Goal: Task Accomplishment & Management: Use online tool/utility

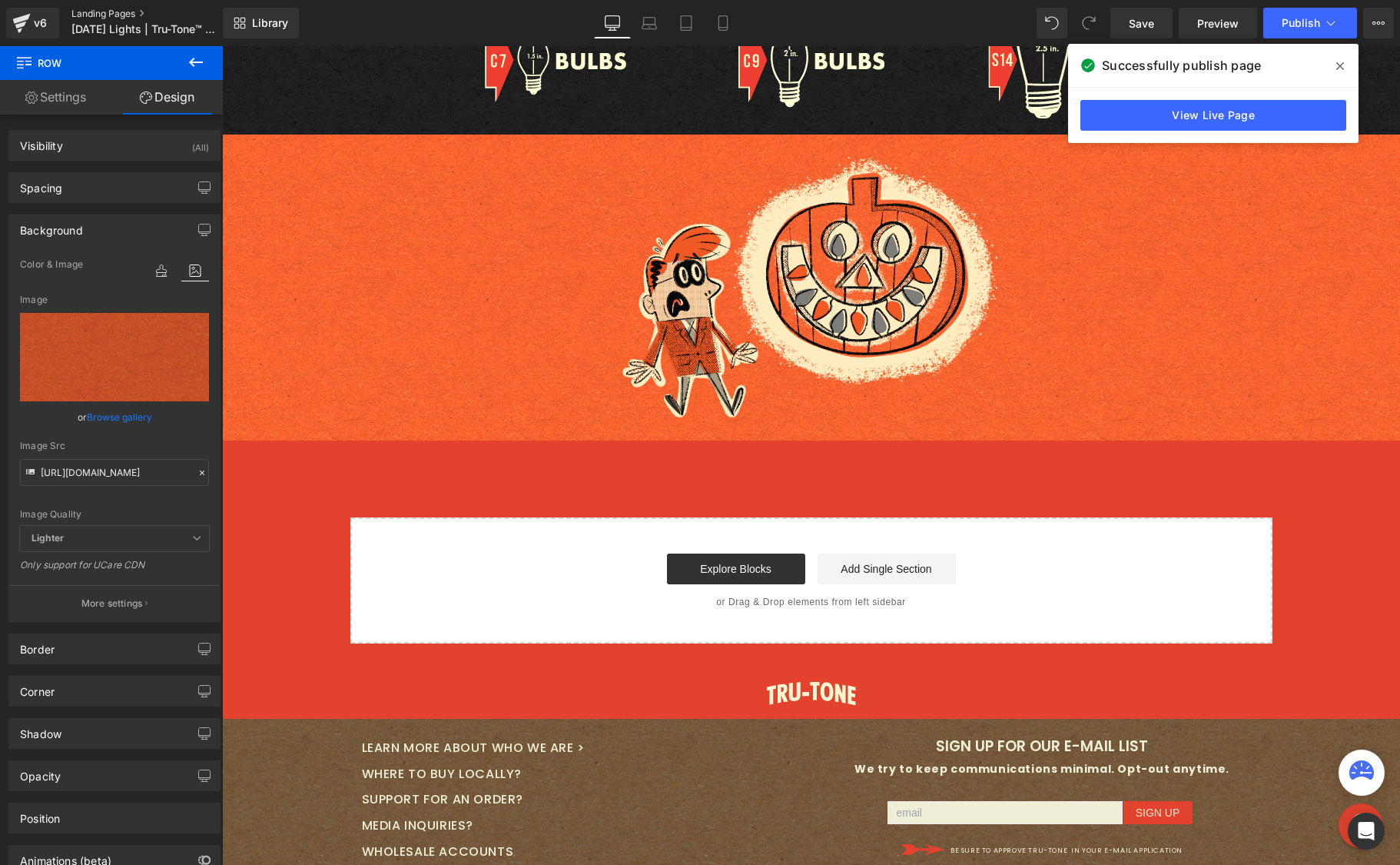
click at [104, 13] on link "Landing Pages" at bounding box center [160, 13] width 177 height 13
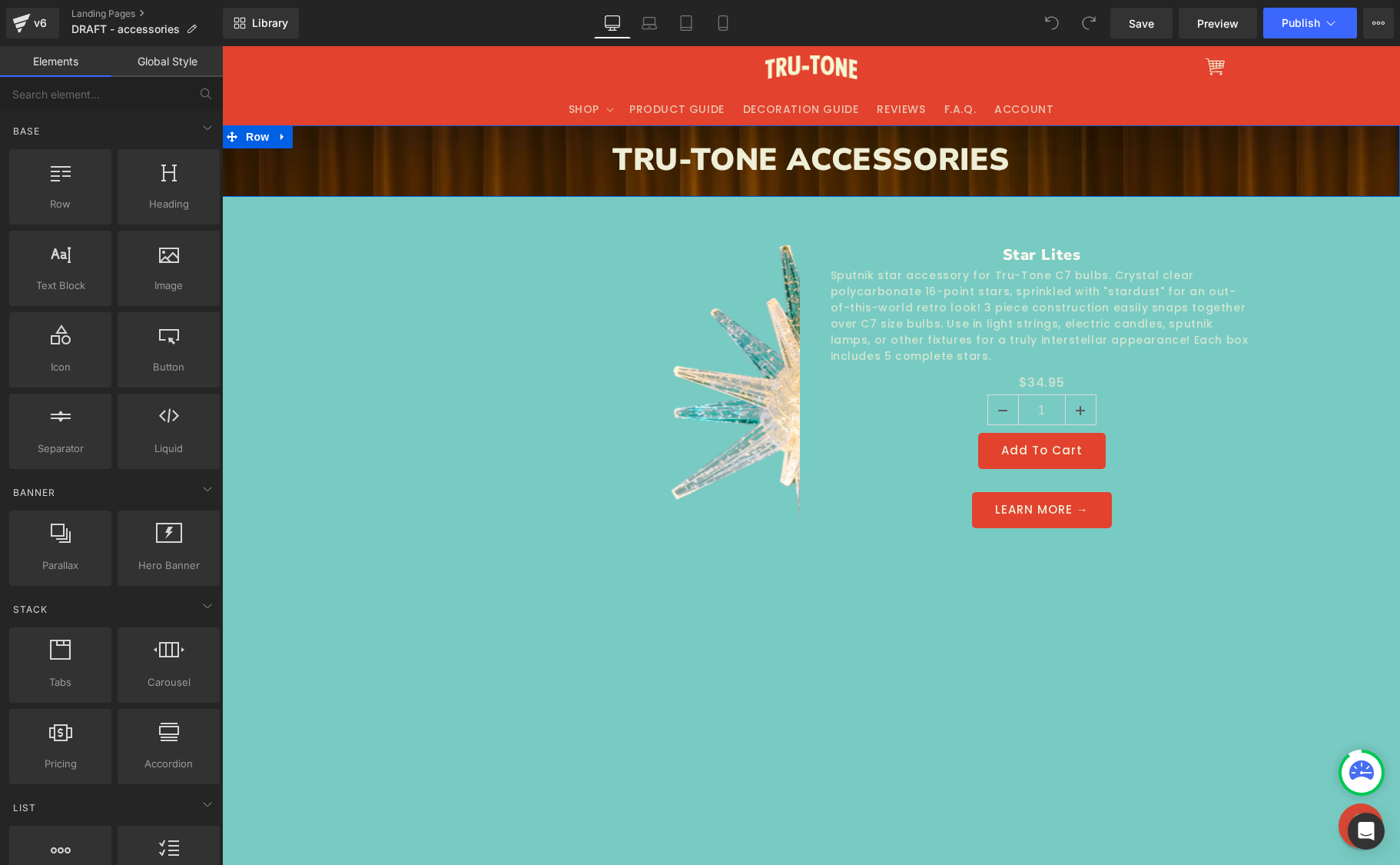
click at [280, 133] on icon at bounding box center [282, 137] width 11 height 12
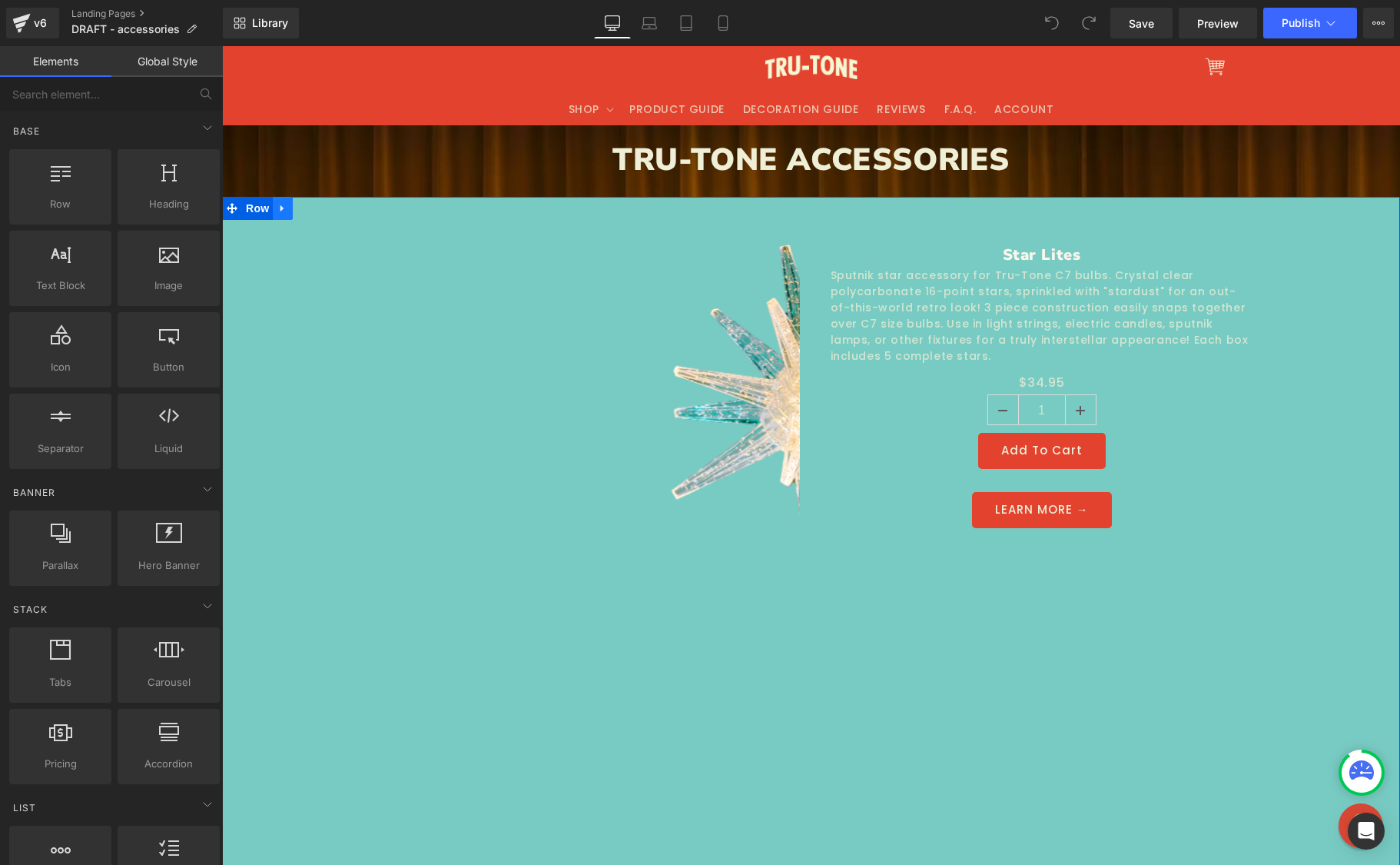
click at [277, 210] on icon at bounding box center [282, 208] width 11 height 12
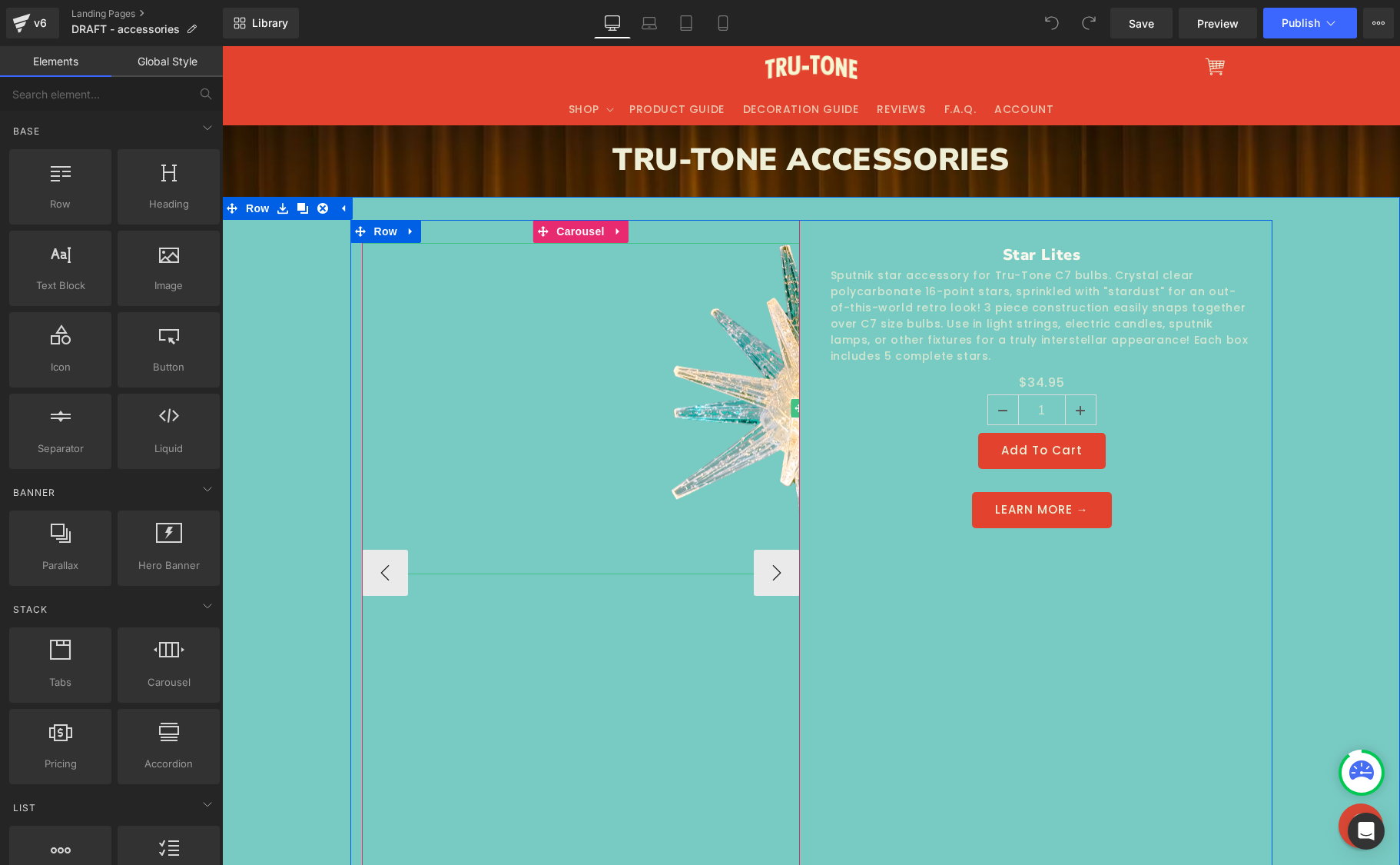
drag, startPoint x: 496, startPoint y: 249, endPoint x: 483, endPoint y: 249, distance: 13.0
click at [493, 249] on div at bounding box center [823, 408] width 922 height 332
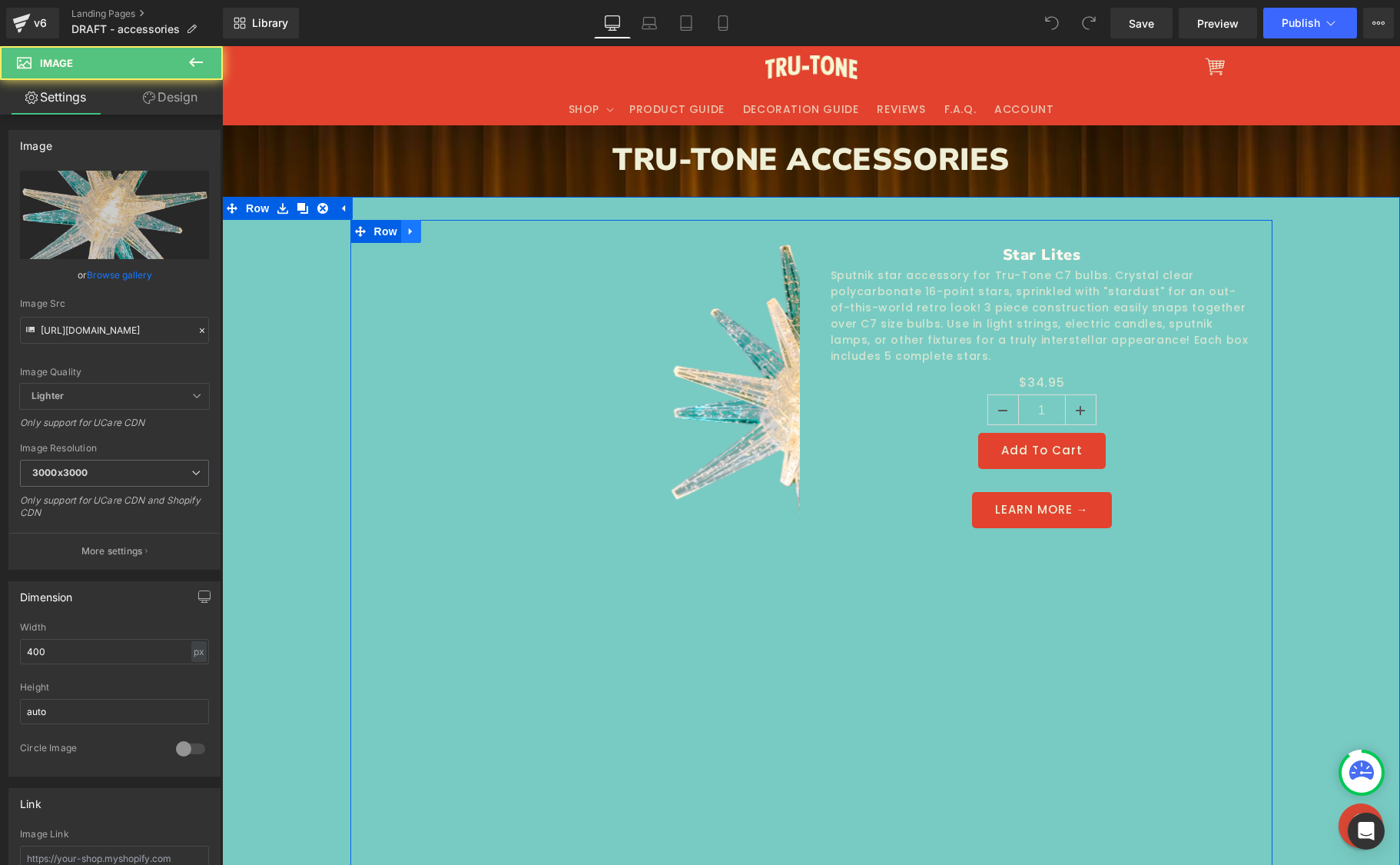
click at [405, 226] on icon at bounding box center [410, 231] width 11 height 12
click at [446, 226] on icon at bounding box center [451, 231] width 11 height 11
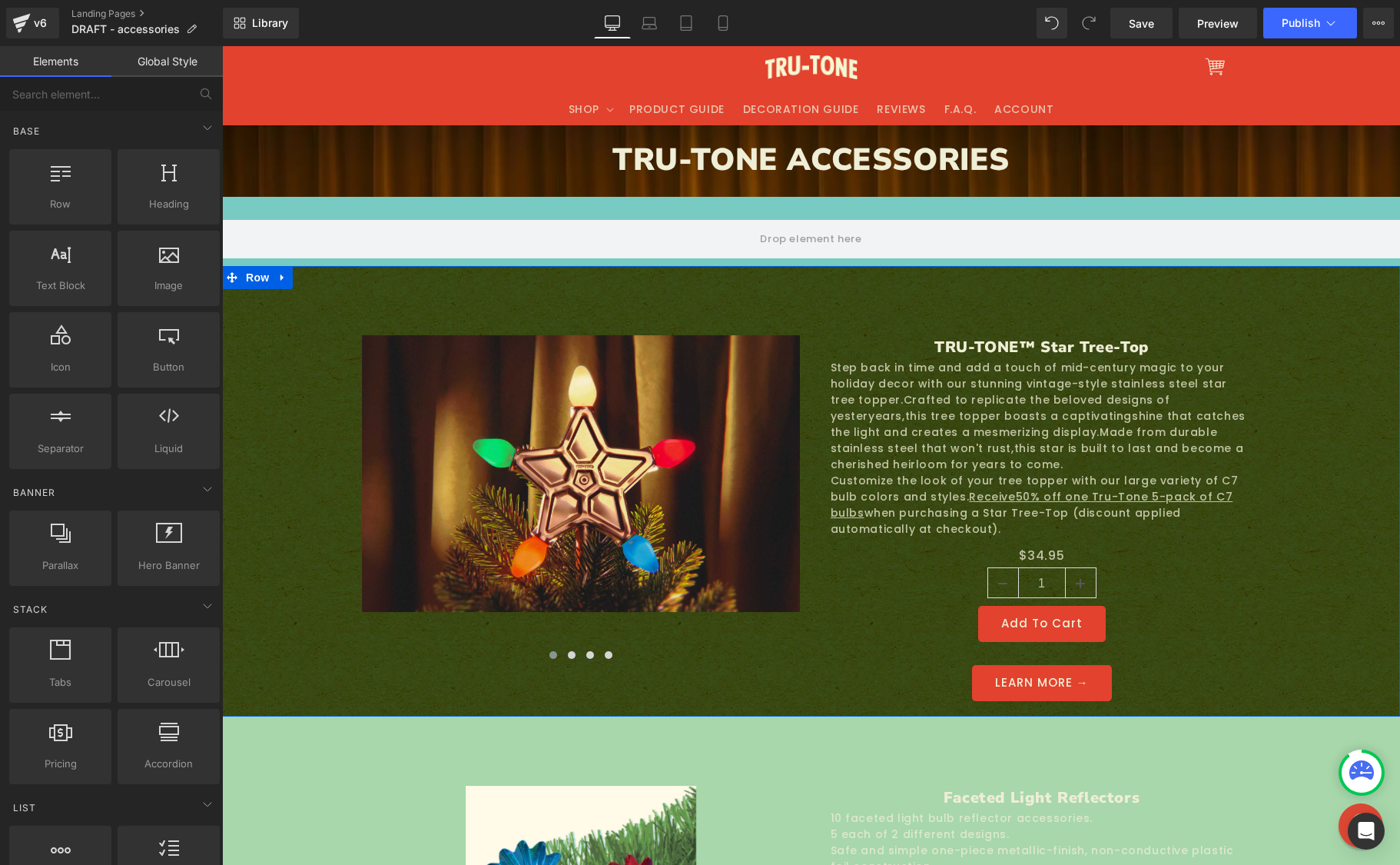
click at [280, 275] on icon at bounding box center [282, 277] width 11 height 12
click at [318, 274] on icon at bounding box center [323, 277] width 11 height 11
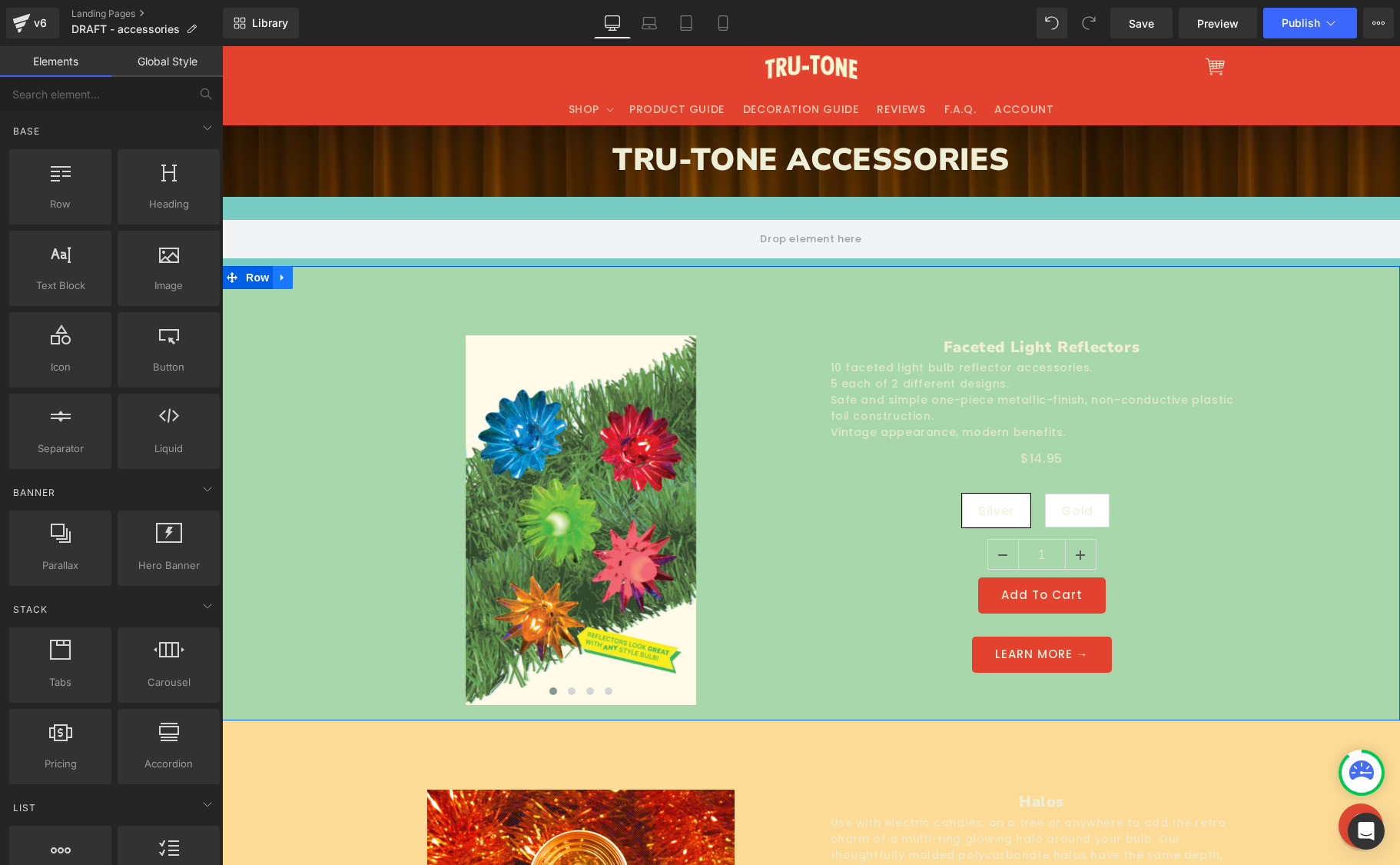
click at [284, 276] on link at bounding box center [282, 277] width 20 height 23
click at [318, 276] on icon at bounding box center [323, 277] width 11 height 11
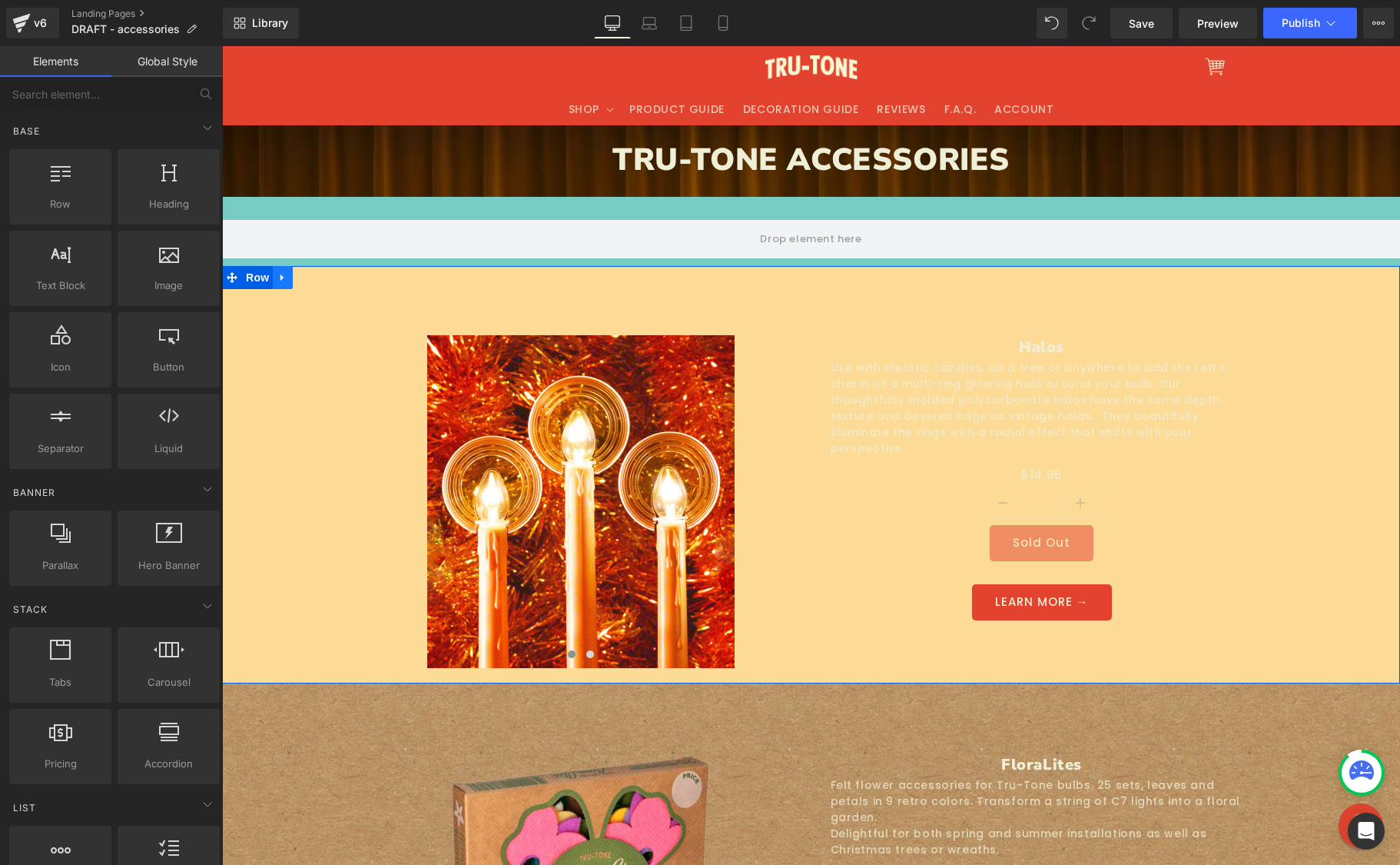
click at [278, 275] on icon at bounding box center [282, 277] width 11 height 12
click at [318, 277] on icon at bounding box center [323, 277] width 11 height 12
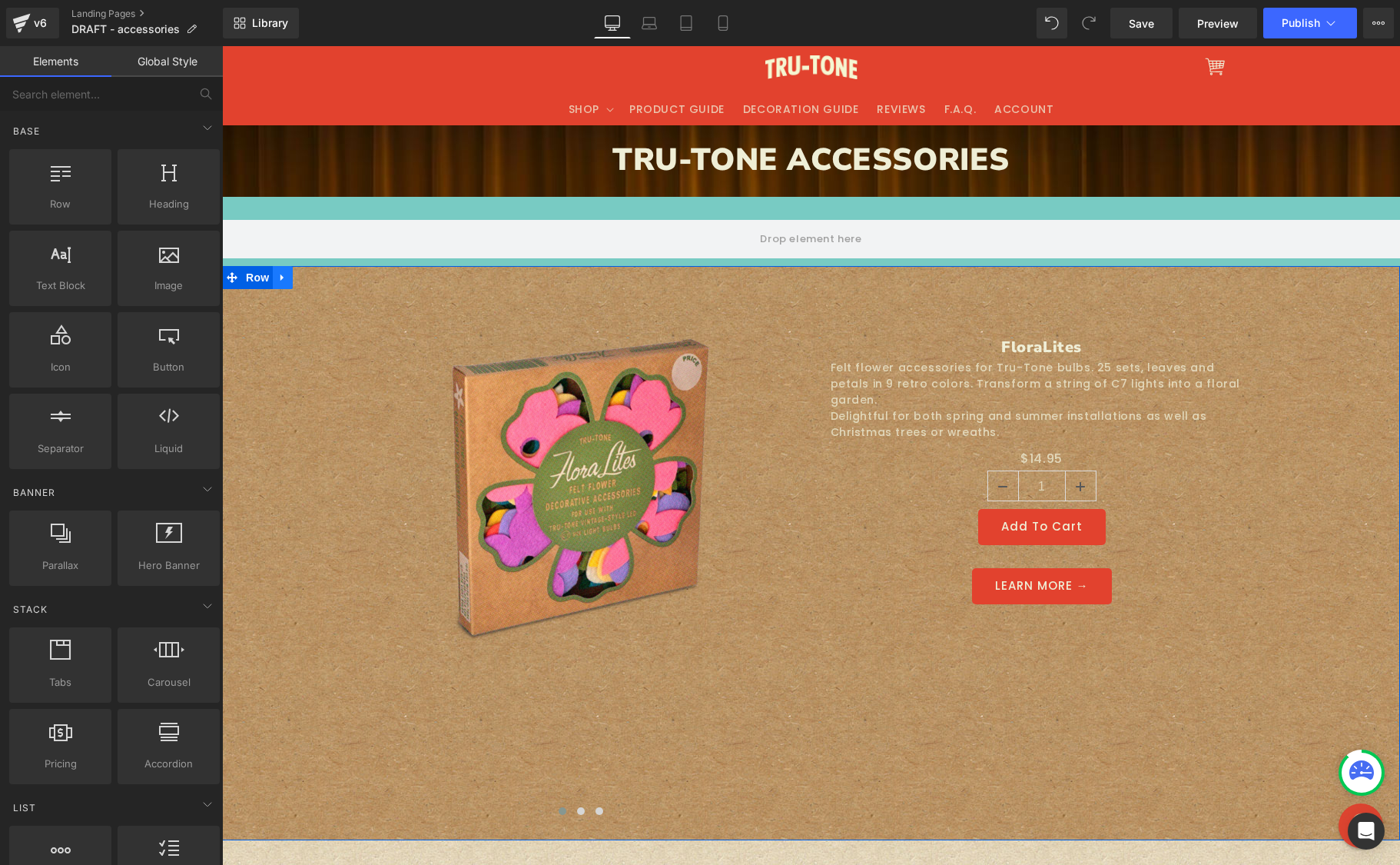
click at [278, 277] on icon at bounding box center [282, 277] width 11 height 12
click at [318, 276] on icon at bounding box center [323, 277] width 11 height 11
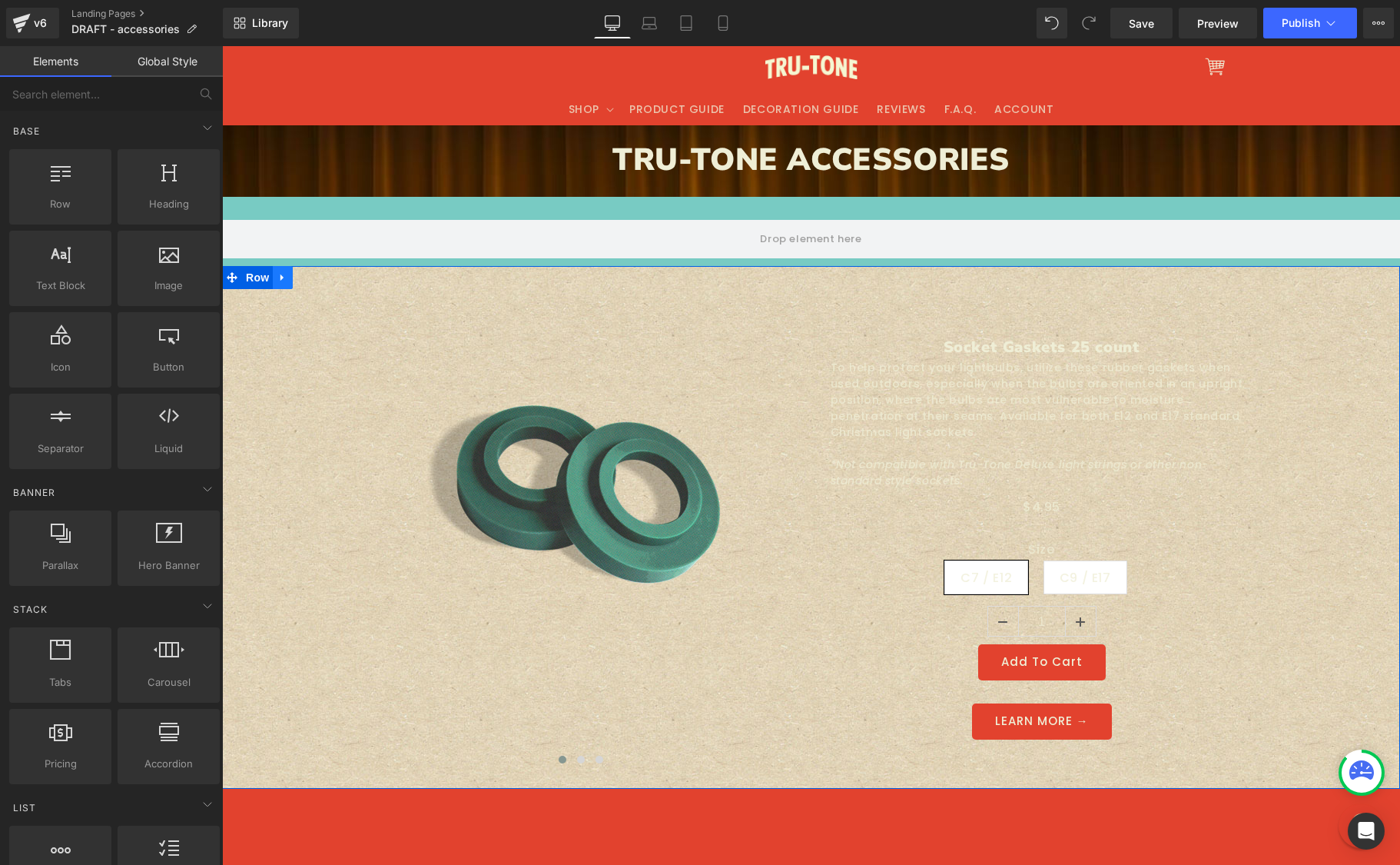
click at [277, 277] on icon at bounding box center [282, 277] width 11 height 12
click at [318, 276] on icon at bounding box center [323, 277] width 11 height 11
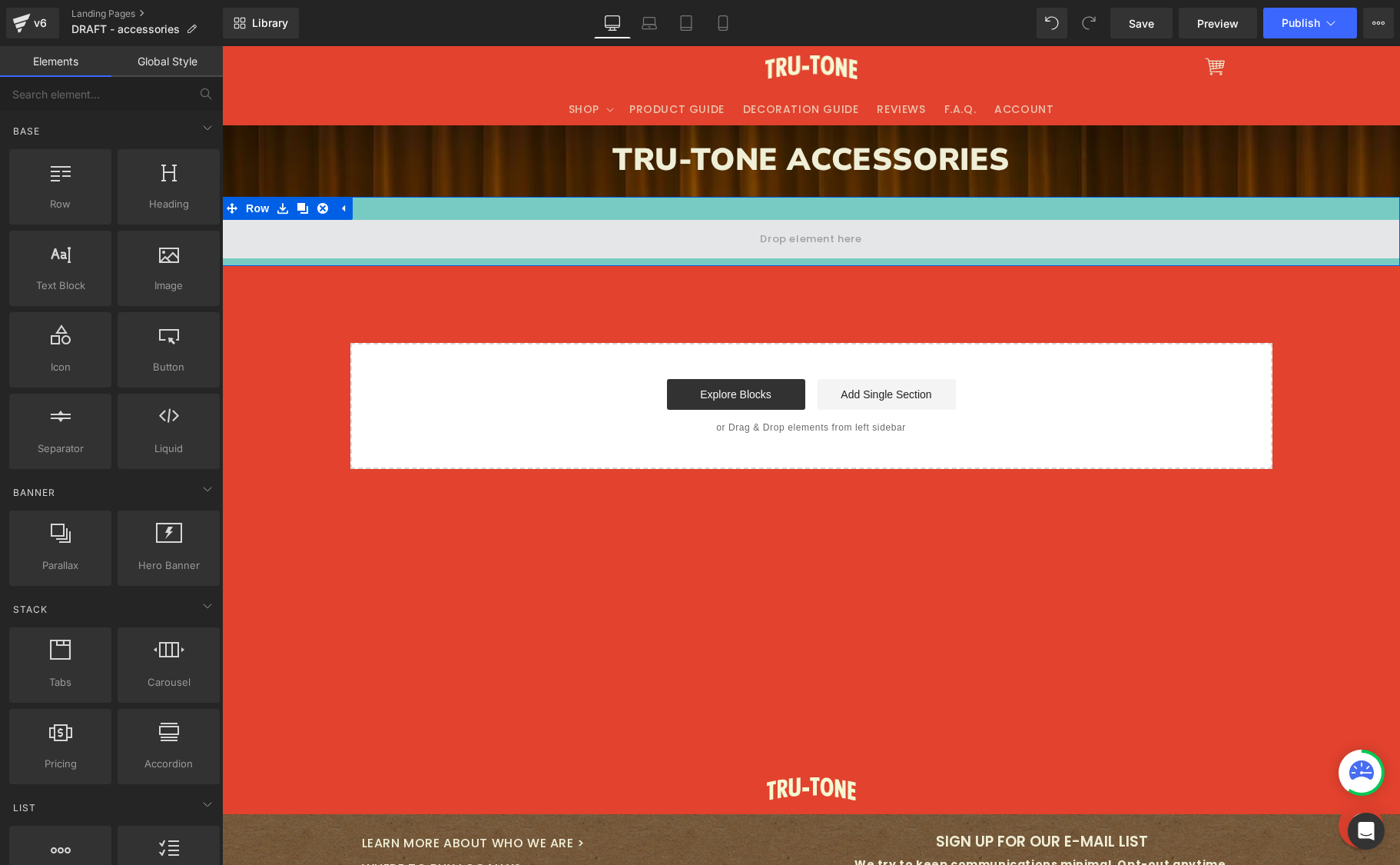
click at [475, 220] on span at bounding box center [812, 239] width 1179 height 39
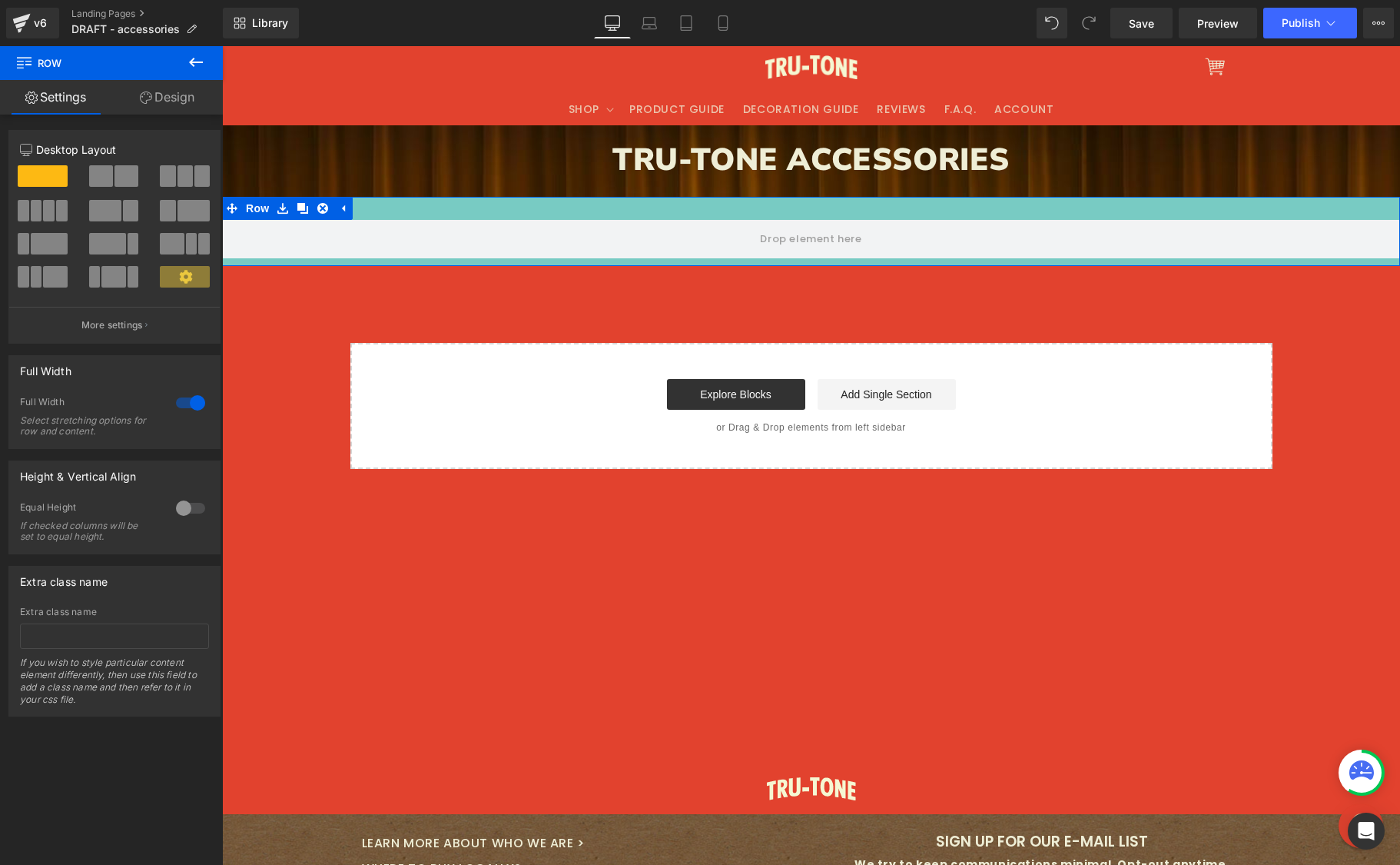
click at [107, 174] on span at bounding box center [101, 176] width 24 height 21
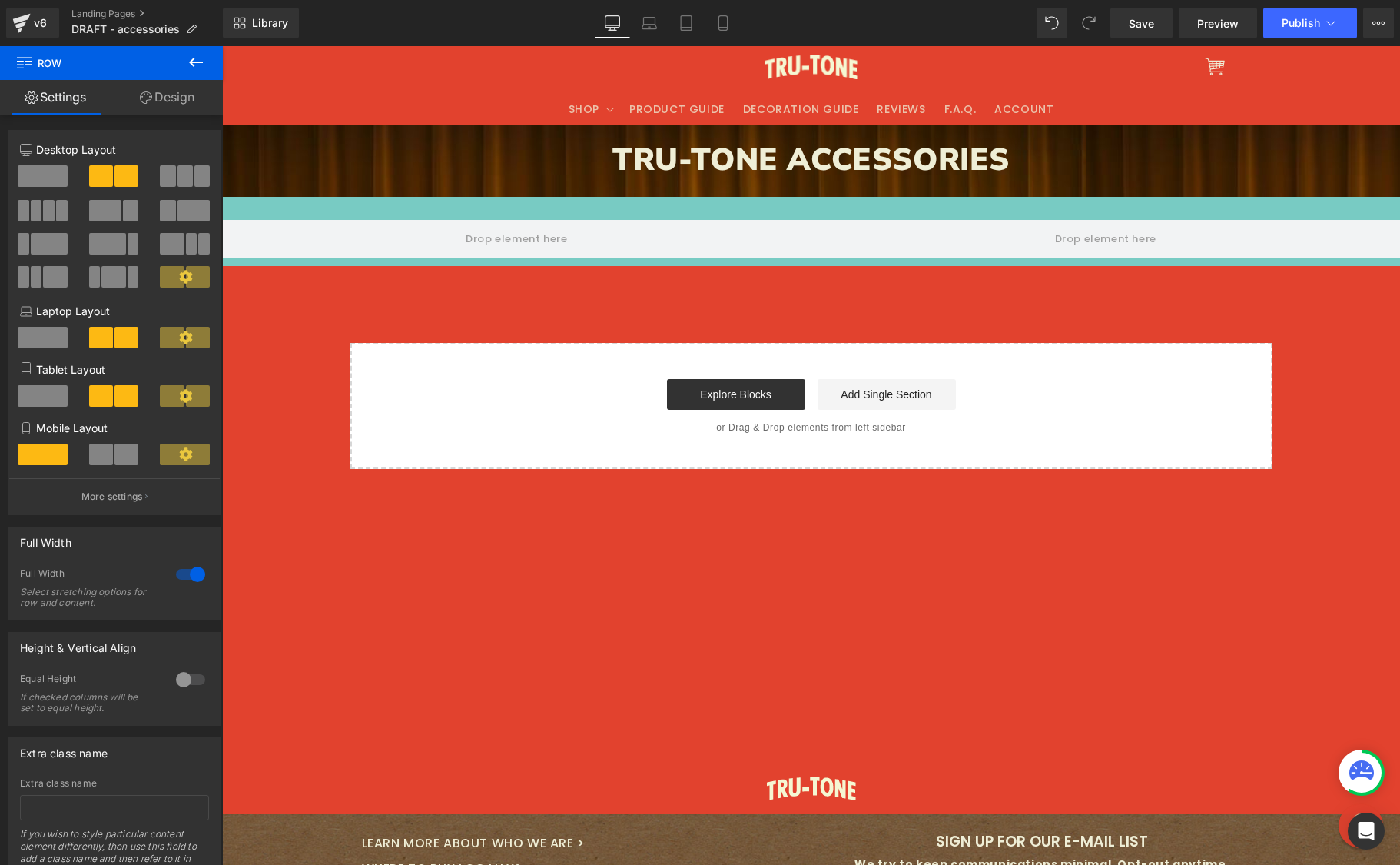
click at [189, 55] on icon at bounding box center [195, 62] width 18 height 18
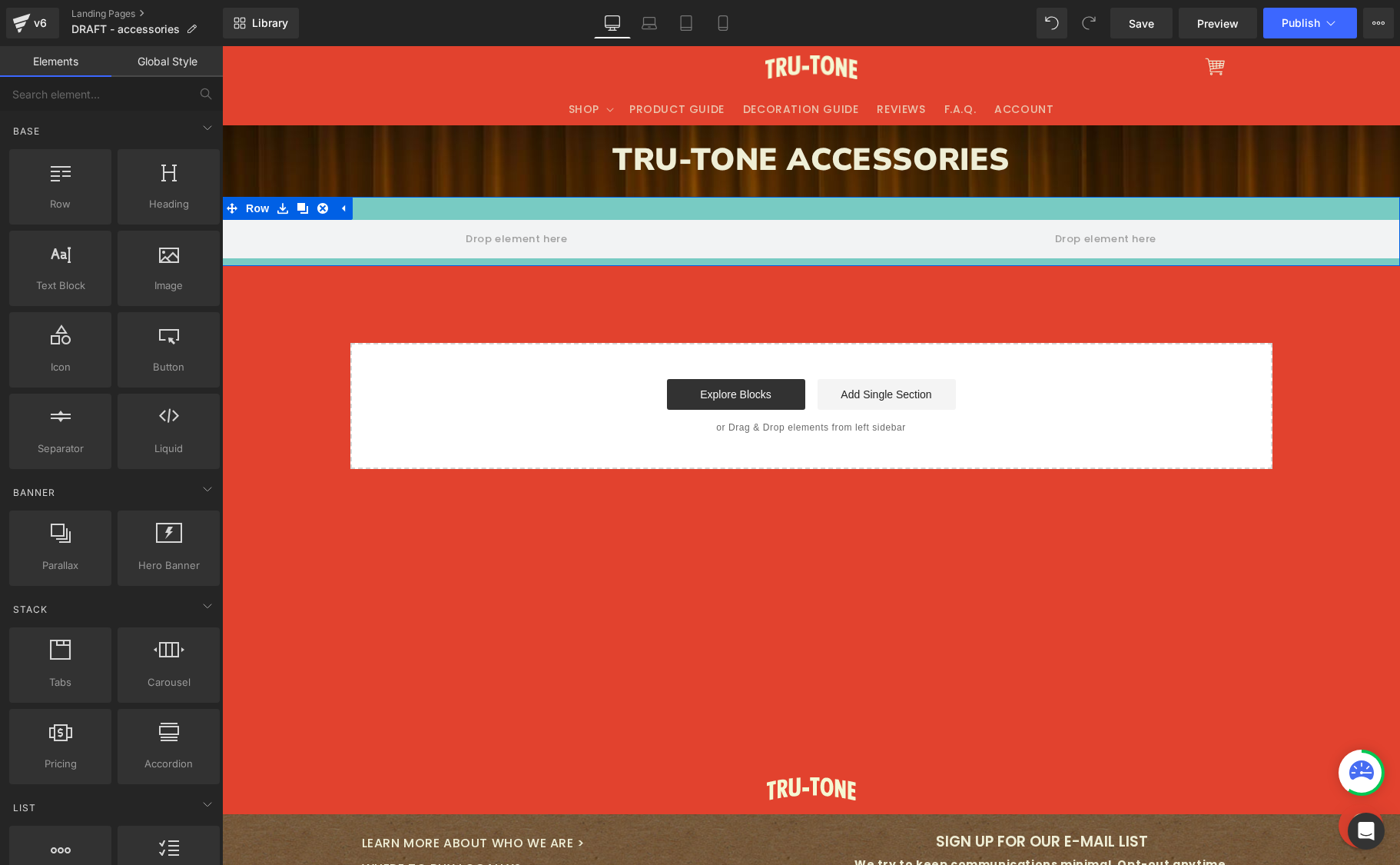
click at [388, 208] on div "Row" at bounding box center [812, 231] width 1179 height 69
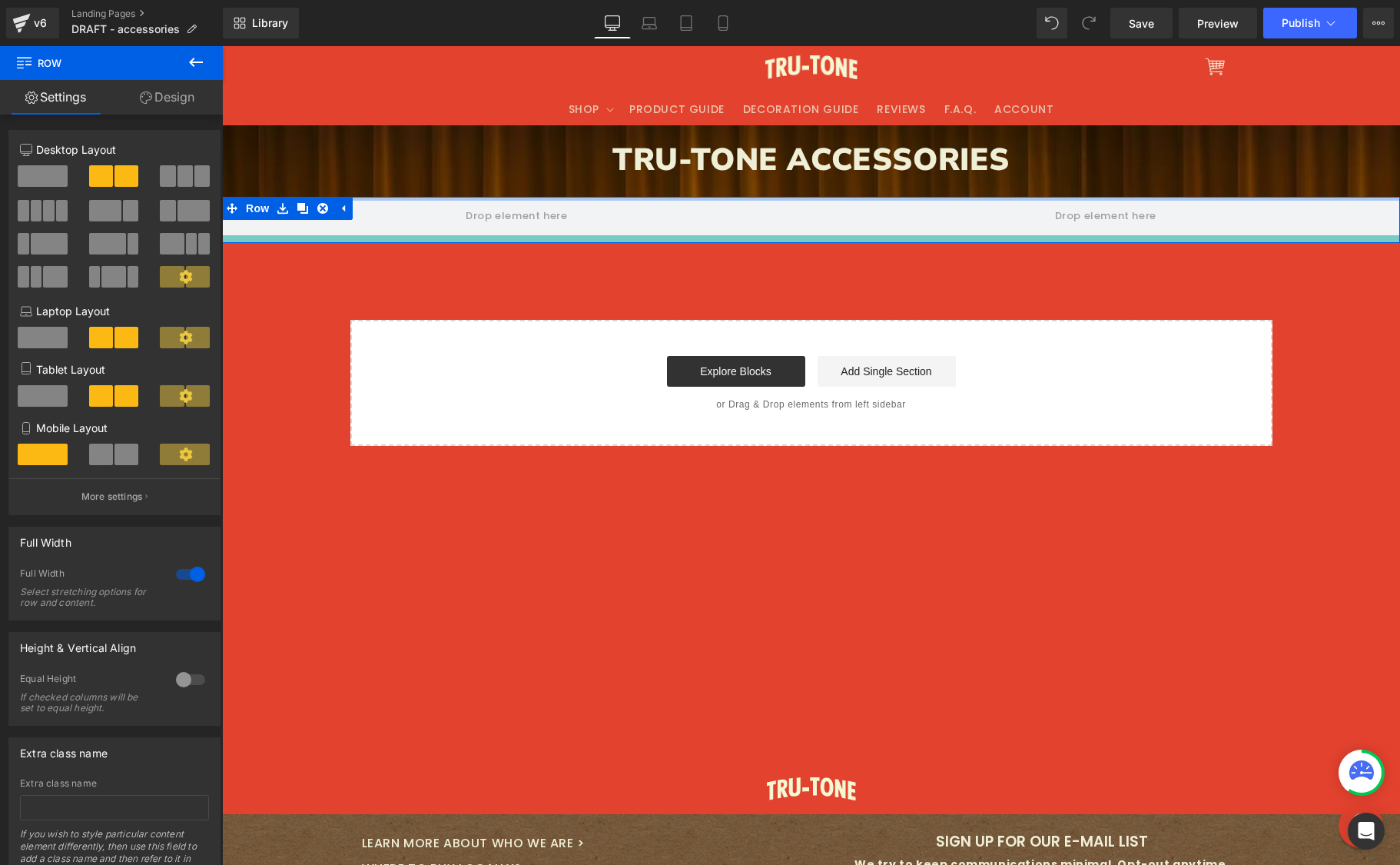
drag, startPoint x: 413, startPoint y: 213, endPoint x: 404, endPoint y: 177, distance: 37.1
click at [404, 177] on div "TRU-TONE ACCESSORIES Heading Row Row Select your layout" at bounding box center [812, 285] width 1179 height 321
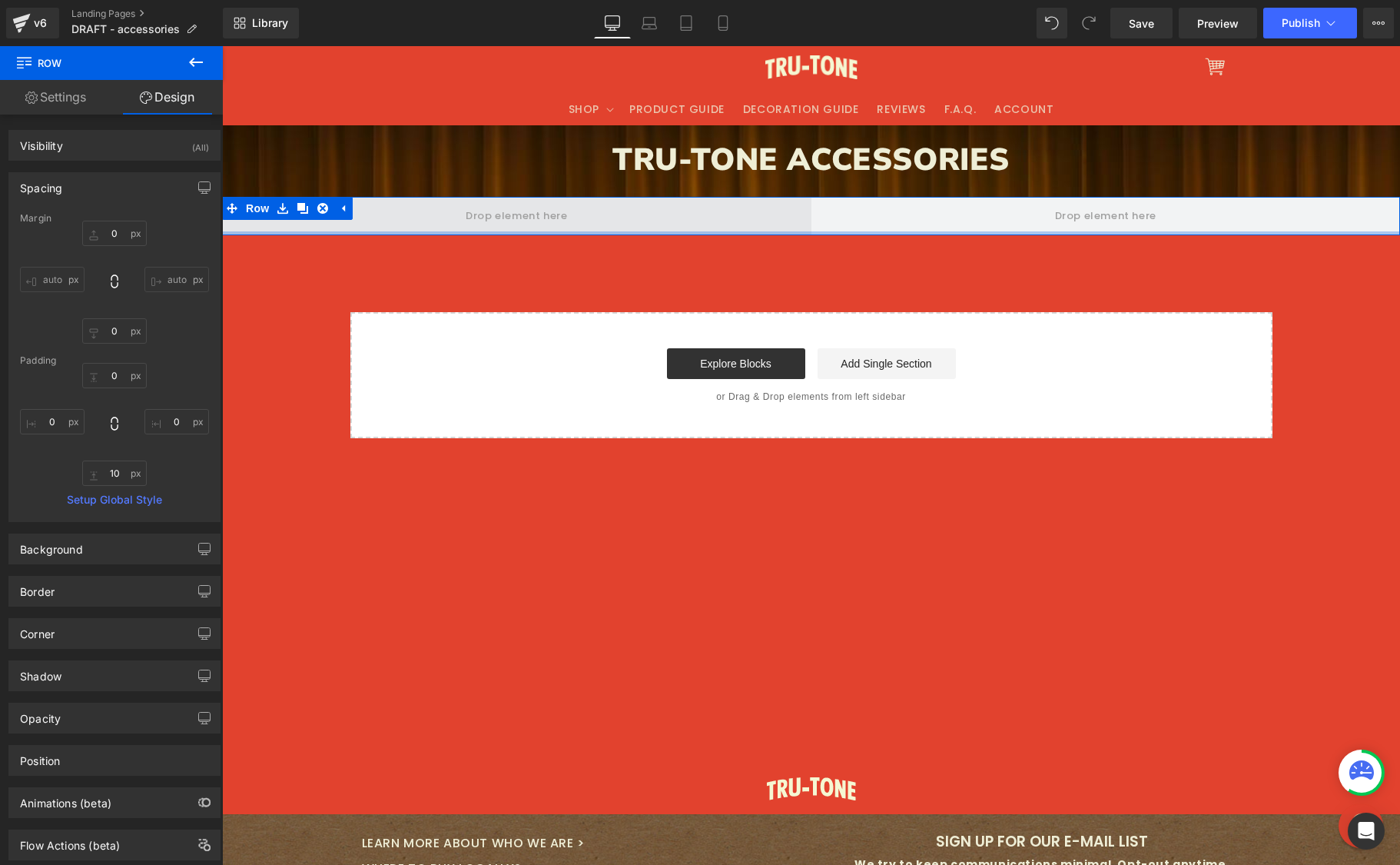
drag, startPoint x: 413, startPoint y: 236, endPoint x: 420, endPoint y: 203, distance: 33.7
click at [421, 204] on div "Row" at bounding box center [812, 216] width 1179 height 39
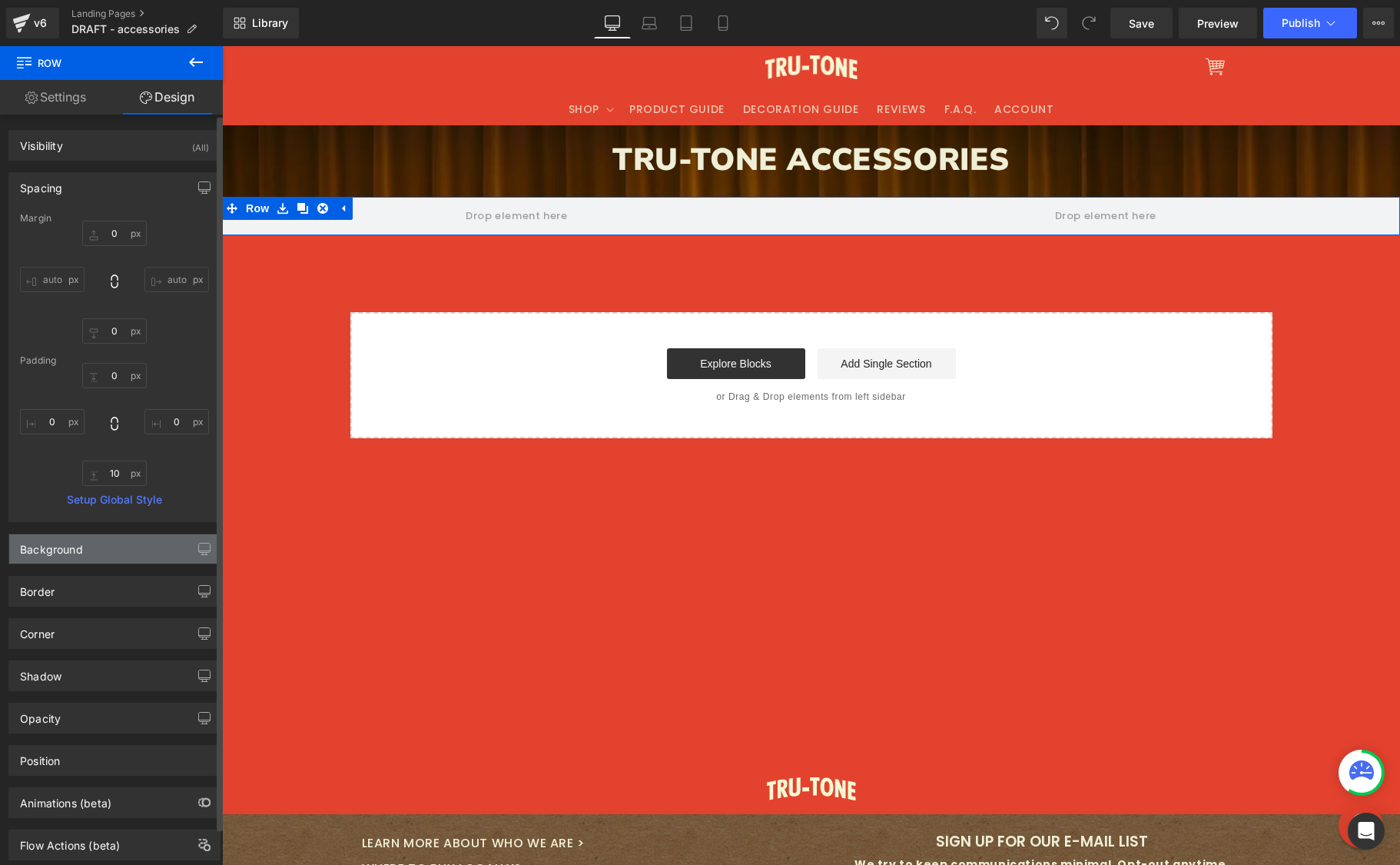
click at [132, 541] on div "Background" at bounding box center [115, 549] width 211 height 29
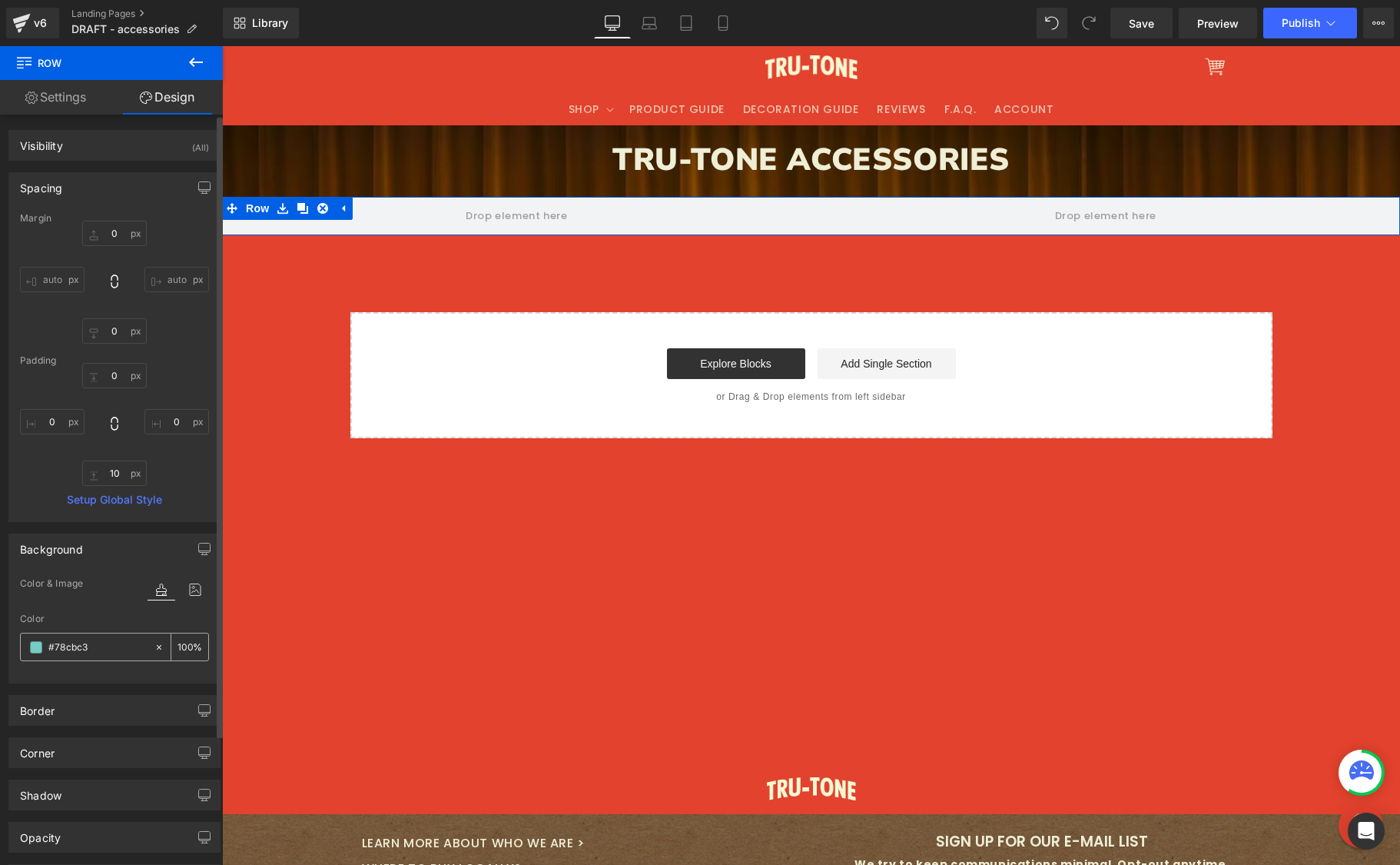
drag, startPoint x: 81, startPoint y: 646, endPoint x: 62, endPoint y: 641, distance: 19.6
click at [43, 642] on div at bounding box center [88, 647] width 133 height 27
click at [122, 646] on input "text" at bounding box center [97, 647] width 98 height 17
paste input "b9dbe8"
type input "b9dbe8"
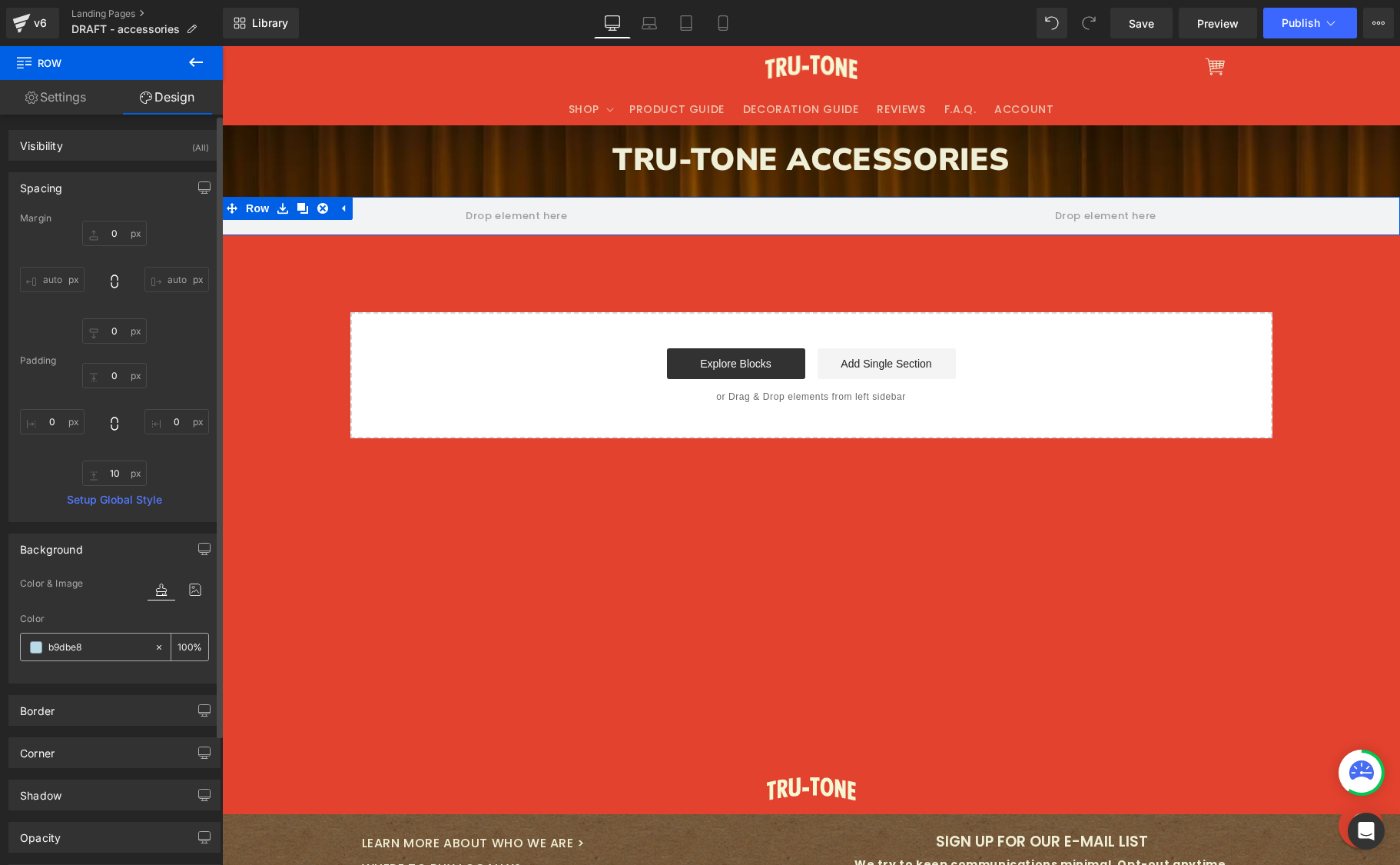
type input "100"
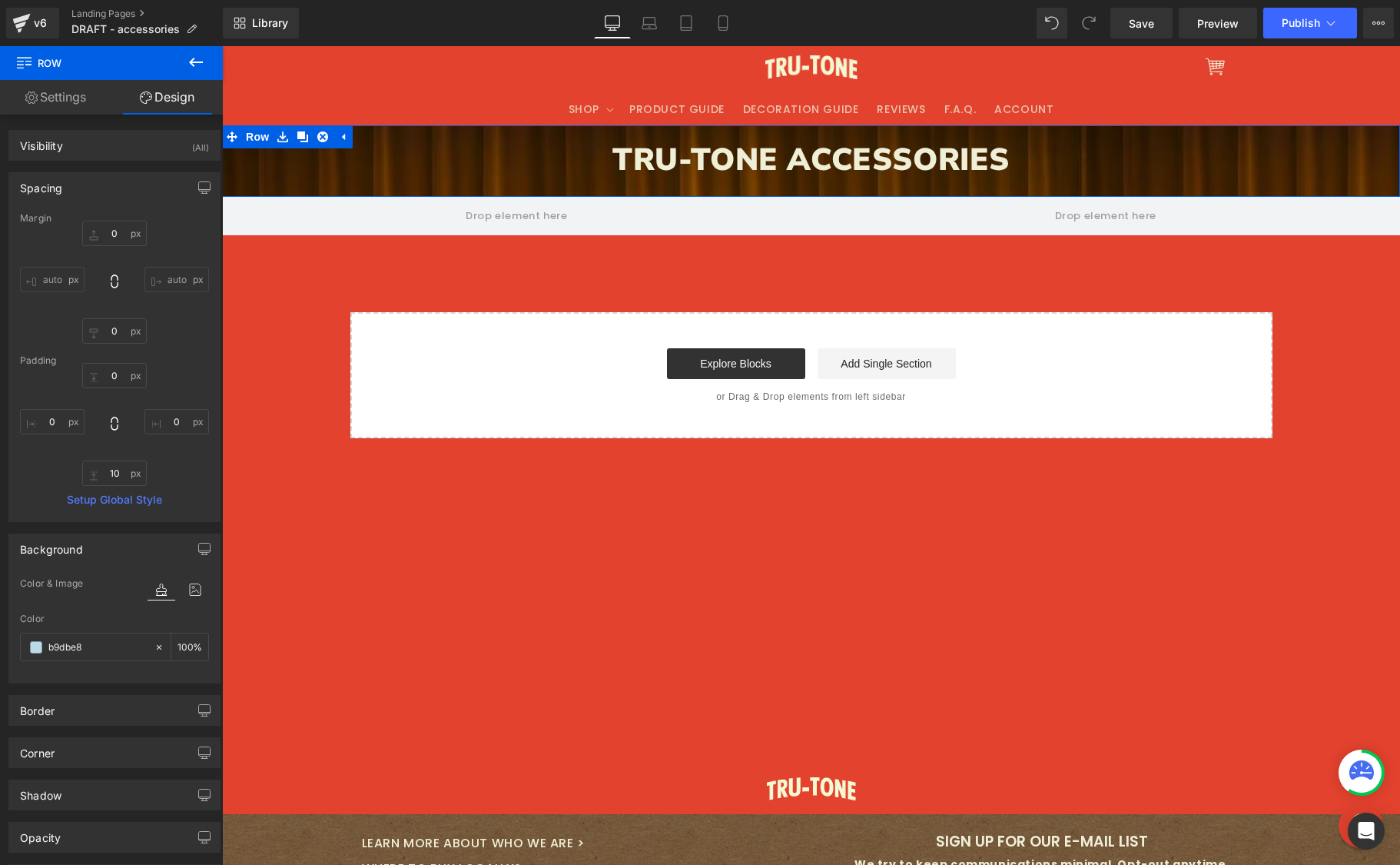
click at [418, 135] on div "TRU-TONE ACCESSORIES Heading Row" at bounding box center [812, 161] width 1179 height 71
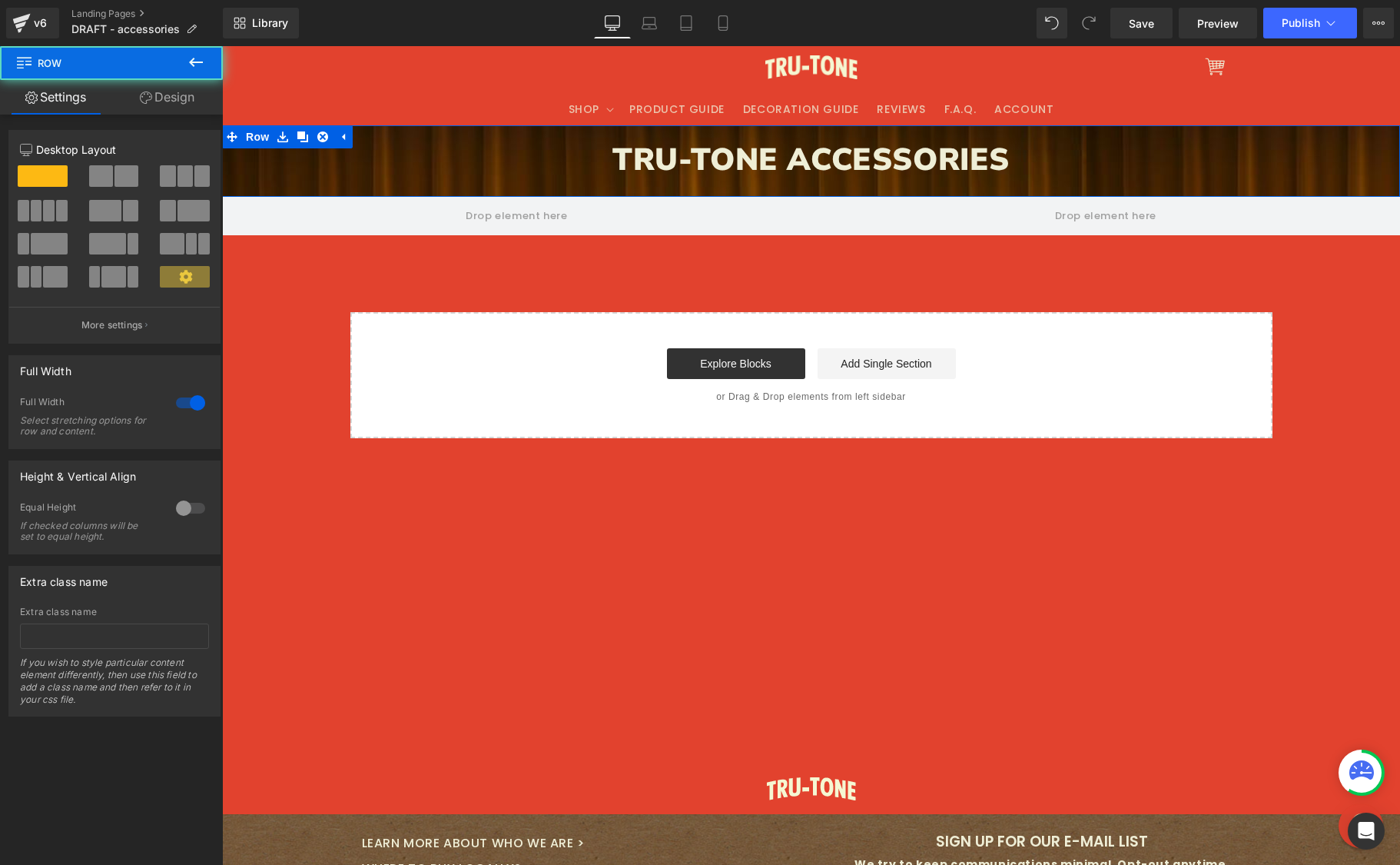
click at [158, 92] on link "Design" at bounding box center [168, 97] width 112 height 35
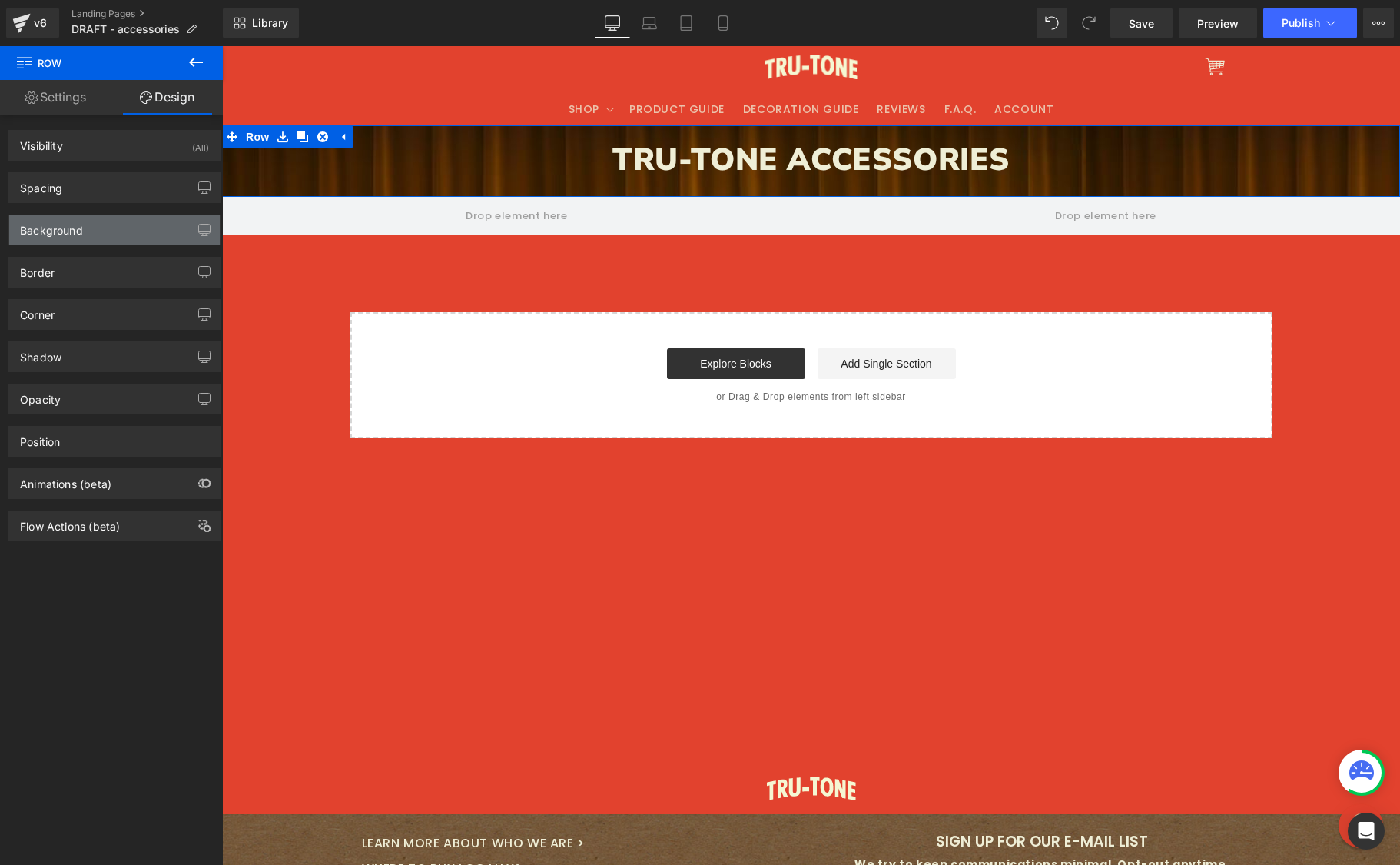
click at [117, 241] on div "Background" at bounding box center [115, 230] width 211 height 29
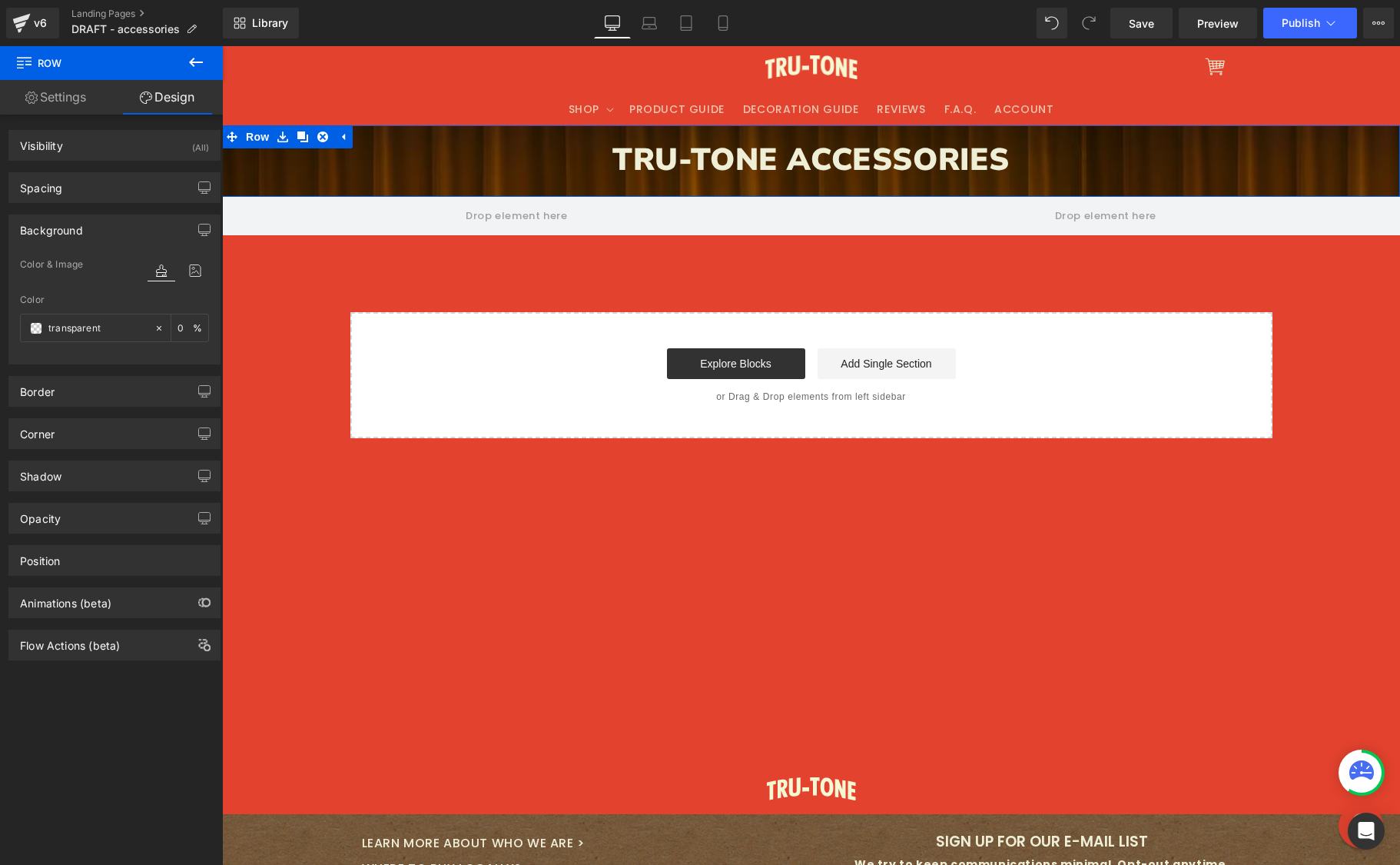
drag, startPoint x: 193, startPoint y: 275, endPoint x: 185, endPoint y: 284, distance: 12.0
click at [192, 275] on icon at bounding box center [194, 271] width 28 height 20
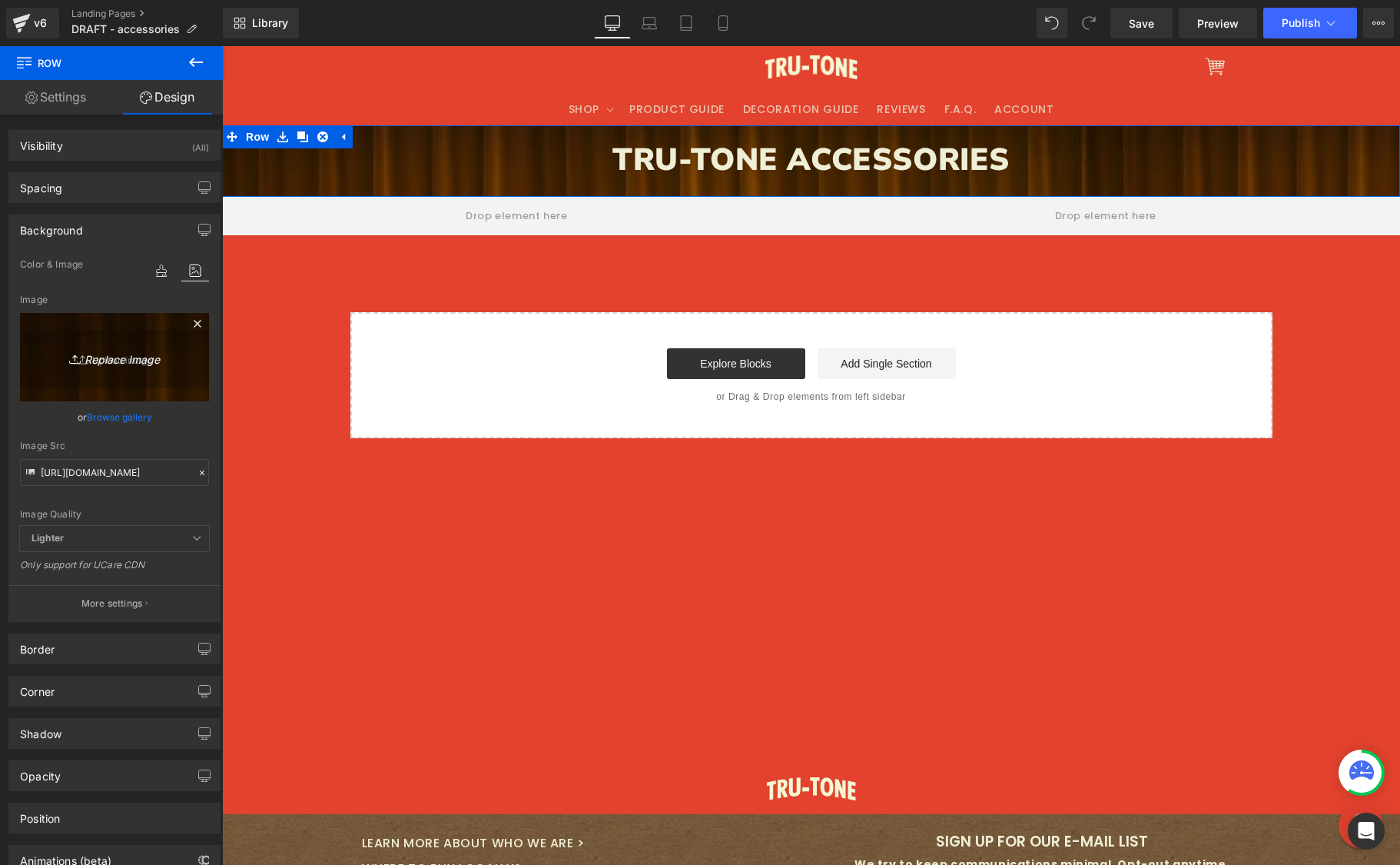
click at [194, 324] on icon at bounding box center [197, 323] width 18 height 18
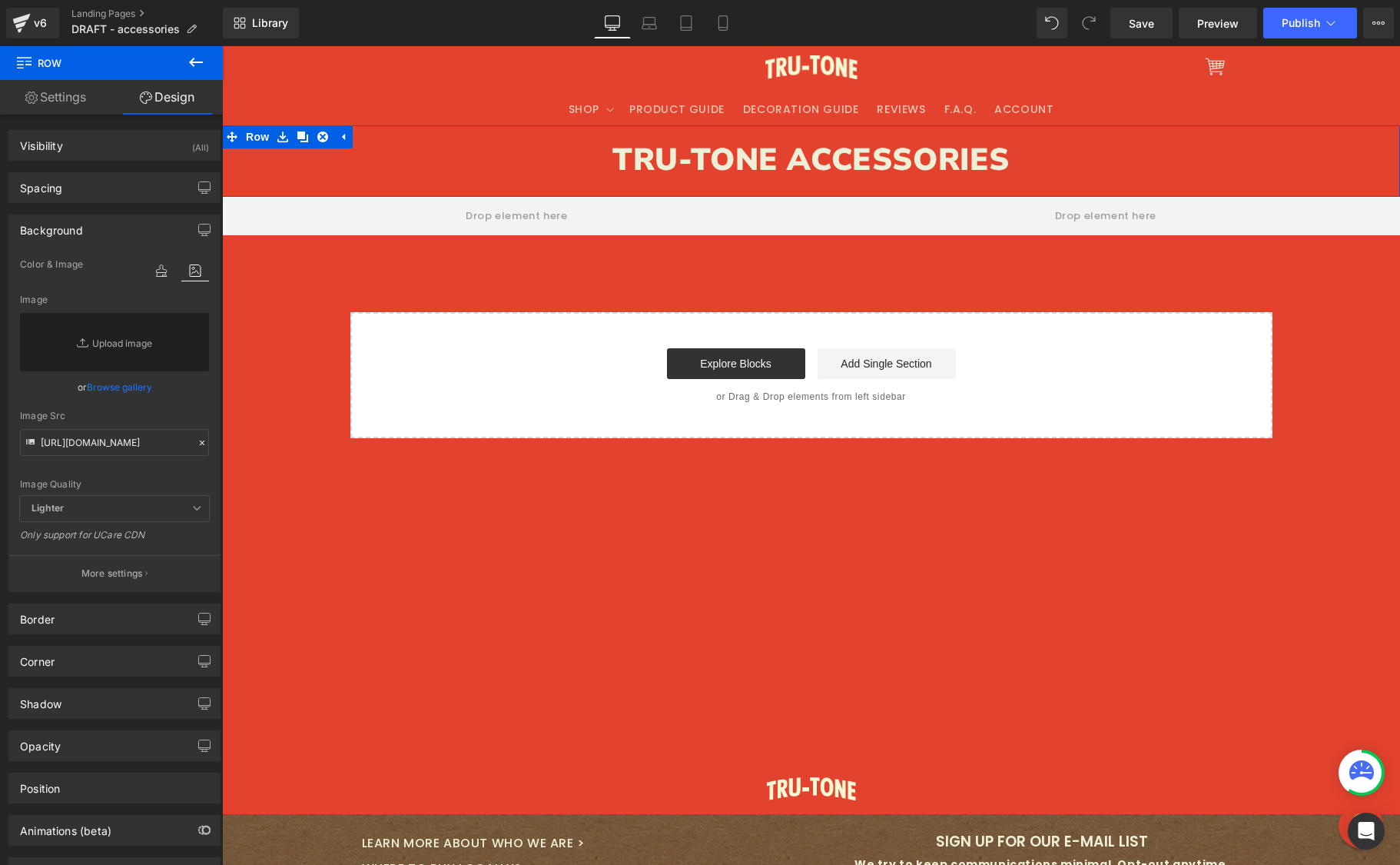
drag, startPoint x: 161, startPoint y: 273, endPoint x: 147, endPoint y: 303, distance: 33.1
click at [161, 273] on icon at bounding box center [161, 271] width 28 height 20
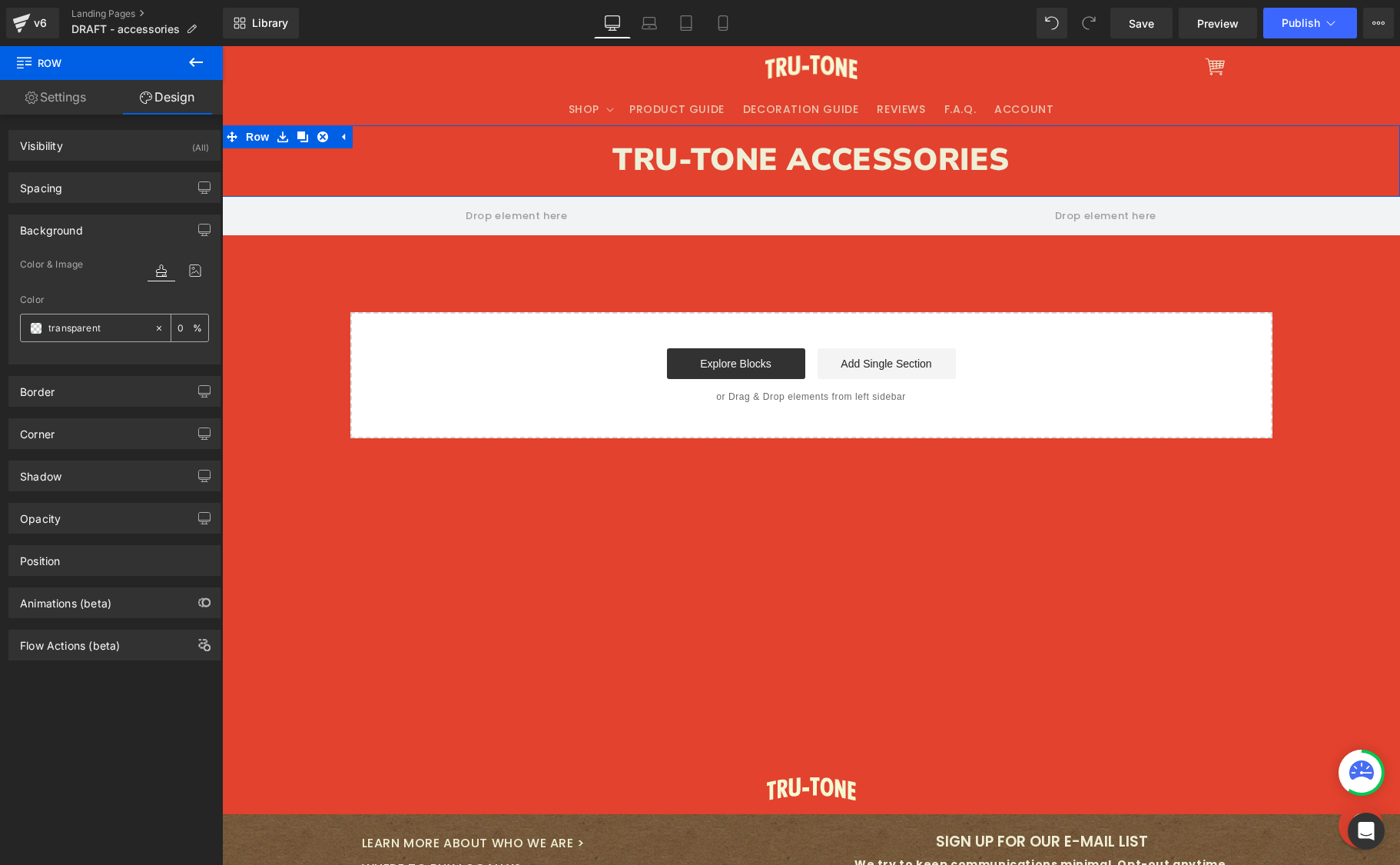
click at [117, 332] on input "transparent" at bounding box center [97, 328] width 98 height 17
paste input "b9dbe8"
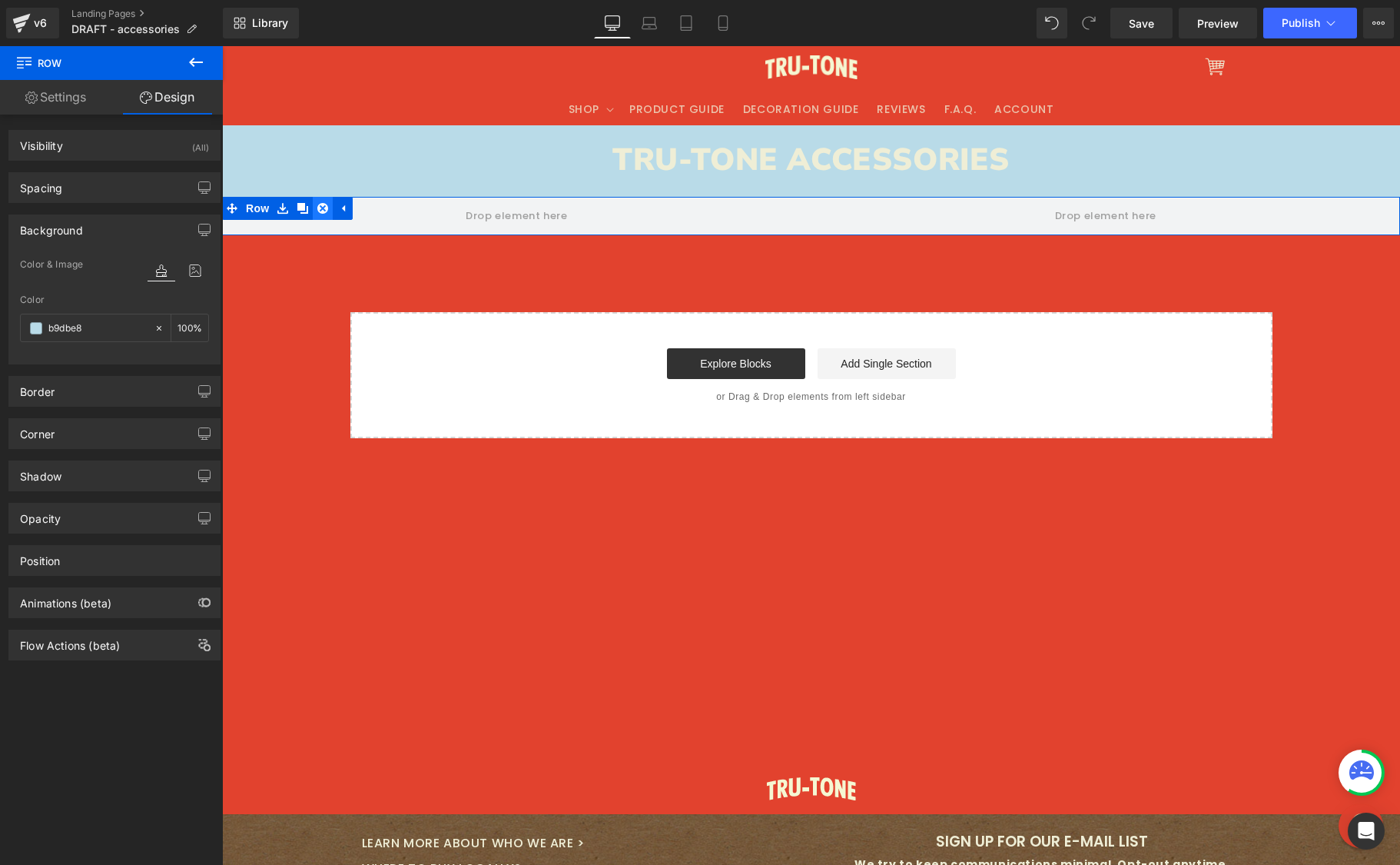
type input "b9dbe8"
click at [319, 219] on link at bounding box center [323, 208] width 20 height 23
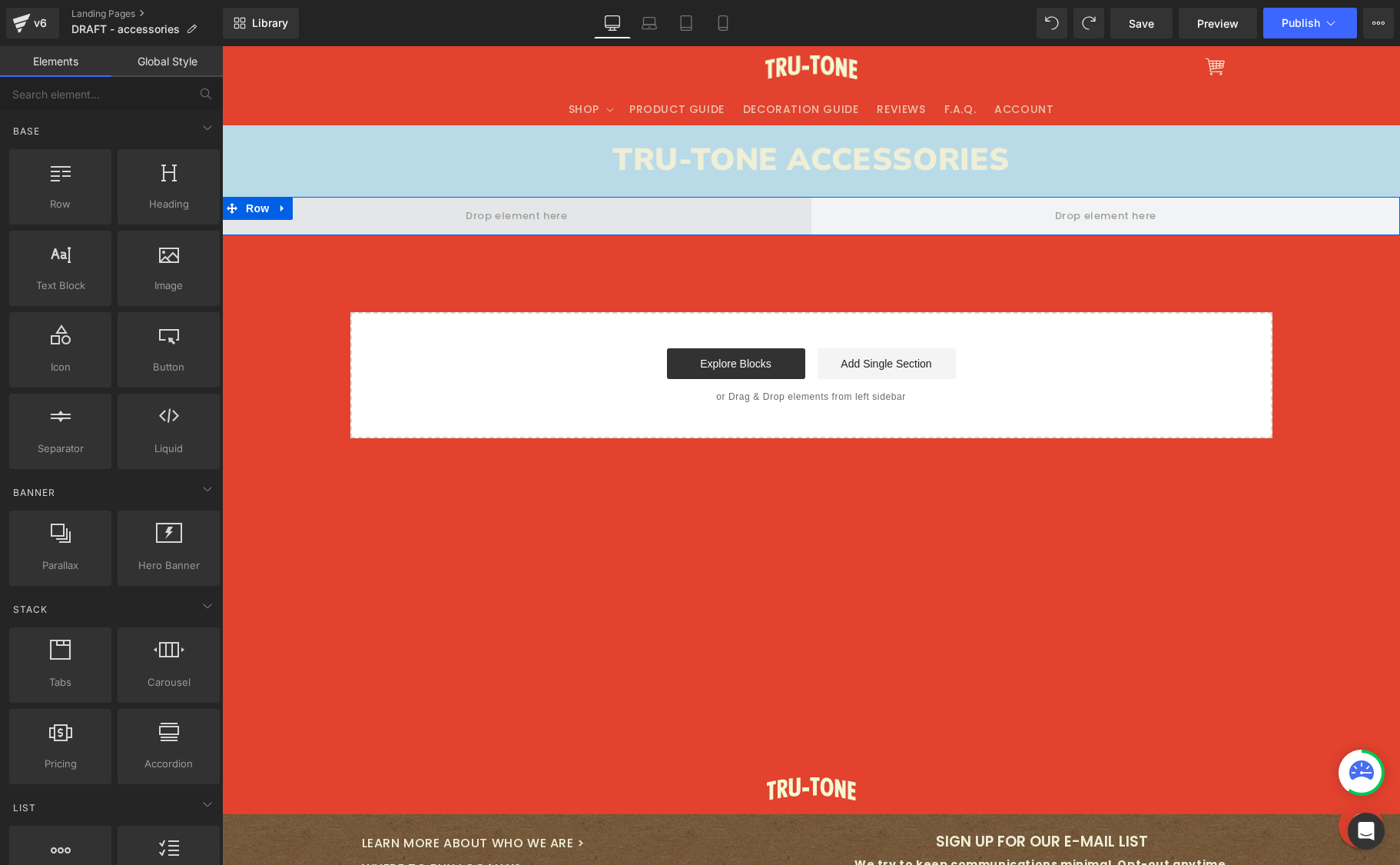
click at [351, 216] on span at bounding box center [517, 216] width 589 height 39
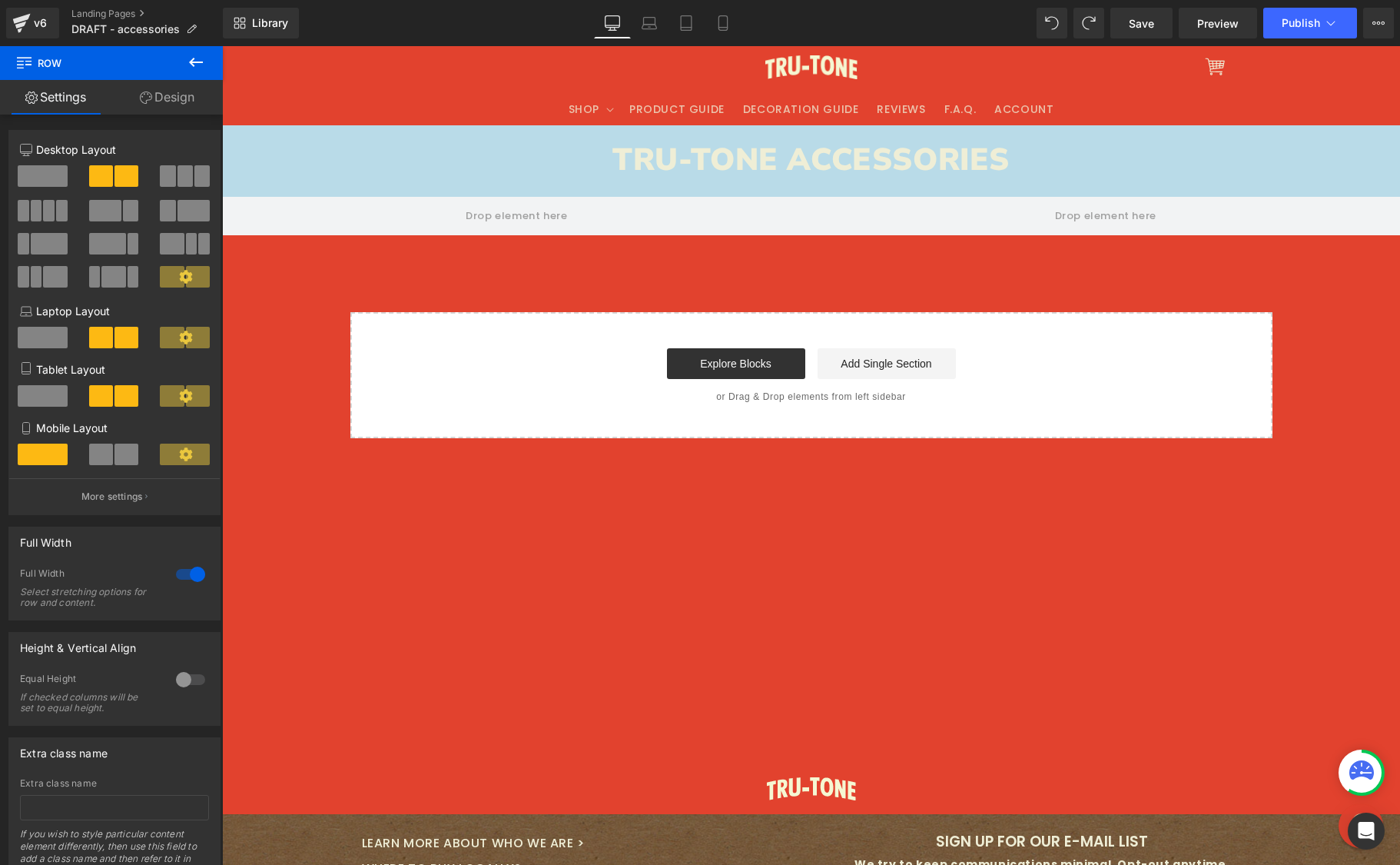
click at [203, 55] on icon at bounding box center [195, 62] width 18 height 18
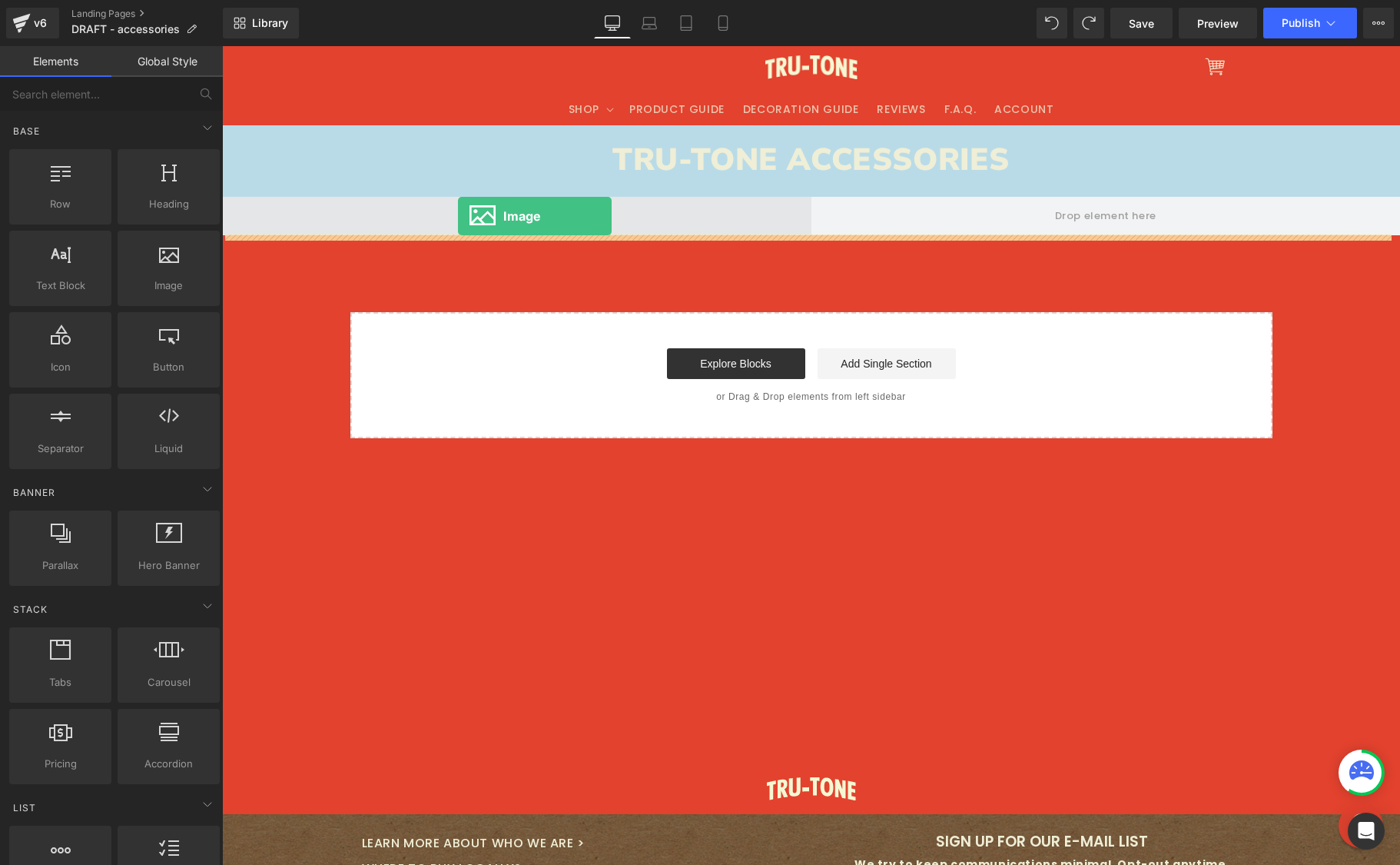
drag, startPoint x: 444, startPoint y: 303, endPoint x: 458, endPoint y: 216, distance: 88.1
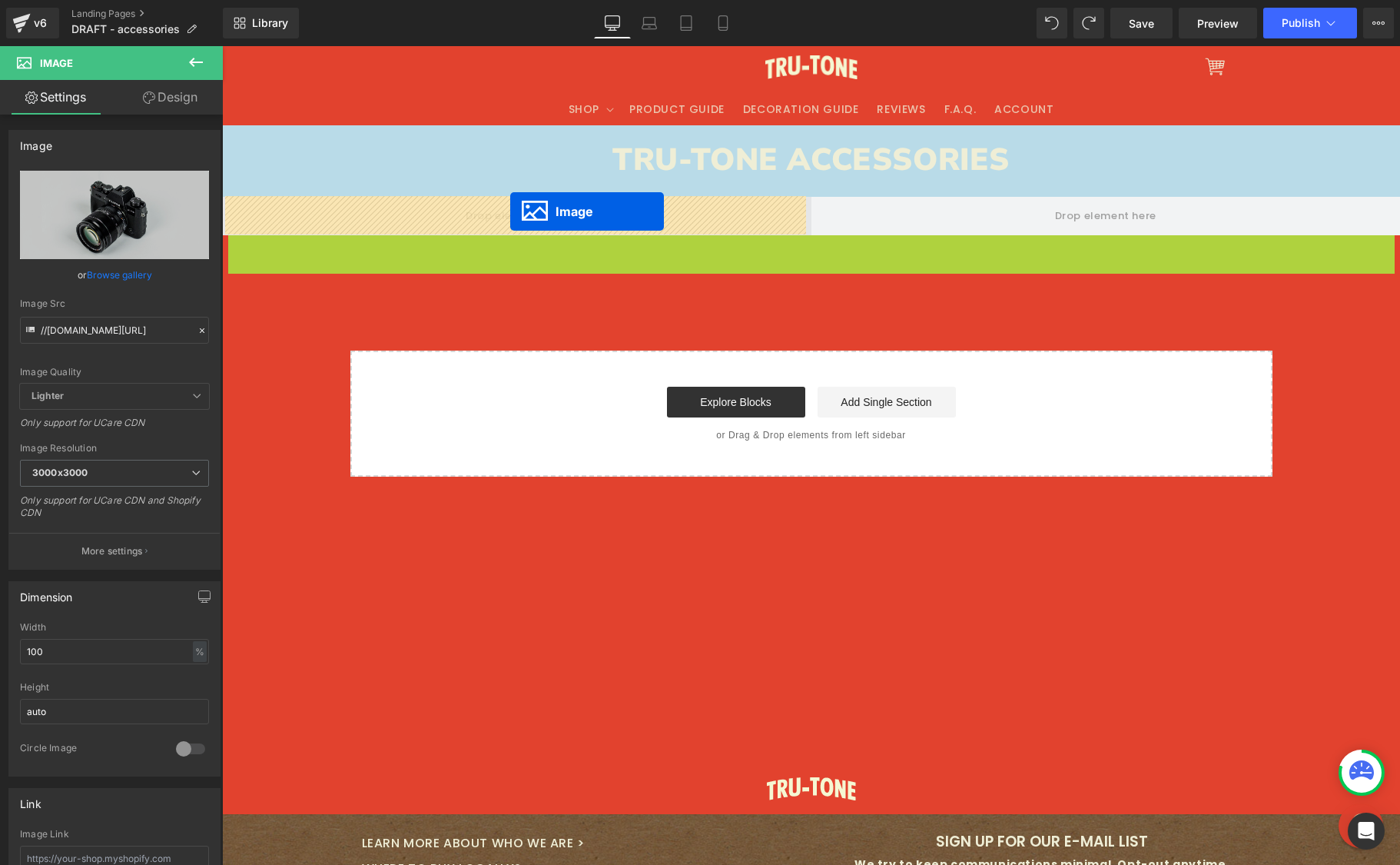
drag, startPoint x: 779, startPoint y: 615, endPoint x: 508, endPoint y: 212, distance: 485.6
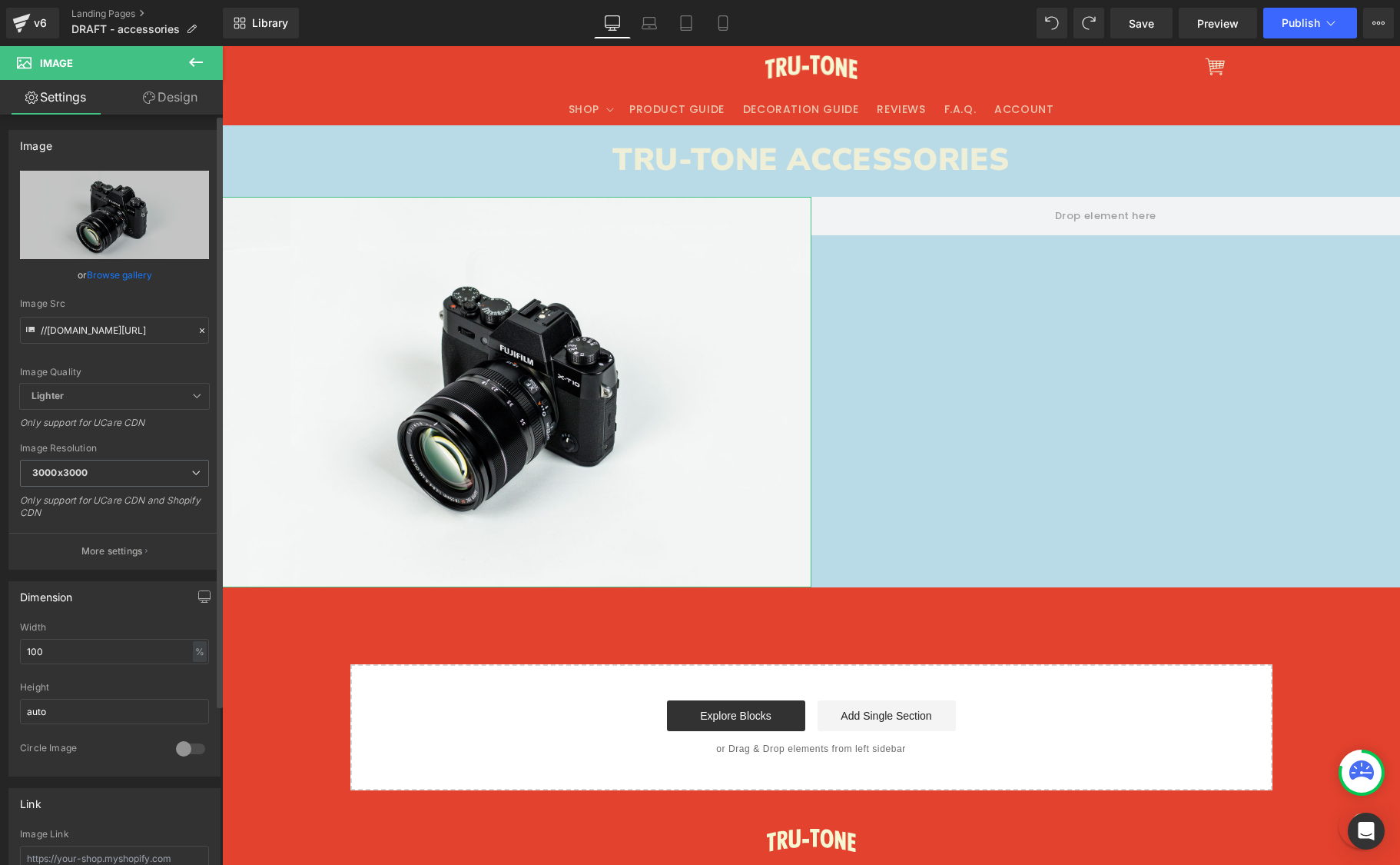
click at [196, 329] on icon at bounding box center [201, 330] width 11 height 11
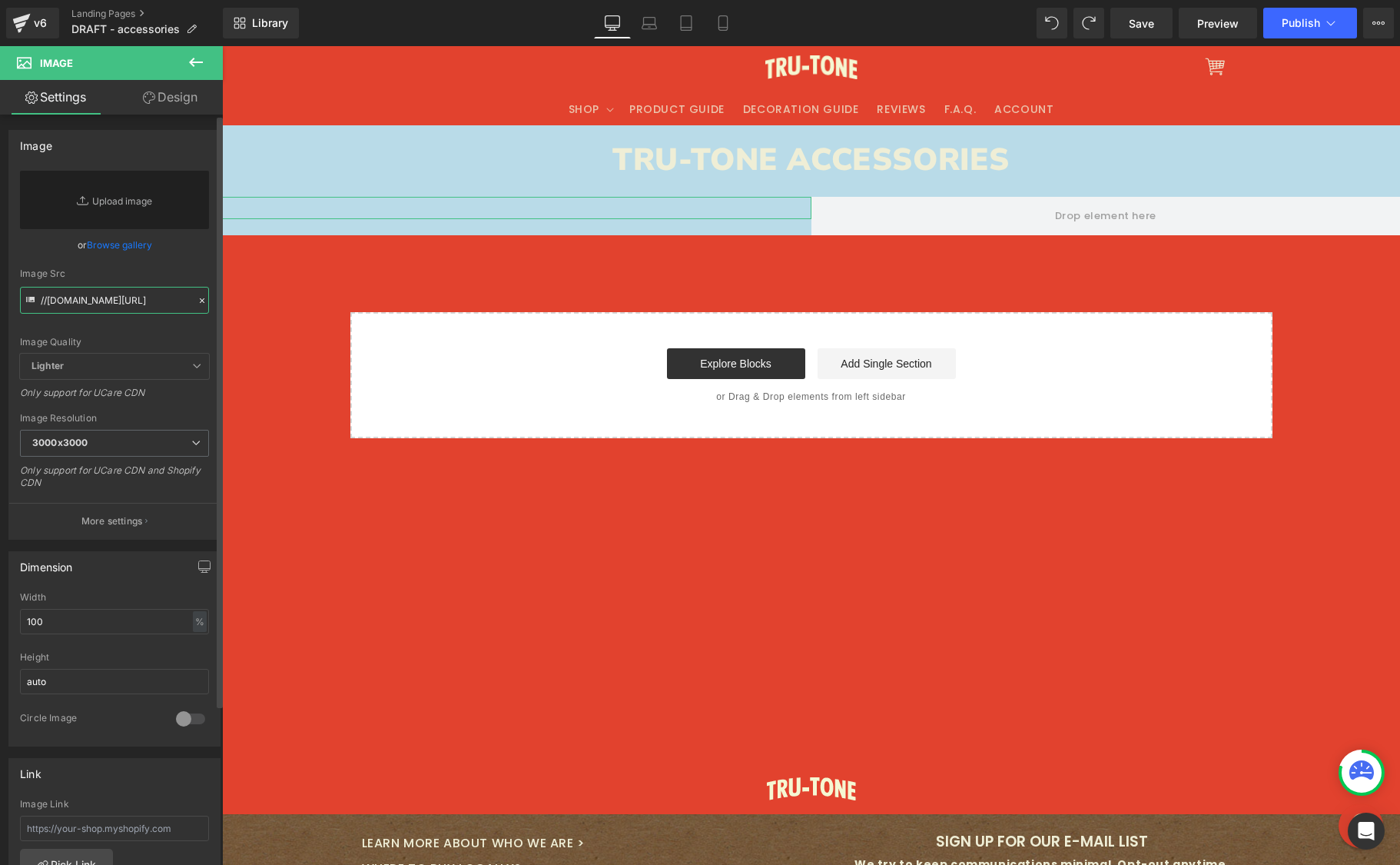
click at [139, 296] on input "//[DOMAIN_NAME][URL]" at bounding box center [115, 301] width 189 height 27
paste input "[URL][DOMAIN_NAME]"
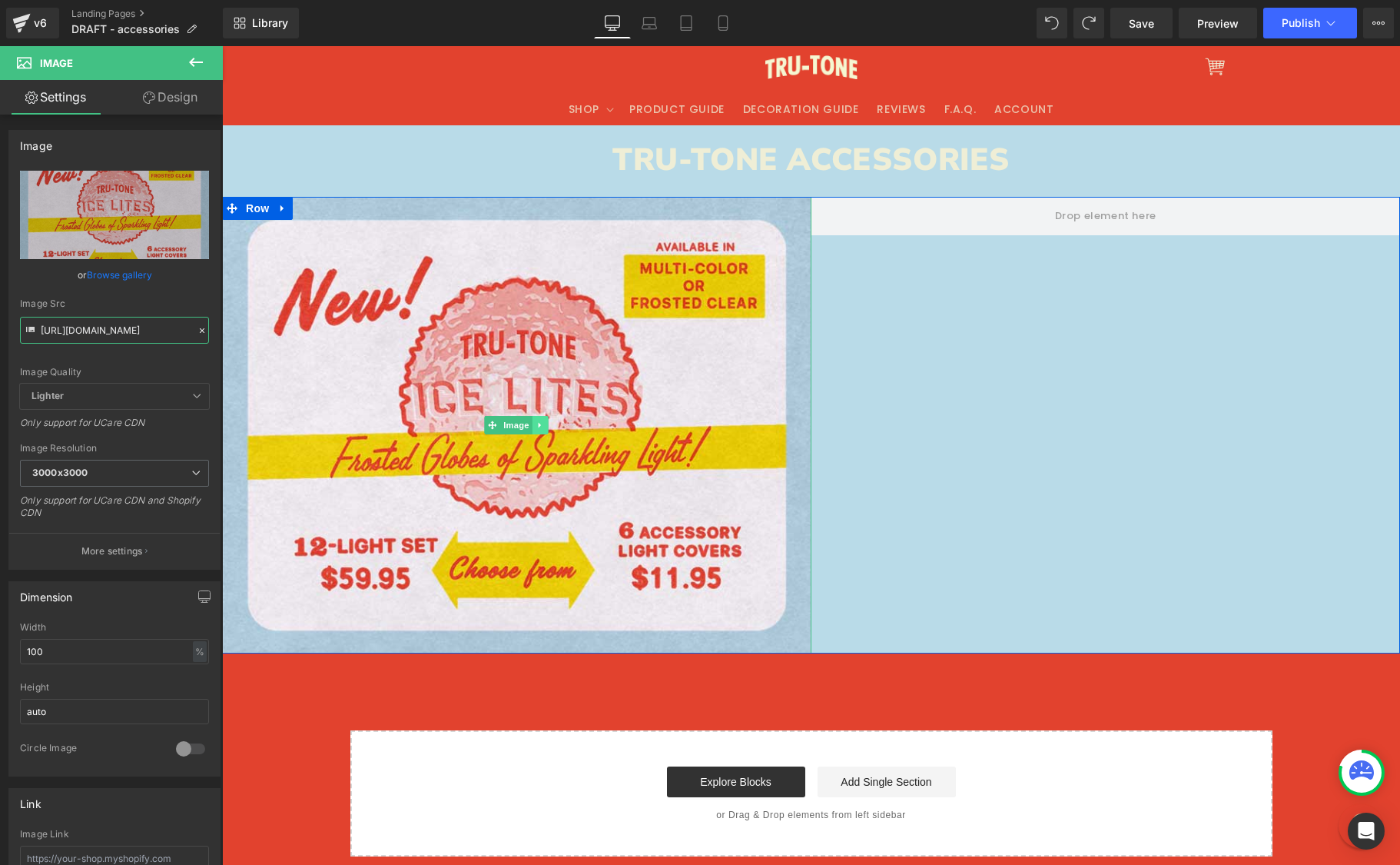
type input "[URL][DOMAIN_NAME]"
click at [536, 423] on icon at bounding box center [540, 426] width 9 height 10
click at [530, 424] on icon at bounding box center [531, 425] width 9 height 9
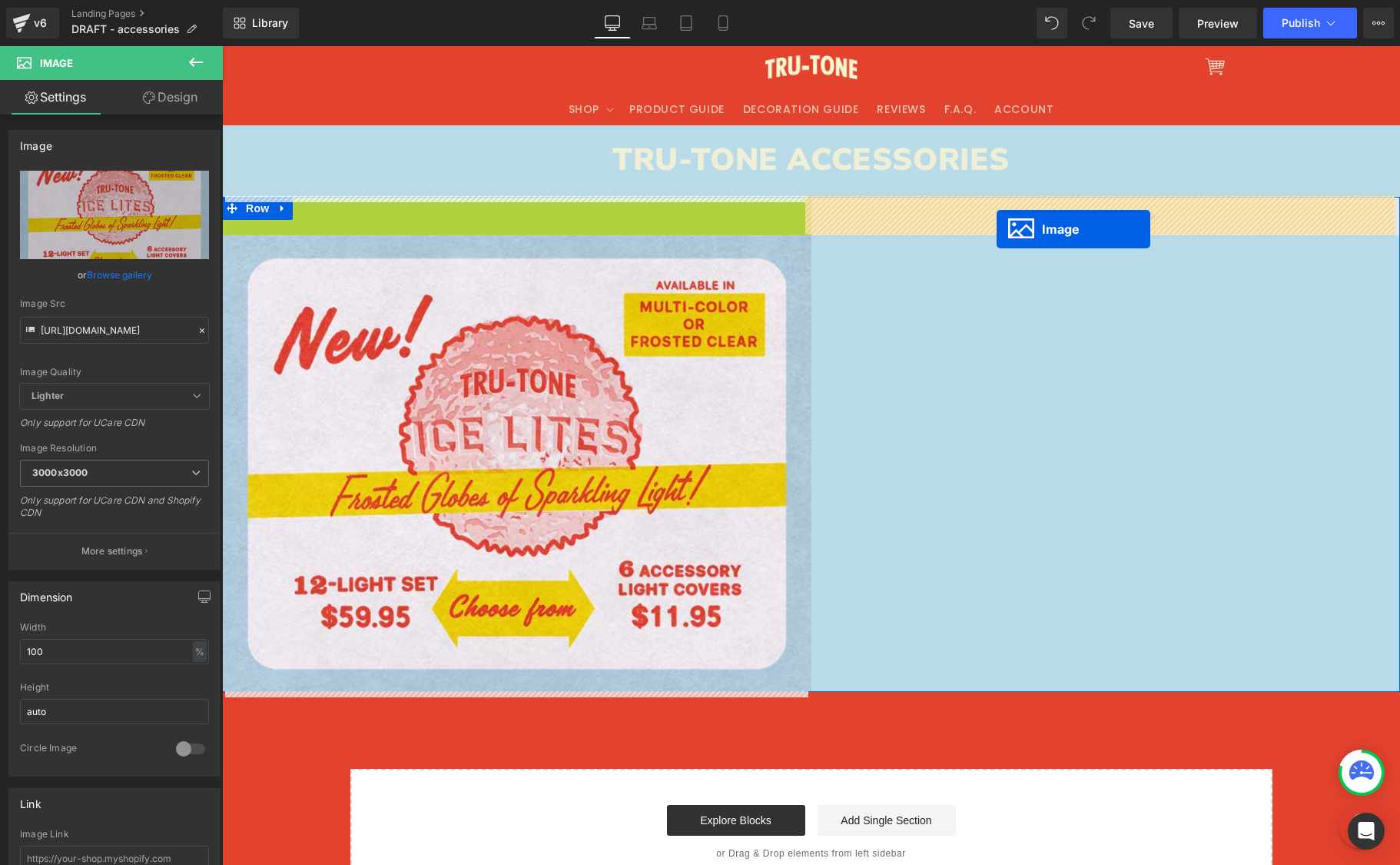
drag, startPoint x: 467, startPoint y: 423, endPoint x: 997, endPoint y: 229, distance: 564.4
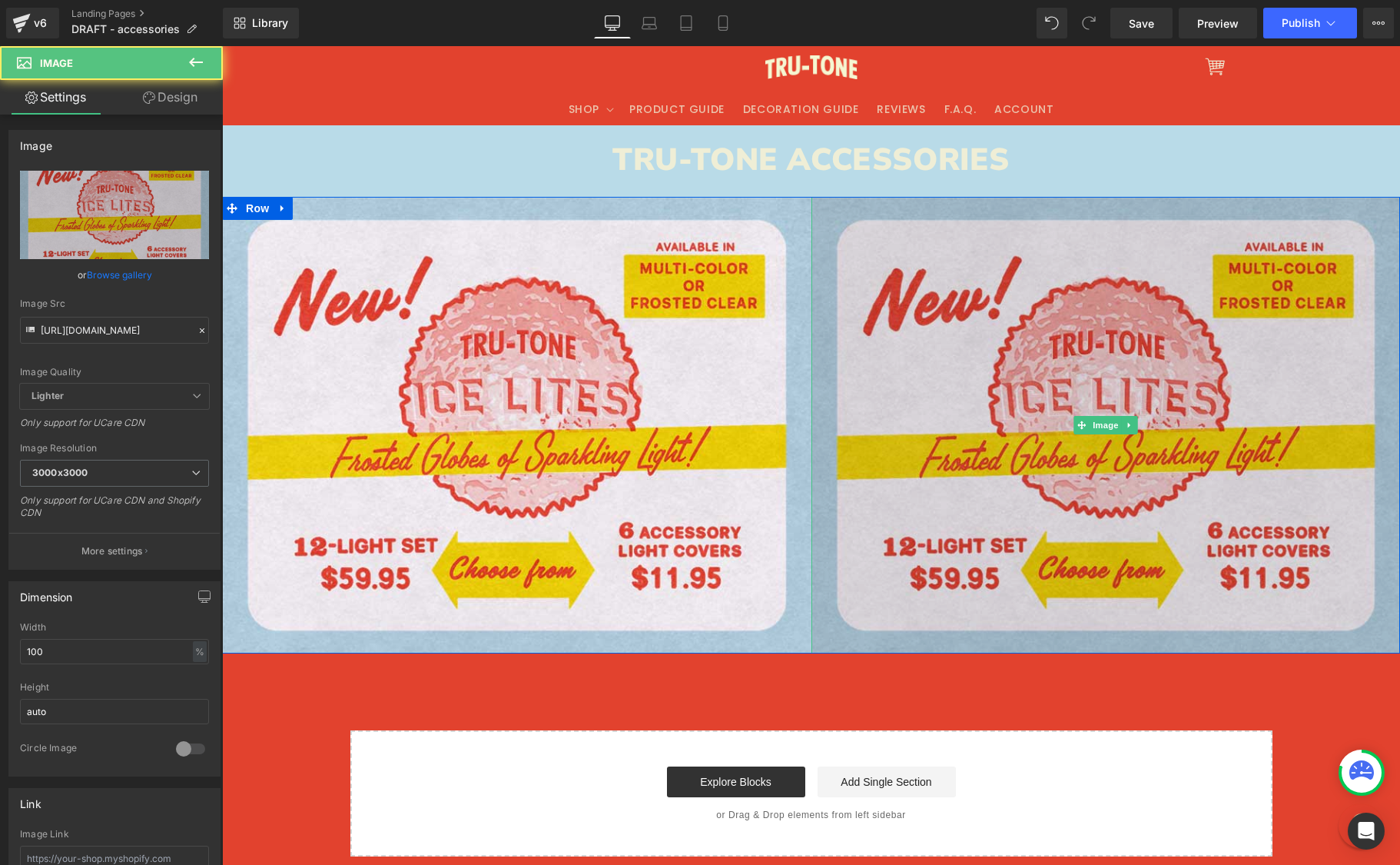
click at [1019, 322] on img at bounding box center [1106, 425] width 589 height 457
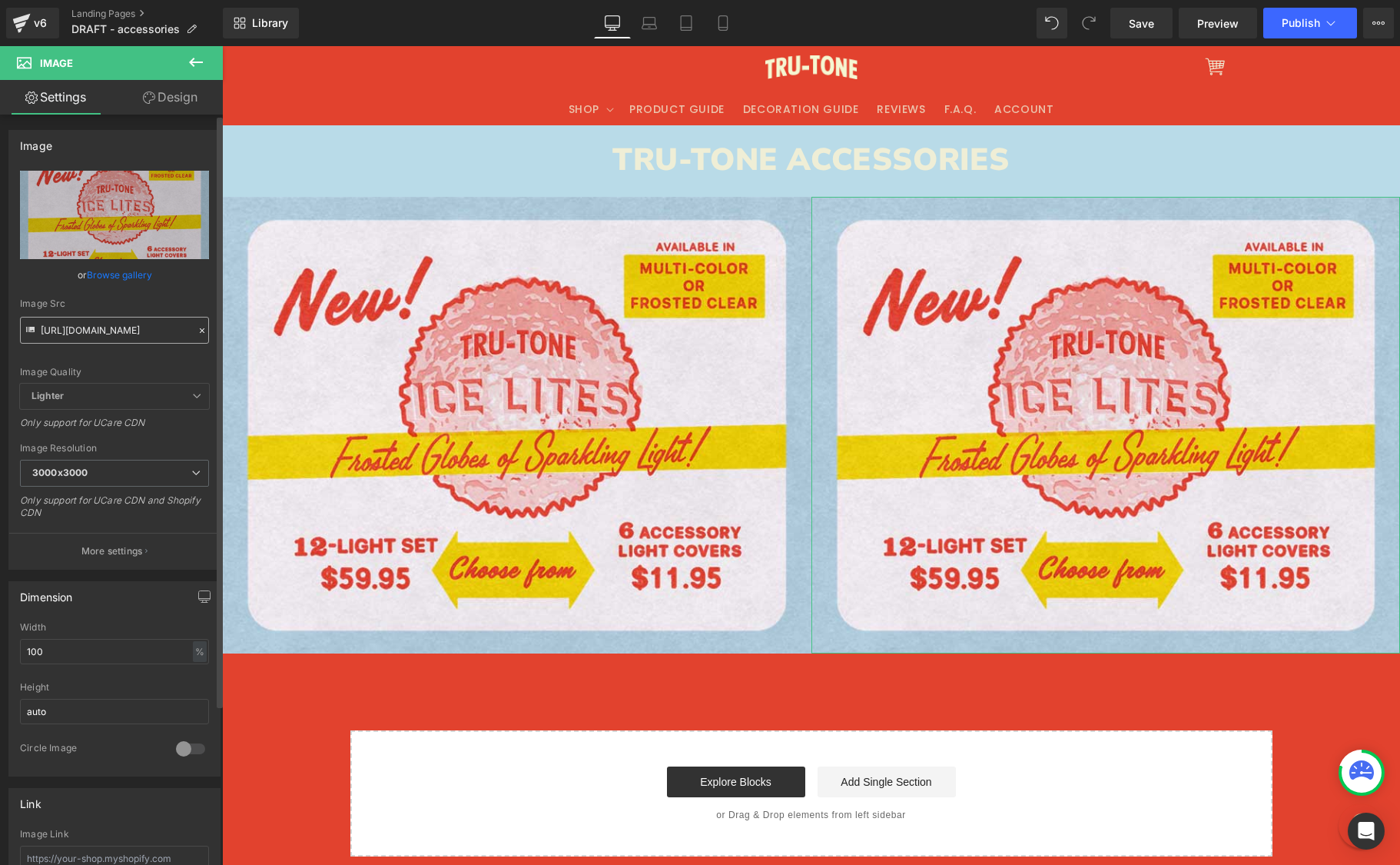
click at [155, 328] on input "[URL][DOMAIN_NAME]" at bounding box center [115, 330] width 189 height 27
click at [200, 329] on icon at bounding box center [201, 330] width 11 height 11
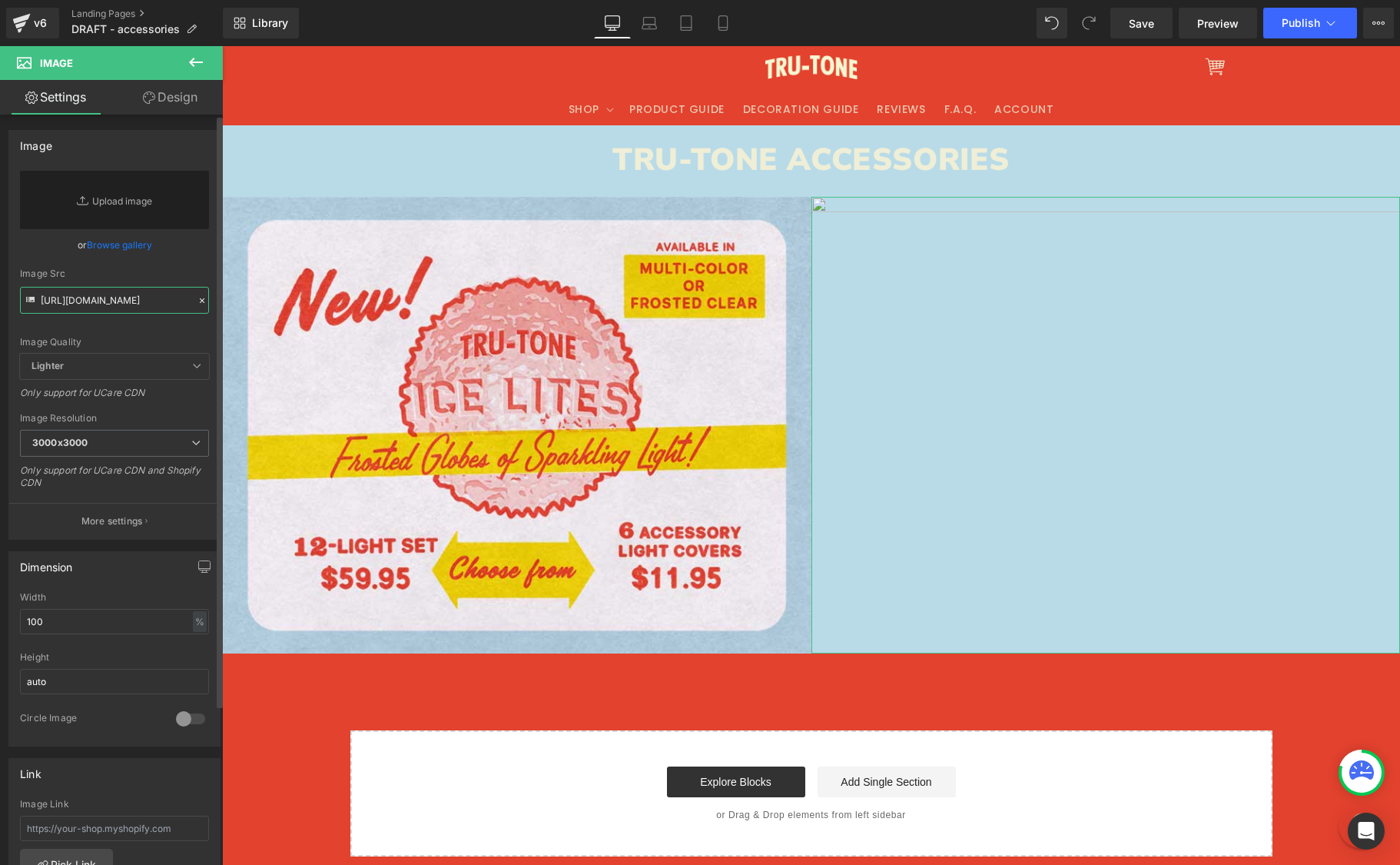
click at [143, 303] on input "[URL][DOMAIN_NAME]" at bounding box center [115, 301] width 189 height 27
paste input "[URL][DOMAIN_NAME]"
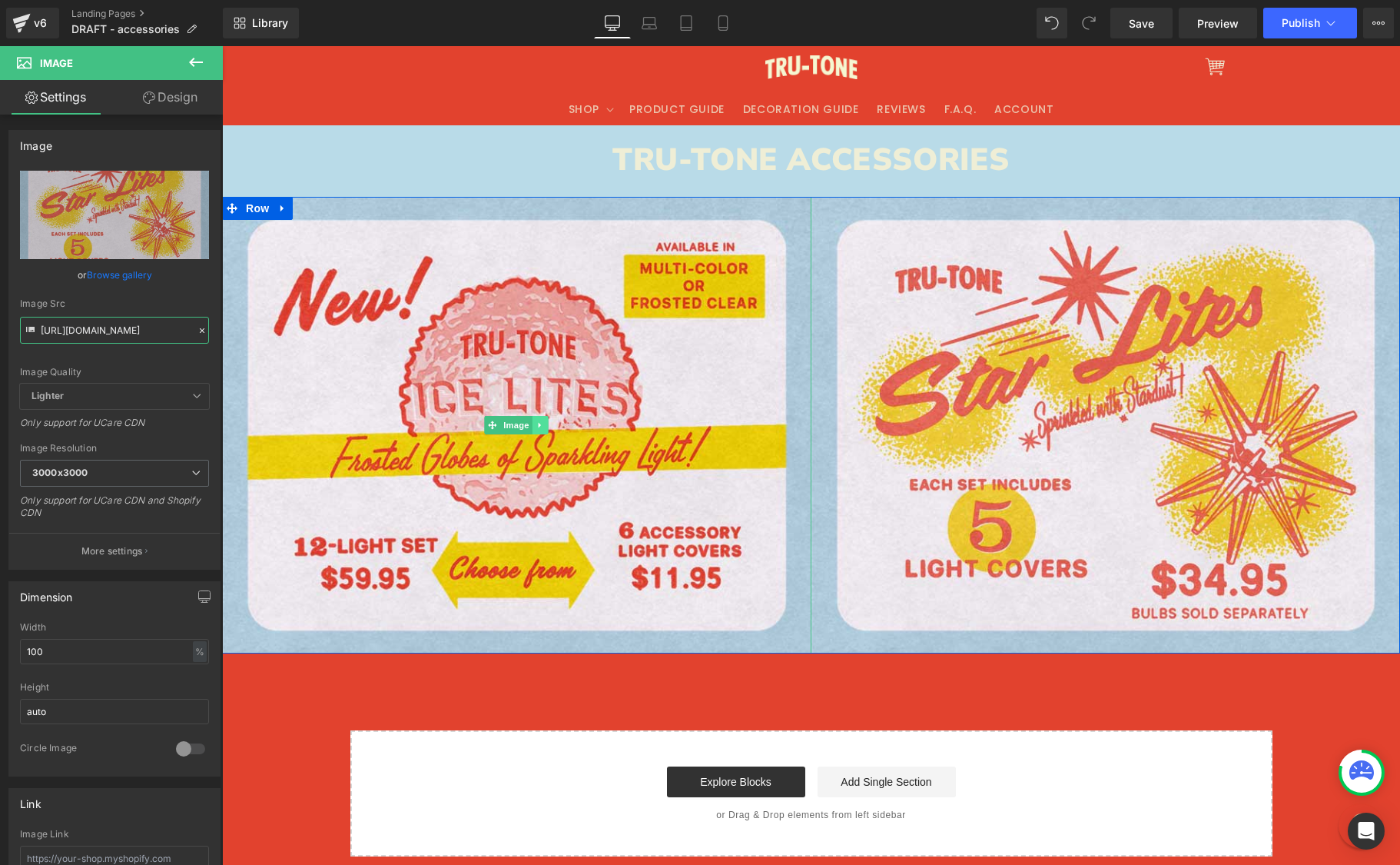
type input "[URL][DOMAIN_NAME]"
click at [536, 421] on icon at bounding box center [540, 426] width 9 height 10
click at [530, 424] on icon at bounding box center [531, 425] width 9 height 9
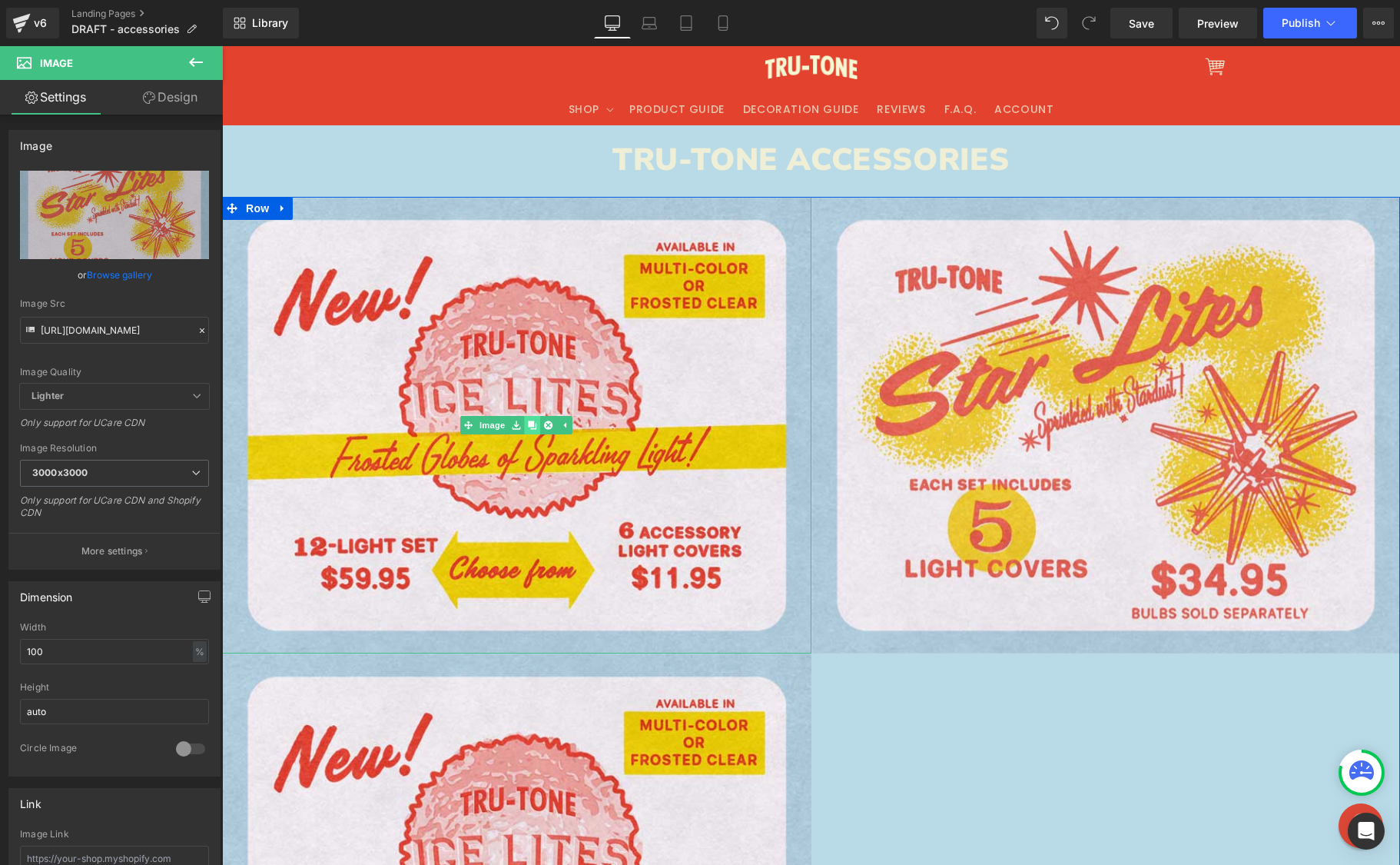
click at [531, 424] on link at bounding box center [532, 425] width 16 height 18
click at [529, 425] on icon at bounding box center [531, 425] width 9 height 9
click at [1128, 425] on icon at bounding box center [1128, 425] width 2 height 6
click at [1118, 425] on icon at bounding box center [1122, 426] width 9 height 10
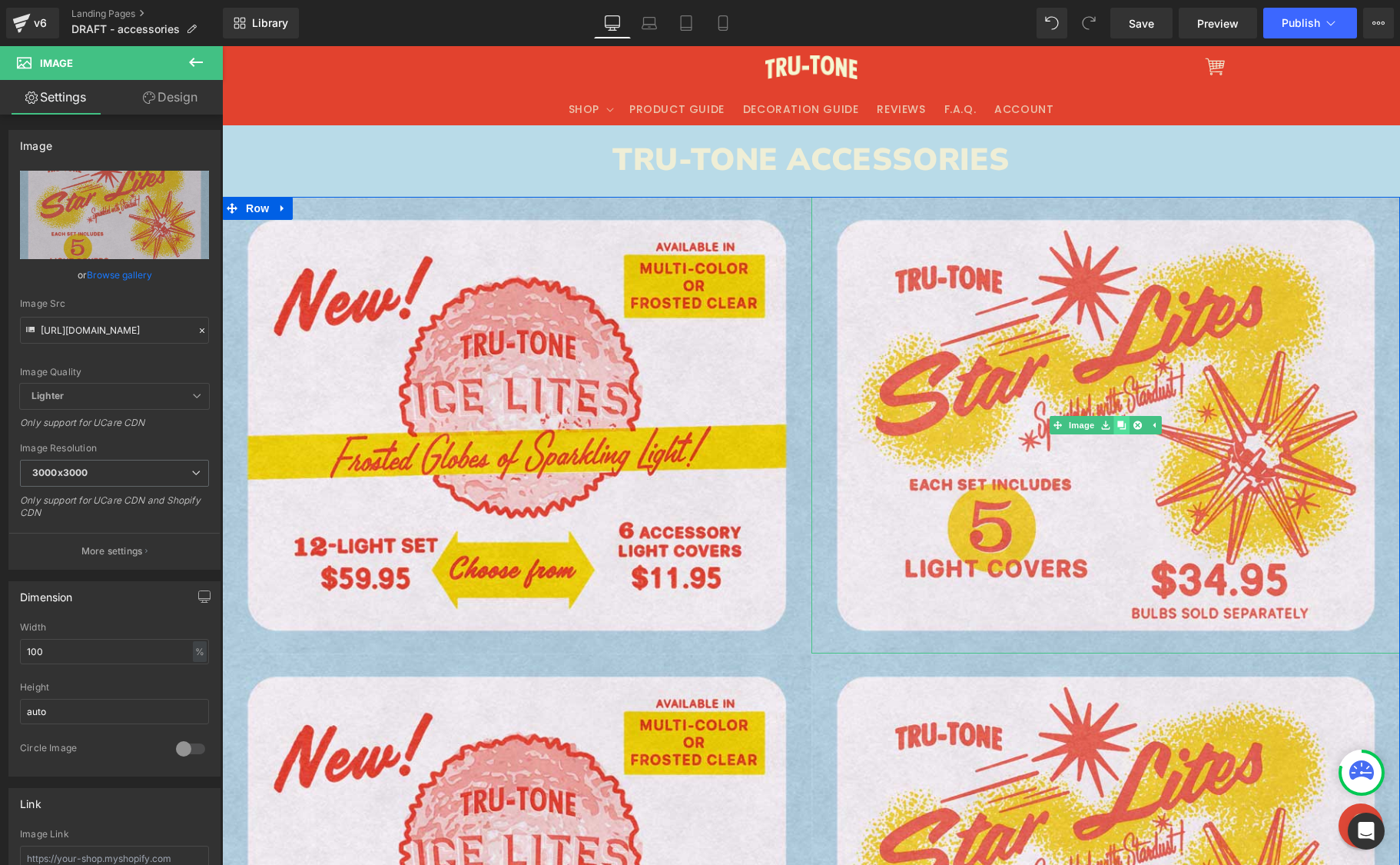
click at [1118, 425] on icon at bounding box center [1122, 426] width 9 height 10
click at [1118, 425] on icon at bounding box center [1122, 425] width 9 height 9
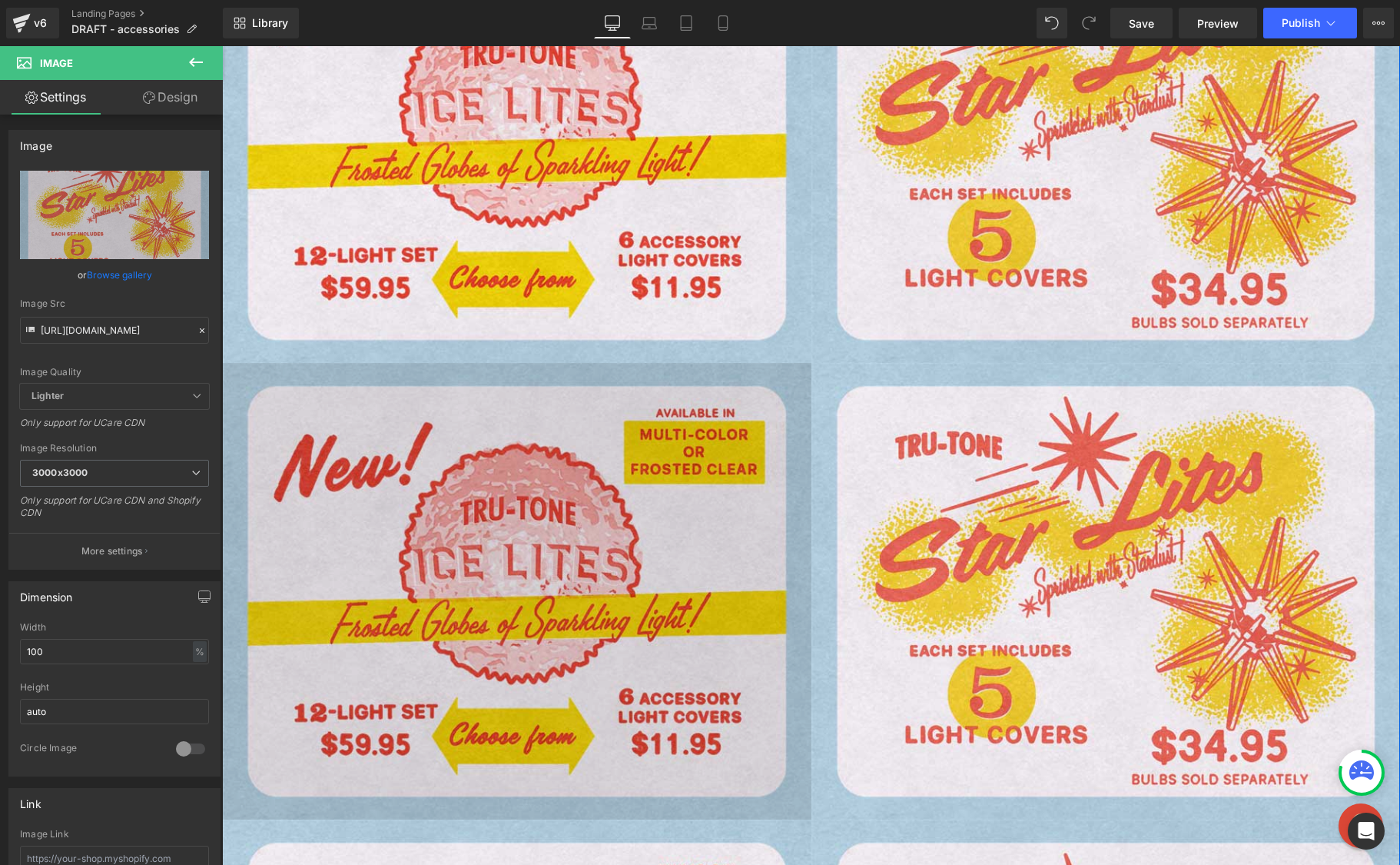
scroll to position [292, 0]
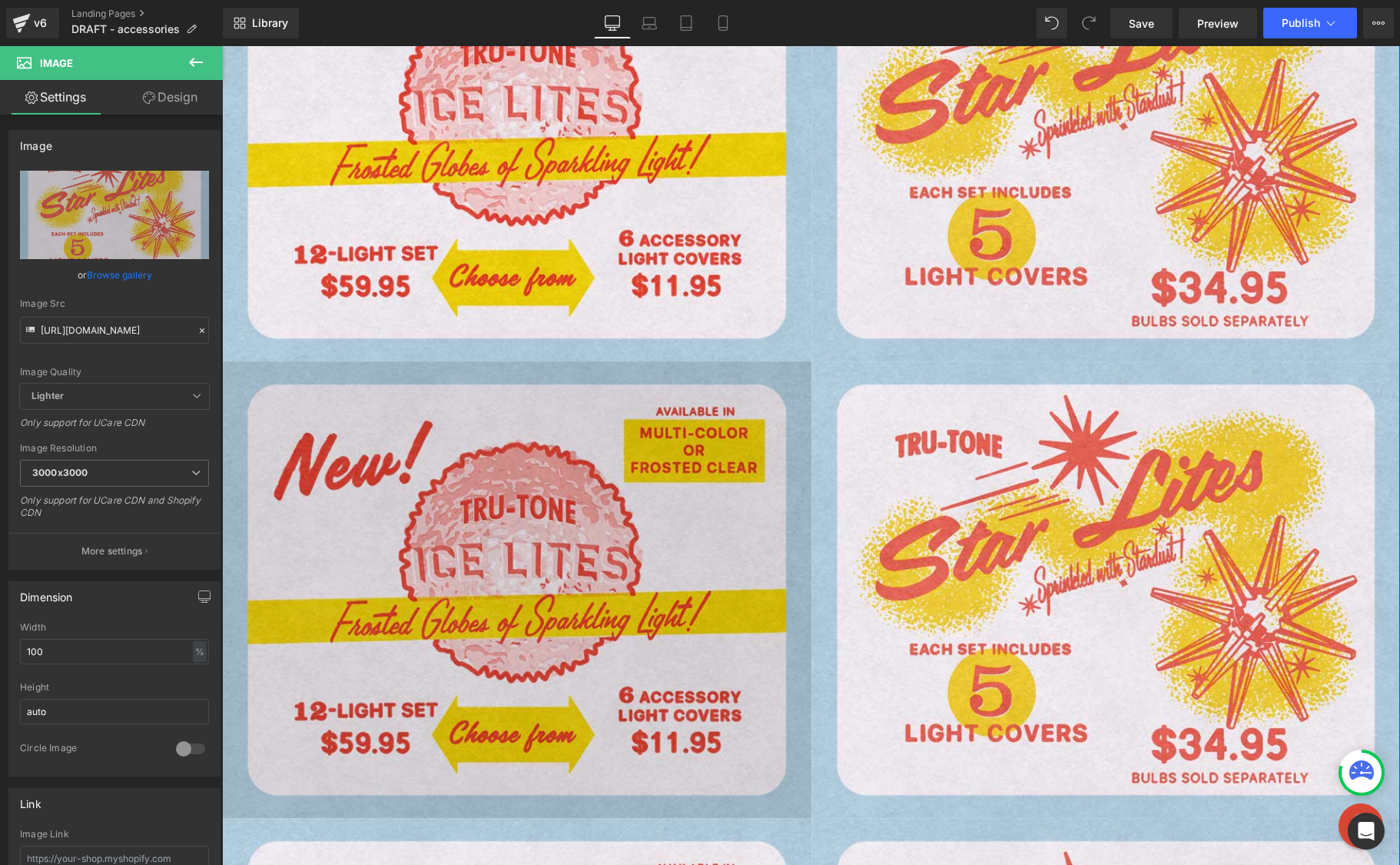
click at [547, 467] on img at bounding box center [517, 590] width 589 height 457
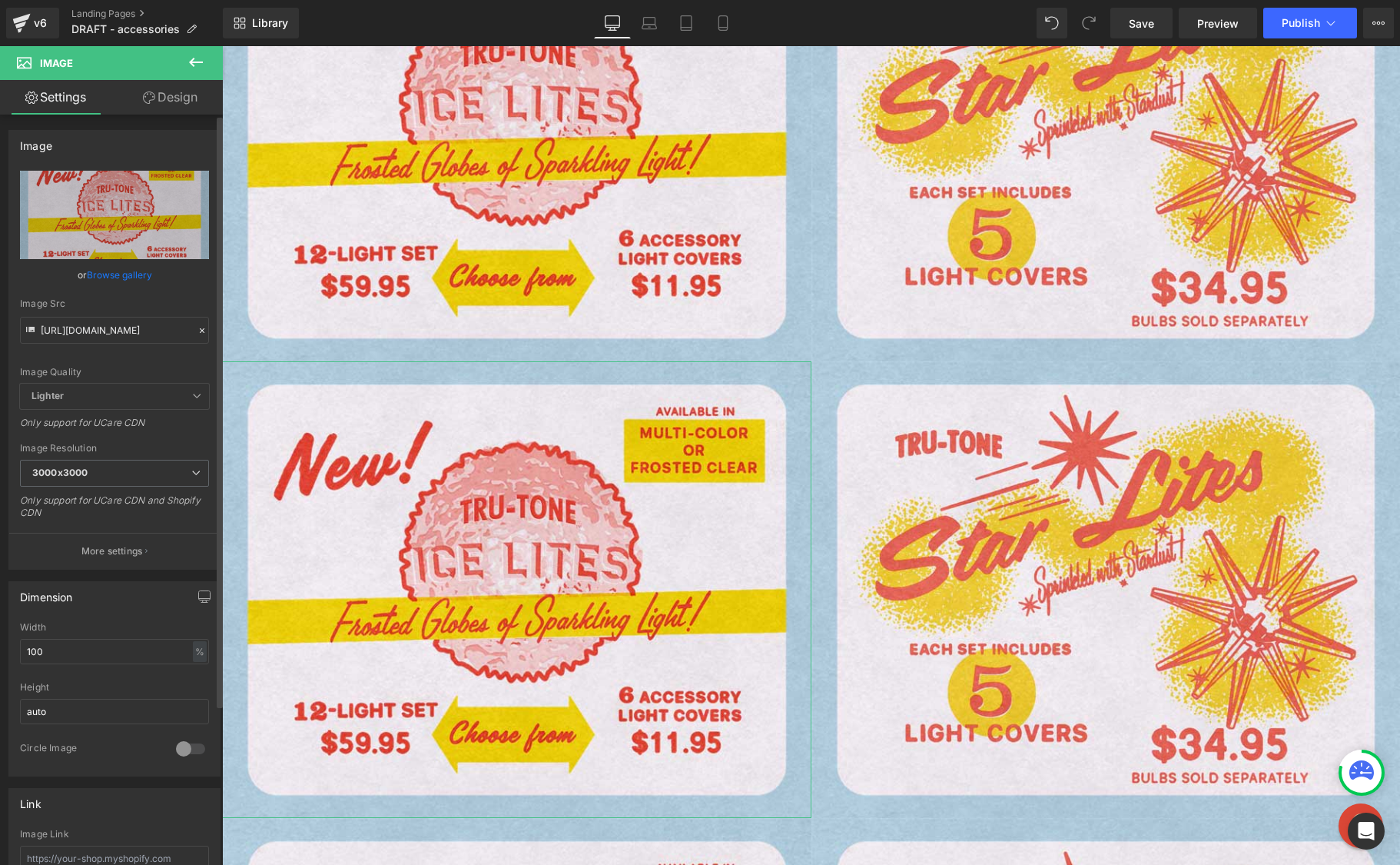
click at [196, 330] on icon at bounding box center [201, 330] width 11 height 11
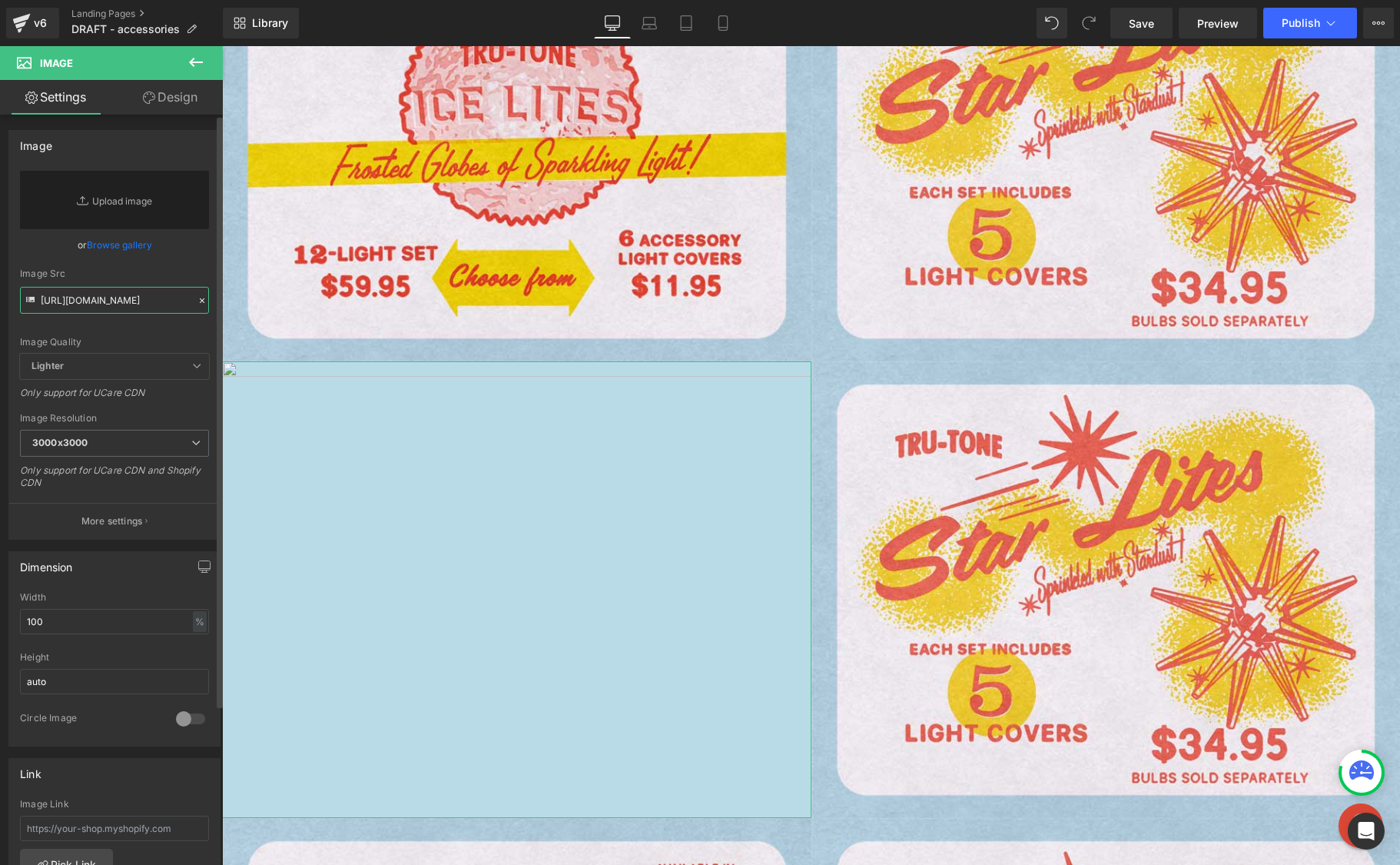
click at [127, 303] on input "[URL][DOMAIN_NAME]" at bounding box center [115, 301] width 189 height 27
paste input "[URL][DOMAIN_NAME]"
type input "[URL][DOMAIN_NAME]"
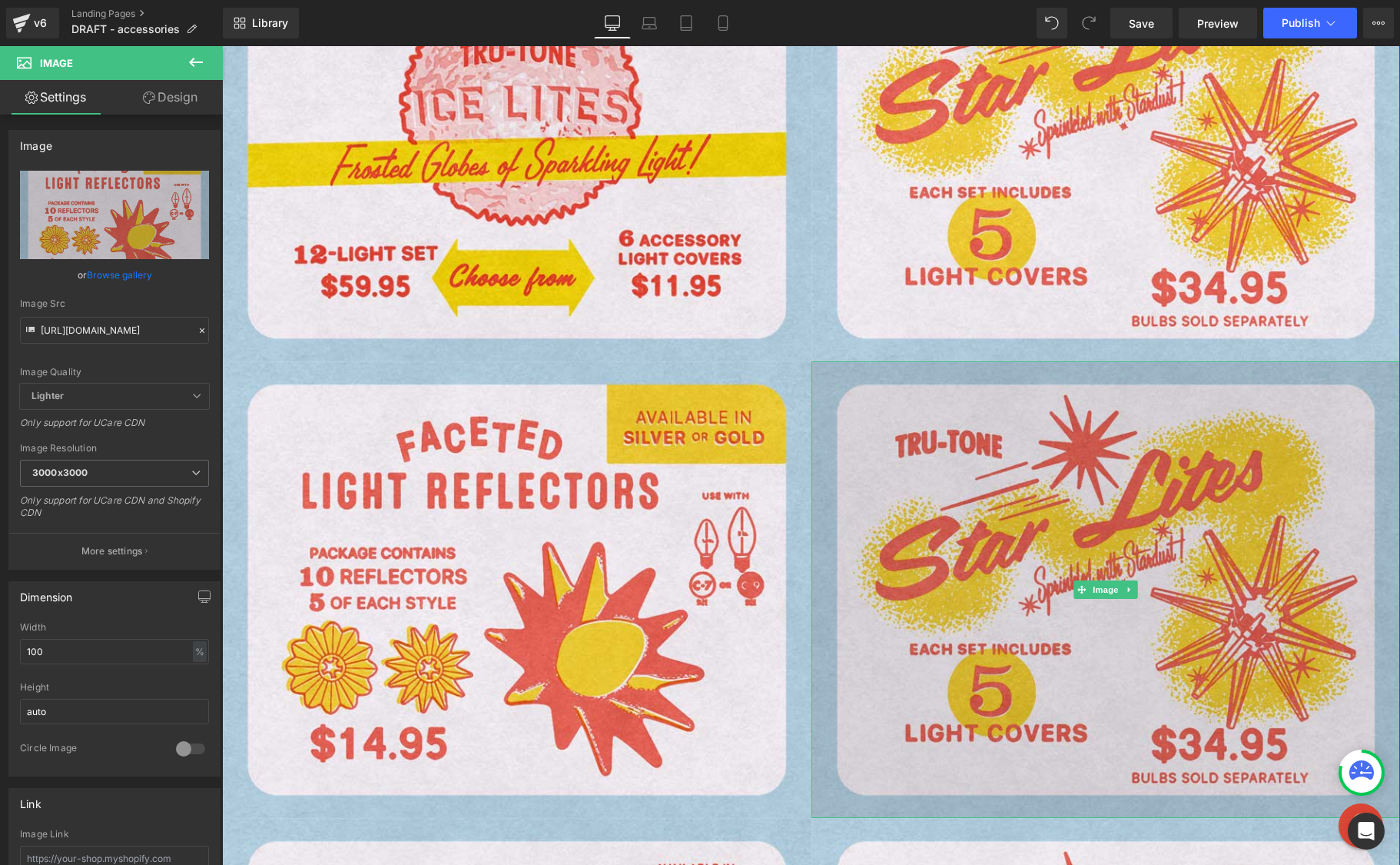
click at [955, 512] on img at bounding box center [1106, 590] width 589 height 457
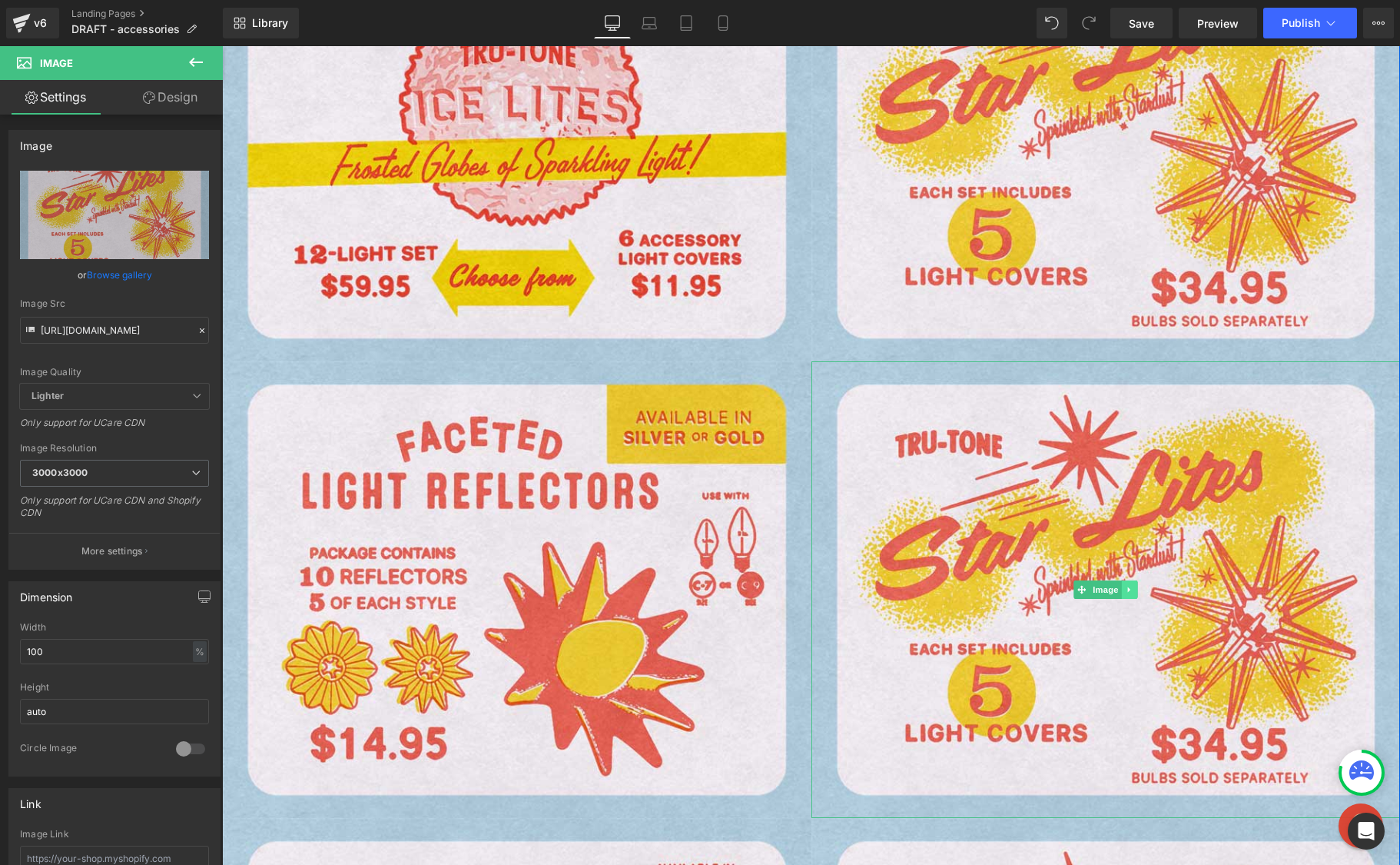
click at [1126, 590] on icon at bounding box center [1129, 590] width 9 height 10
drag, startPoint x: 195, startPoint y: 330, endPoint x: 179, endPoint y: 330, distance: 16.0
click at [196, 331] on icon at bounding box center [201, 330] width 11 height 11
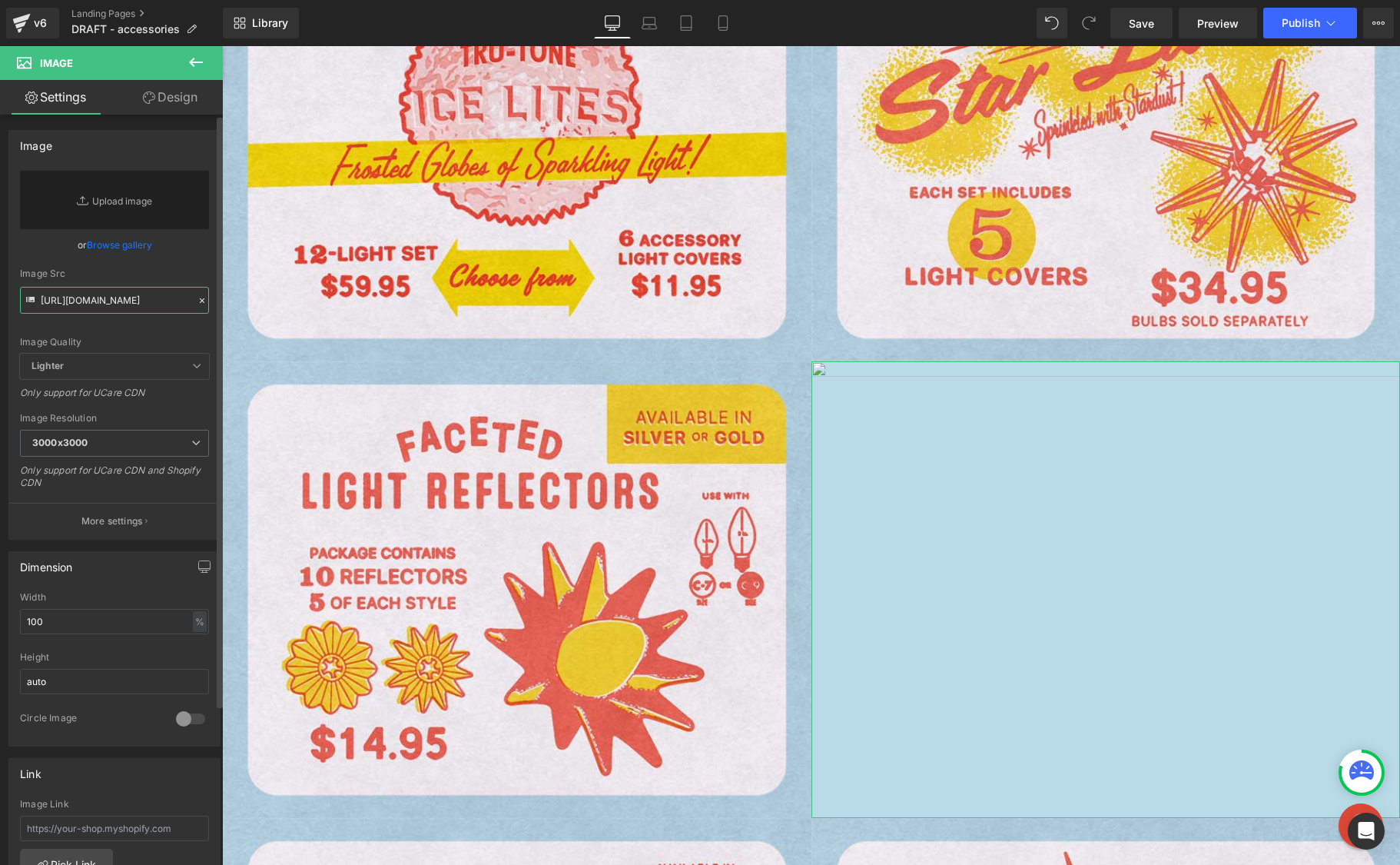
click at [132, 301] on input "[URL][DOMAIN_NAME]" at bounding box center [115, 301] width 189 height 27
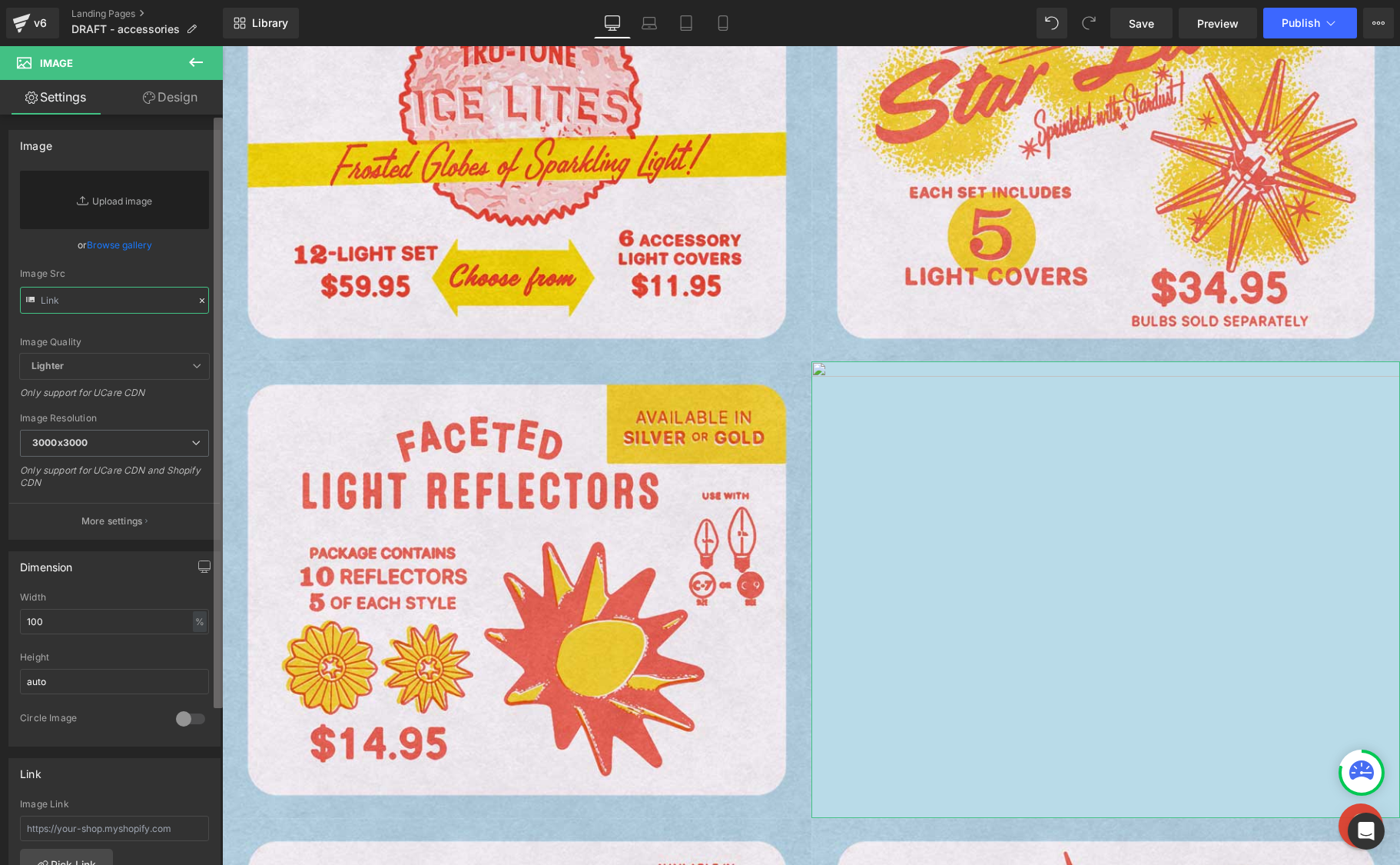
paste input "[URL][DOMAIN_NAME]"
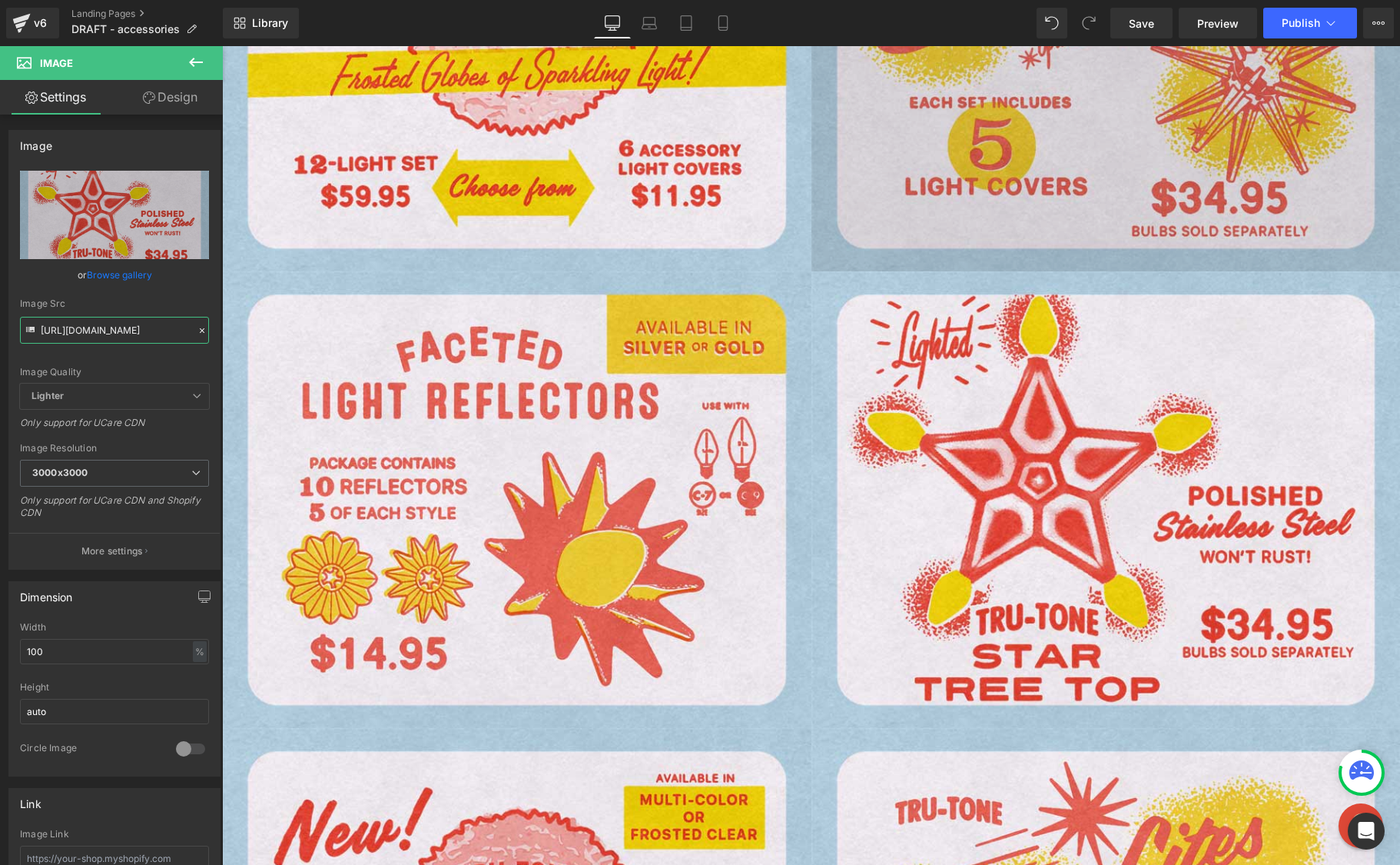
scroll to position [357, 0]
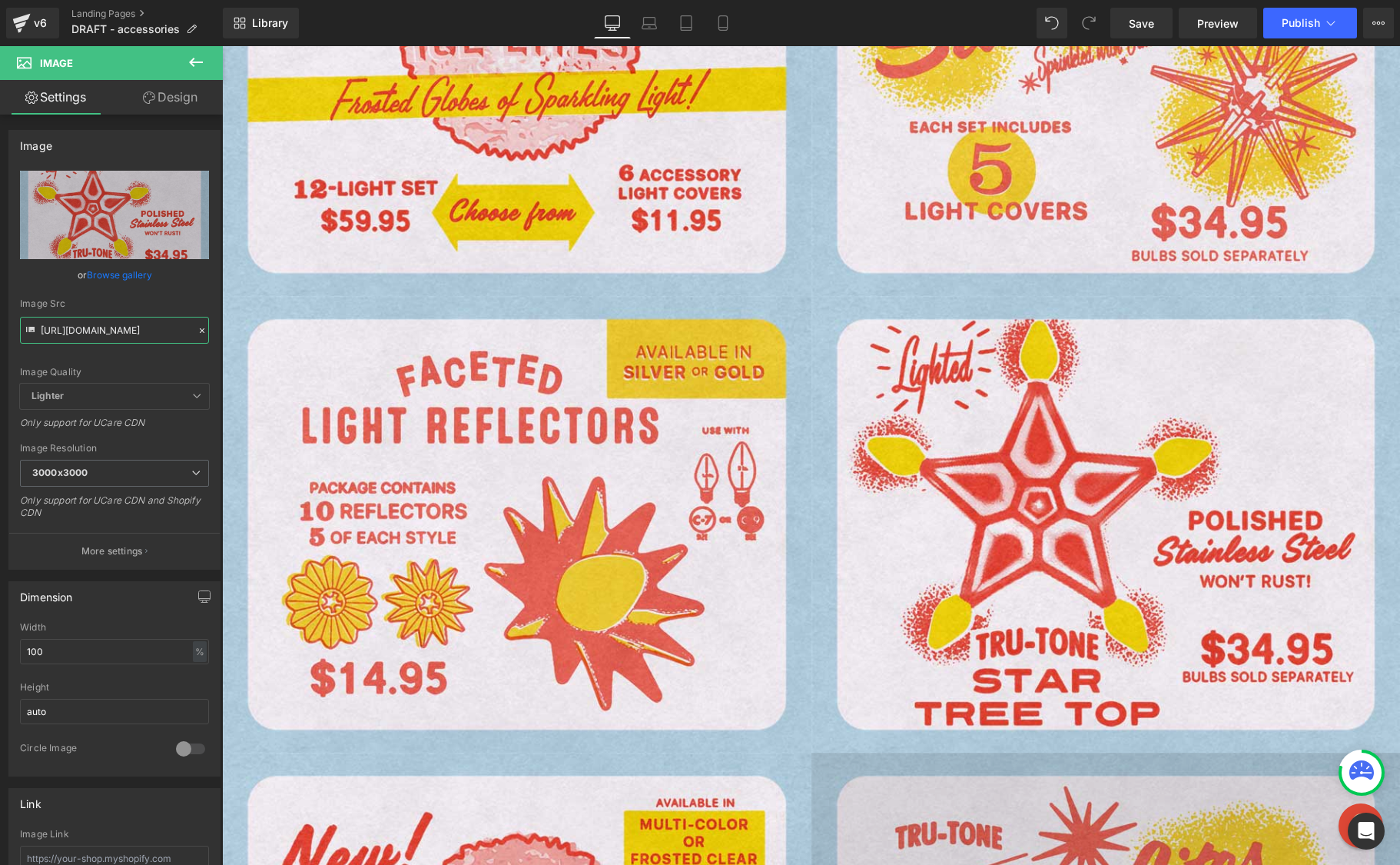
type input "[URL][DOMAIN_NAME]"
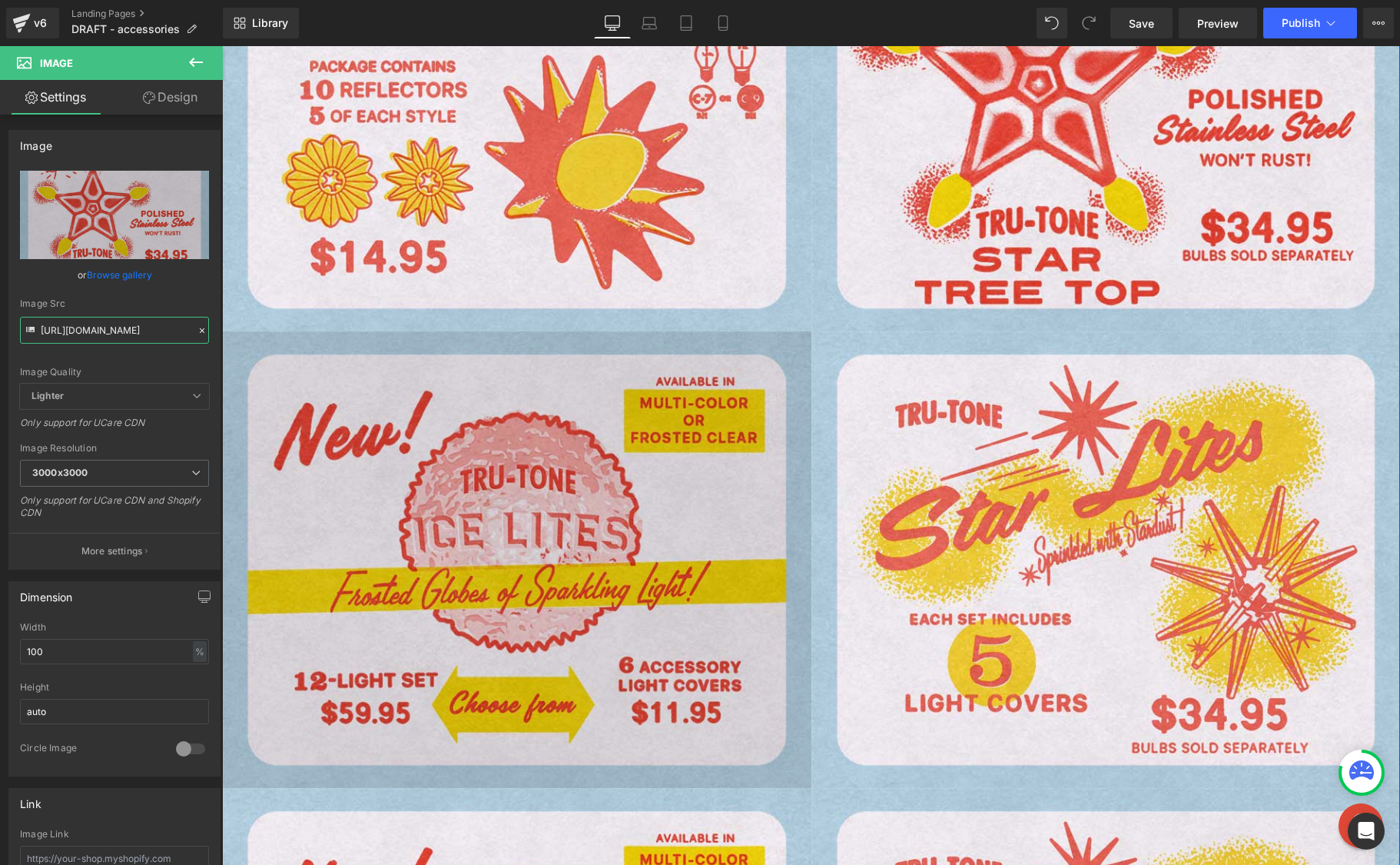
scroll to position [788, 0]
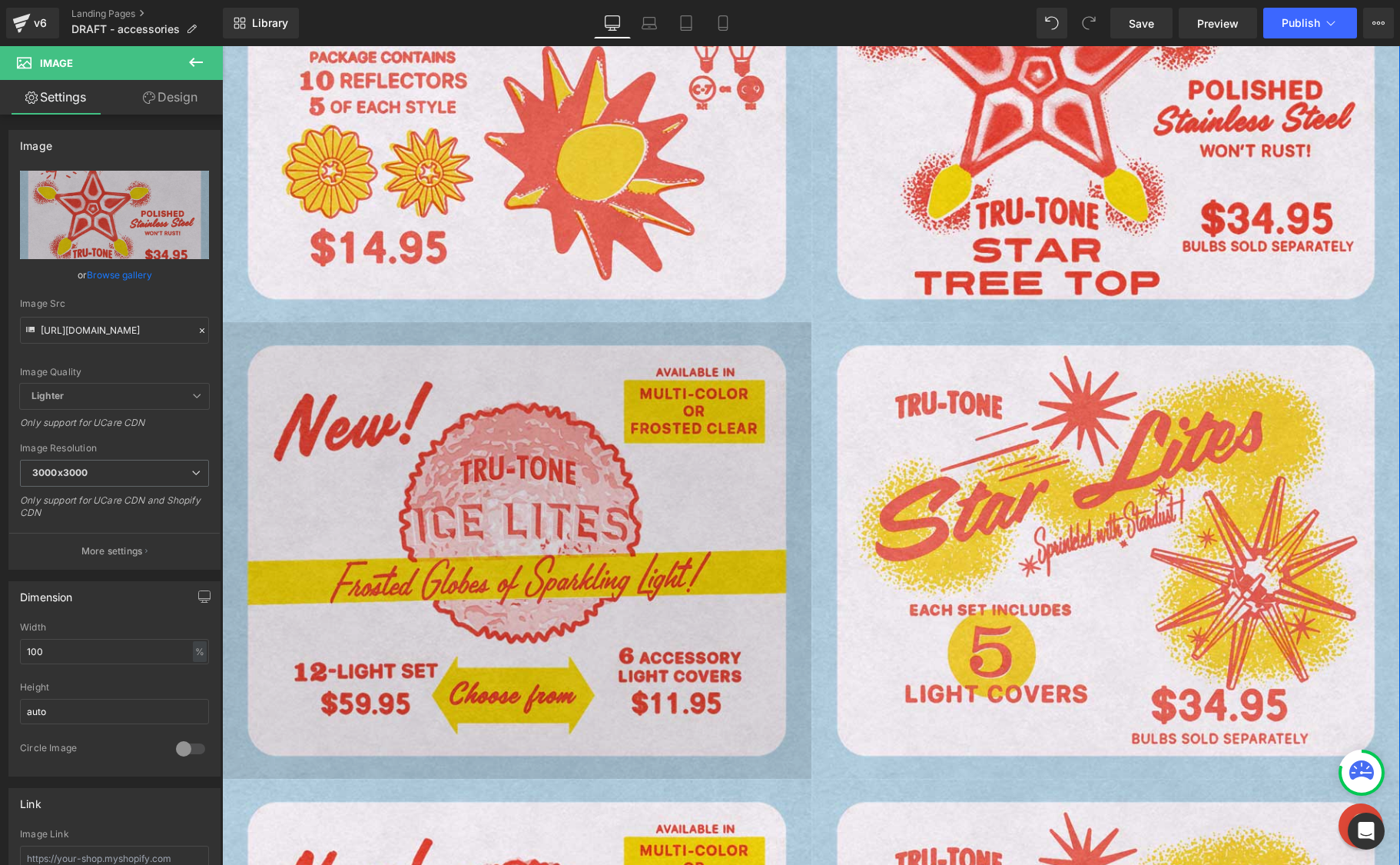
click at [520, 586] on img at bounding box center [517, 550] width 589 height 457
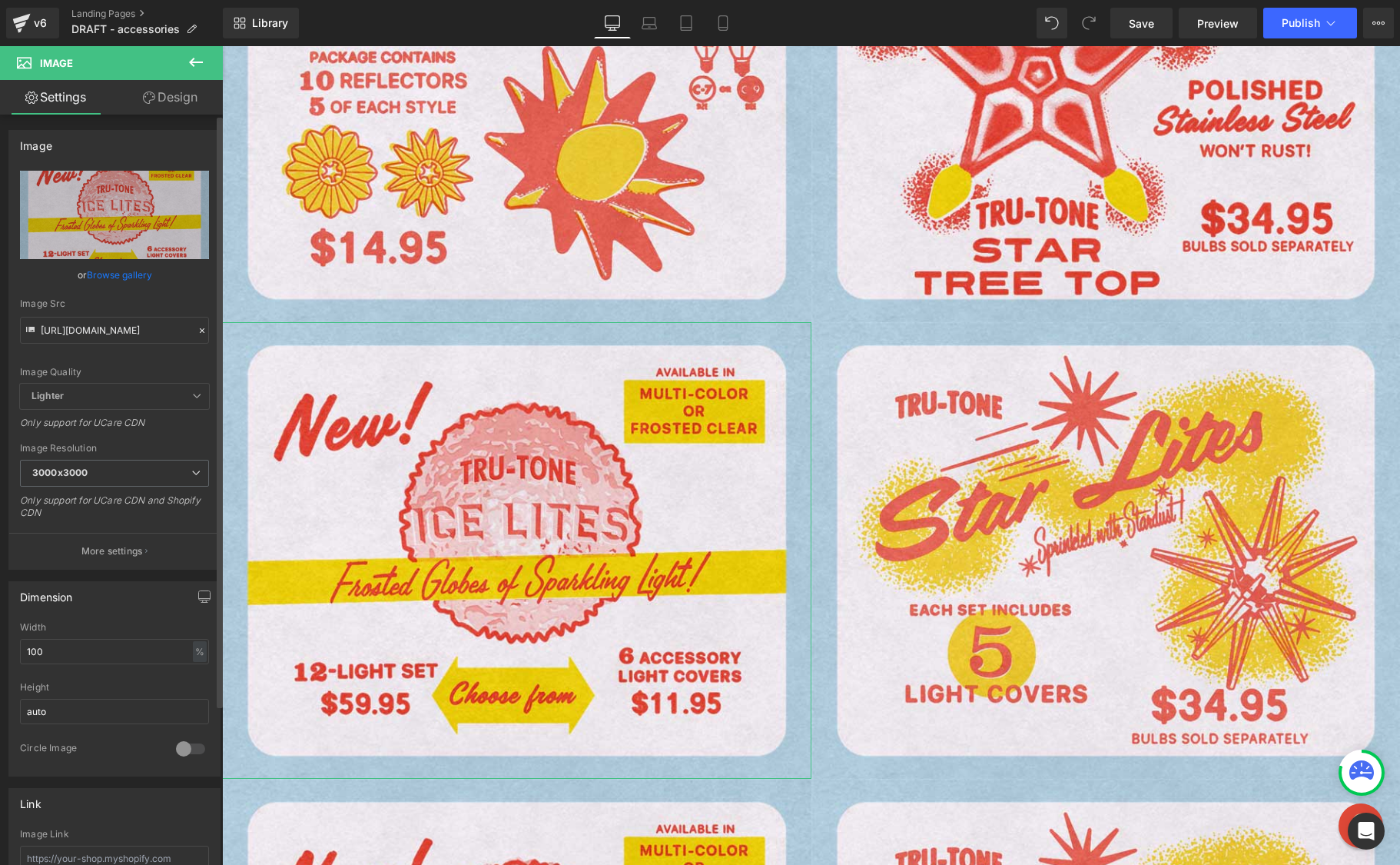
click at [196, 328] on icon at bounding box center [201, 330] width 11 height 11
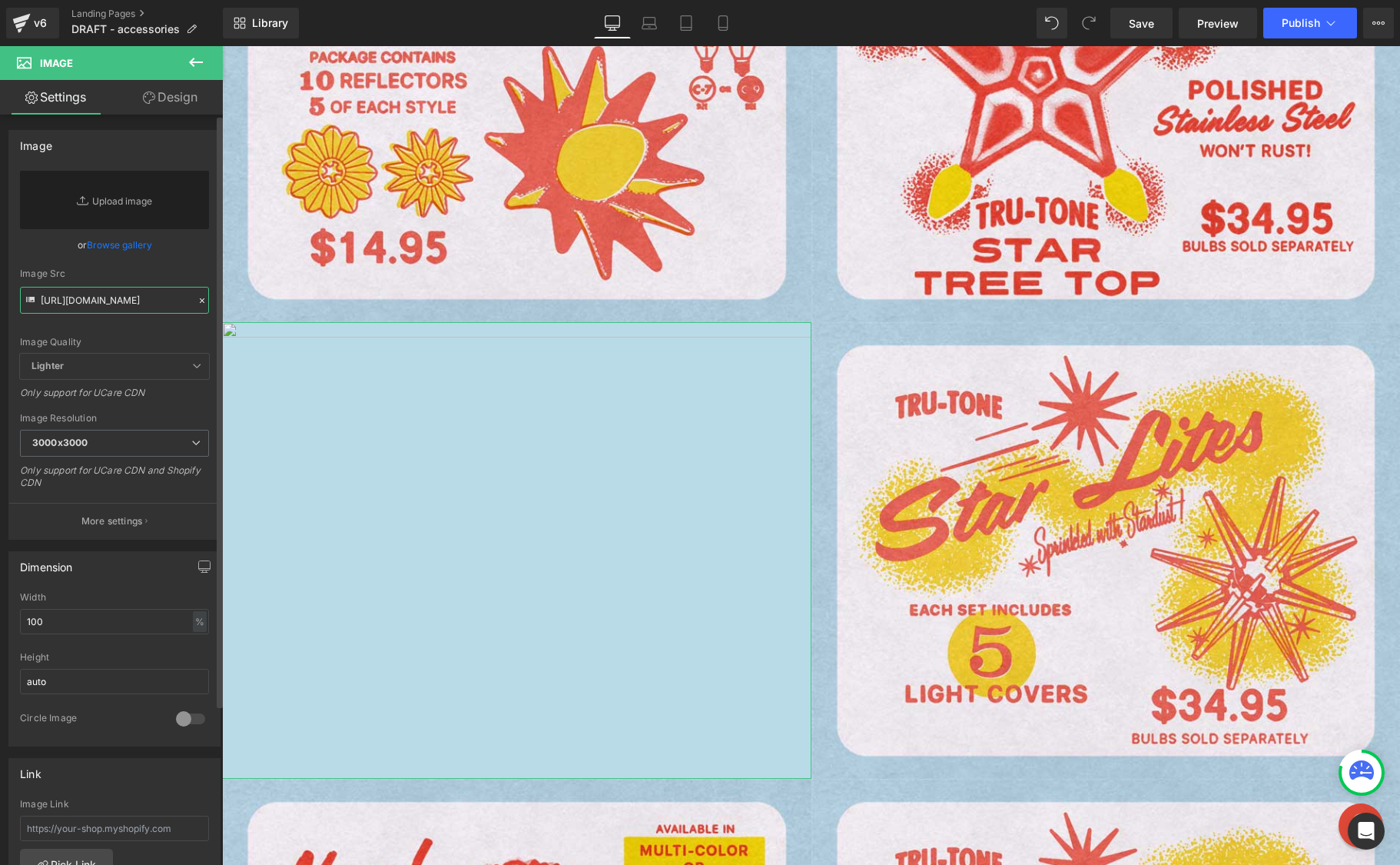
click at [120, 300] on input "[URL][DOMAIN_NAME]" at bounding box center [115, 301] width 189 height 27
paste input "[URL][DOMAIN_NAME]"
type input "[URL][DOMAIN_NAME]"
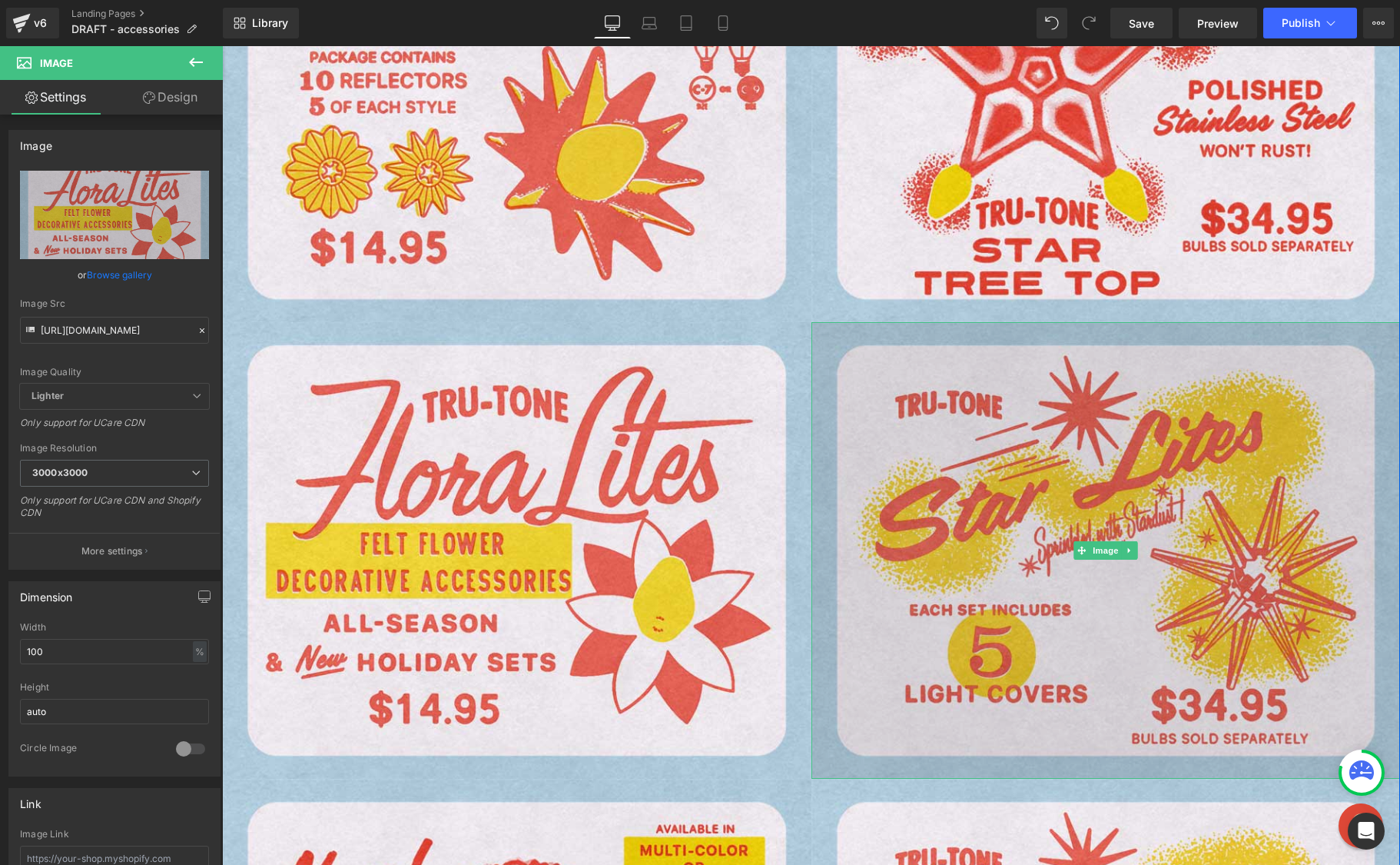
click at [969, 432] on img at bounding box center [1106, 550] width 589 height 457
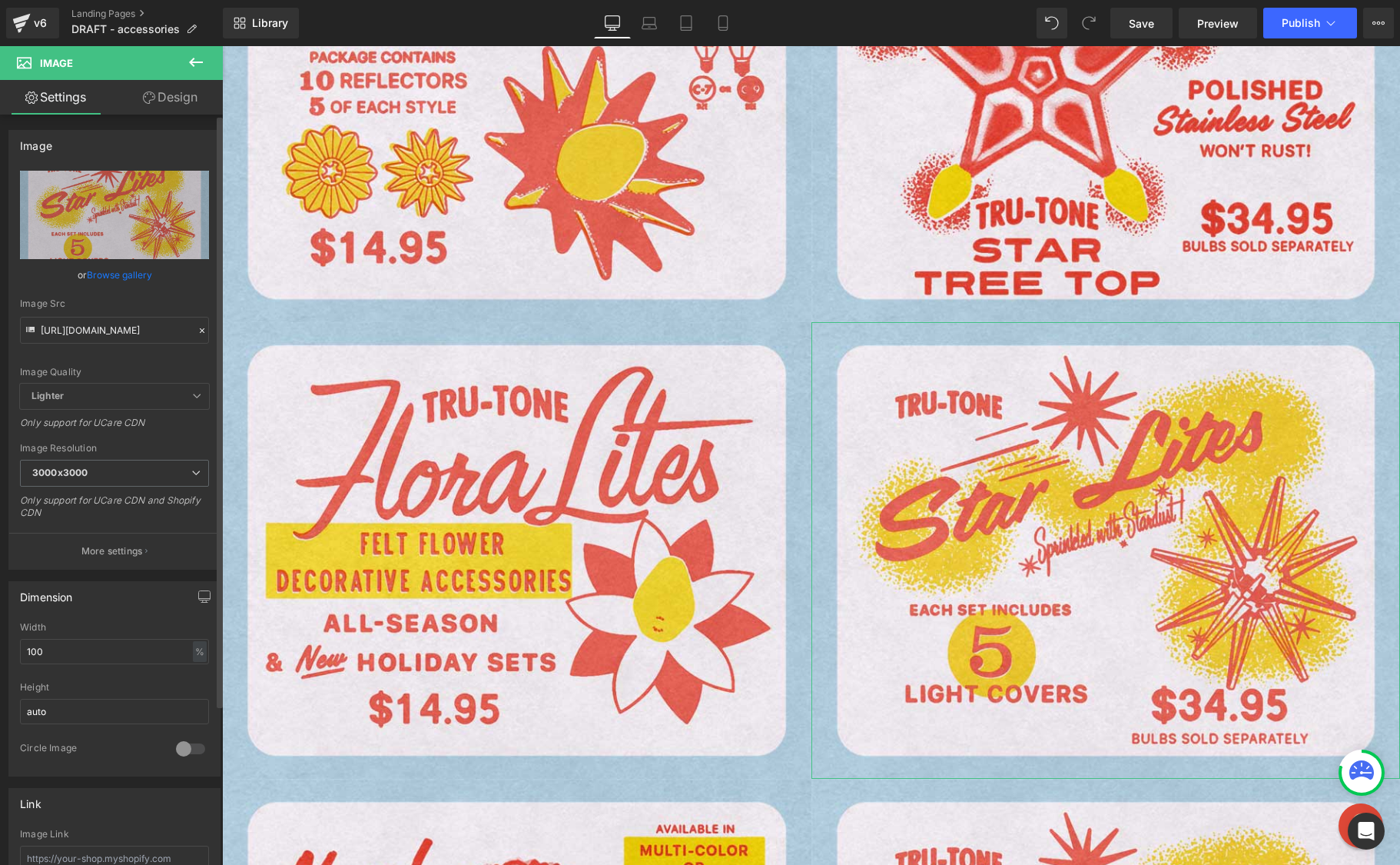
click at [196, 328] on icon at bounding box center [201, 330] width 11 height 11
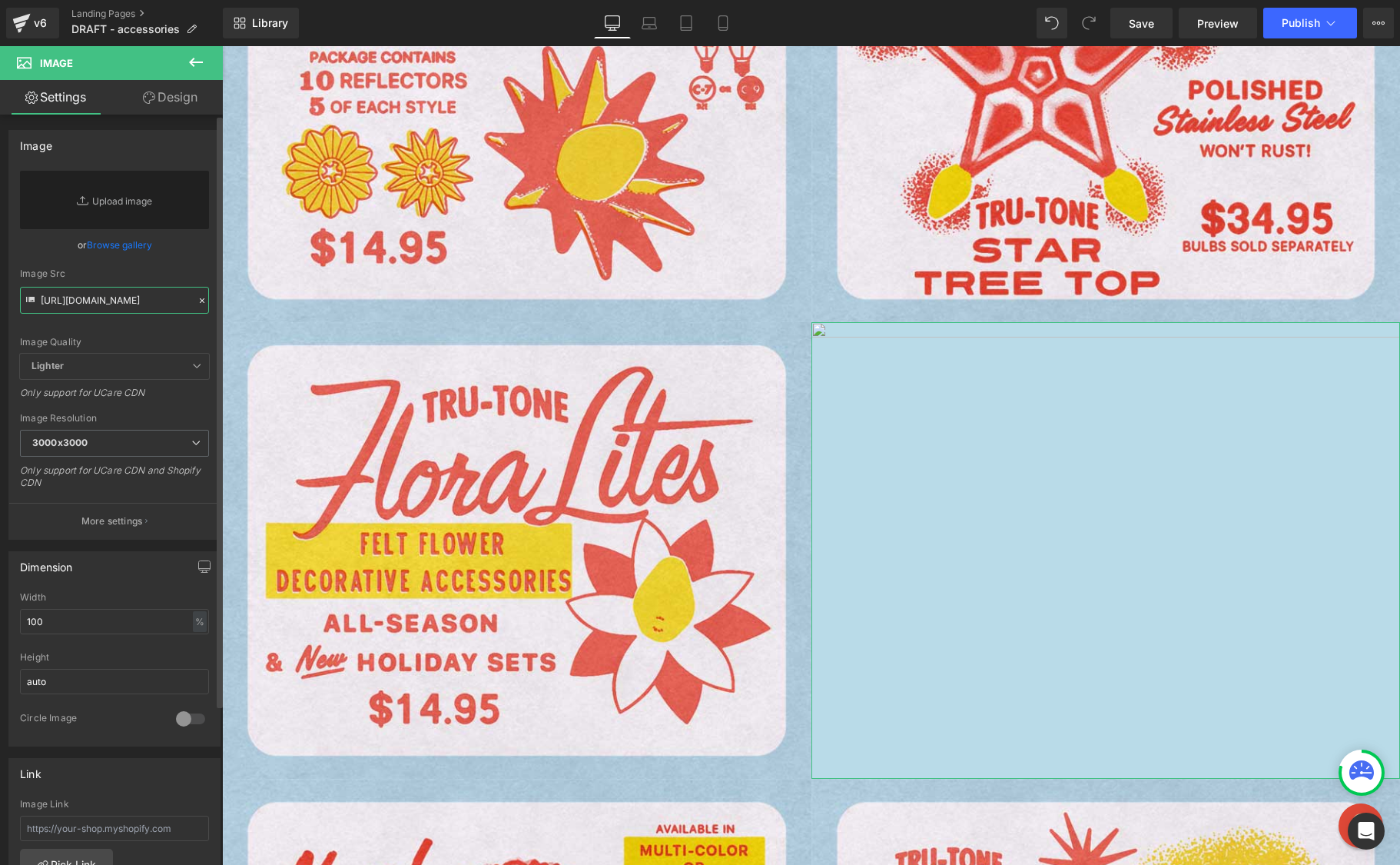
click at [137, 302] on input "[URL][DOMAIN_NAME]" at bounding box center [115, 301] width 189 height 27
paste input "[URL][DOMAIN_NAME]"
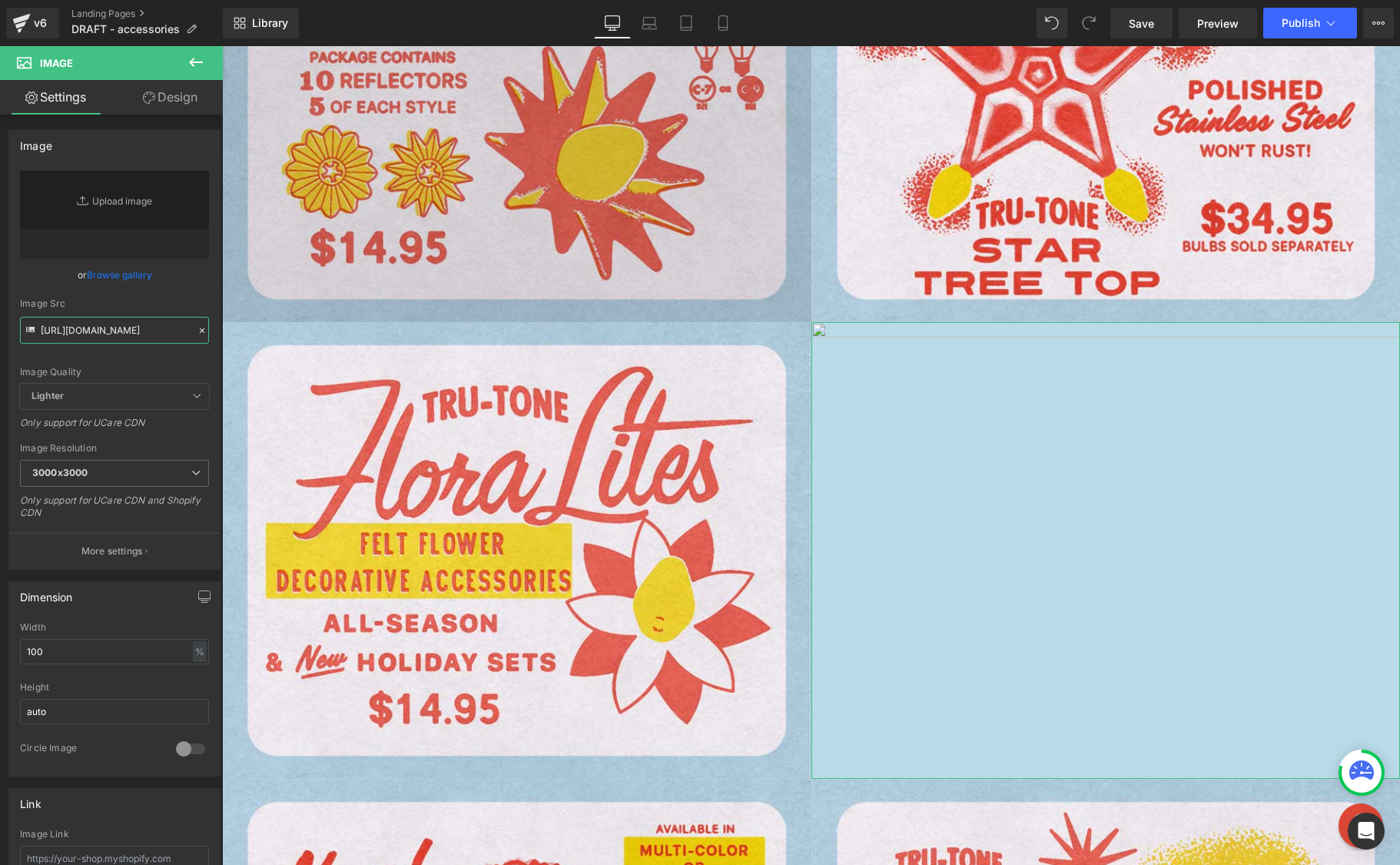
type input "[URL][DOMAIN_NAME]"
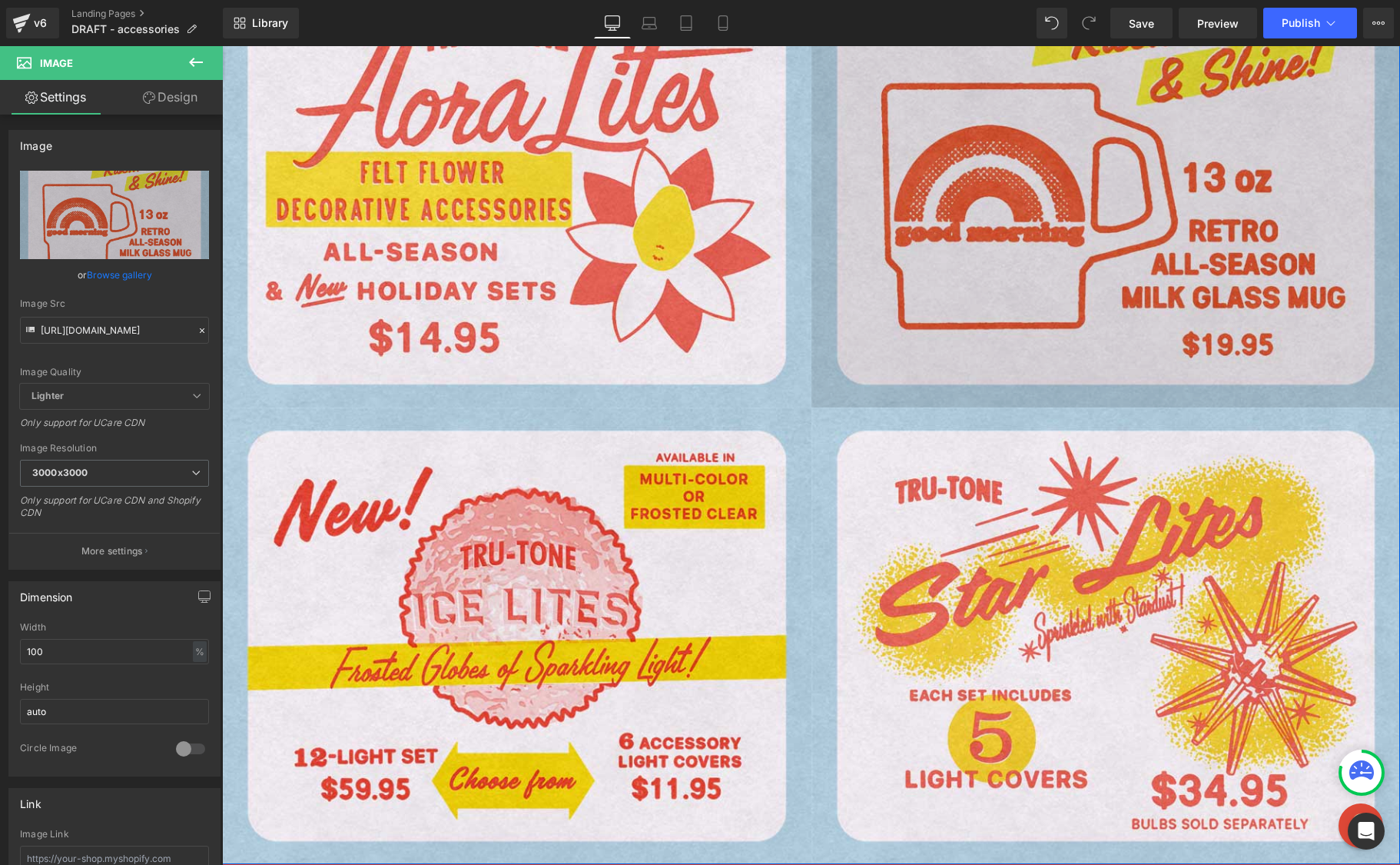
scroll to position [1164, 0]
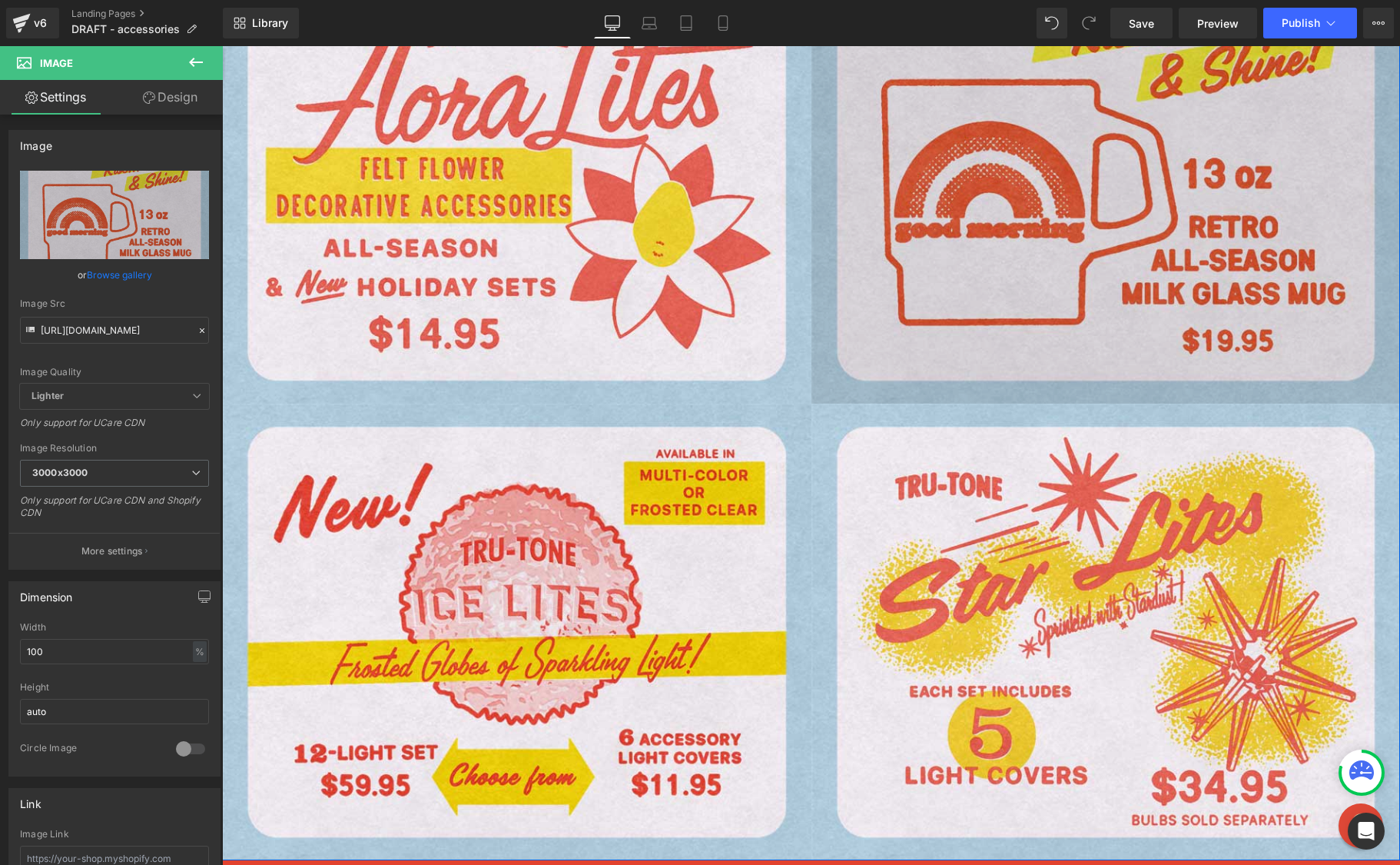
click at [1122, 219] on img at bounding box center [1106, 175] width 589 height 457
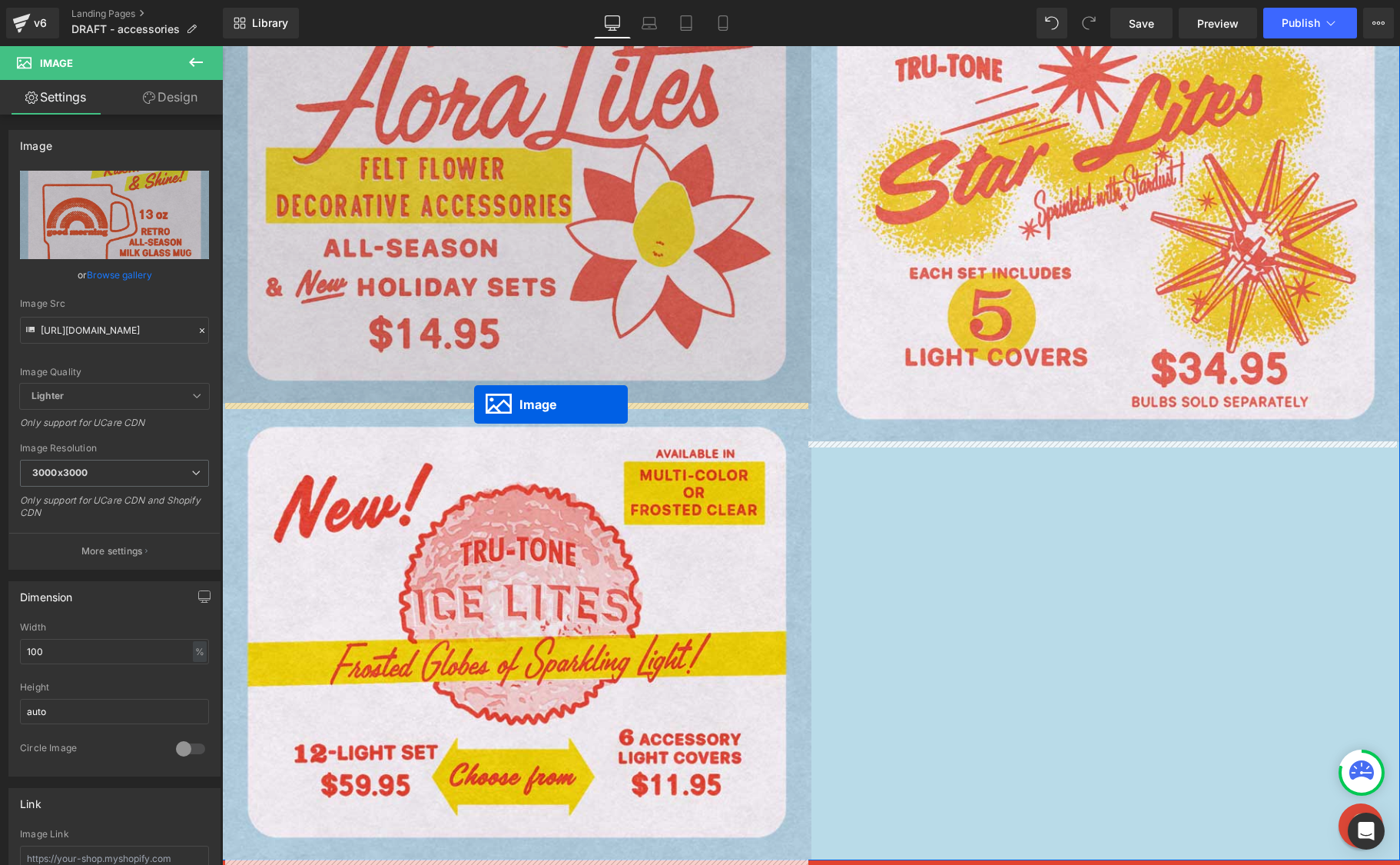
drag, startPoint x: 1074, startPoint y: 173, endPoint x: 476, endPoint y: 403, distance: 640.7
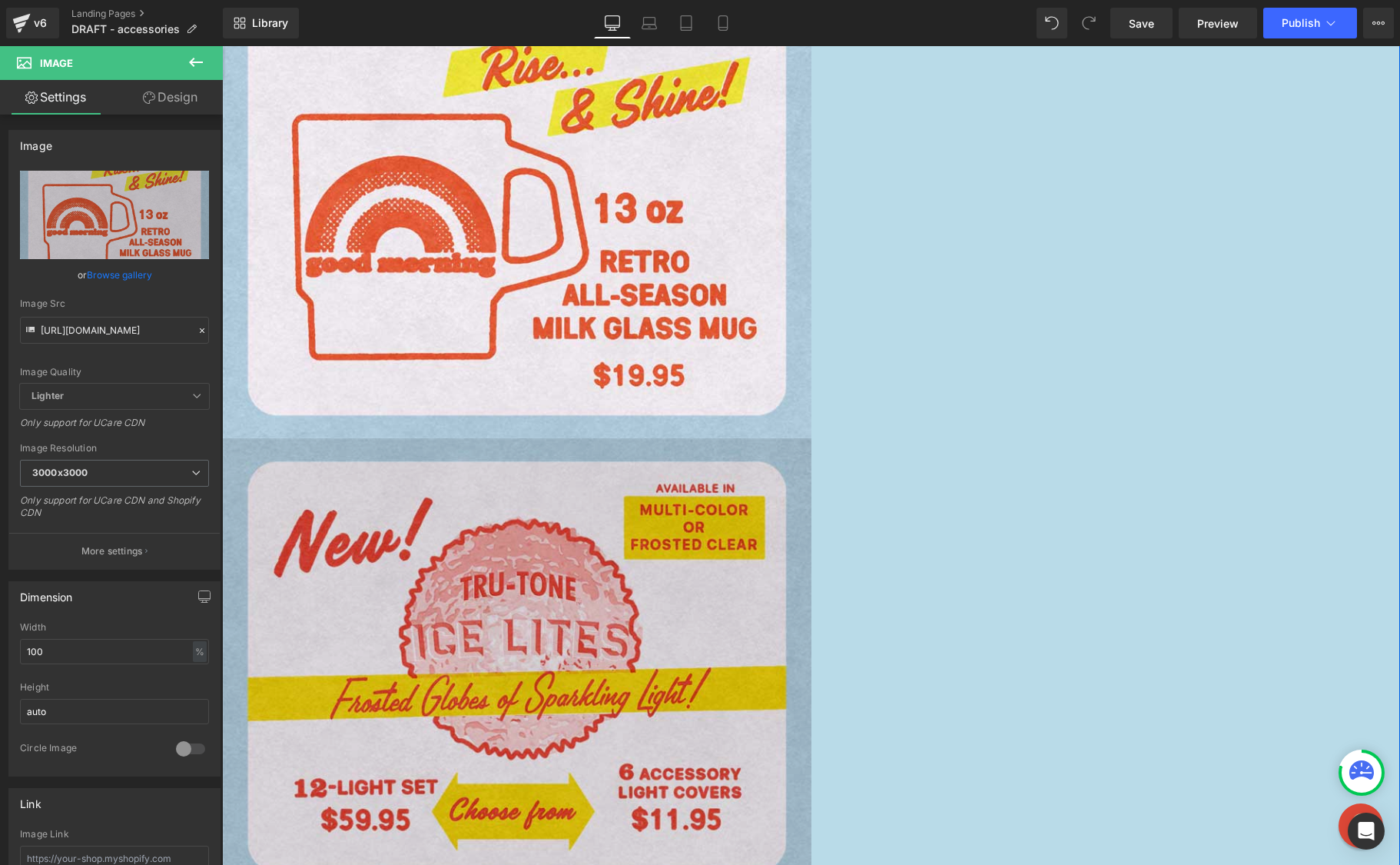
scroll to position [1582, 0]
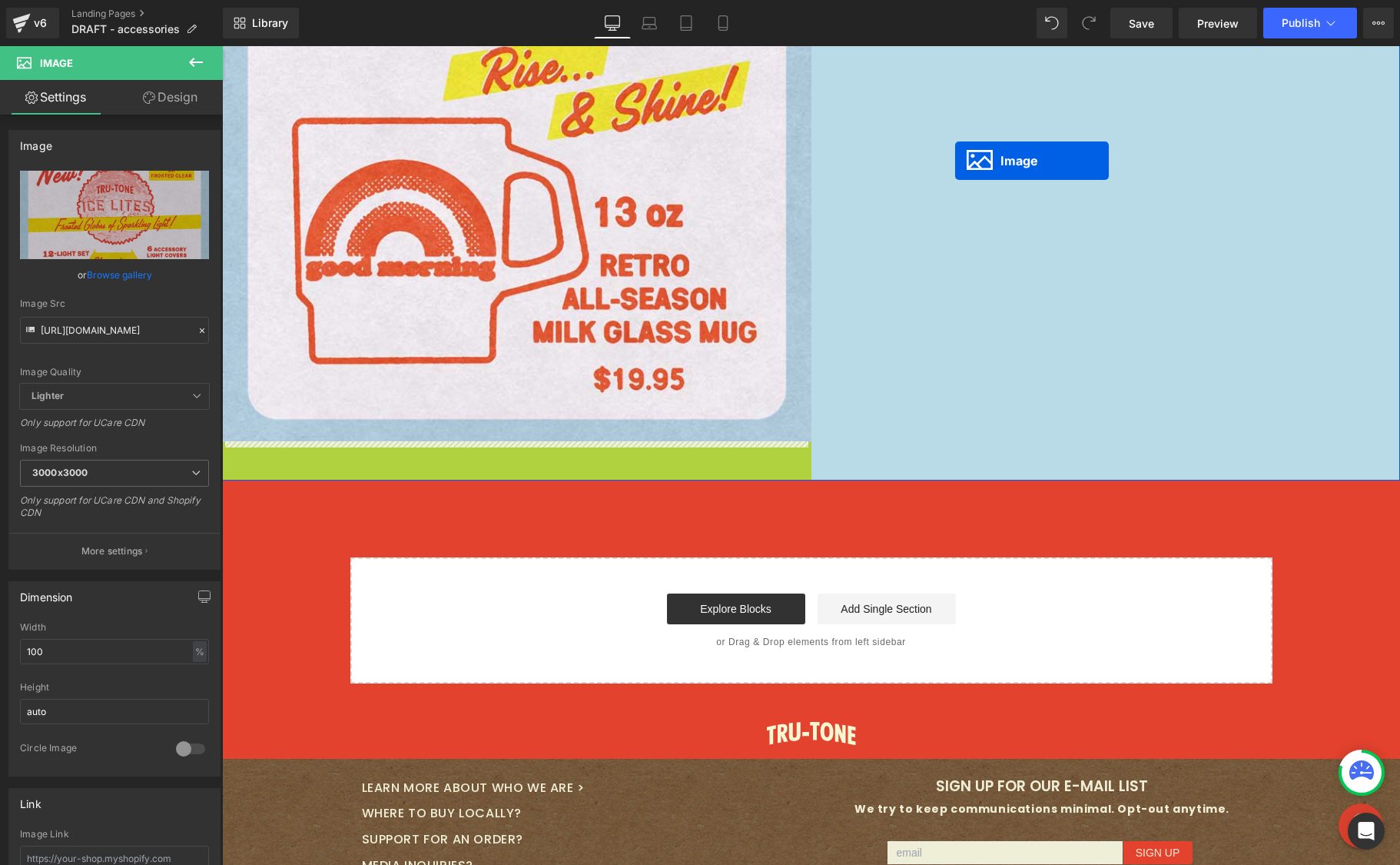
drag, startPoint x: 487, startPoint y: 668, endPoint x: 954, endPoint y: 161, distance: 689.3
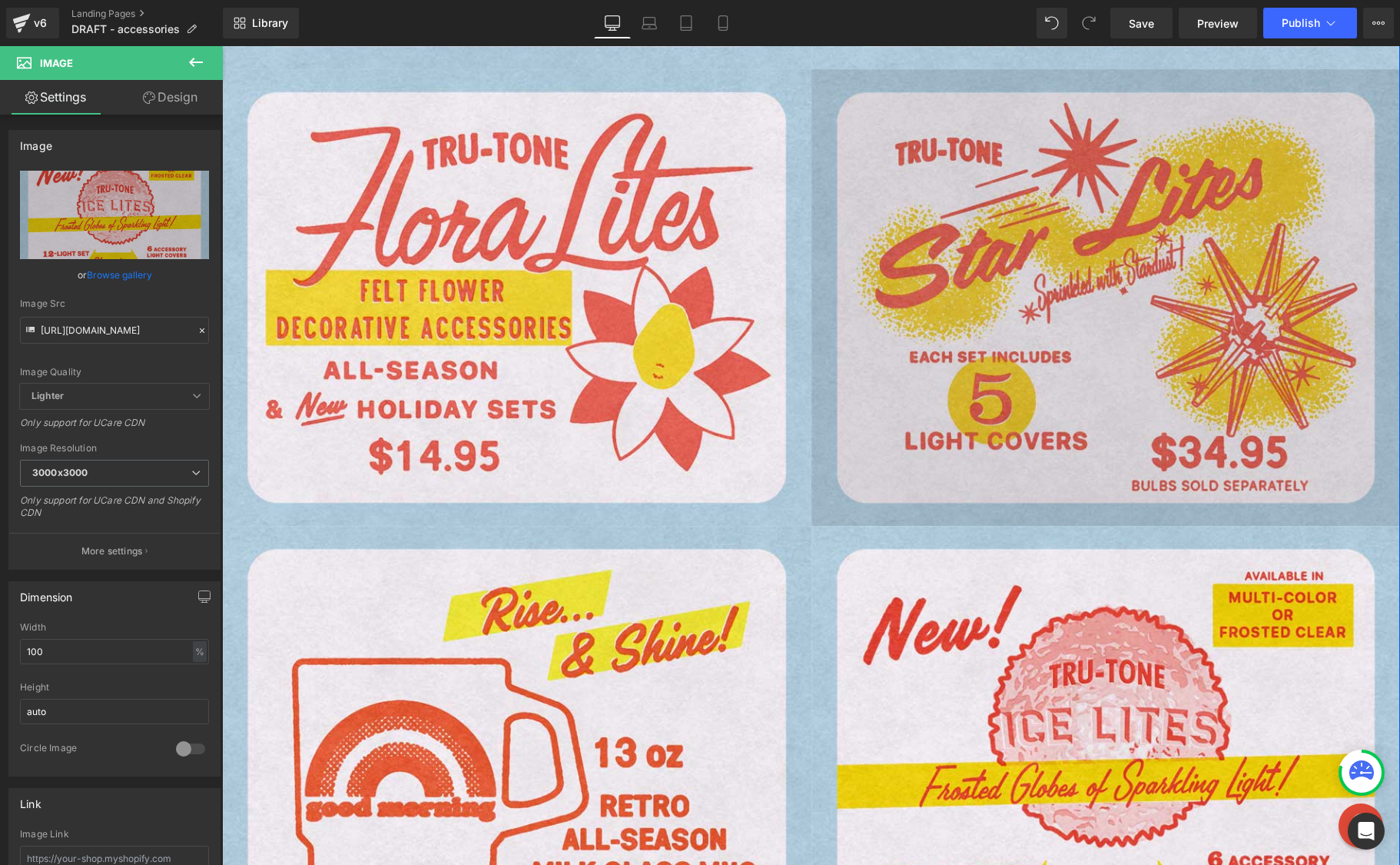
scroll to position [1003, 0]
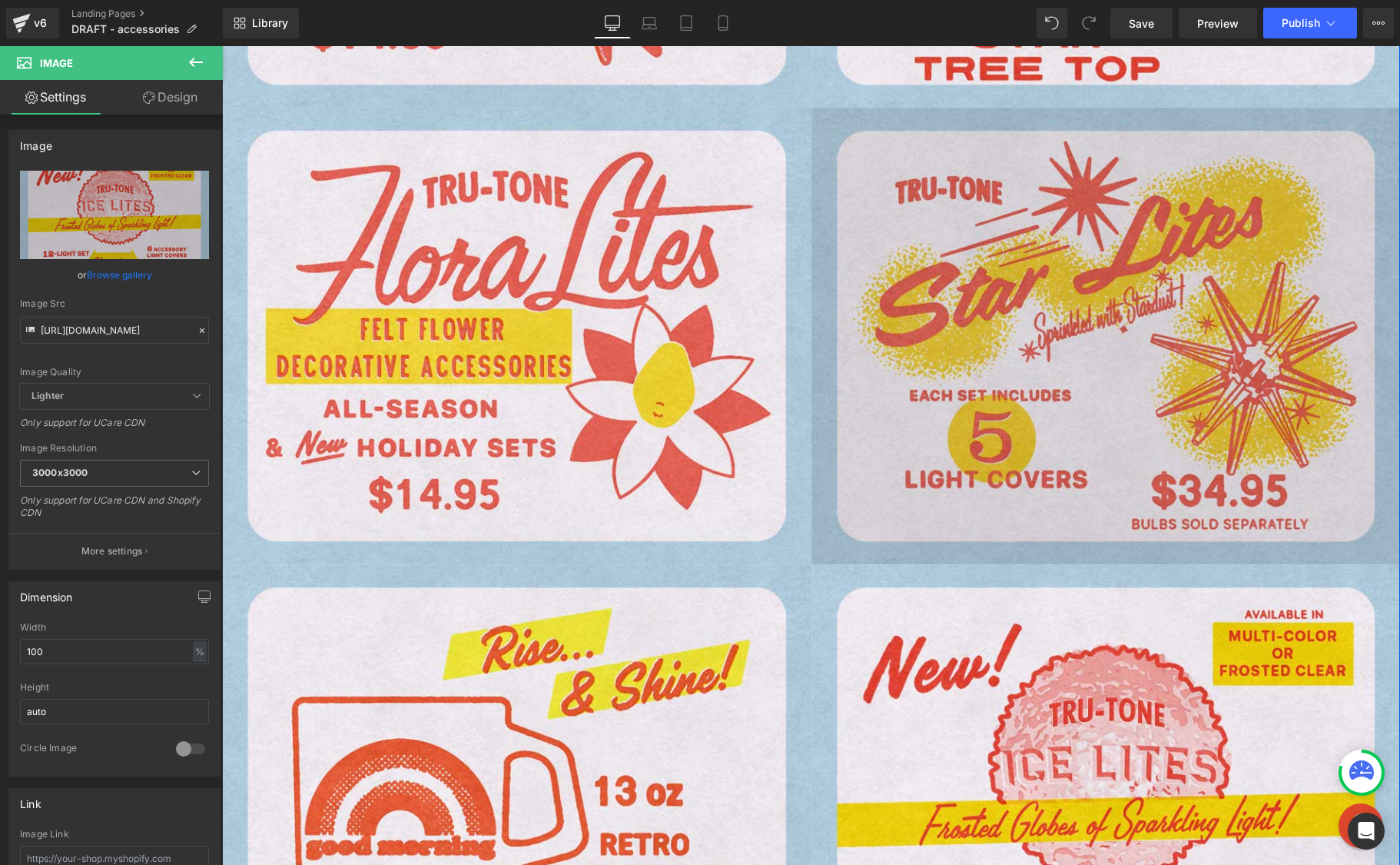
click at [1168, 300] on img at bounding box center [1106, 336] width 589 height 457
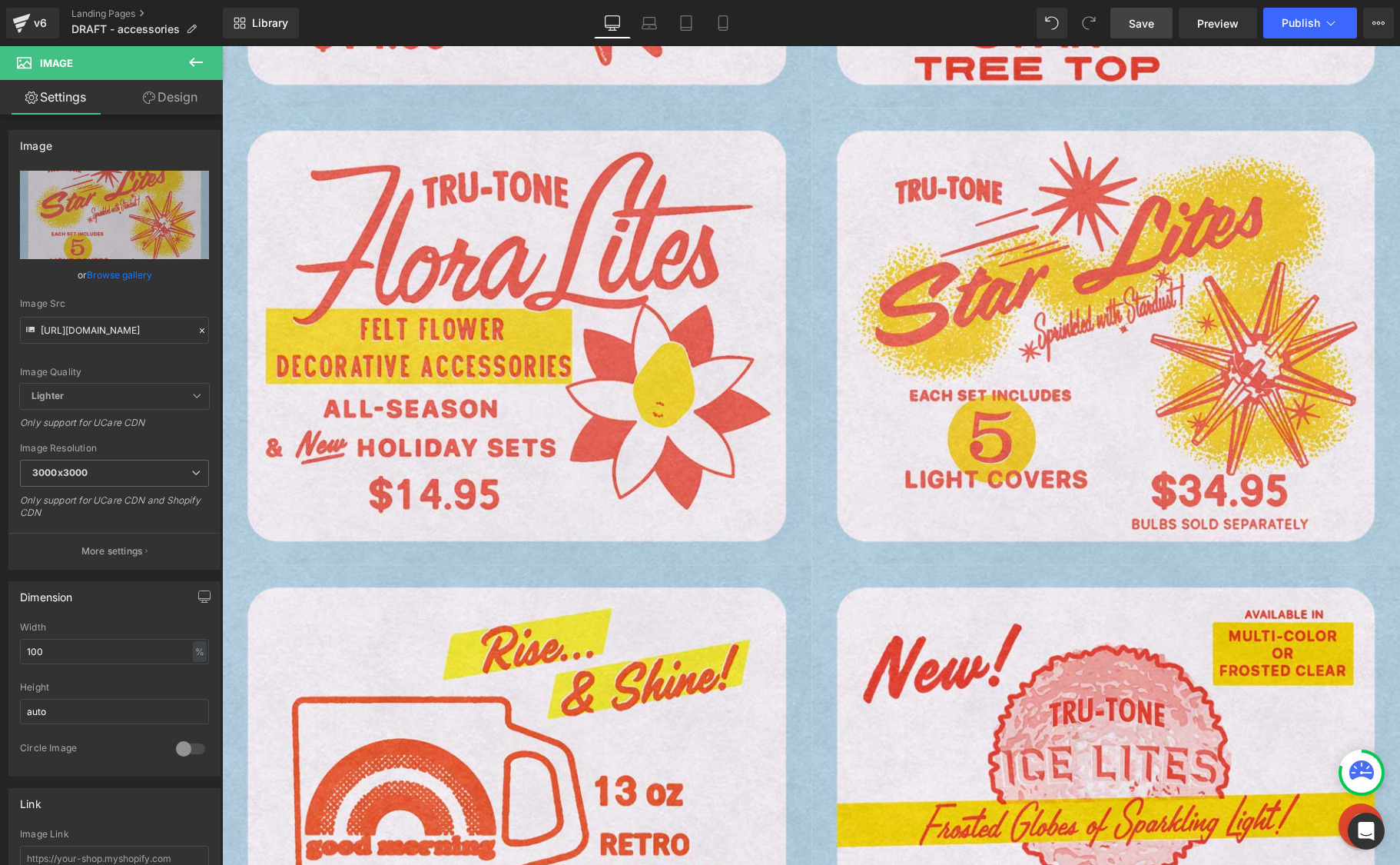
click at [1137, 24] on span "Save" at bounding box center [1142, 23] width 25 height 16
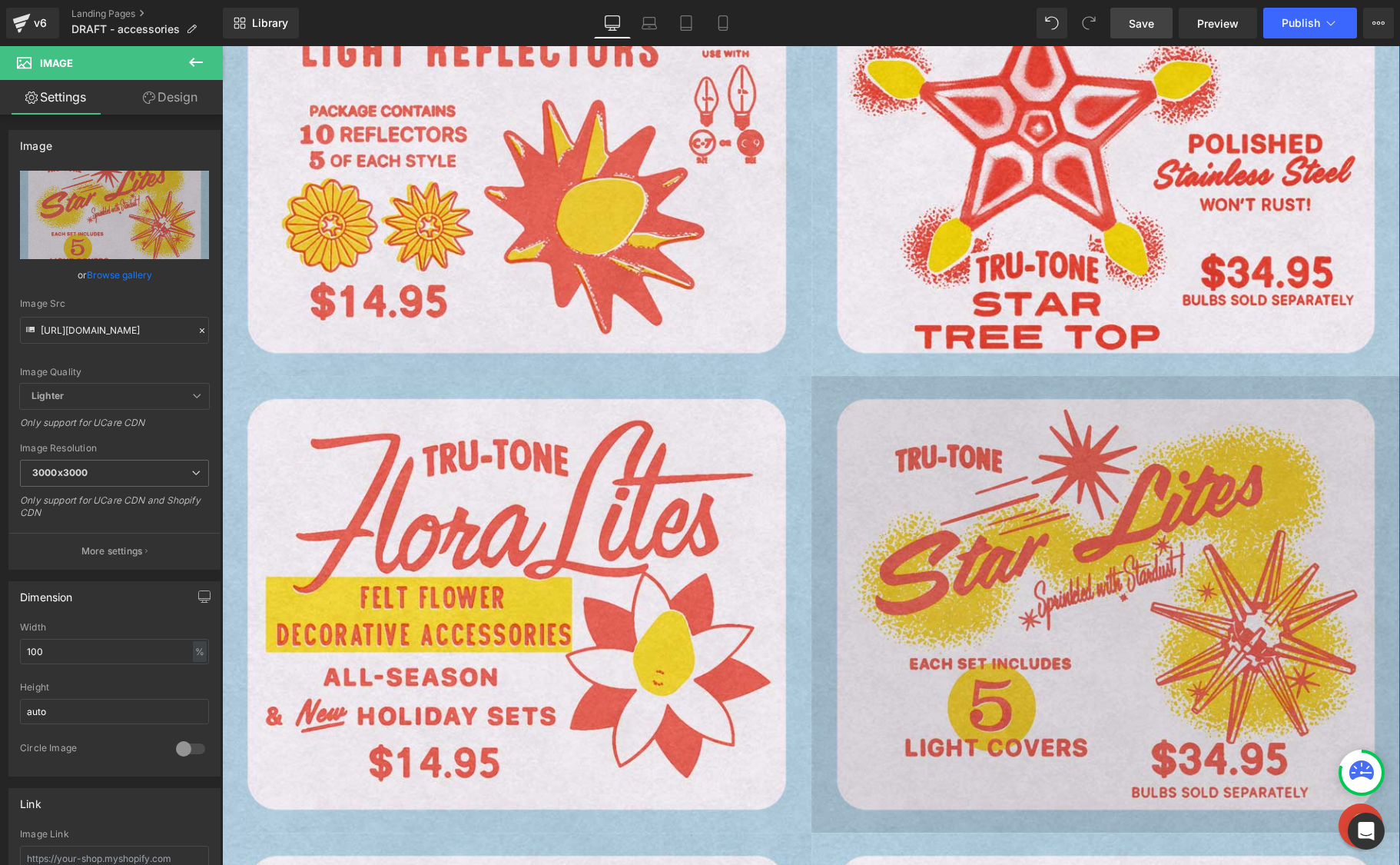
scroll to position [741, 0]
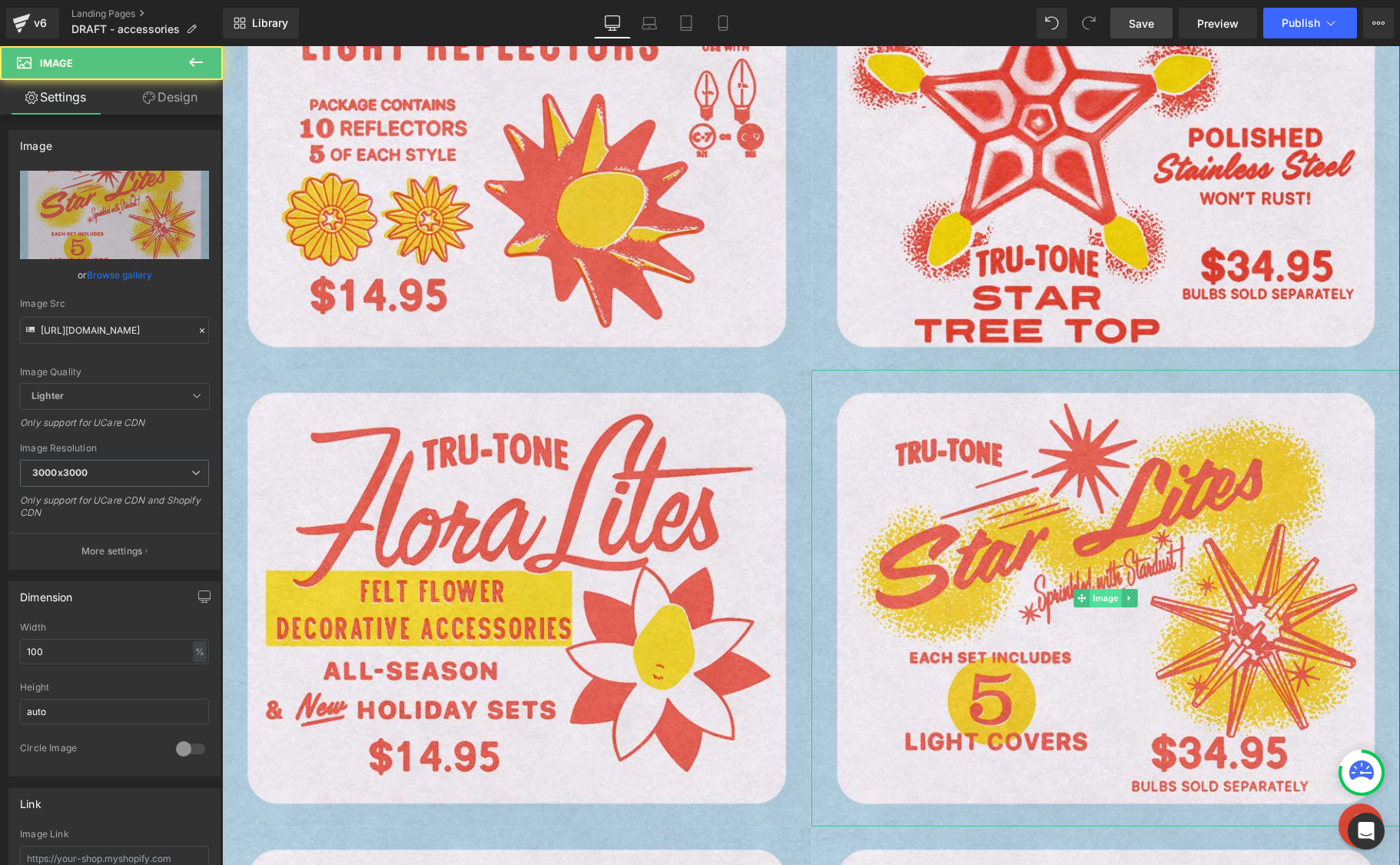
click at [1110, 593] on div "Image" at bounding box center [1106, 598] width 589 height 457
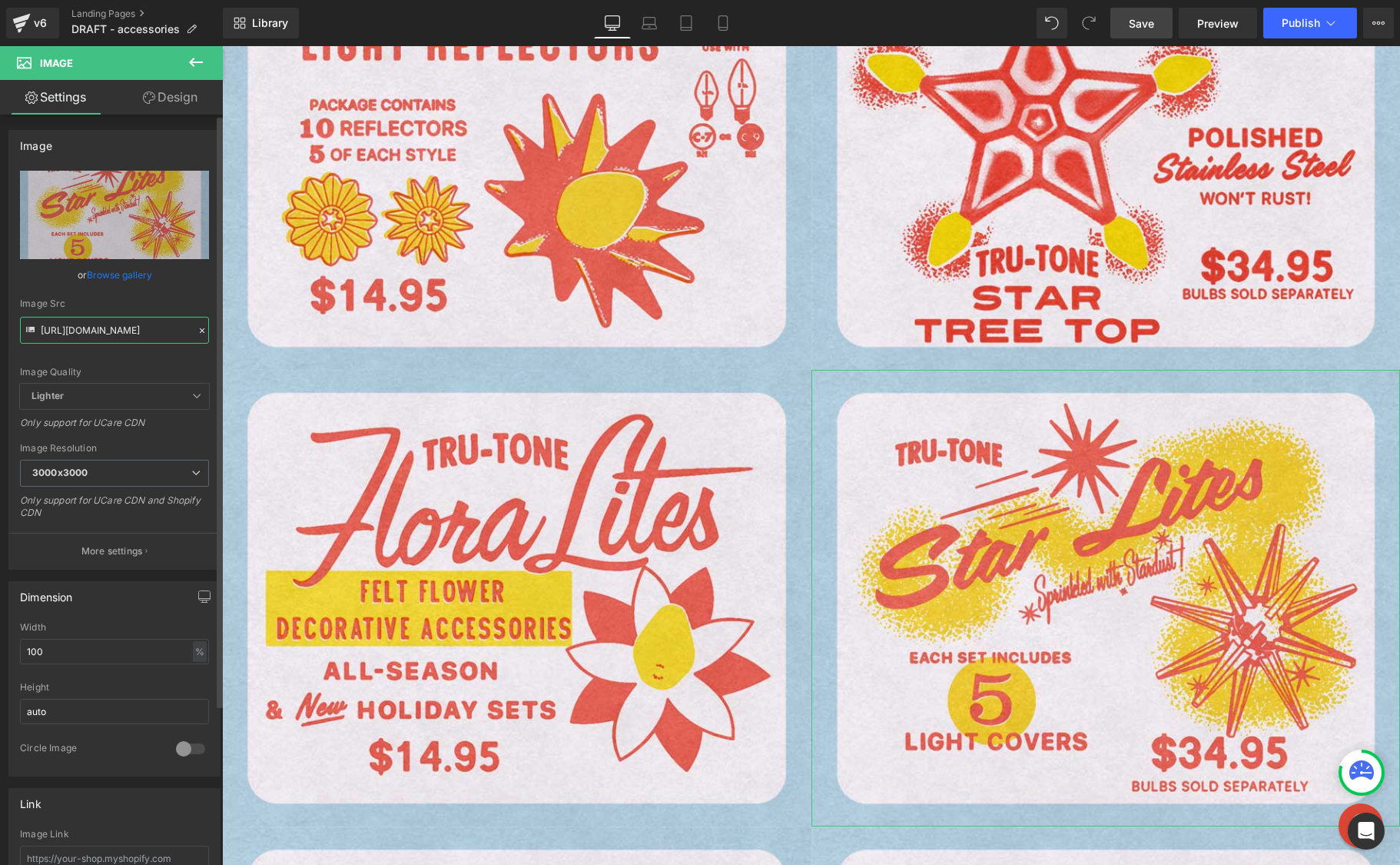
click at [169, 333] on input "[URL][DOMAIN_NAME]" at bounding box center [115, 330] width 189 height 27
click at [200, 328] on icon at bounding box center [202, 330] width 5 height 5
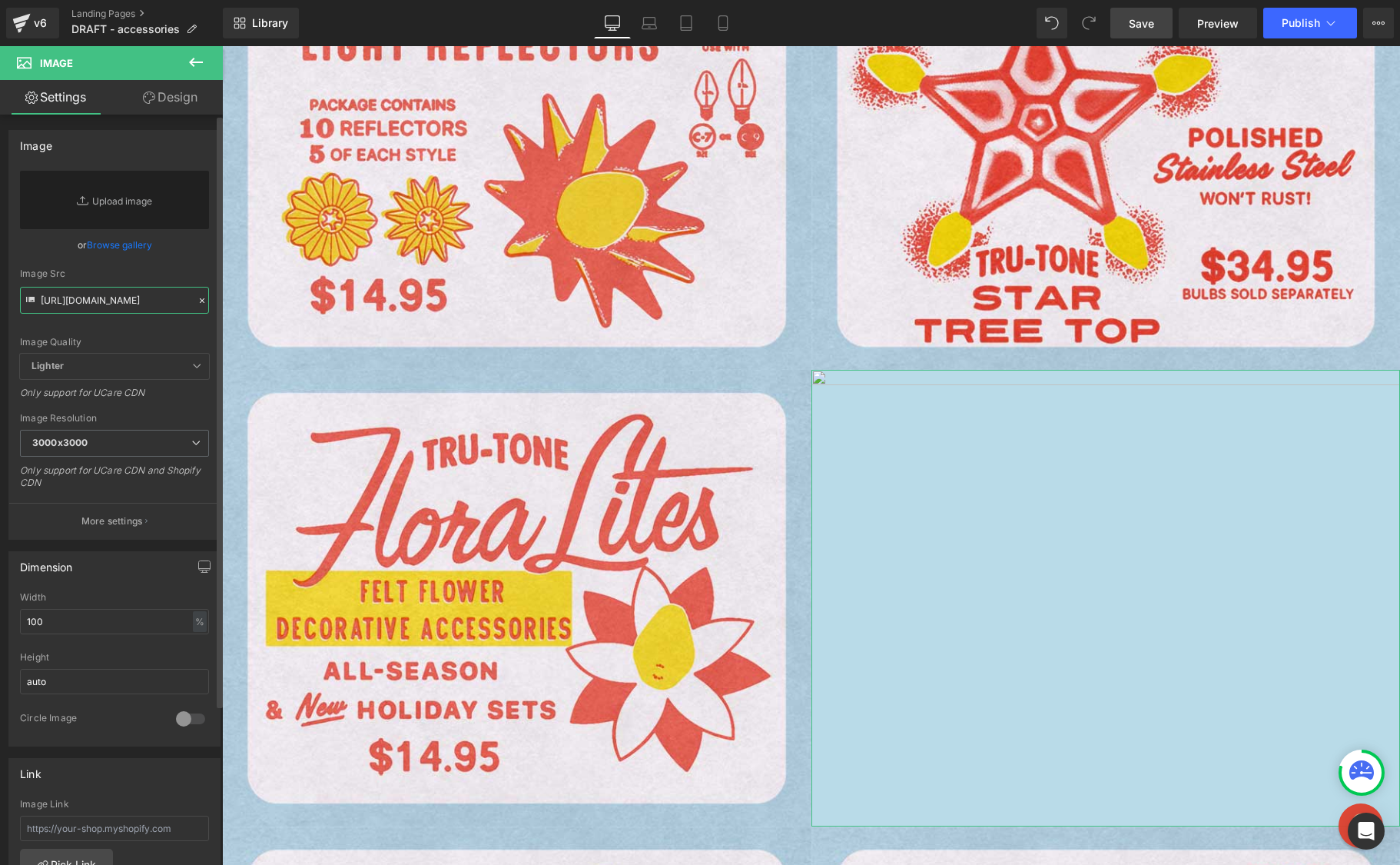
click at [123, 298] on input "[URL][DOMAIN_NAME]" at bounding box center [115, 301] width 189 height 27
paste input "[URL][DOMAIN_NAME]"
type input "[URL][DOMAIN_NAME]"
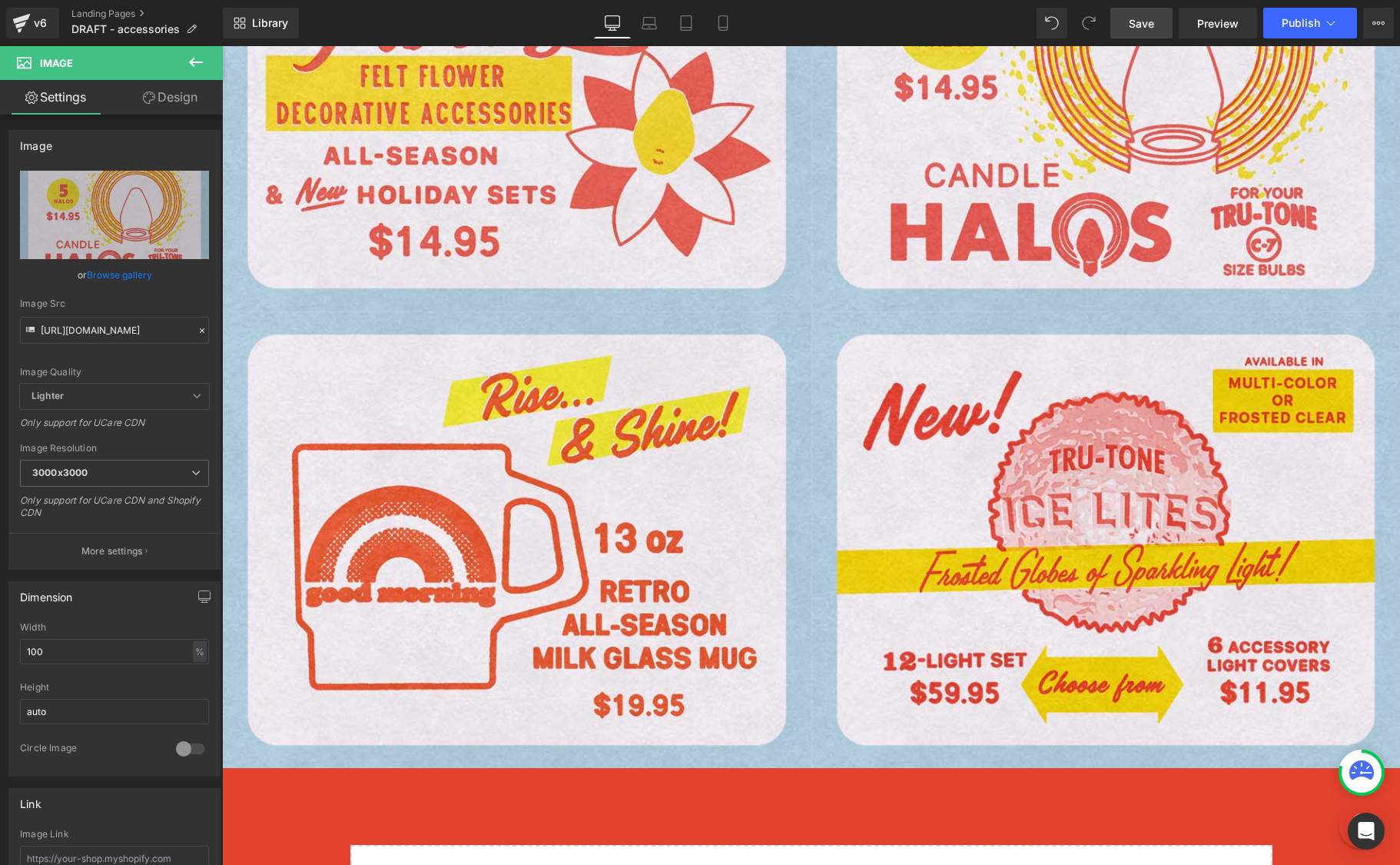
scroll to position [1286, 0]
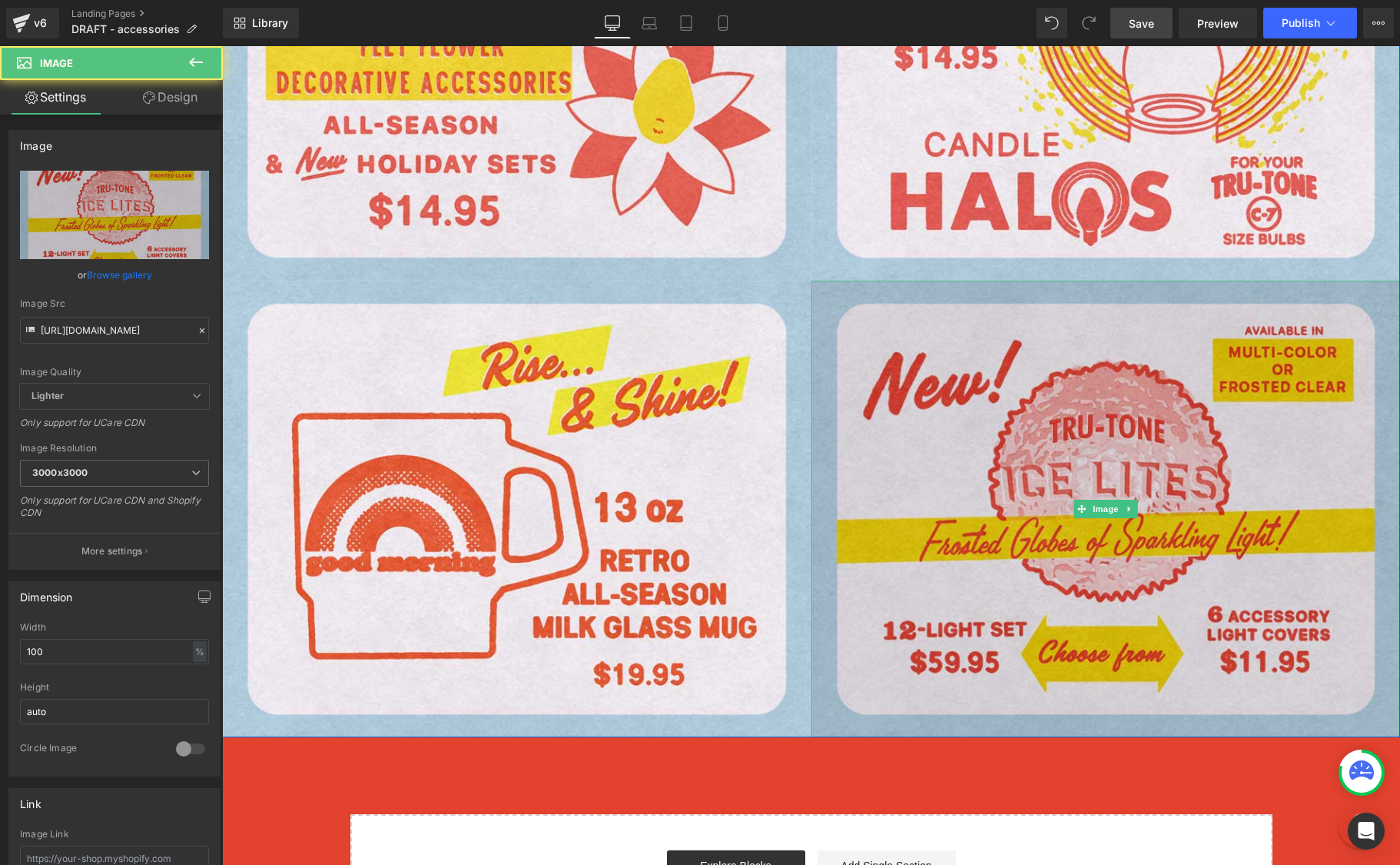
click at [1002, 486] on img at bounding box center [1106, 509] width 589 height 457
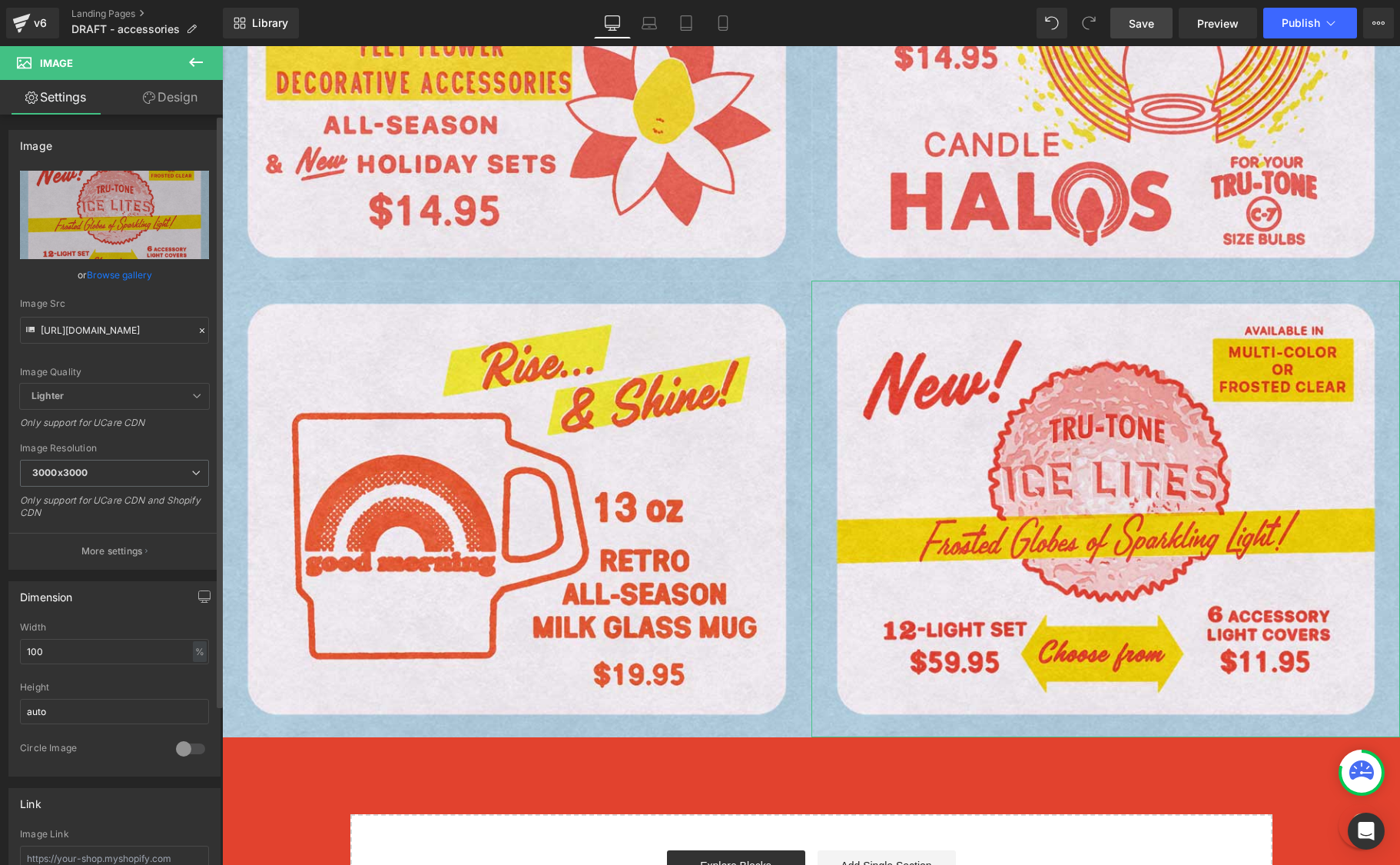
drag, startPoint x: 197, startPoint y: 332, endPoint x: 185, endPoint y: 330, distance: 12.2
click at [197, 332] on icon at bounding box center [201, 330] width 11 height 11
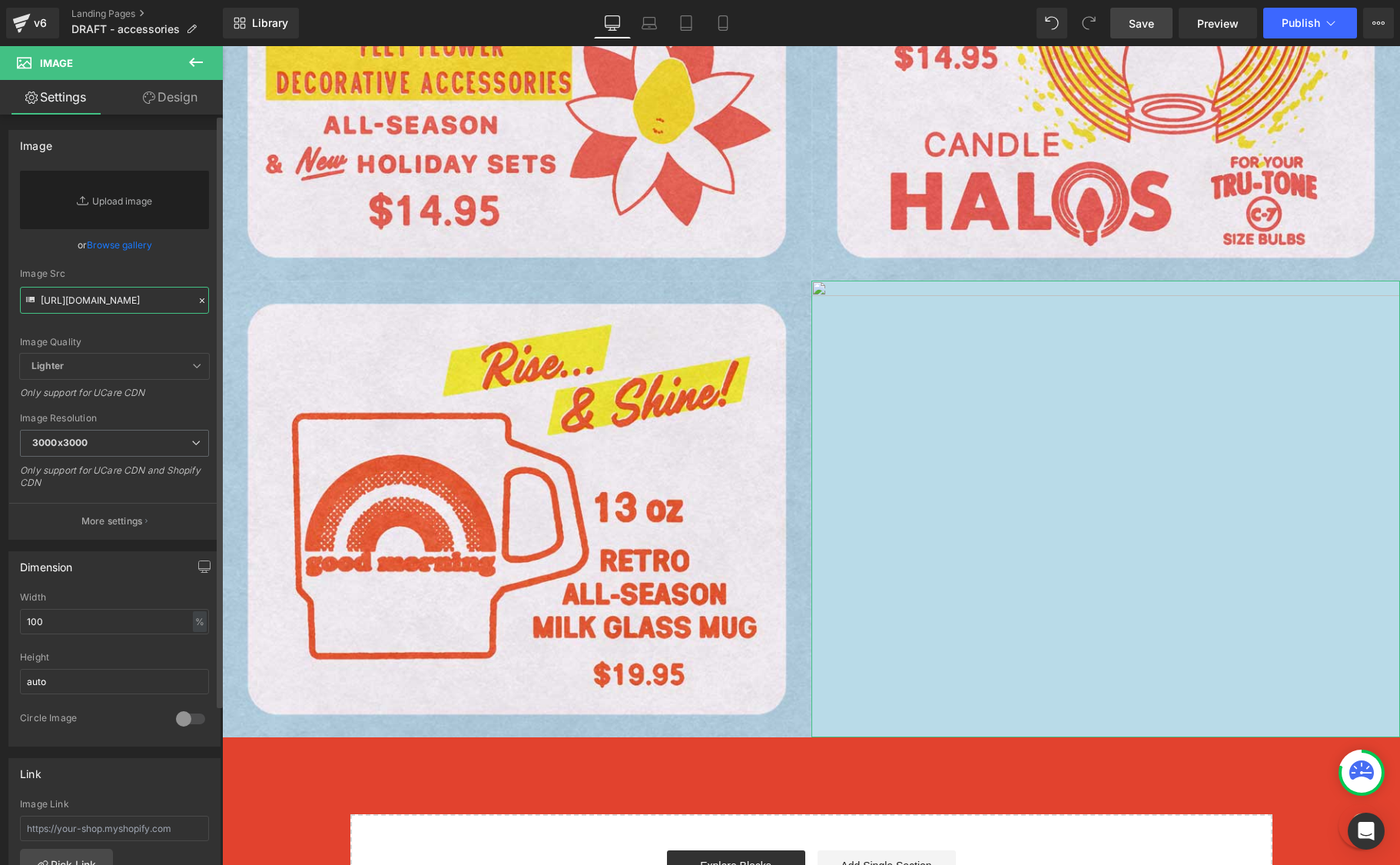
click at [139, 300] on input "[URL][DOMAIN_NAME]" at bounding box center [115, 301] width 189 height 27
paste input "[URL][DOMAIN_NAME]"
type input "[URL][DOMAIN_NAME]"
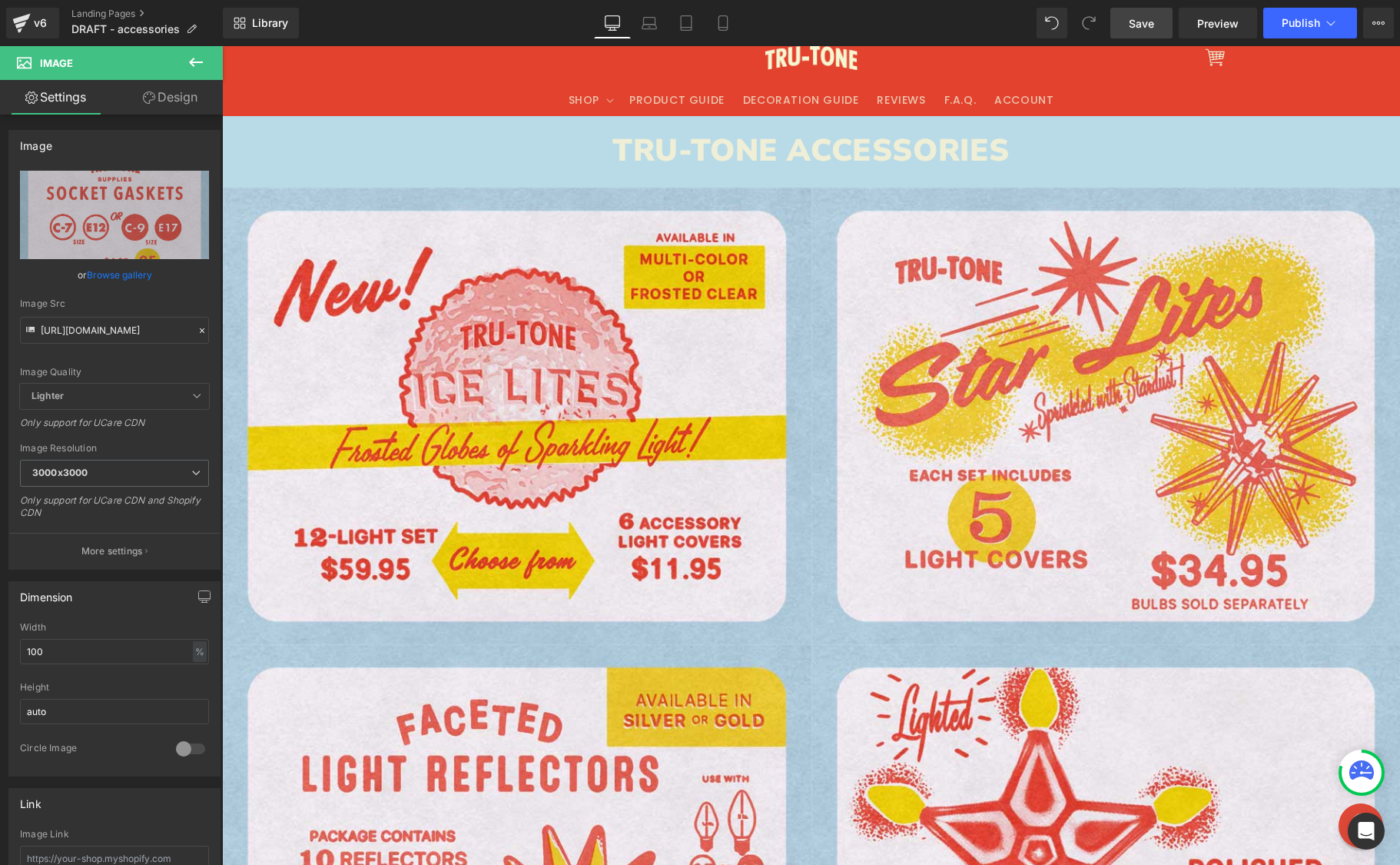
scroll to position [0, 0]
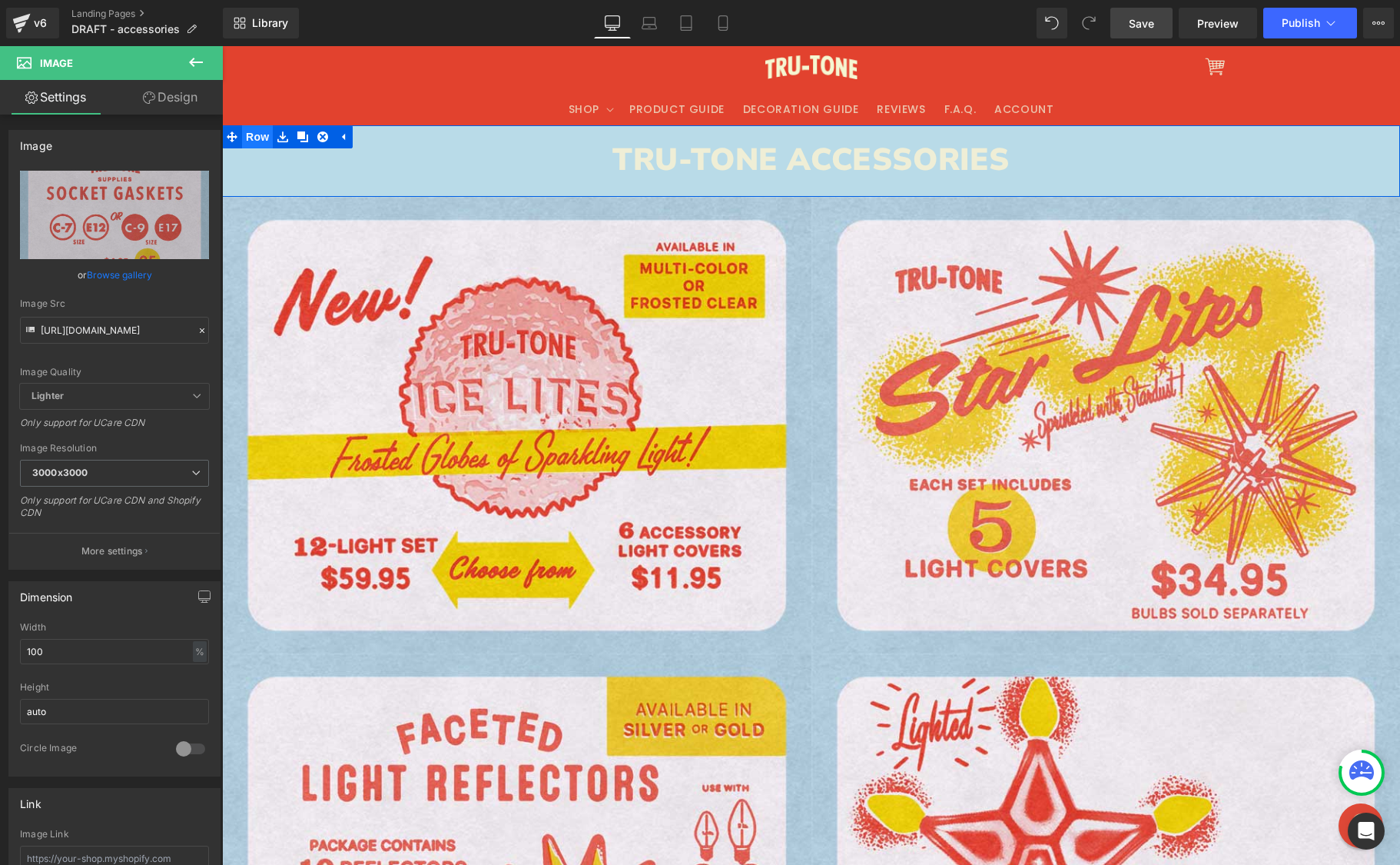
click at [253, 135] on span "Row" at bounding box center [257, 137] width 31 height 23
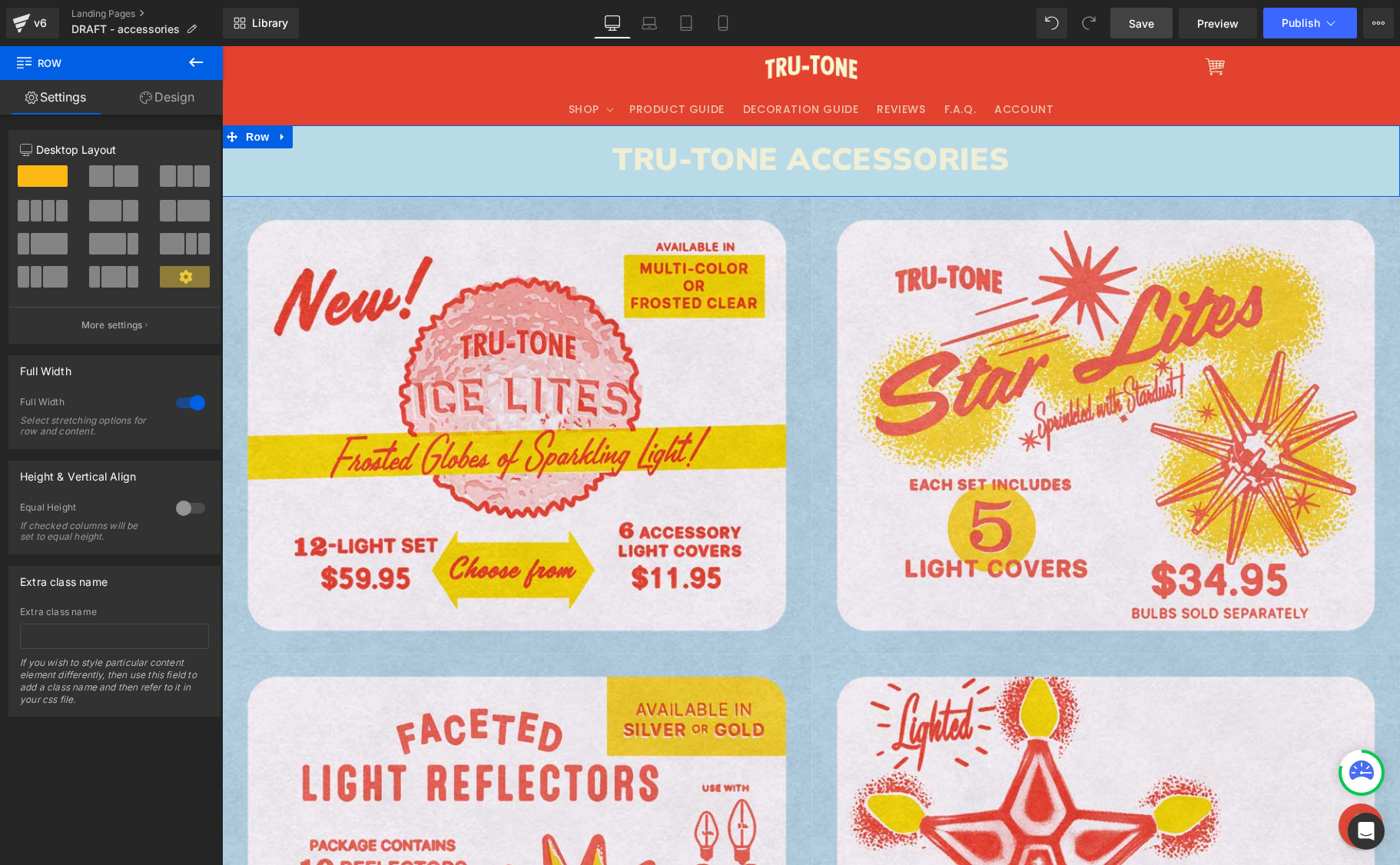
click at [183, 107] on link "Design" at bounding box center [168, 97] width 112 height 35
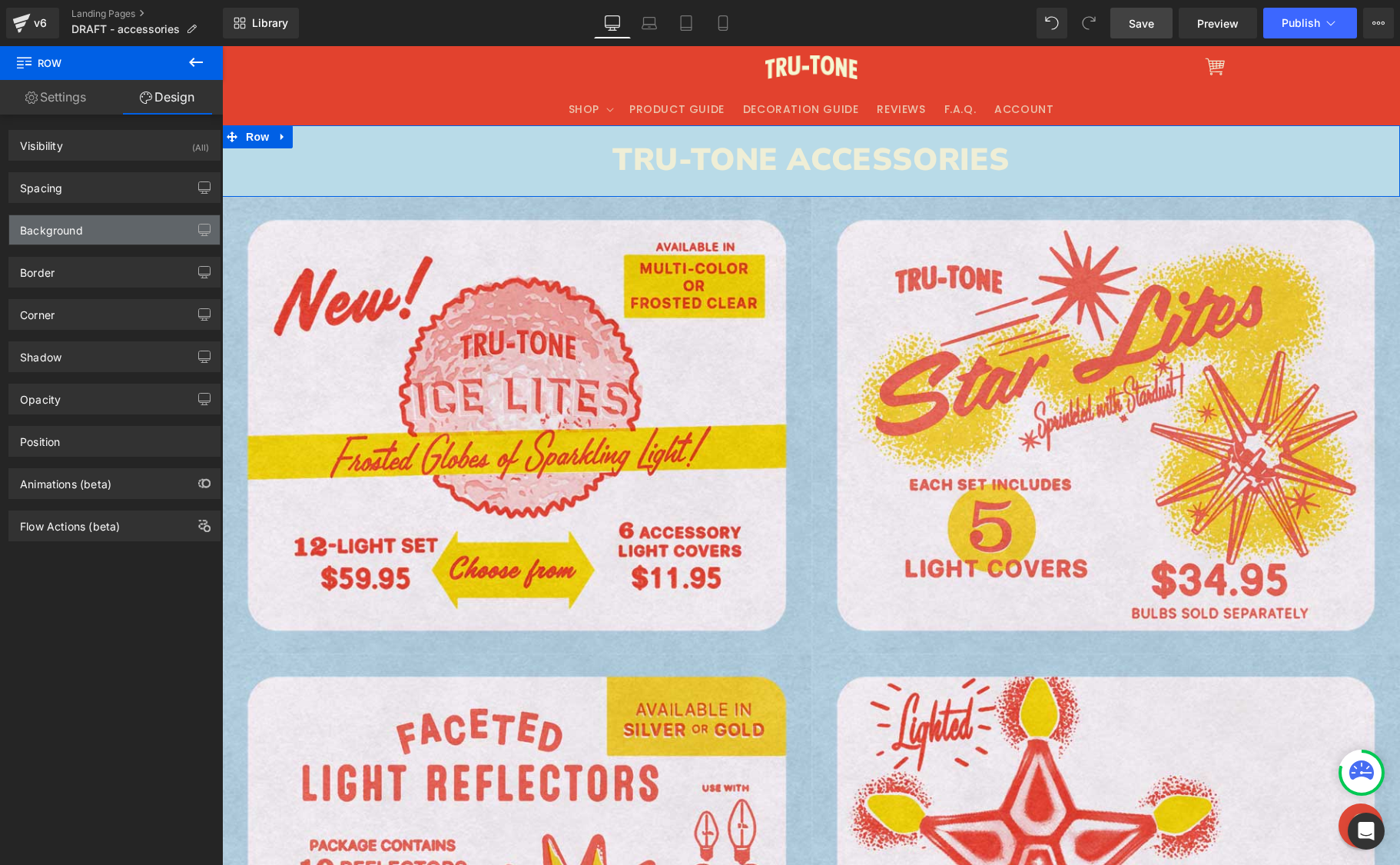
click at [100, 226] on div "Background" at bounding box center [115, 230] width 211 height 29
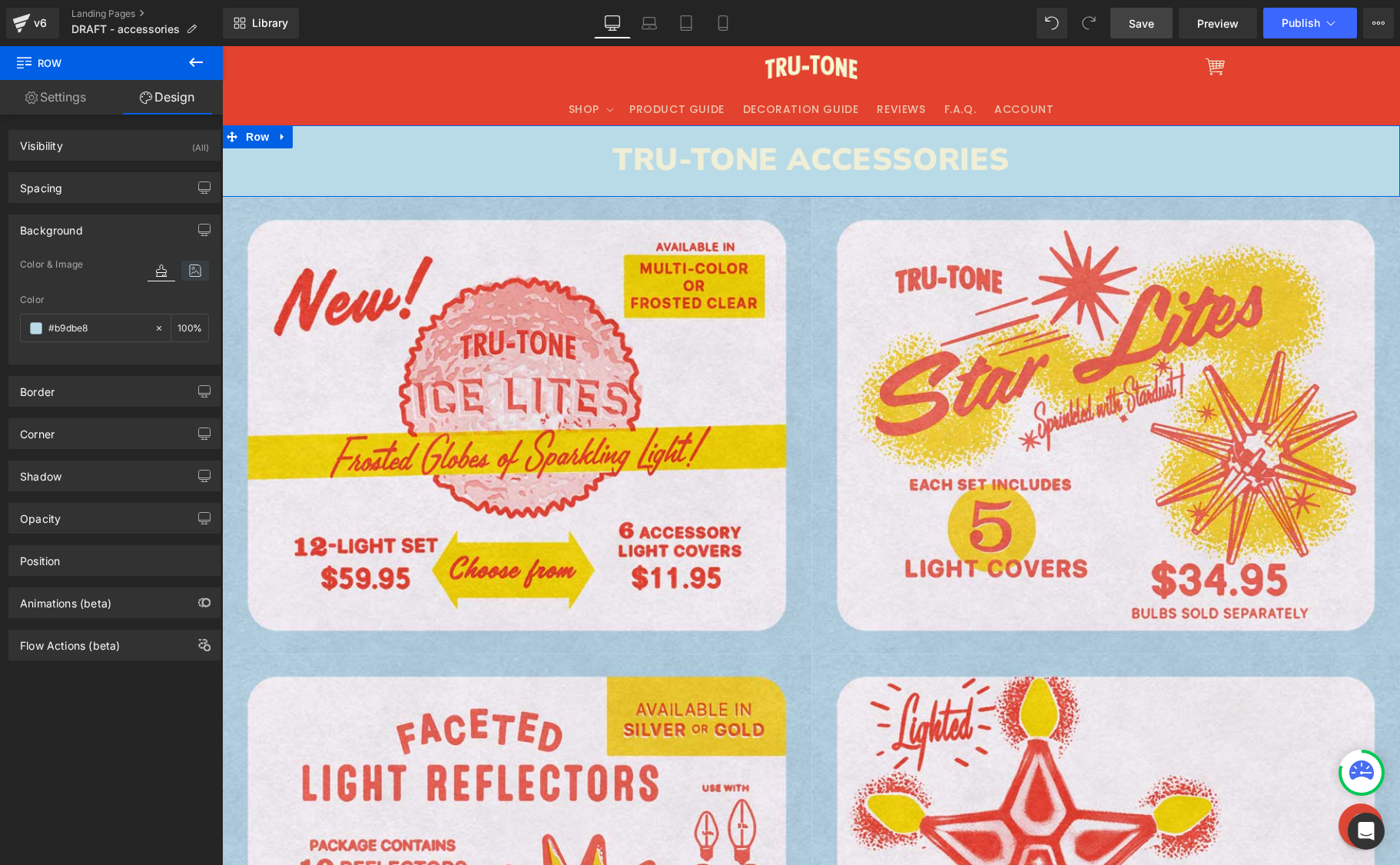
click at [196, 265] on icon at bounding box center [194, 271] width 28 height 20
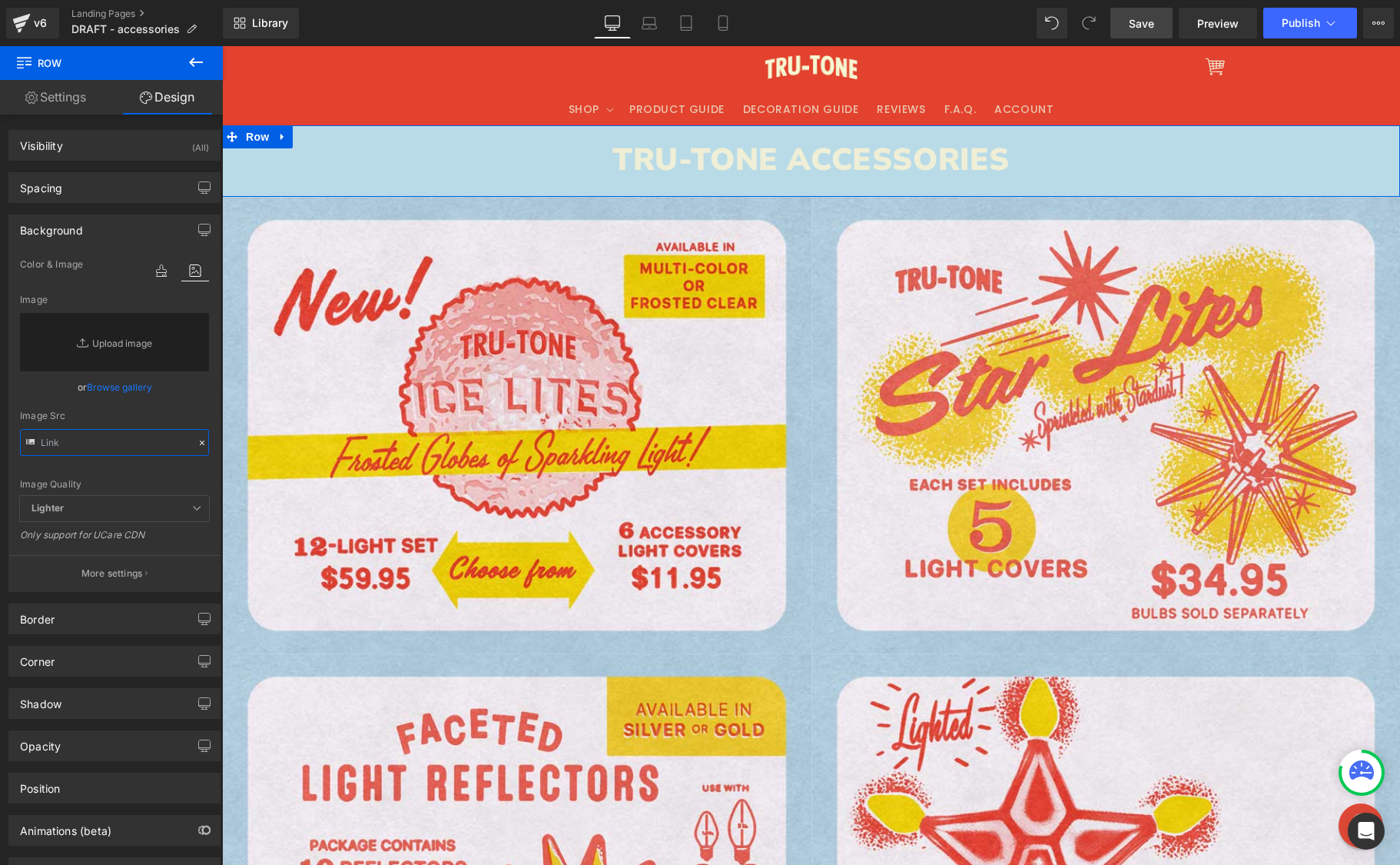
click at [124, 433] on input "text" at bounding box center [115, 442] width 189 height 27
paste input "[URL][DOMAIN_NAME]"
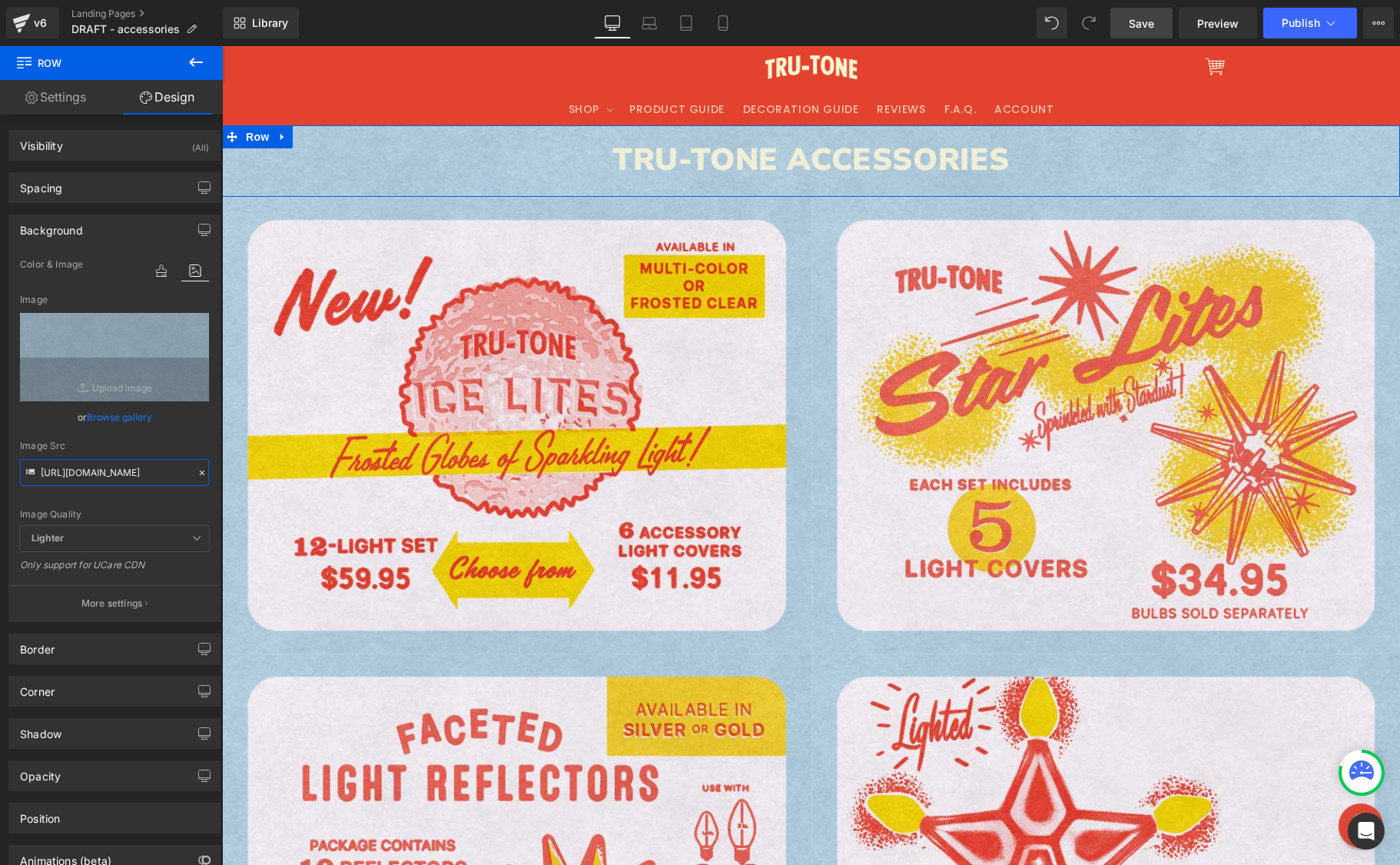
type input "[URL][DOMAIN_NAME]"
click at [114, 604] on p "More settings" at bounding box center [113, 603] width 62 height 13
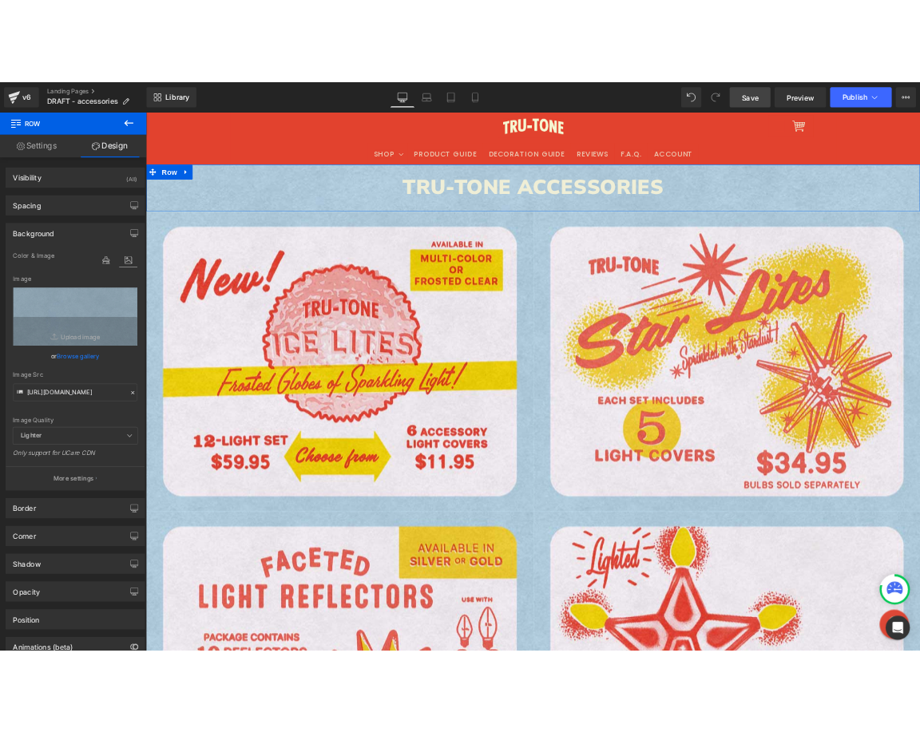
scroll to position [0, 0]
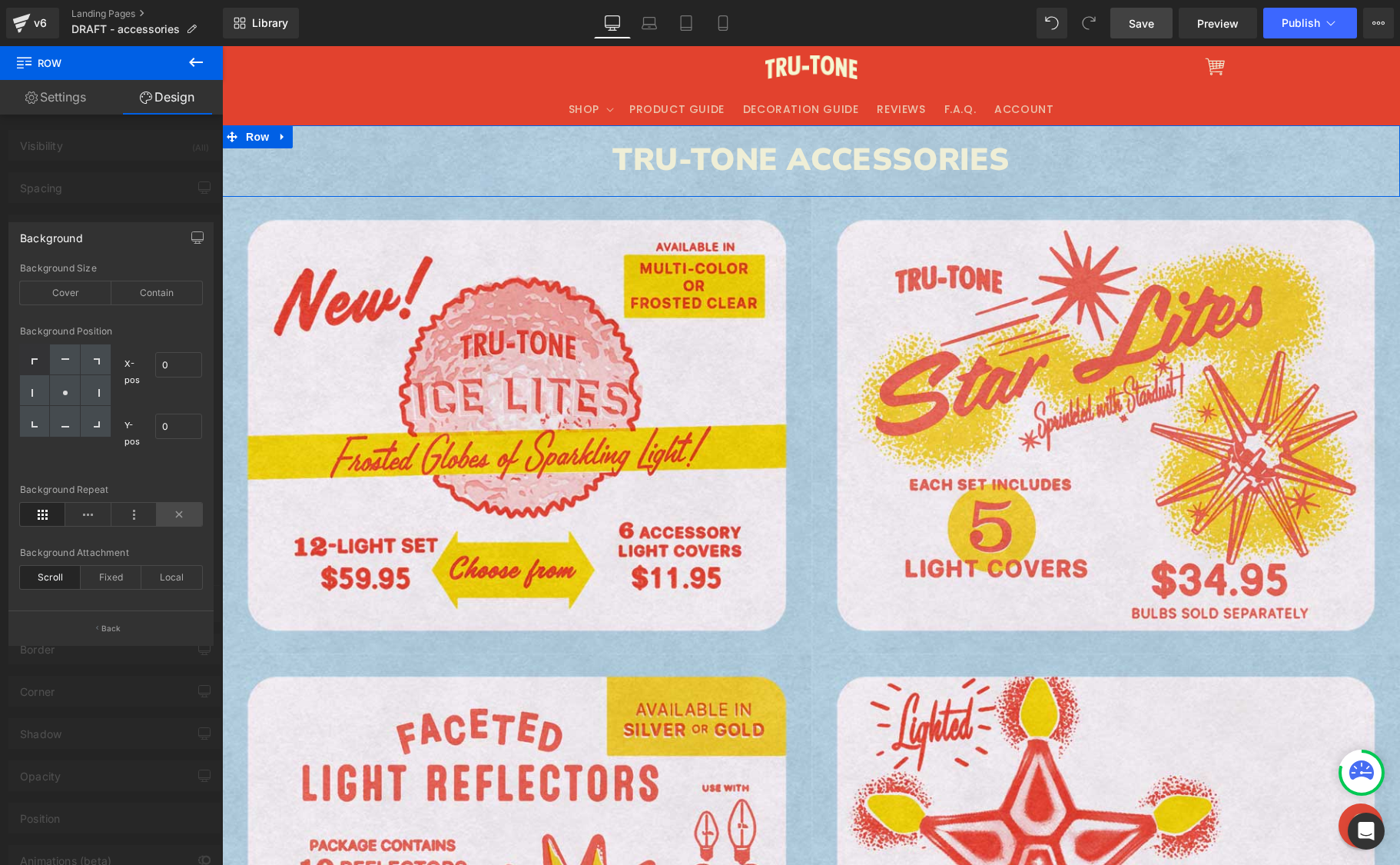
click at [191, 508] on icon at bounding box center [179, 514] width 45 height 23
click at [158, 293] on div "Contain" at bounding box center [157, 293] width 91 height 23
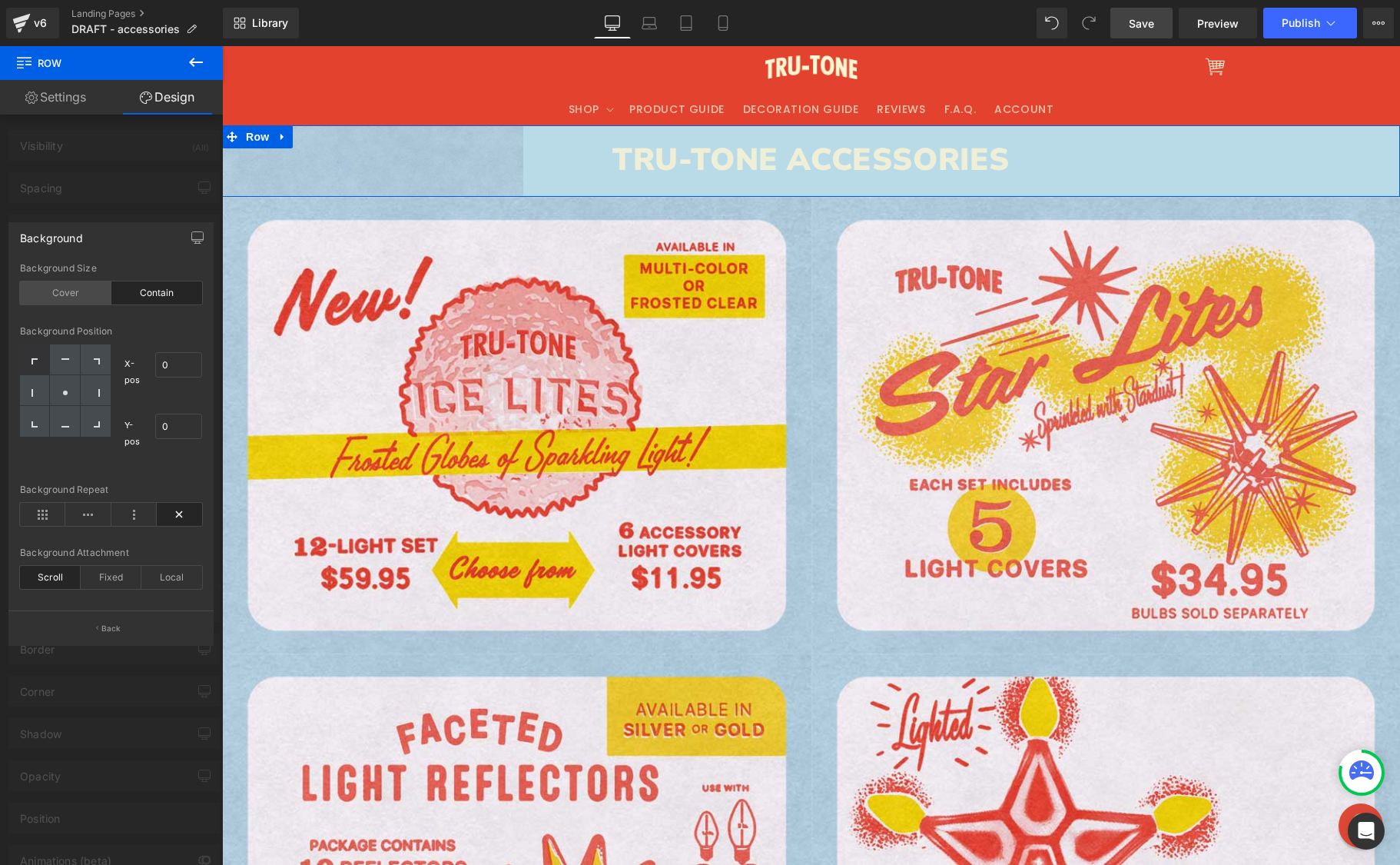
click at [81, 291] on div "Cover" at bounding box center [65, 293] width 91 height 23
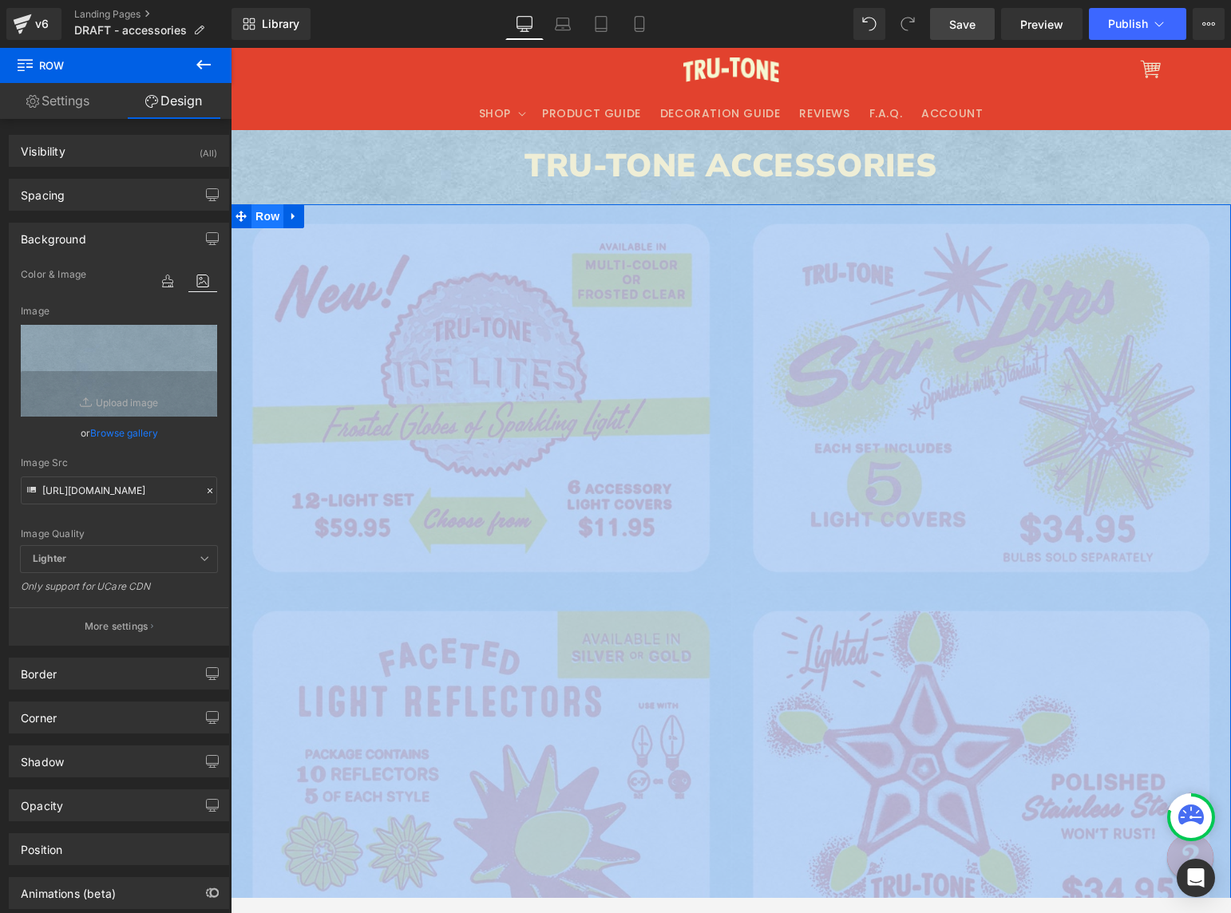
click at [266, 217] on span "Row" at bounding box center [267, 216] width 32 height 24
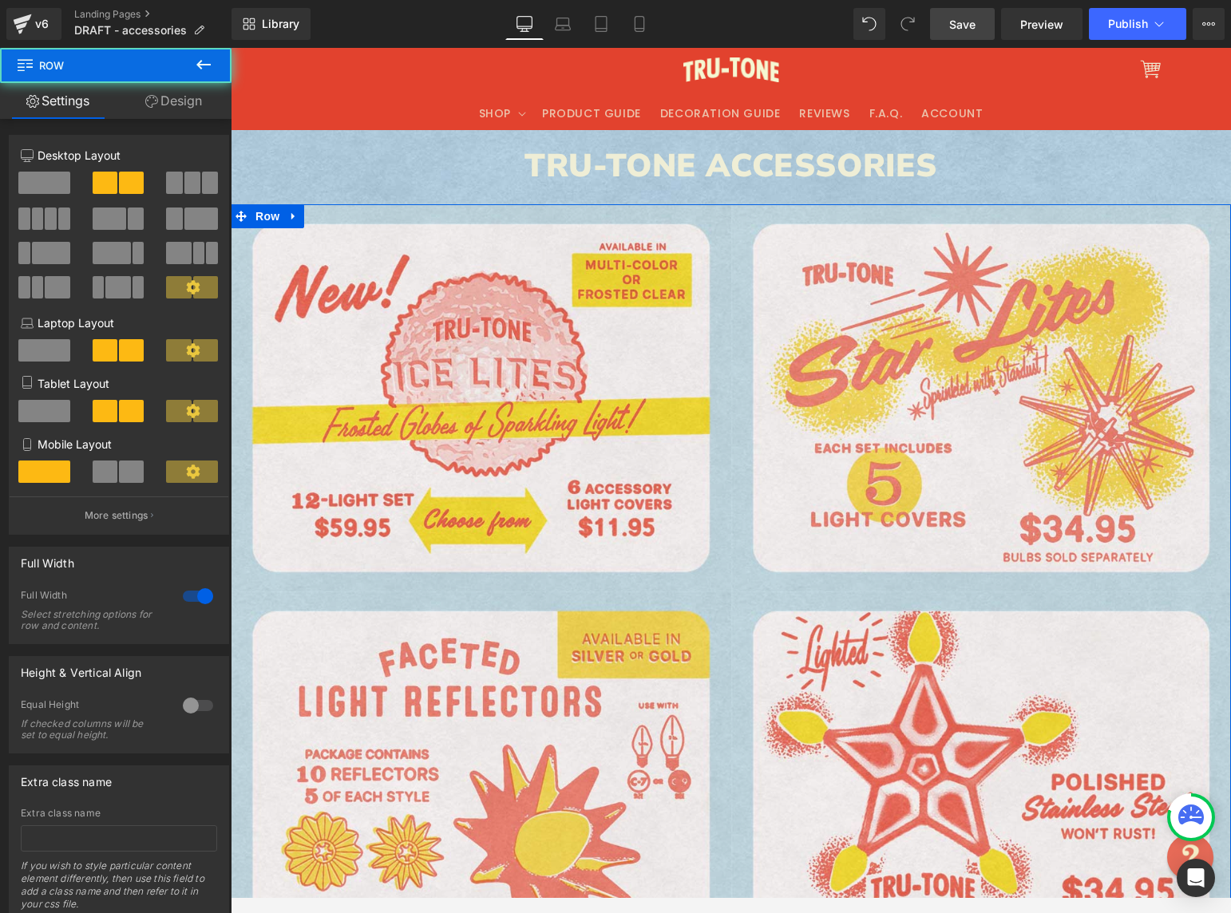
click at [195, 97] on link "Design" at bounding box center [174, 101] width 116 height 36
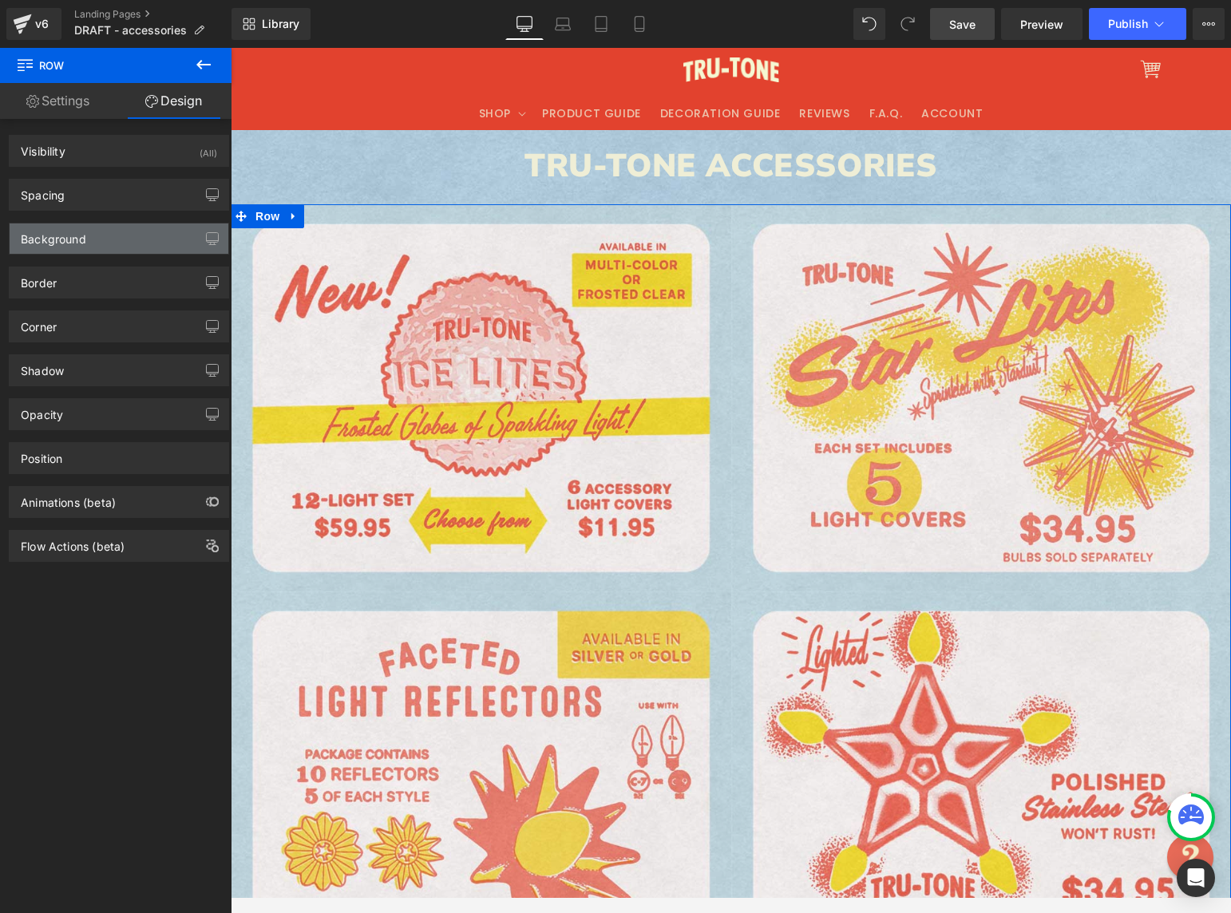
click at [110, 238] on div "Background" at bounding box center [119, 239] width 219 height 30
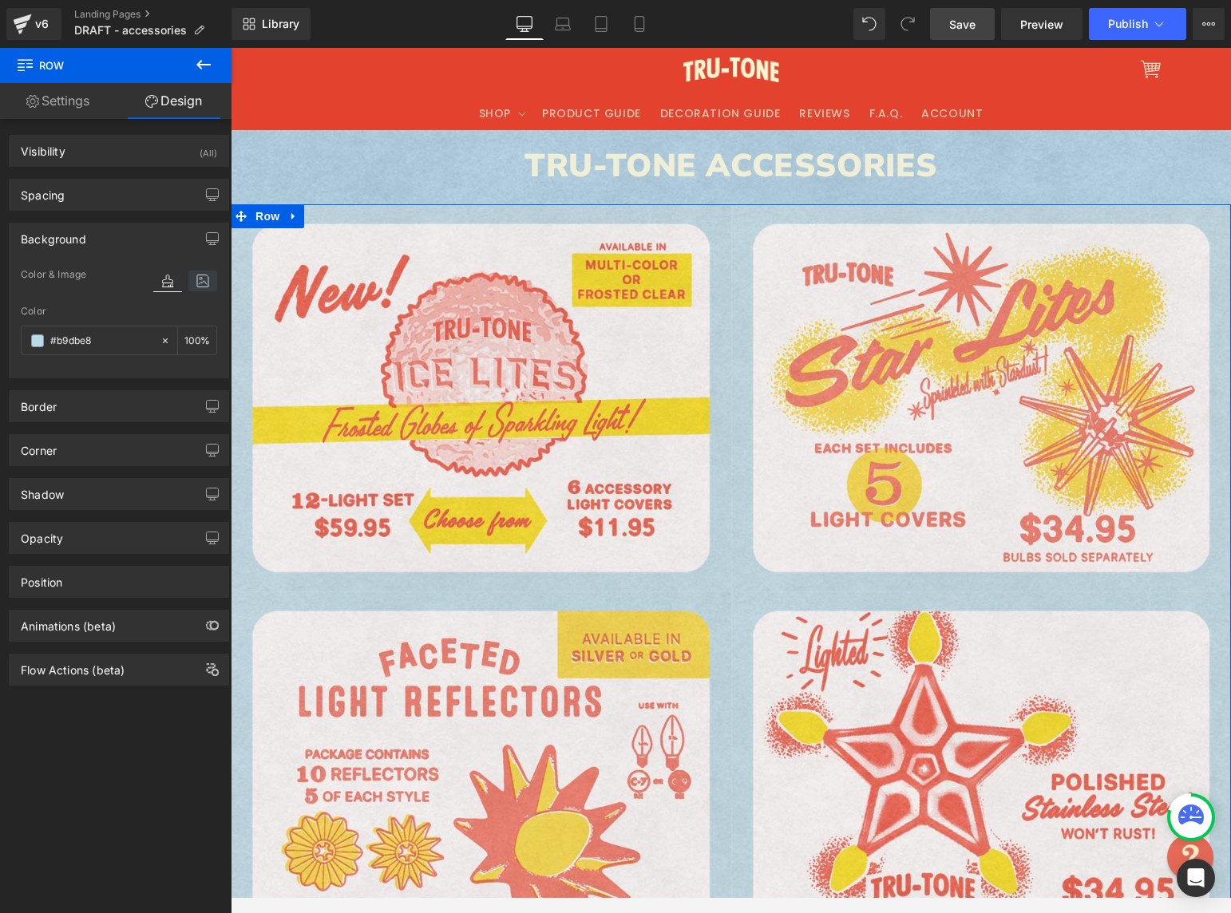
click at [200, 277] on icon at bounding box center [202, 281] width 29 height 21
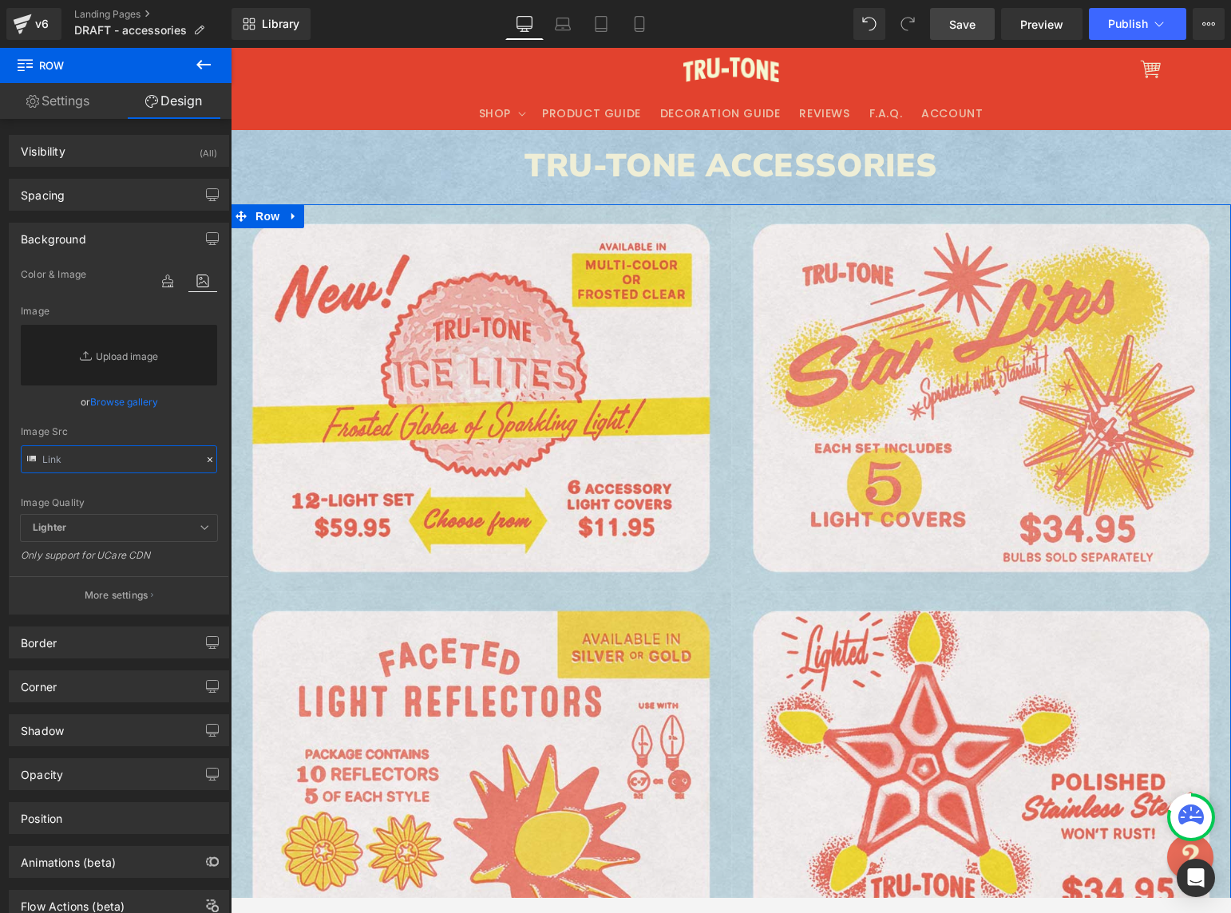
click at [125, 454] on input "text" at bounding box center [119, 459] width 196 height 28
paste input "[URL][DOMAIN_NAME]"
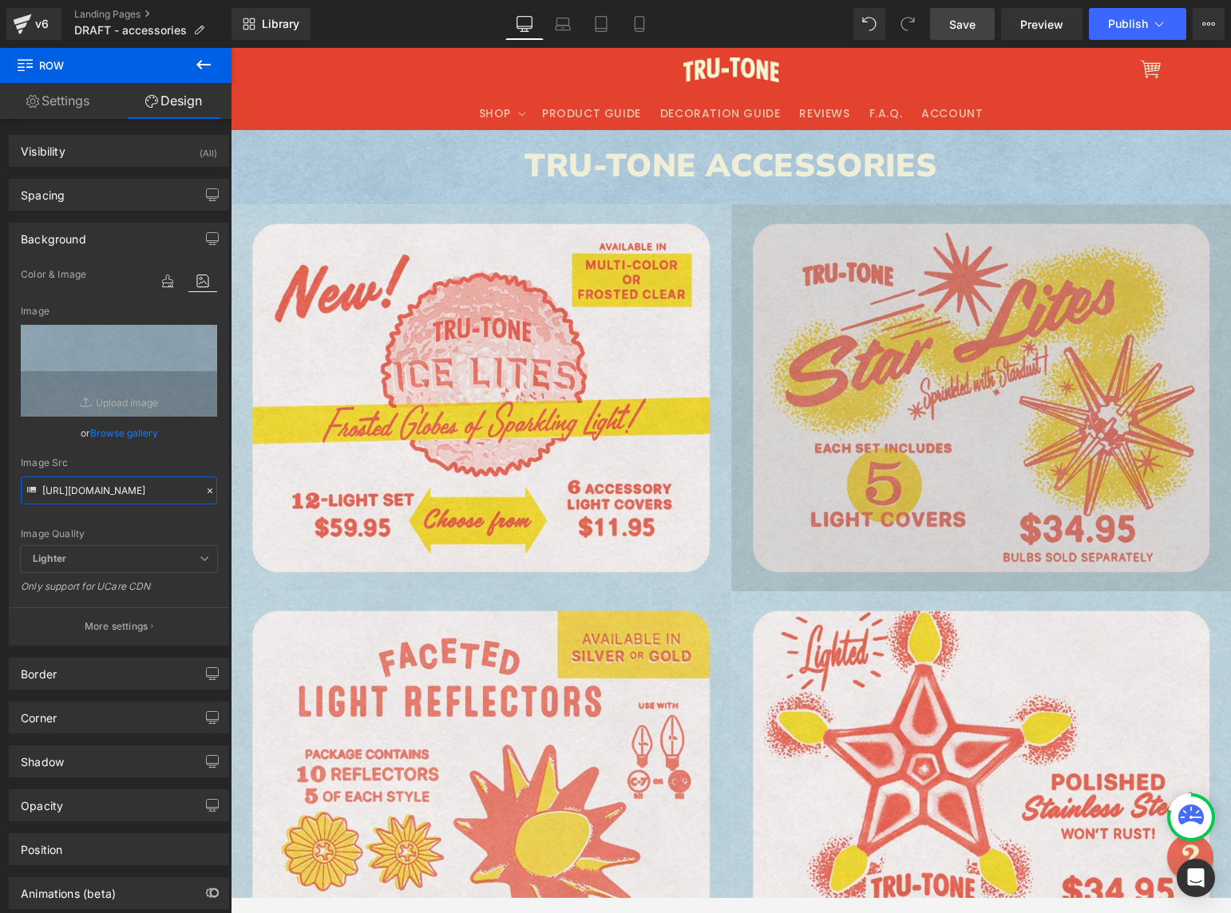
type input "[URL][DOMAIN_NAME]"
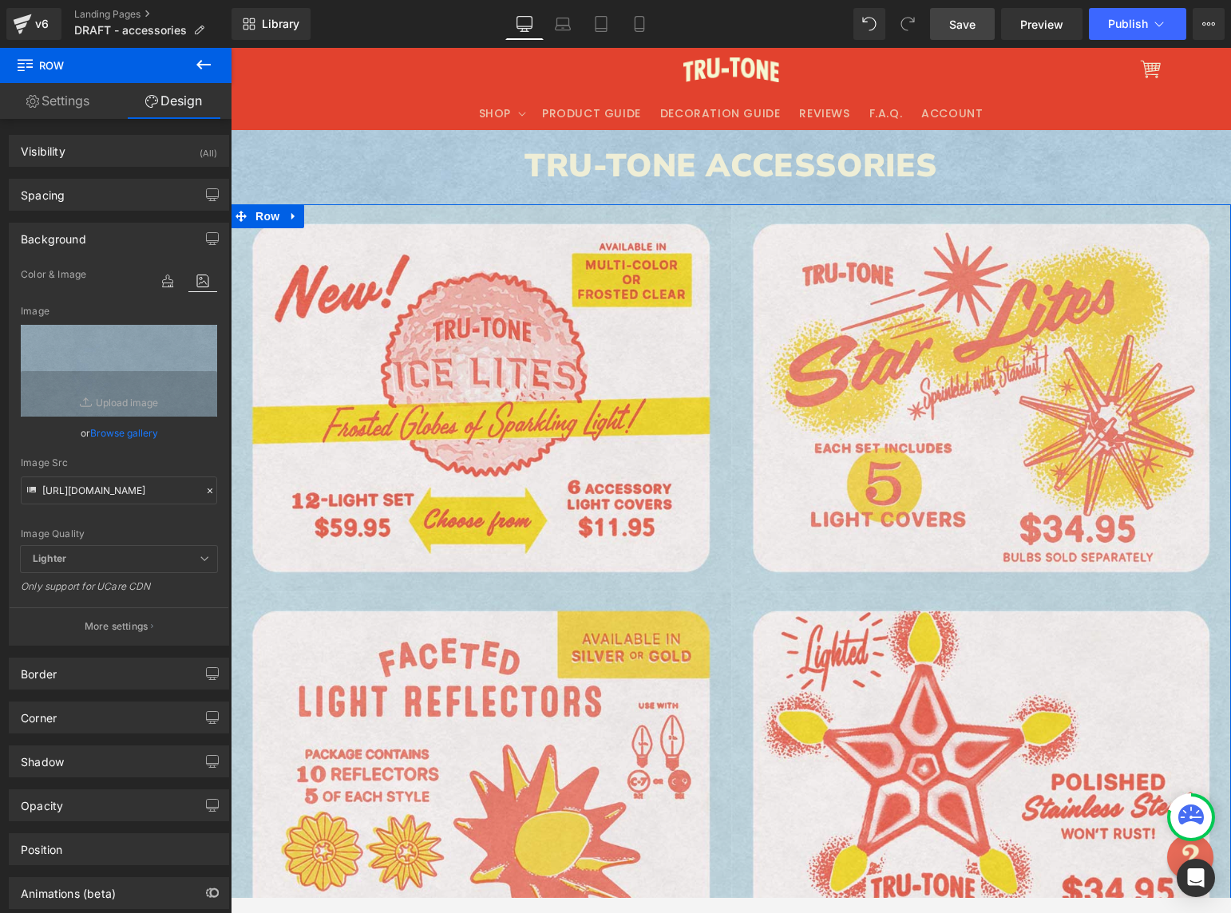
click at [129, 631] on p "More settings" at bounding box center [117, 626] width 64 height 14
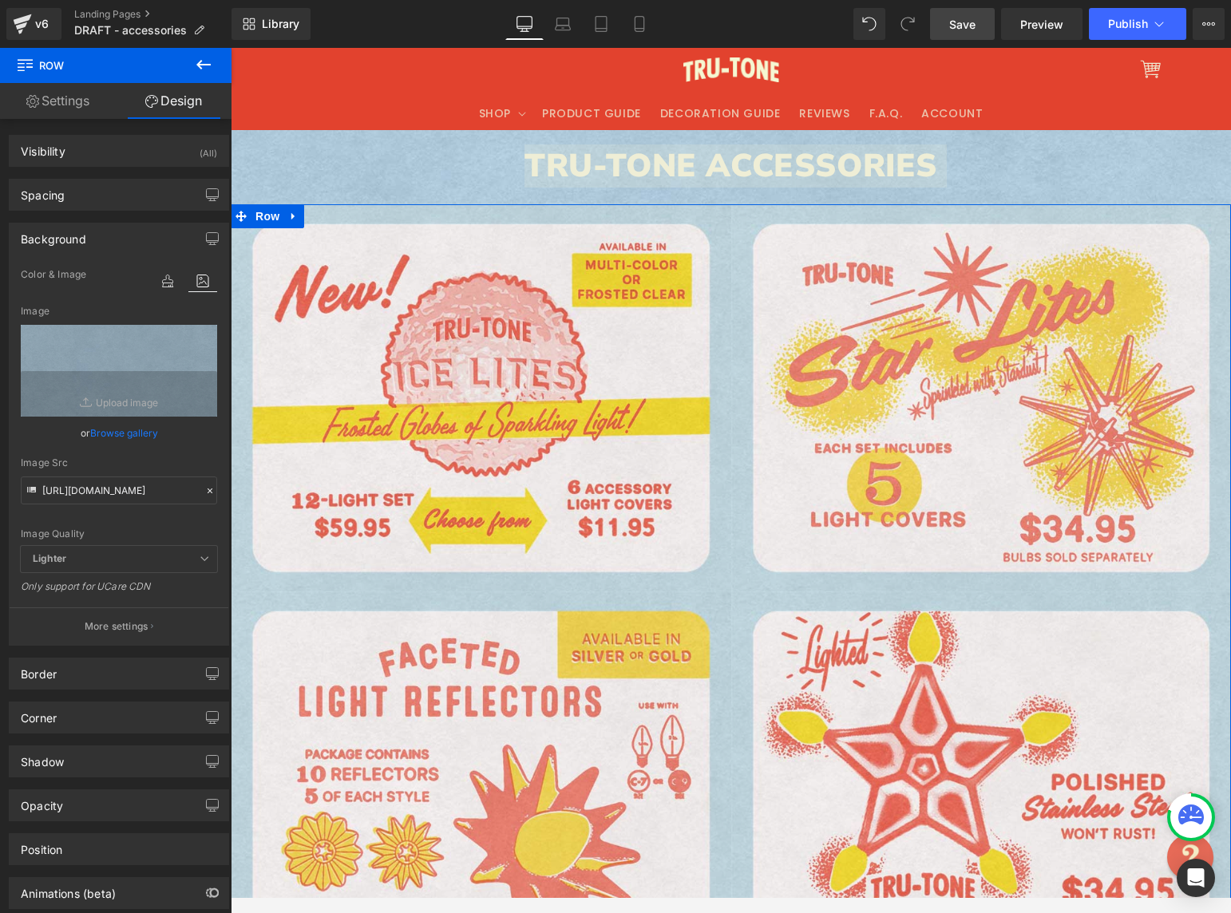
click at [80, 566] on span "Lighter" at bounding box center [119, 559] width 196 height 26
drag, startPoint x: 79, startPoint y: 558, endPoint x: 90, endPoint y: 560, distance: 11.3
click at [79, 558] on span "Lighter" at bounding box center [119, 559] width 196 height 26
click at [200, 560] on icon at bounding box center [205, 559] width 10 height 10
click at [195, 283] on icon at bounding box center [202, 281] width 29 height 21
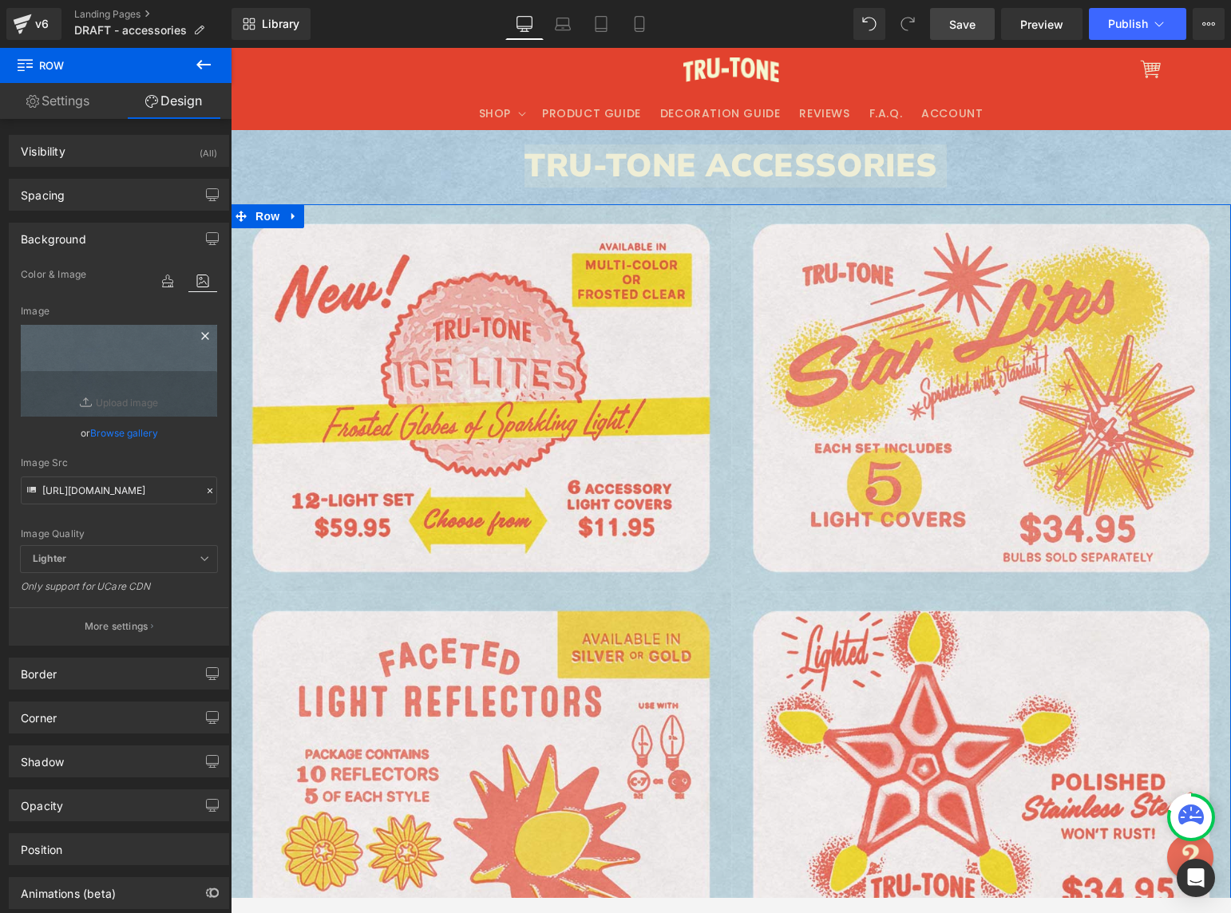
click at [201, 334] on icon at bounding box center [204, 335] width 7 height 7
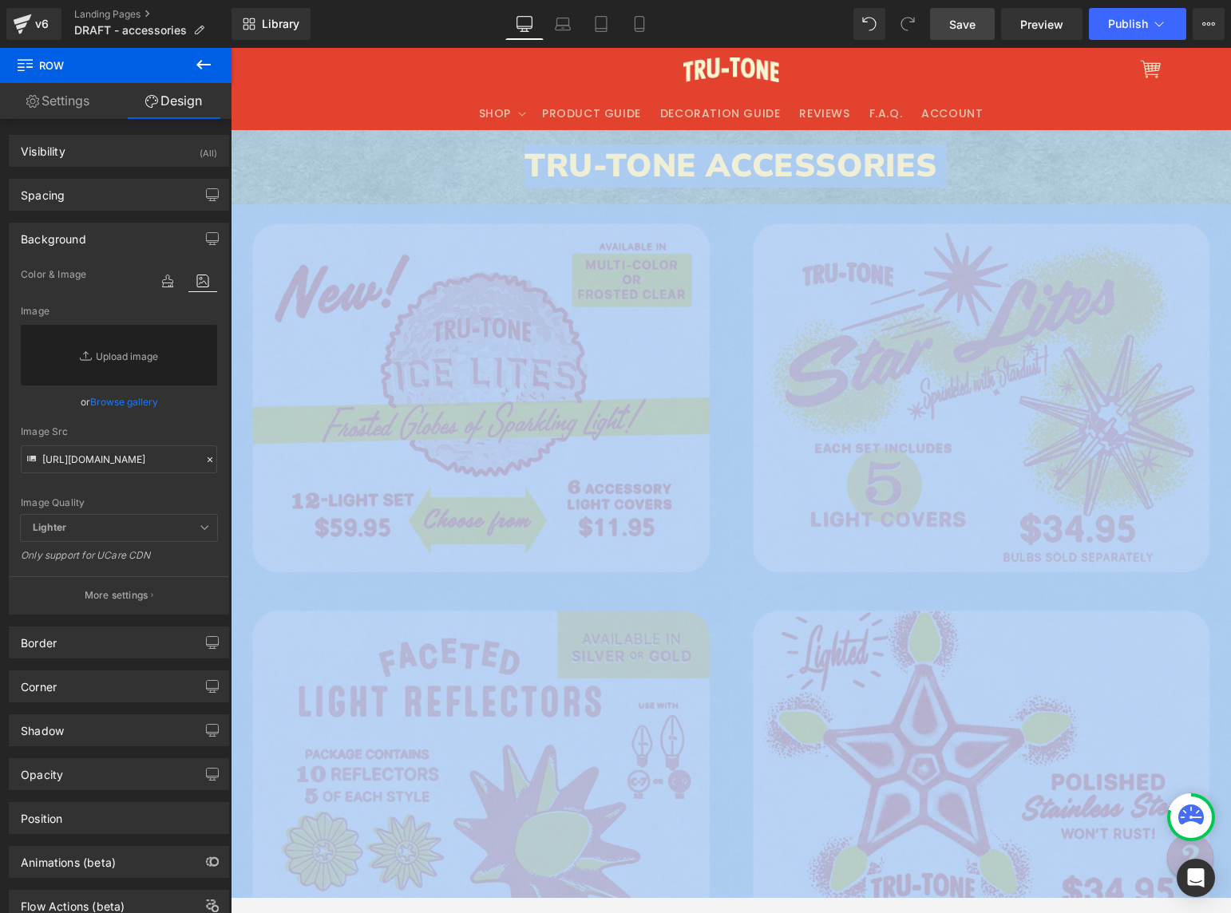
click at [1002, 167] on h1 "TRU-TONE ACCESSORIES" at bounding box center [731, 166] width 1000 height 42
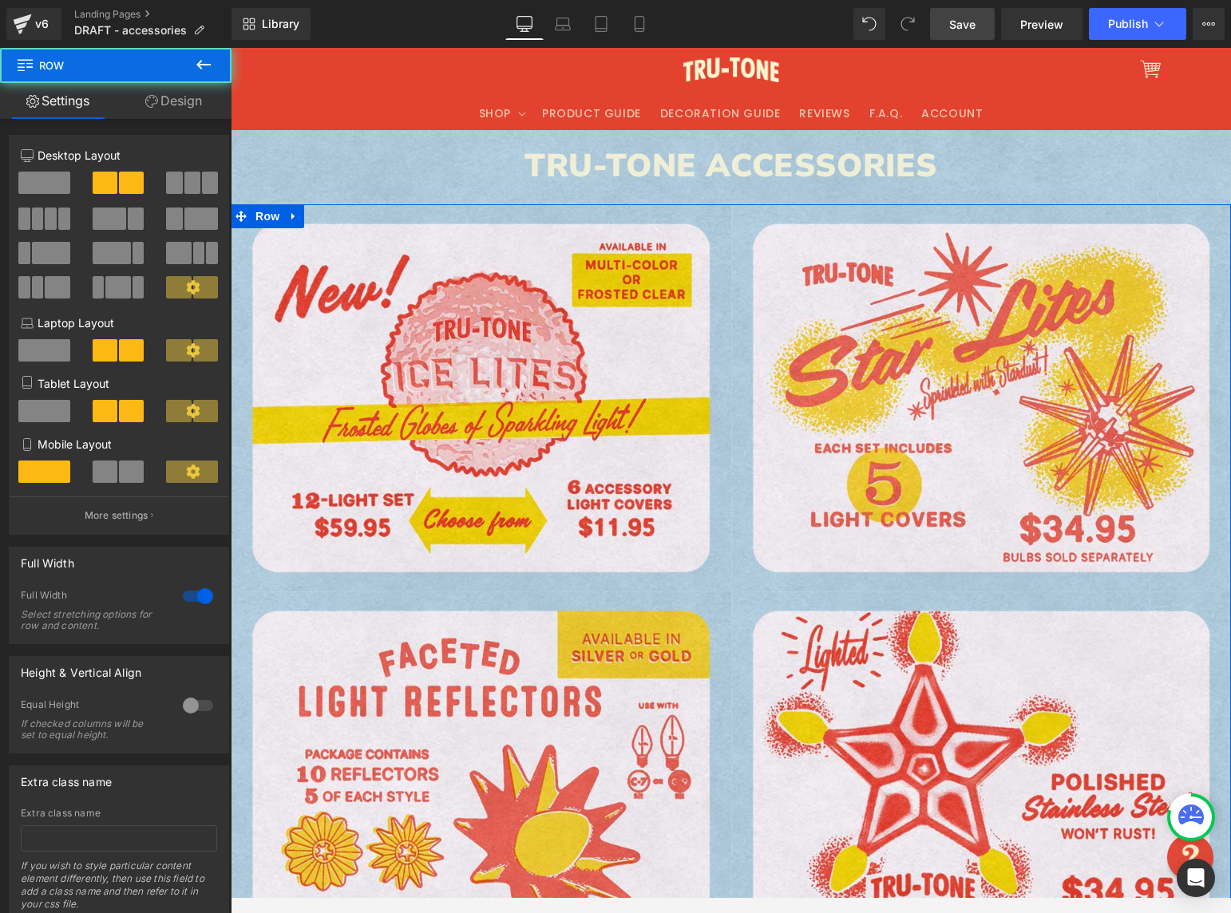
click at [191, 105] on link "Design" at bounding box center [174, 101] width 116 height 36
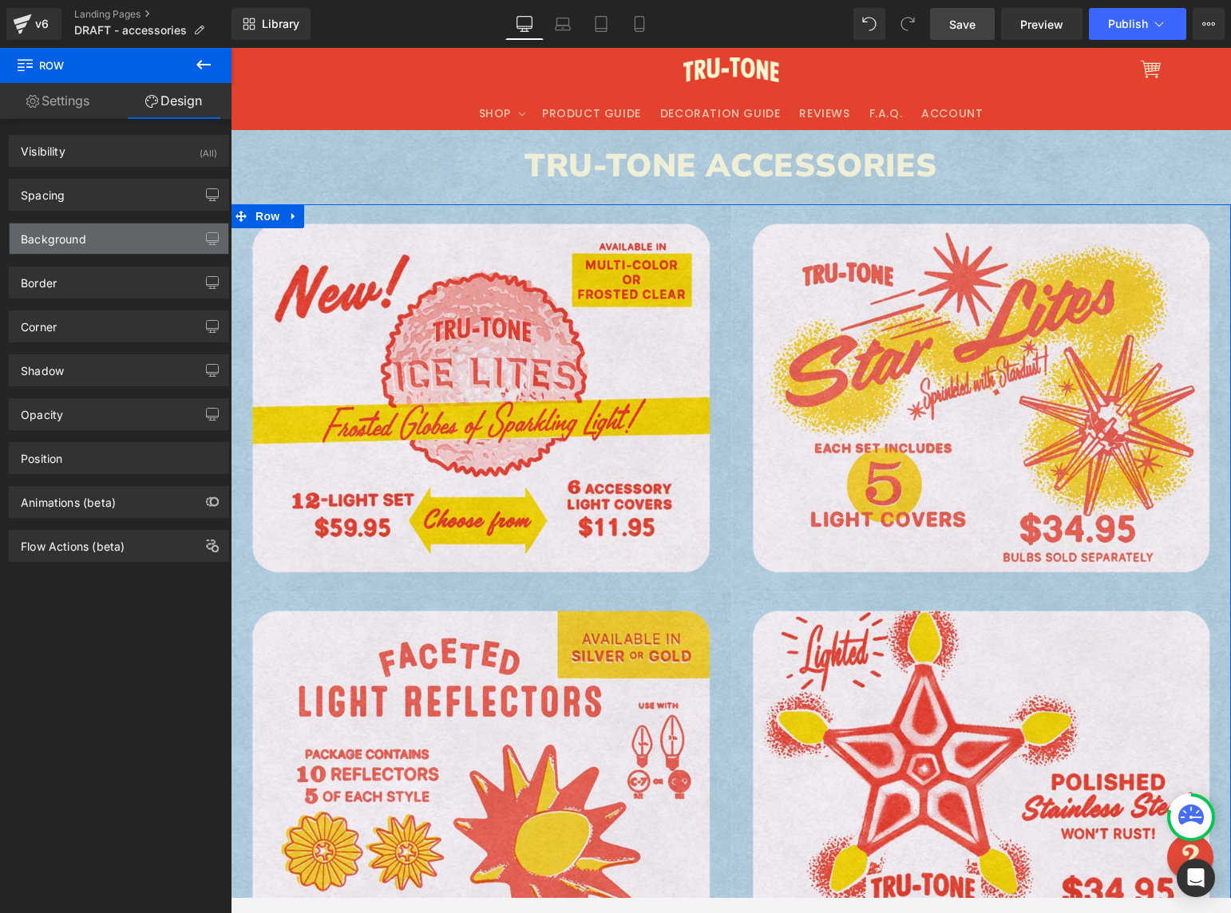
drag, startPoint x: 133, startPoint y: 234, endPoint x: 140, endPoint y: 246, distance: 13.6
click at [133, 234] on div "Background" at bounding box center [119, 239] width 219 height 30
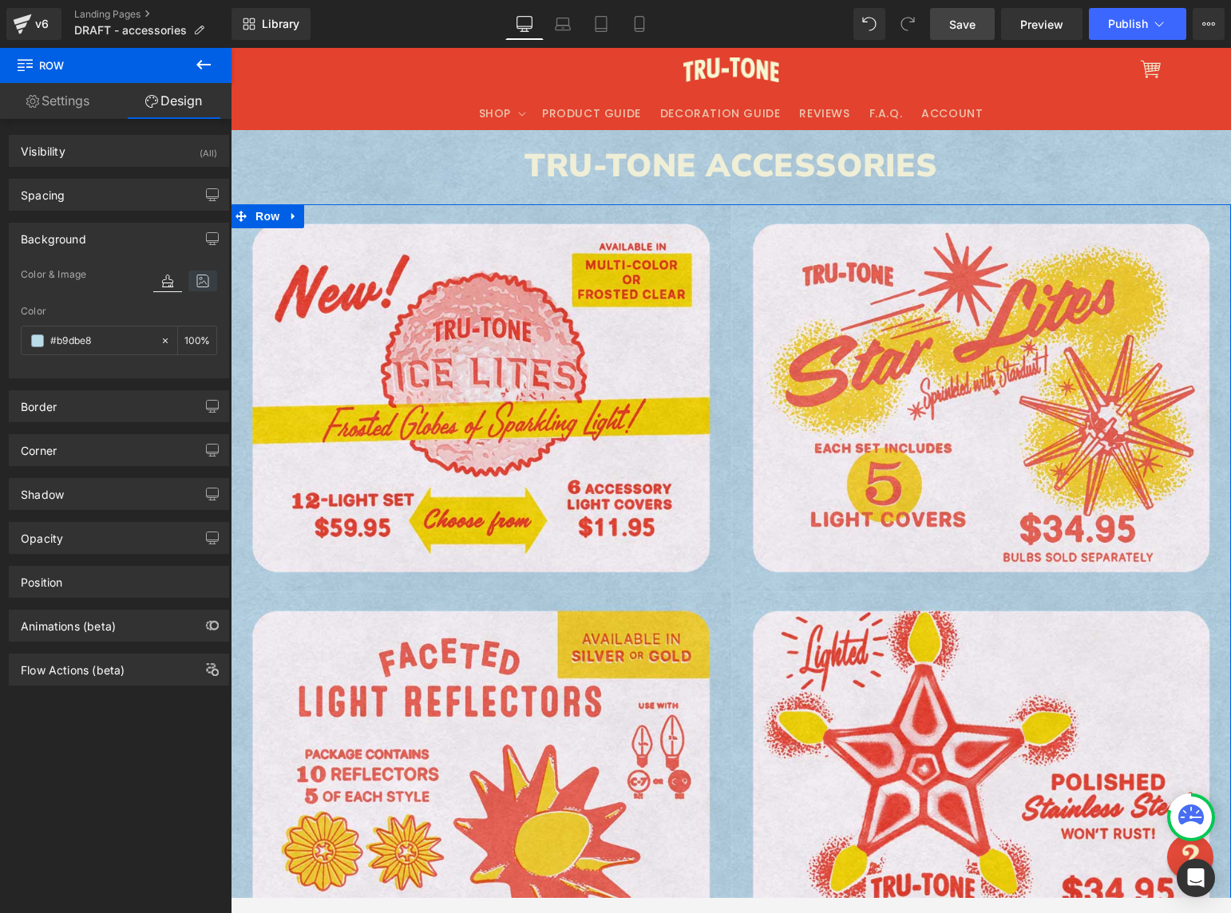
click at [193, 287] on icon at bounding box center [202, 281] width 29 height 21
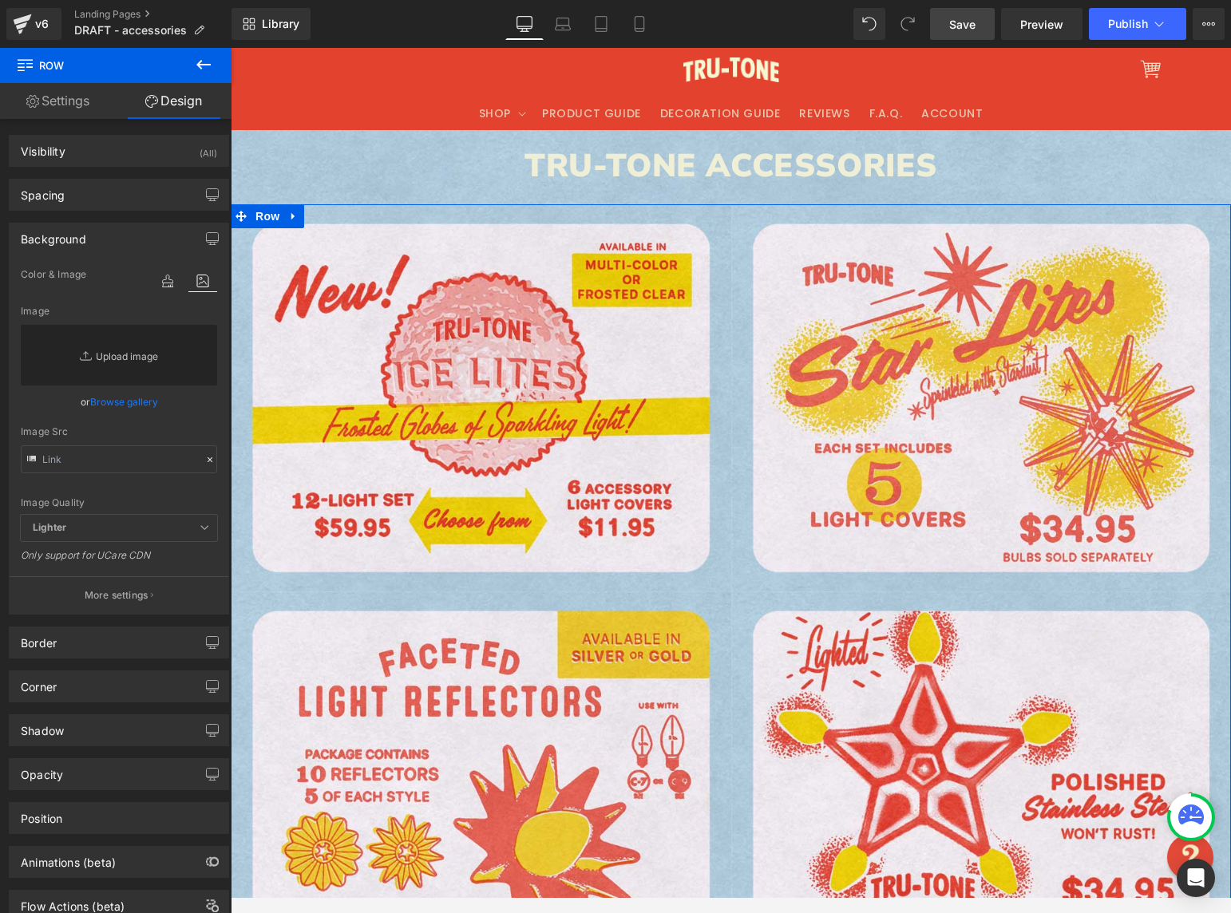
click at [140, 350] on link "Replace Image" at bounding box center [119, 355] width 196 height 61
click at [159, 465] on input "text" at bounding box center [119, 459] width 196 height 28
paste input "[URL][DOMAIN_NAME]"
type input "[URL][DOMAIN_NAME]"
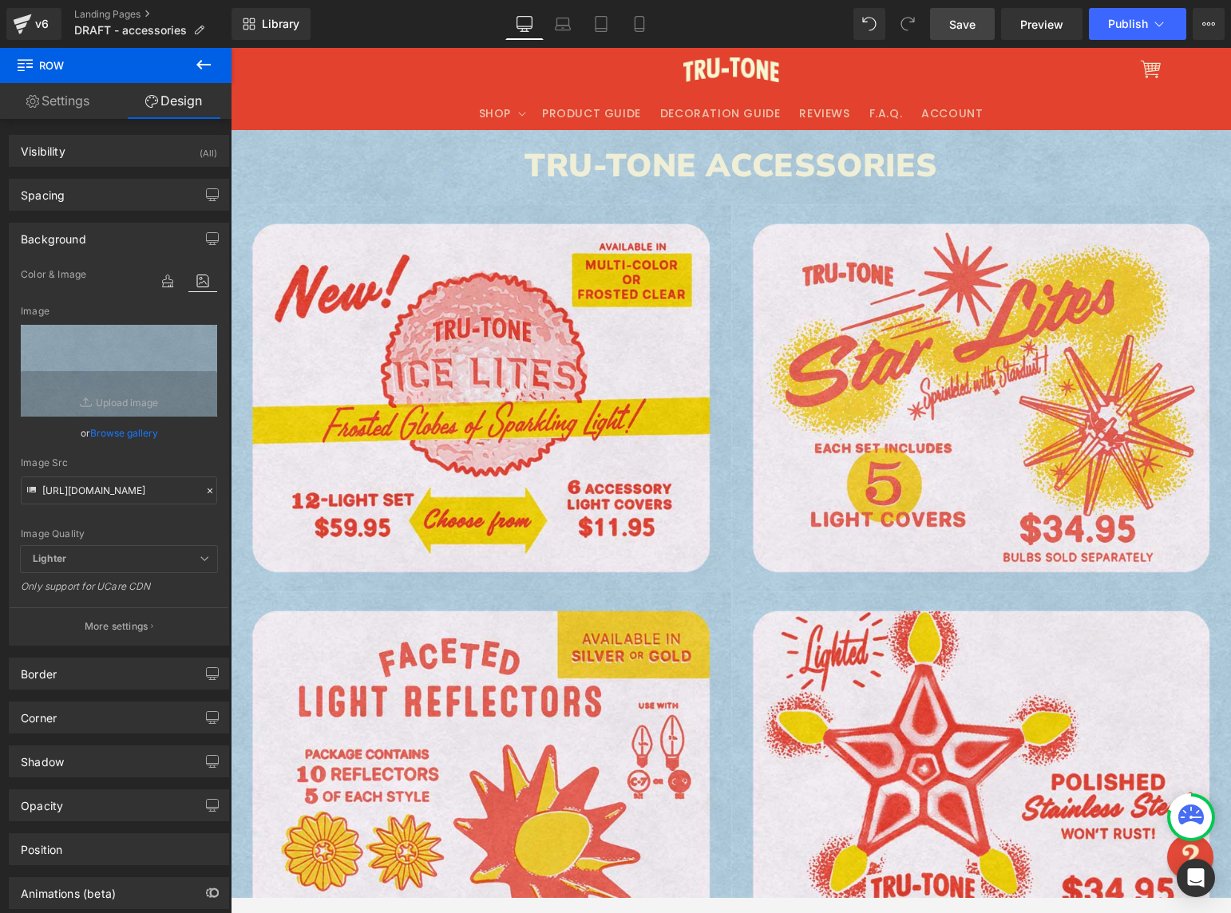
scroll to position [0, 0]
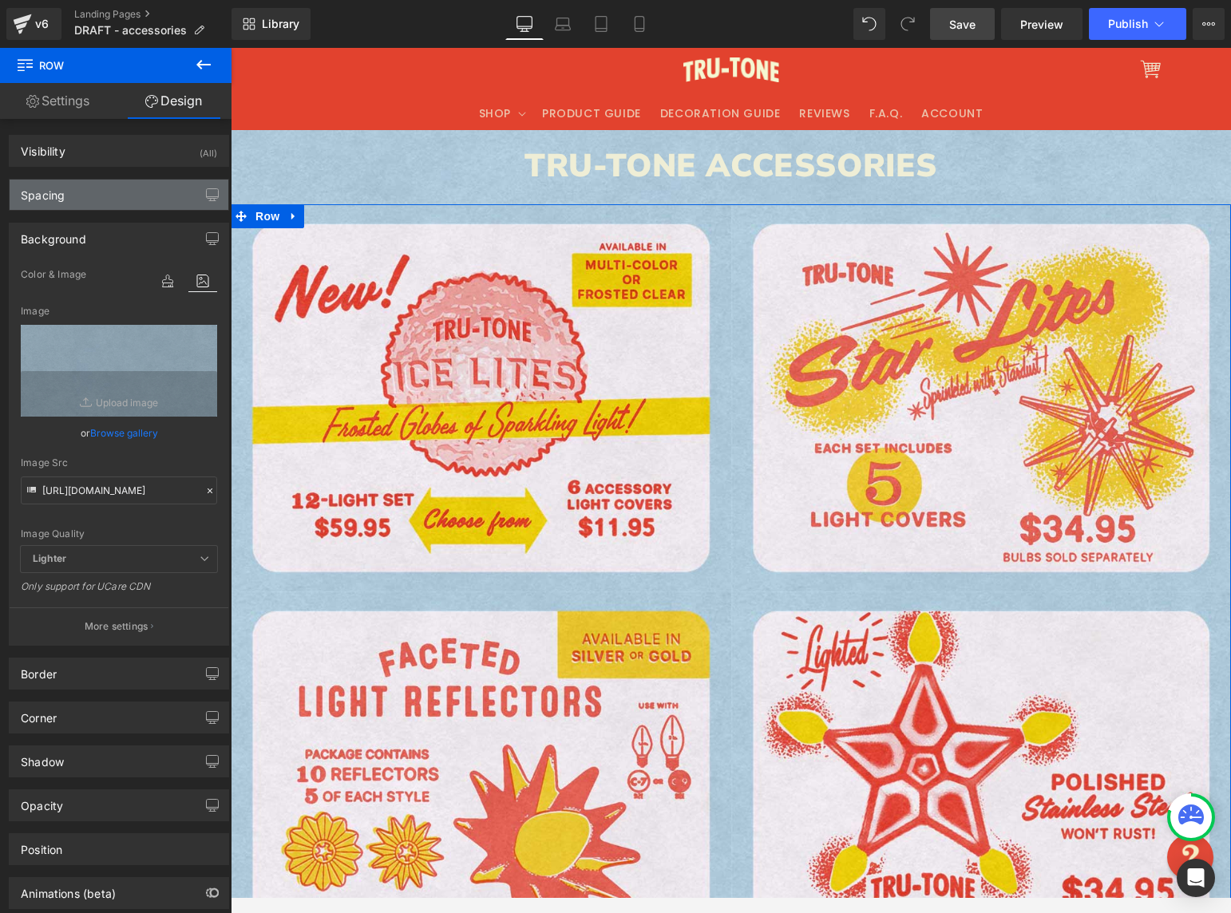
click at [118, 189] on div "Spacing" at bounding box center [119, 195] width 219 height 30
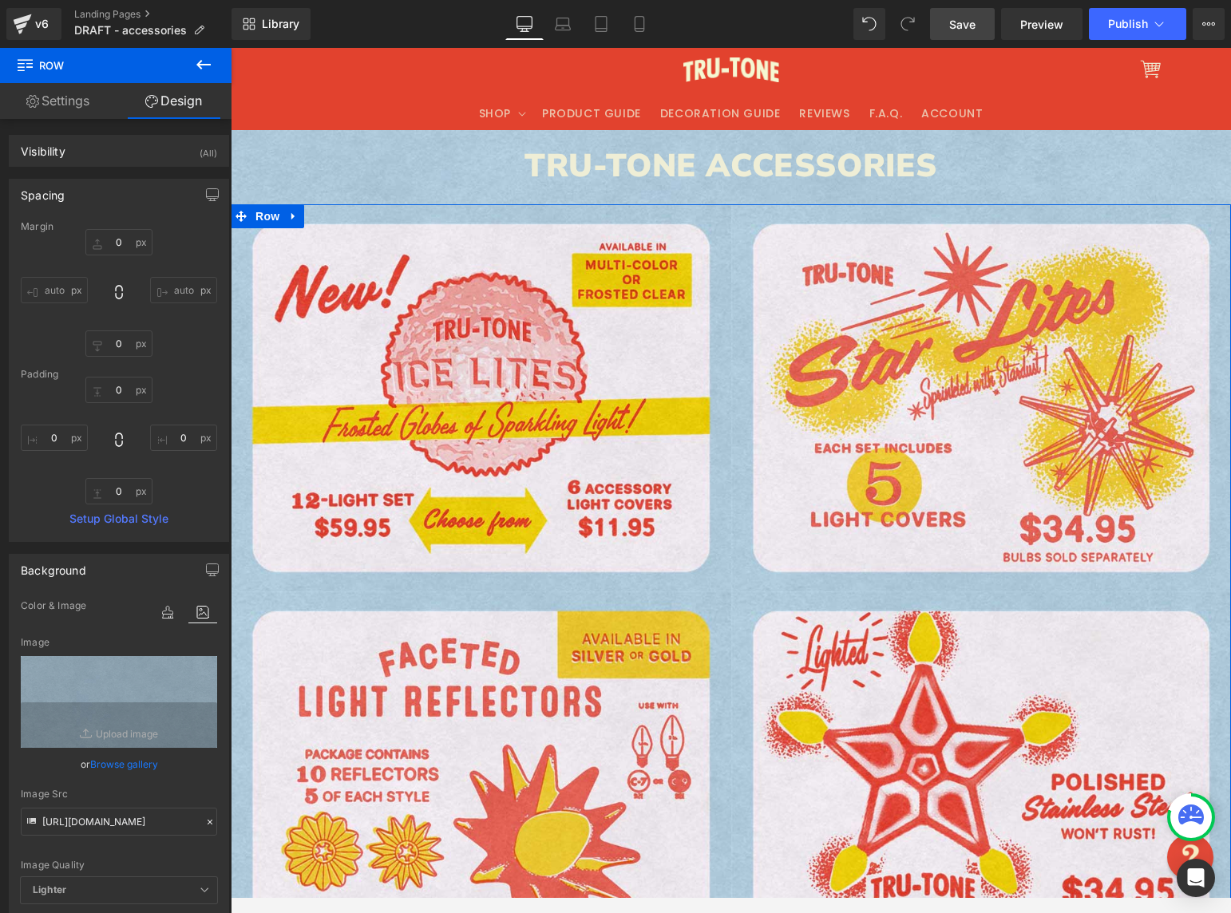
click at [54, 287] on input "auto" at bounding box center [54, 290] width 67 height 26
click at [61, 449] on input "0" at bounding box center [54, 438] width 67 height 26
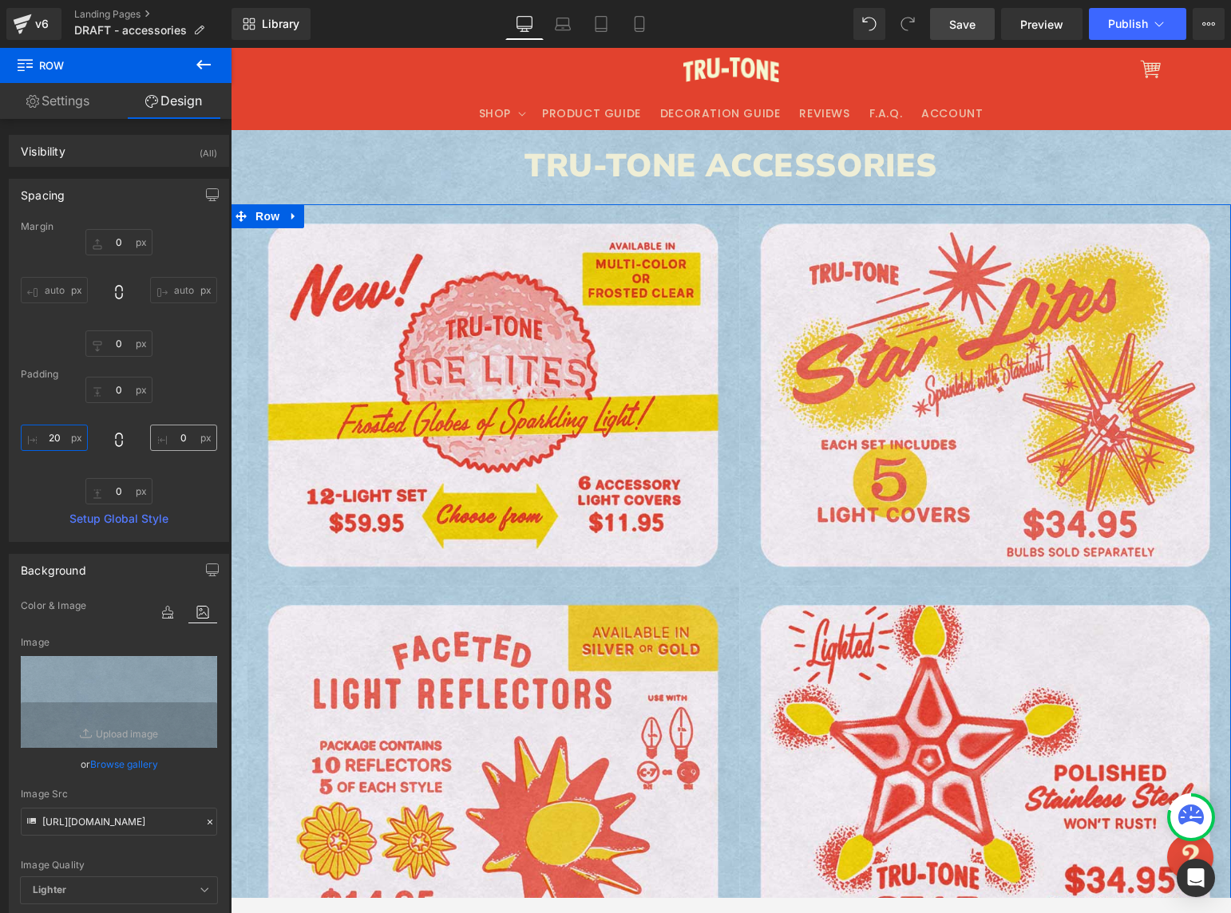
type input "20"
click at [180, 440] on input "0" at bounding box center [183, 438] width 67 height 26
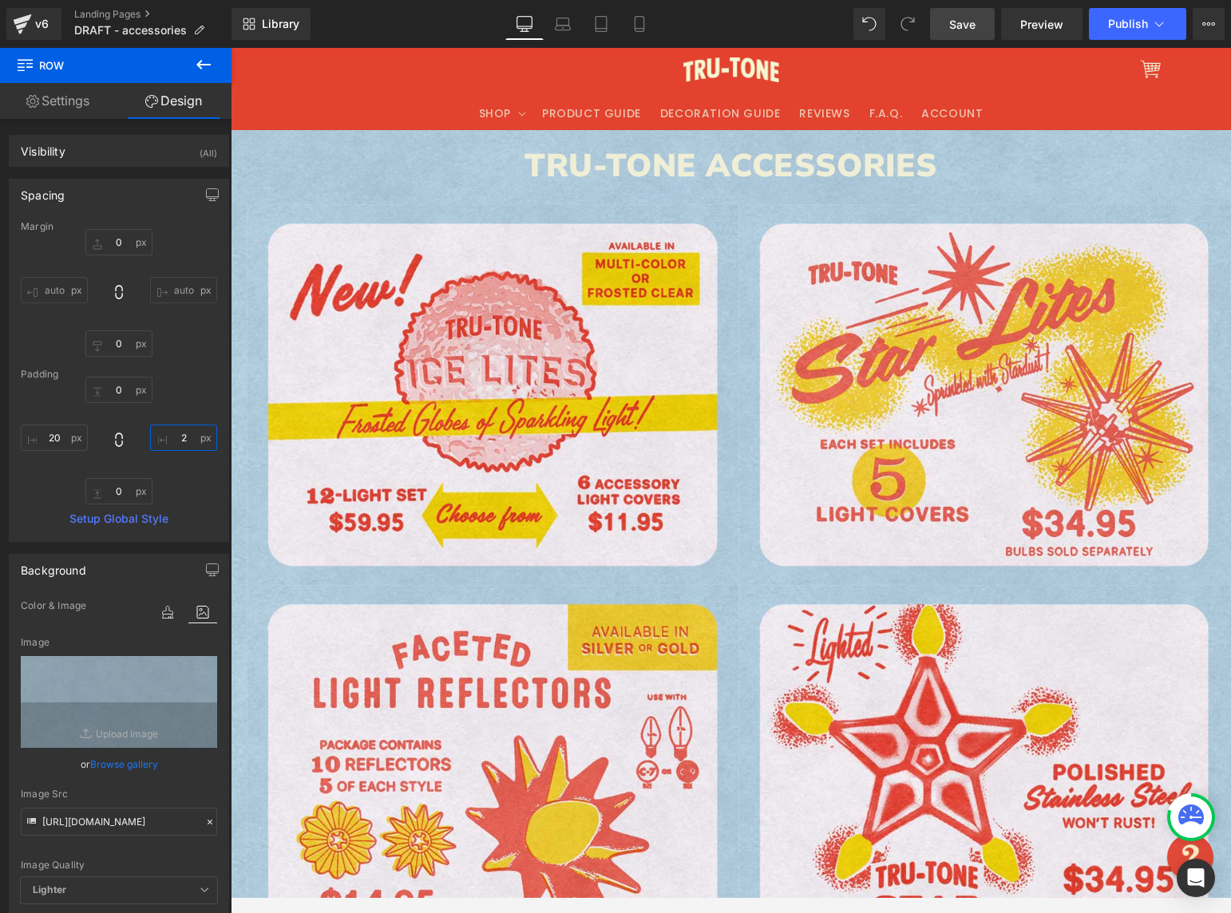
type input "0"
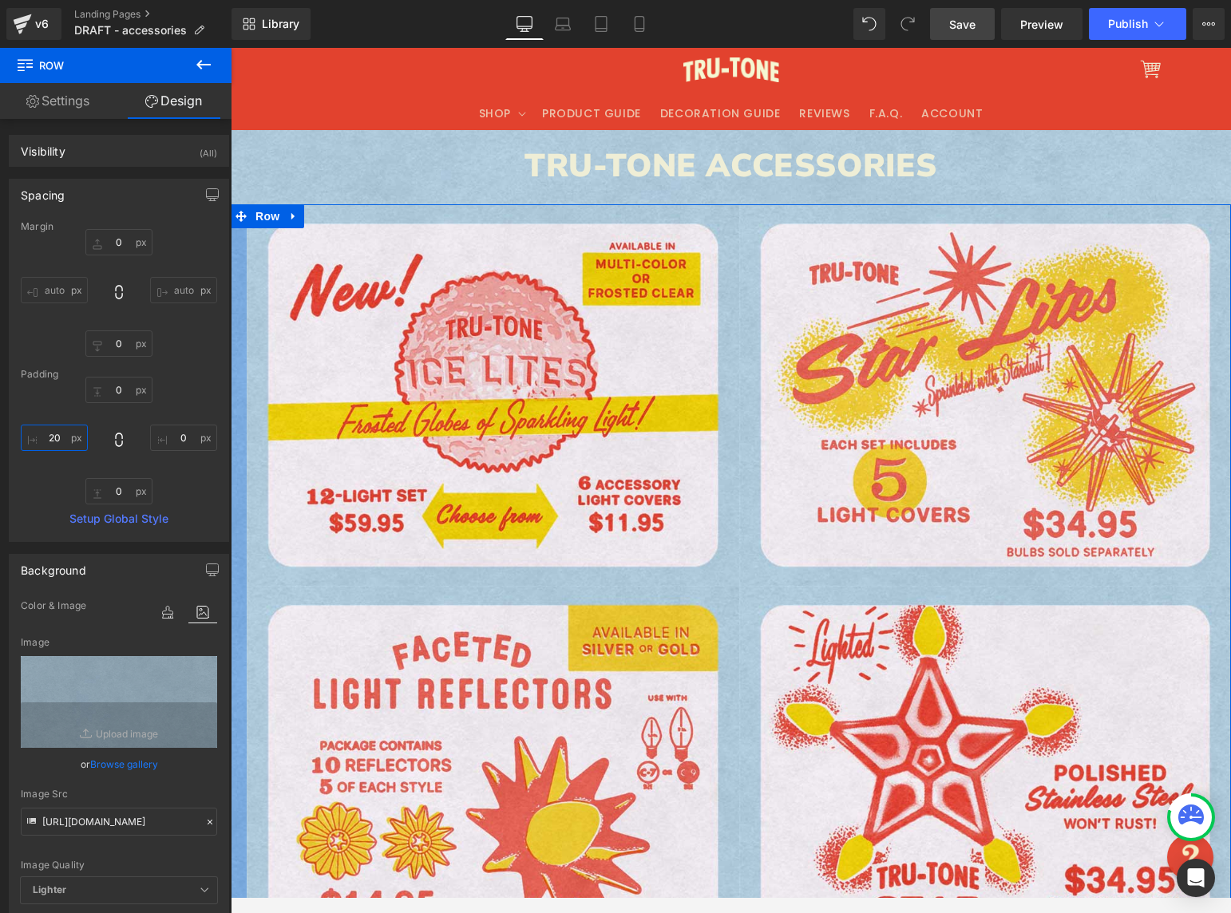
click at [64, 437] on input "20" at bounding box center [54, 438] width 67 height 26
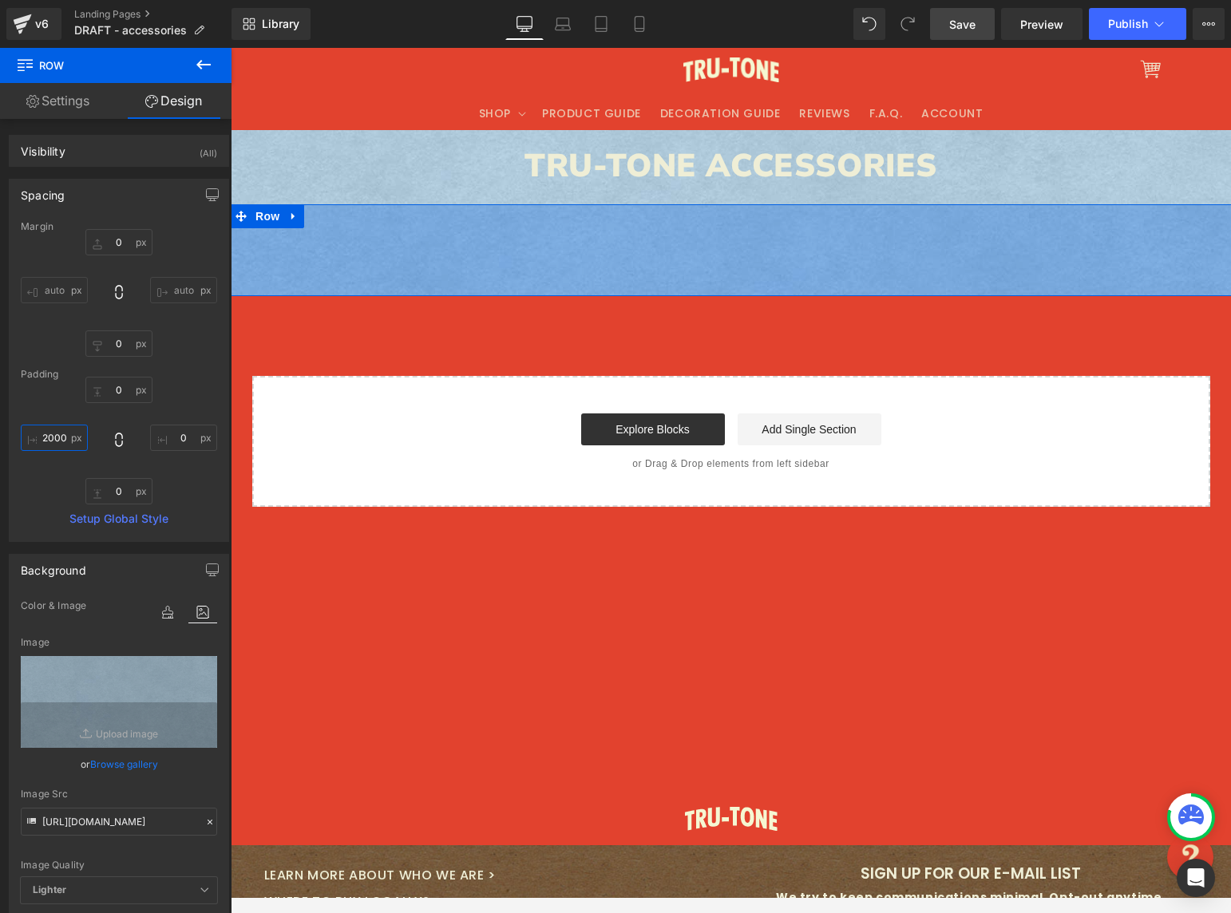
scroll to position [0, 6]
drag, startPoint x: 69, startPoint y: 437, endPoint x: 35, endPoint y: 437, distance: 33.5
click at [42, 438] on input "20000" at bounding box center [54, 438] width 67 height 26
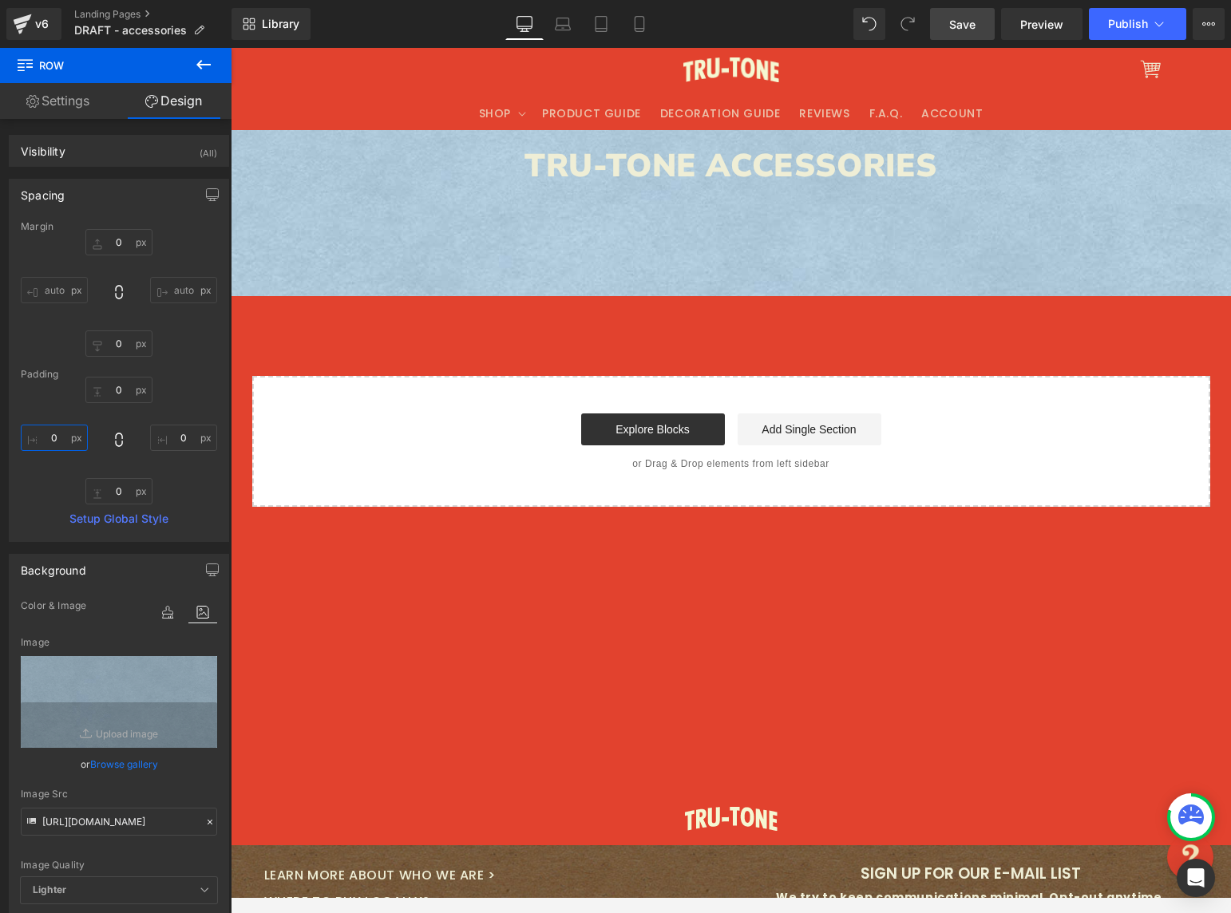
type input "0"
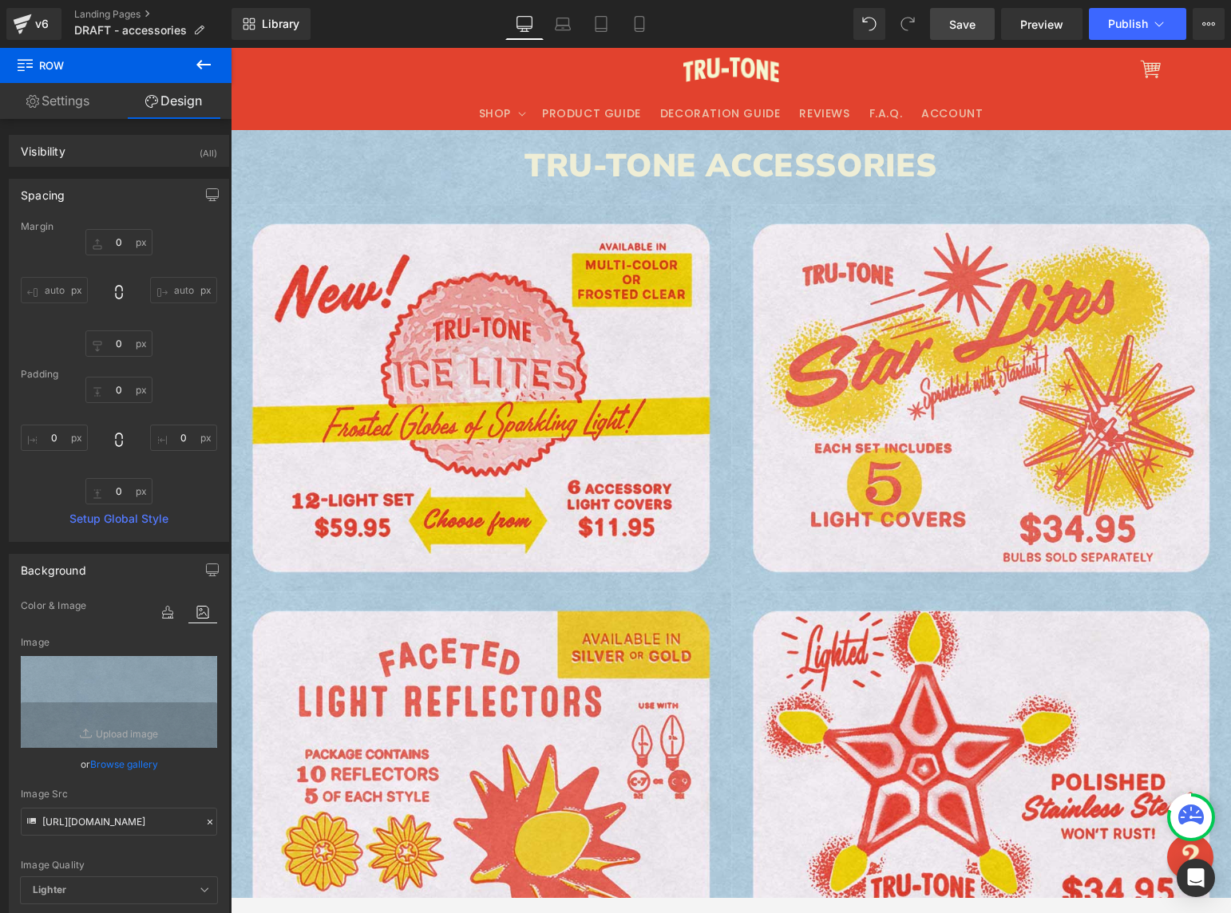
click at [960, 22] on span "Save" at bounding box center [962, 24] width 26 height 17
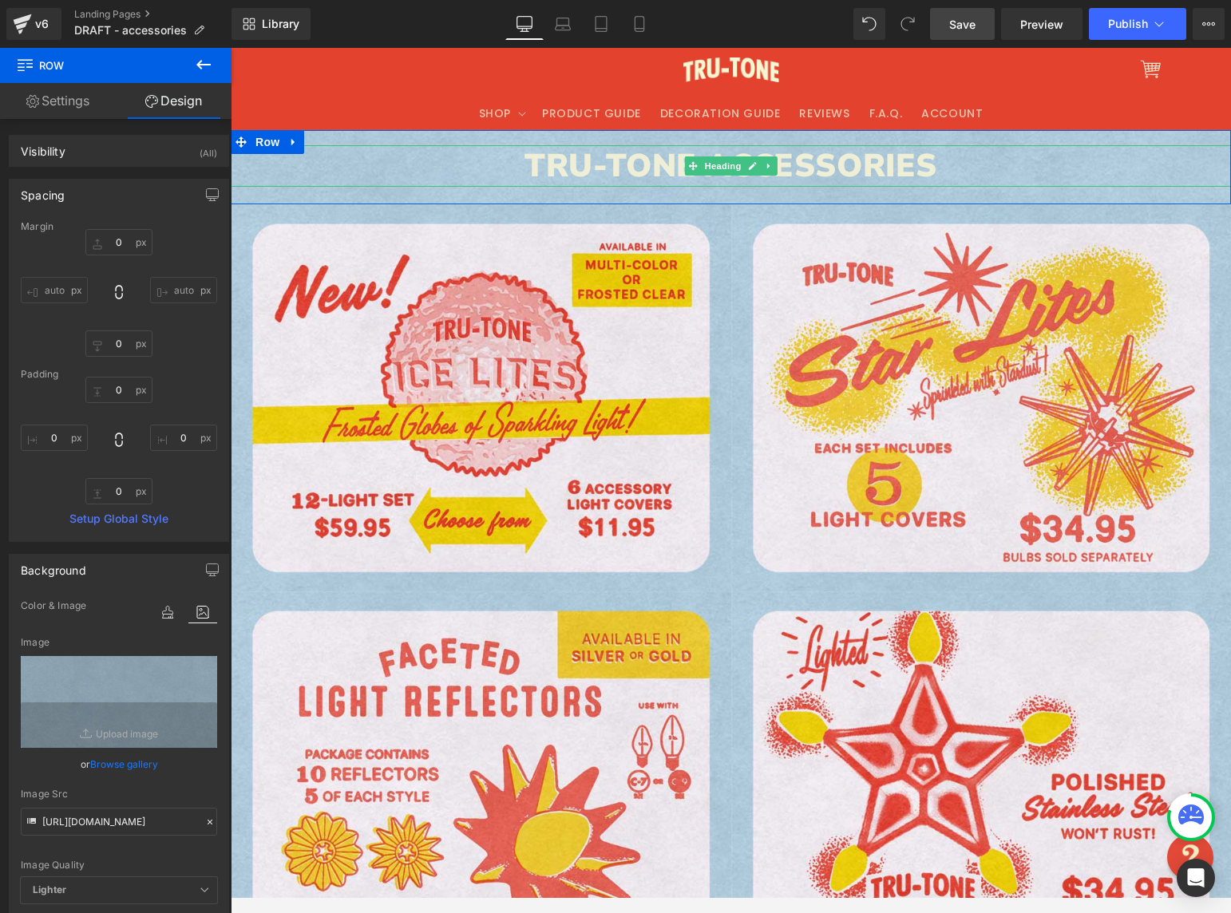
click at [765, 164] on icon at bounding box center [769, 166] width 9 height 10
drag, startPoint x: 770, startPoint y: 168, endPoint x: 760, endPoint y: 168, distance: 9.6
click at [773, 168] on icon at bounding box center [777, 165] width 9 height 9
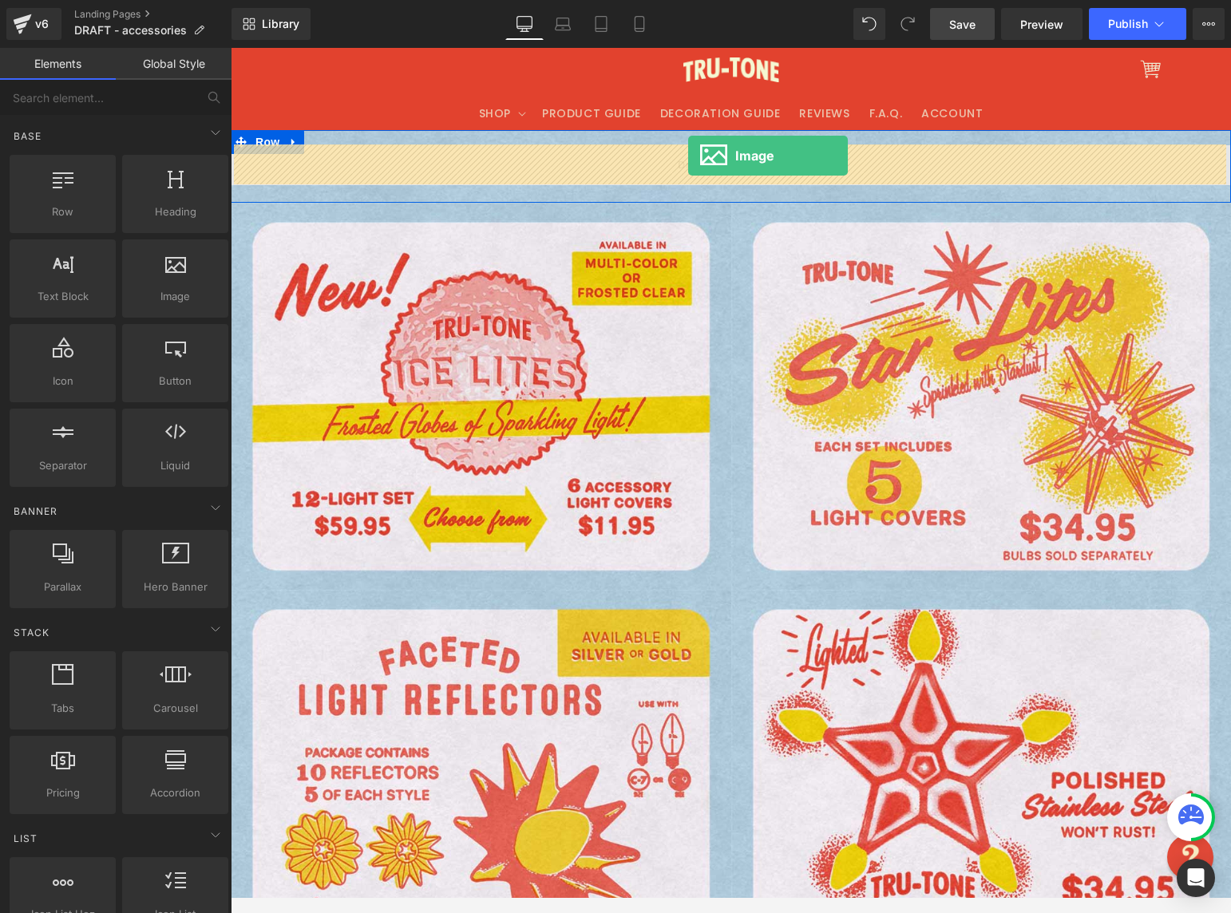
drag, startPoint x: 433, startPoint y: 304, endPoint x: 689, endPoint y: 155, distance: 296.6
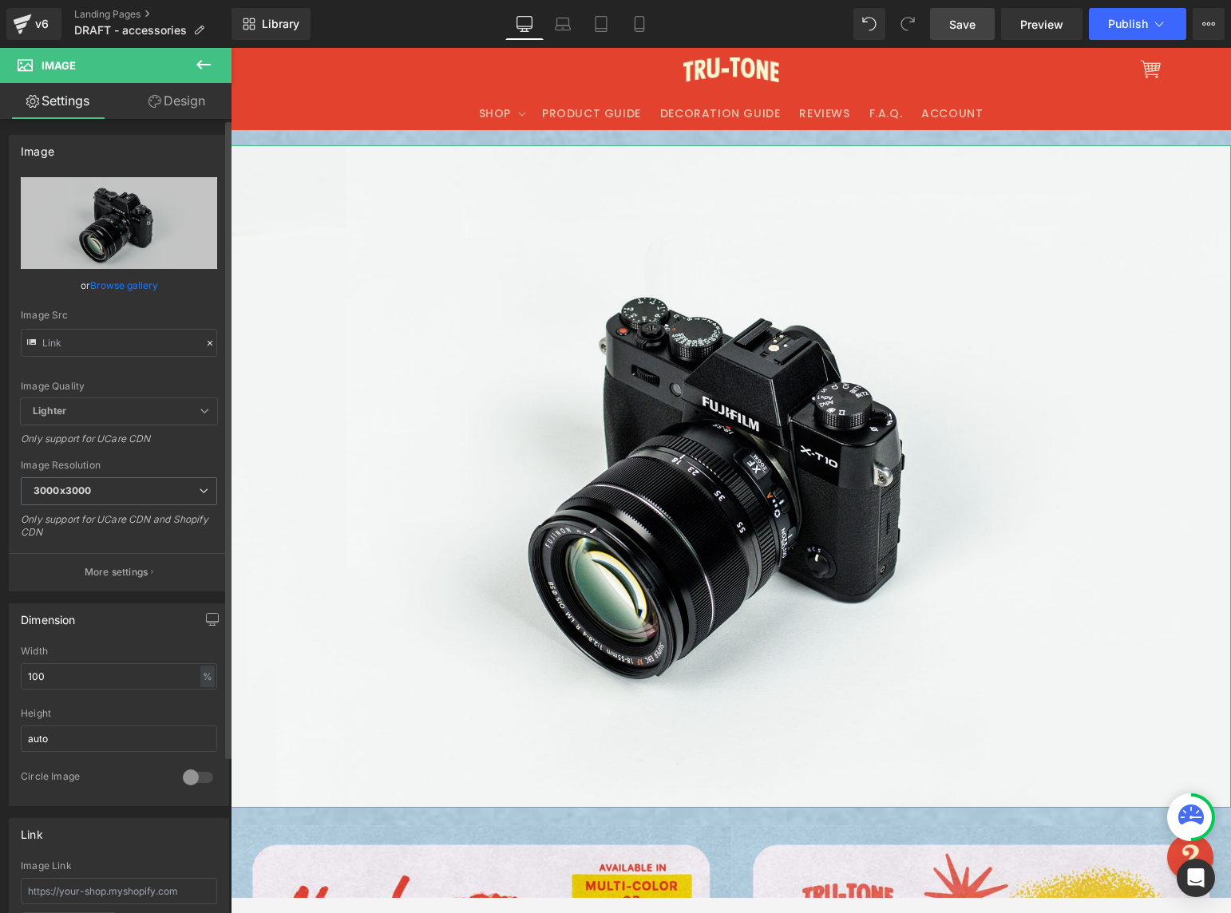
click at [204, 344] on icon at bounding box center [209, 343] width 11 height 11
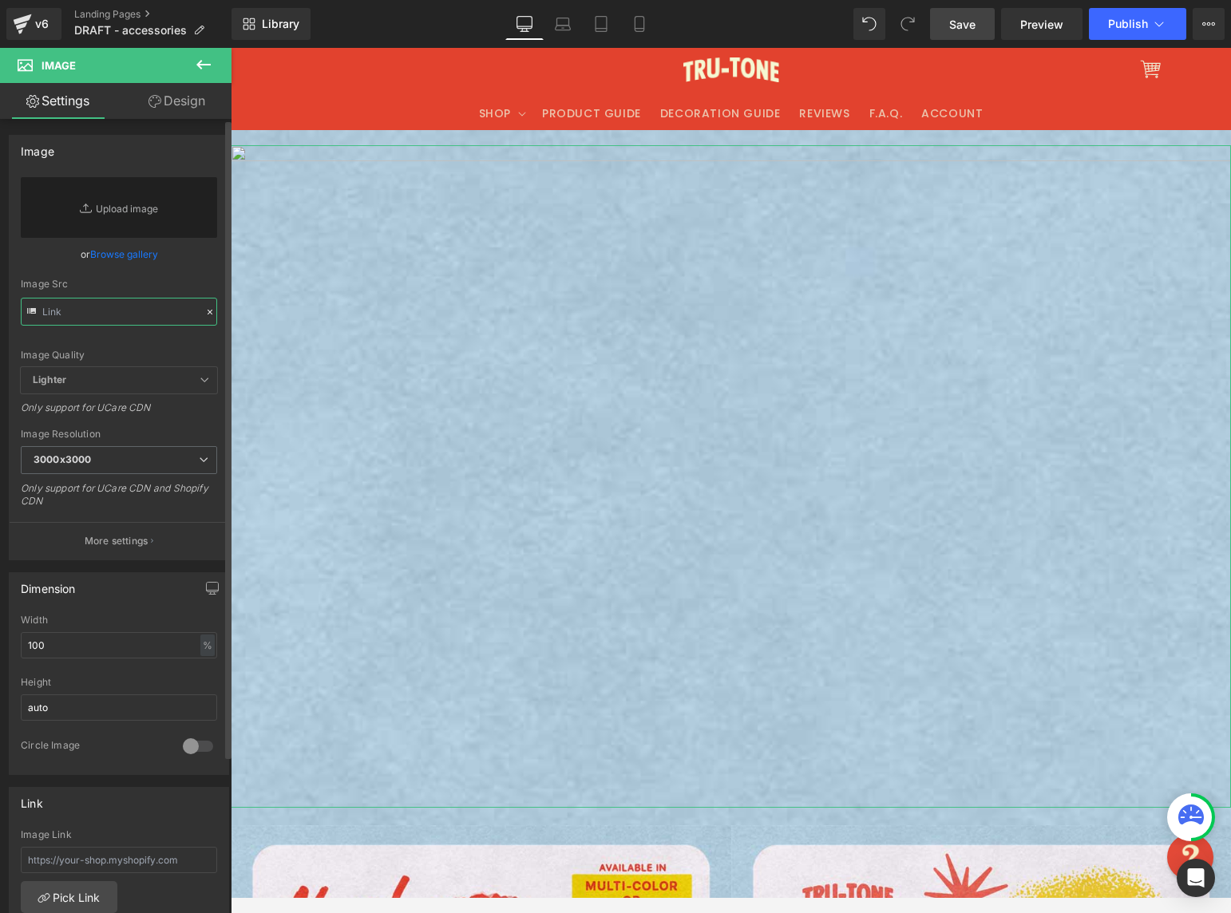
click at [132, 314] on input "text" at bounding box center [119, 312] width 196 height 28
paste input "[URL][DOMAIN_NAME]"
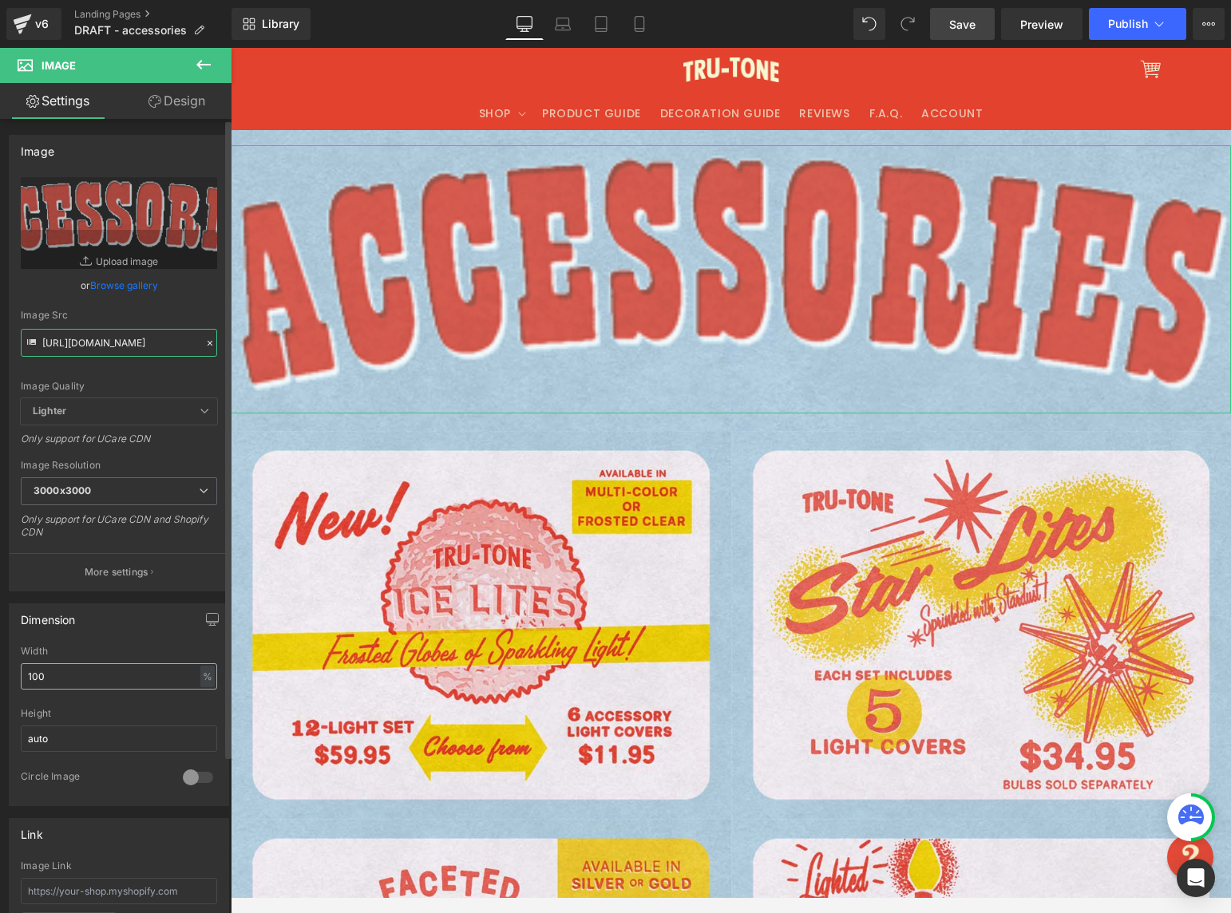
type input "[URL][DOMAIN_NAME]"
drag, startPoint x: 95, startPoint y: 671, endPoint x: 22, endPoint y: 663, distance: 73.9
click at [10, 666] on div "100% Width 100 % % px auto Height auto 0 Circle Image" at bounding box center [119, 726] width 219 height 160
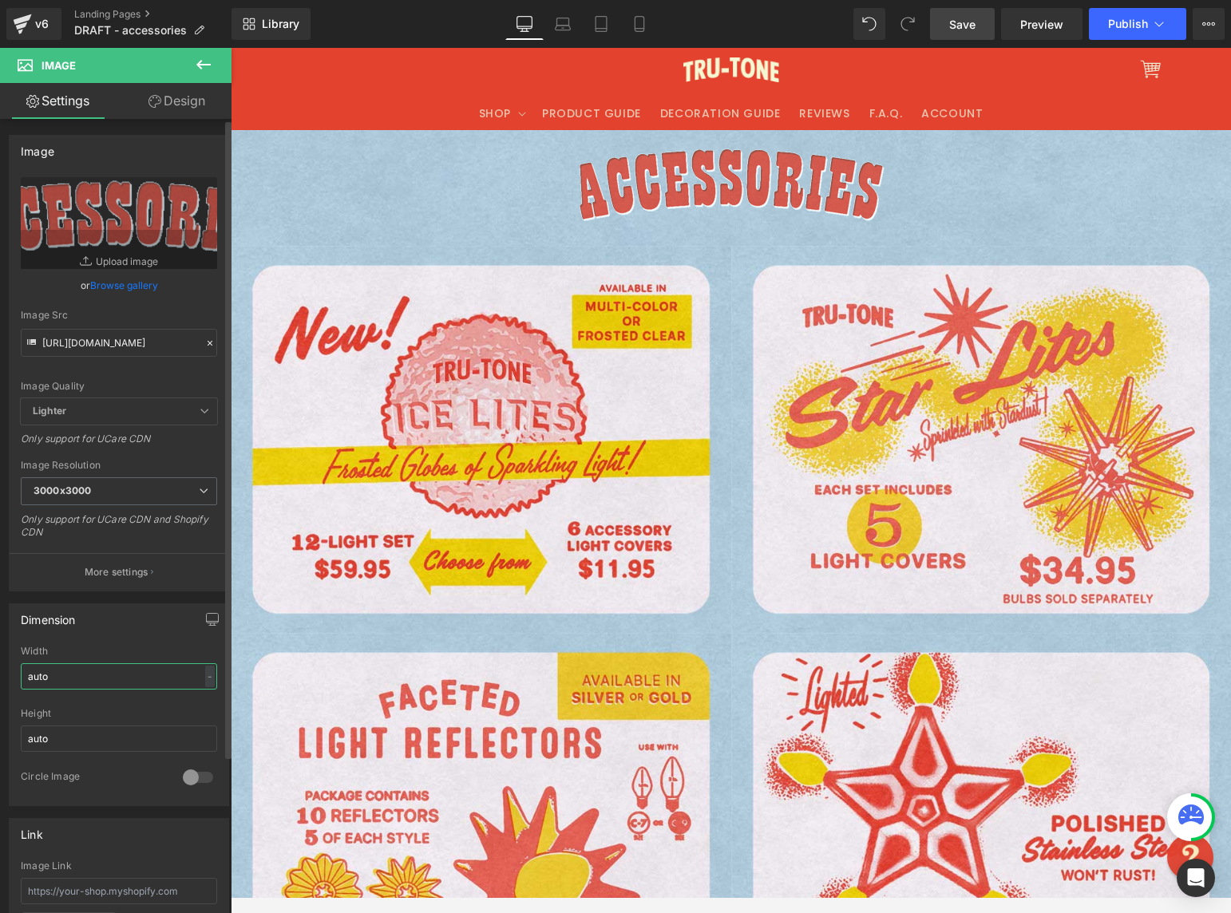
type input "auto"
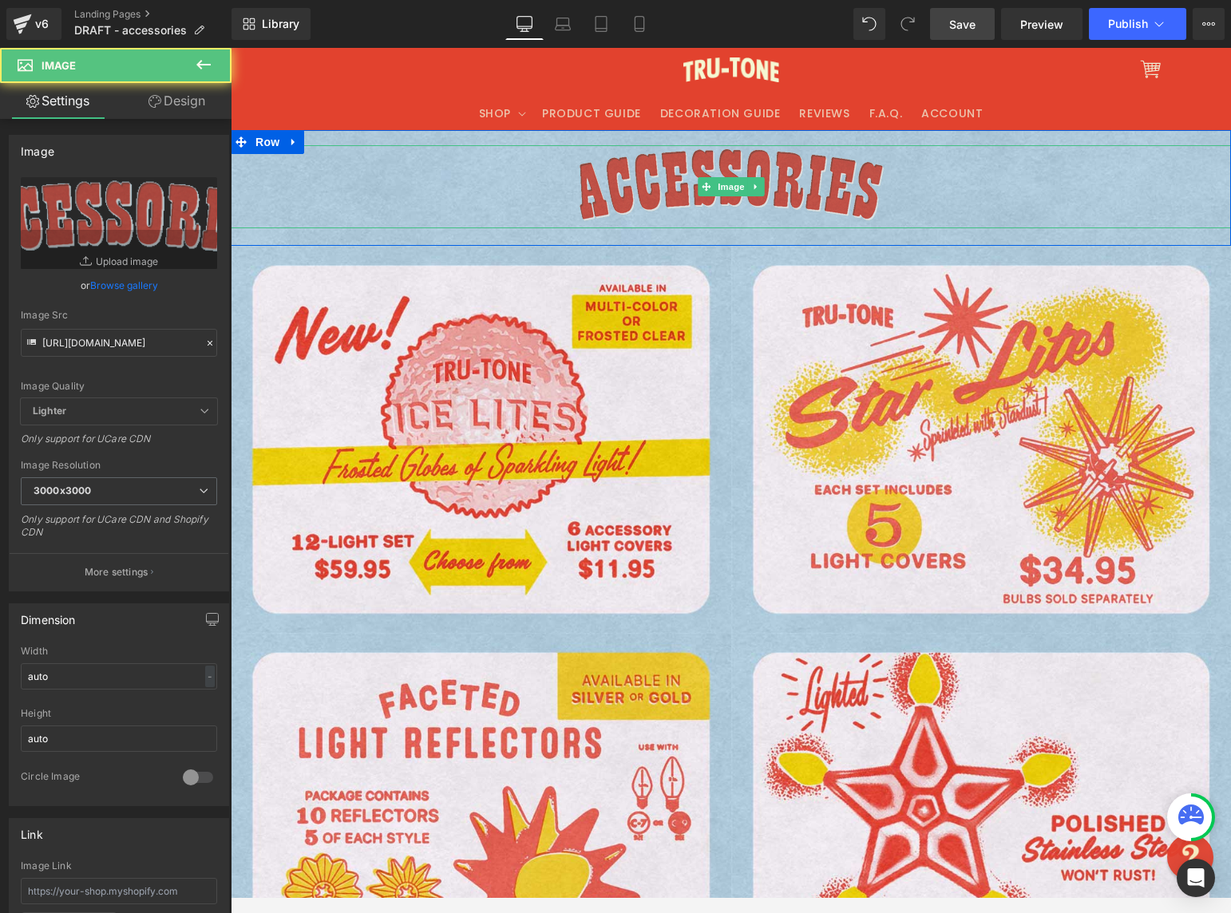
click at [658, 204] on img at bounding box center [730, 186] width 309 height 83
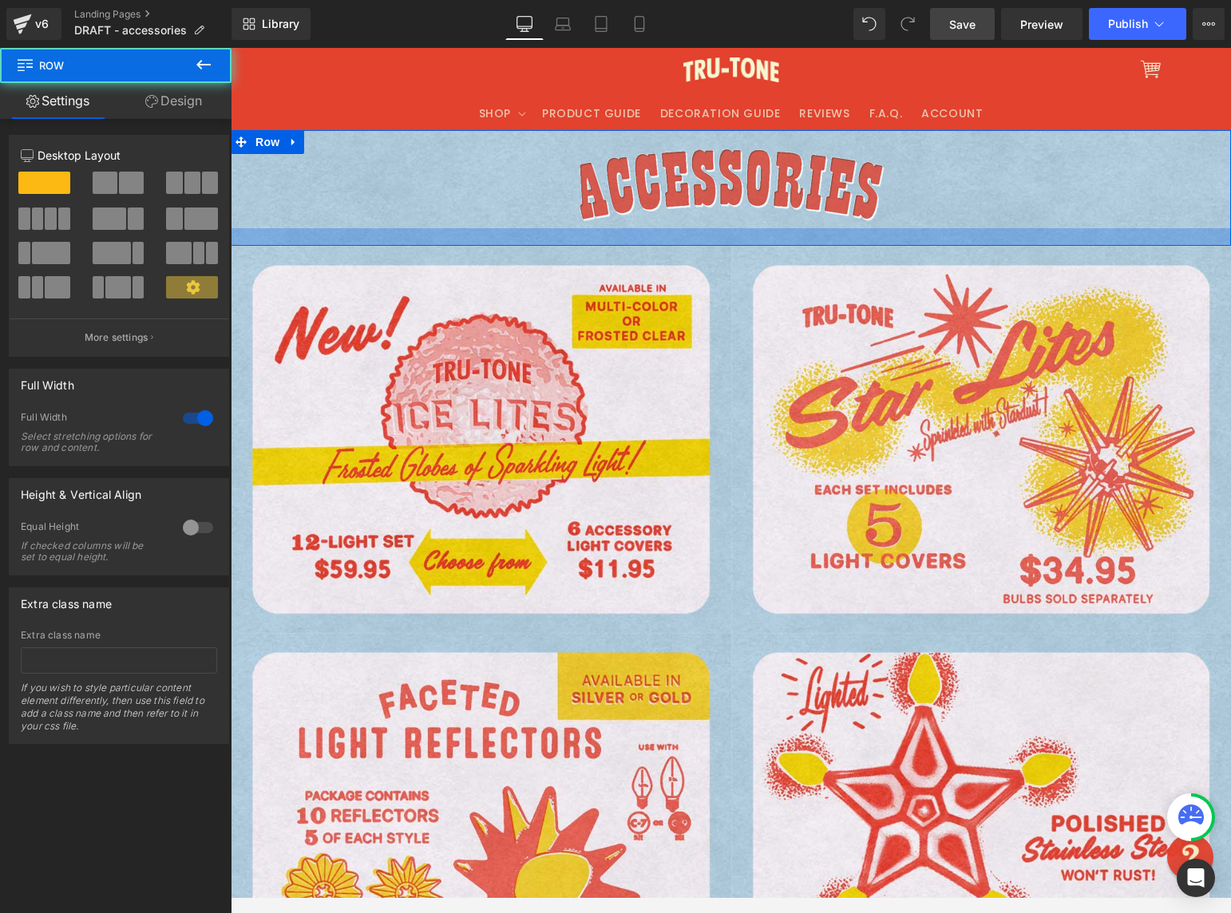
click at [580, 246] on div at bounding box center [731, 237] width 1000 height 18
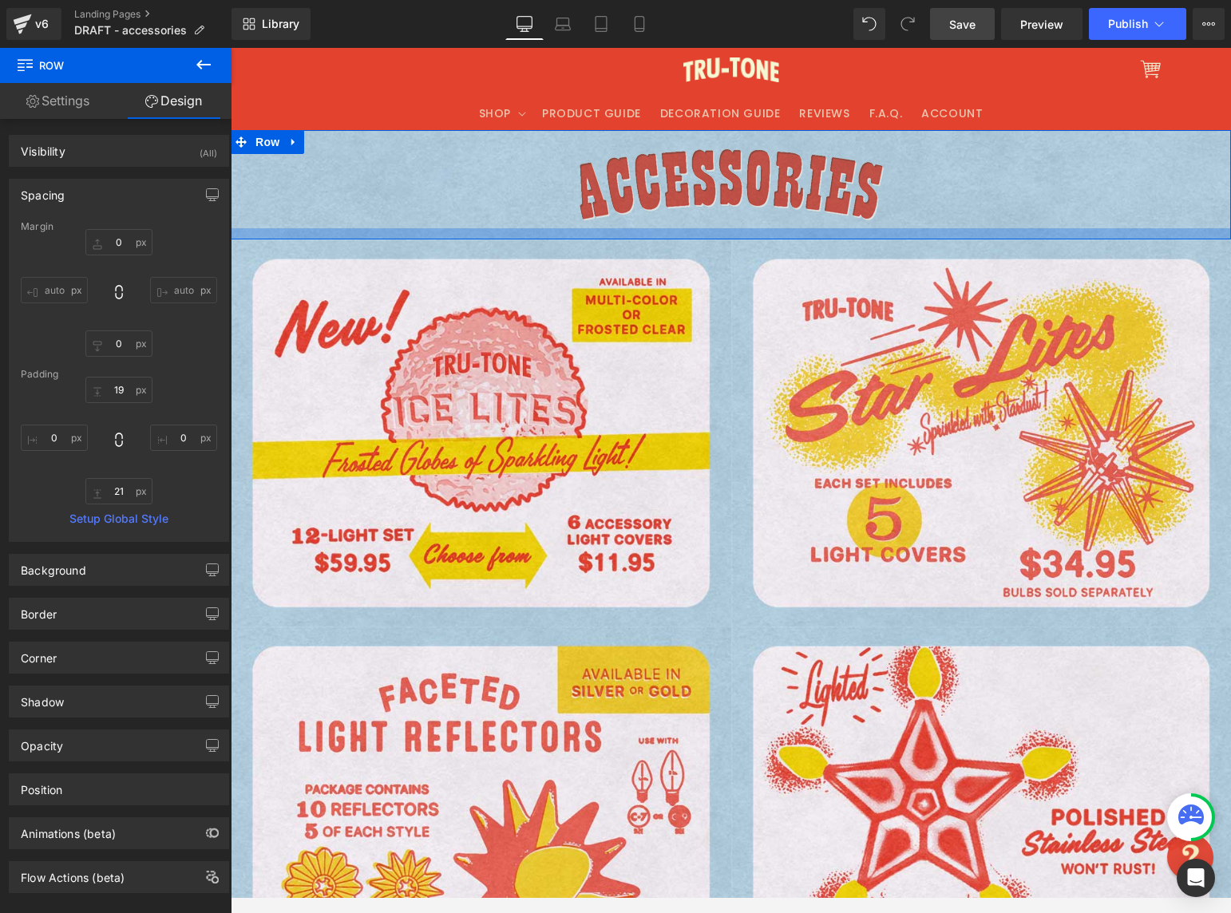
click at [697, 239] on div "Image Row" at bounding box center [731, 184] width 1000 height 109
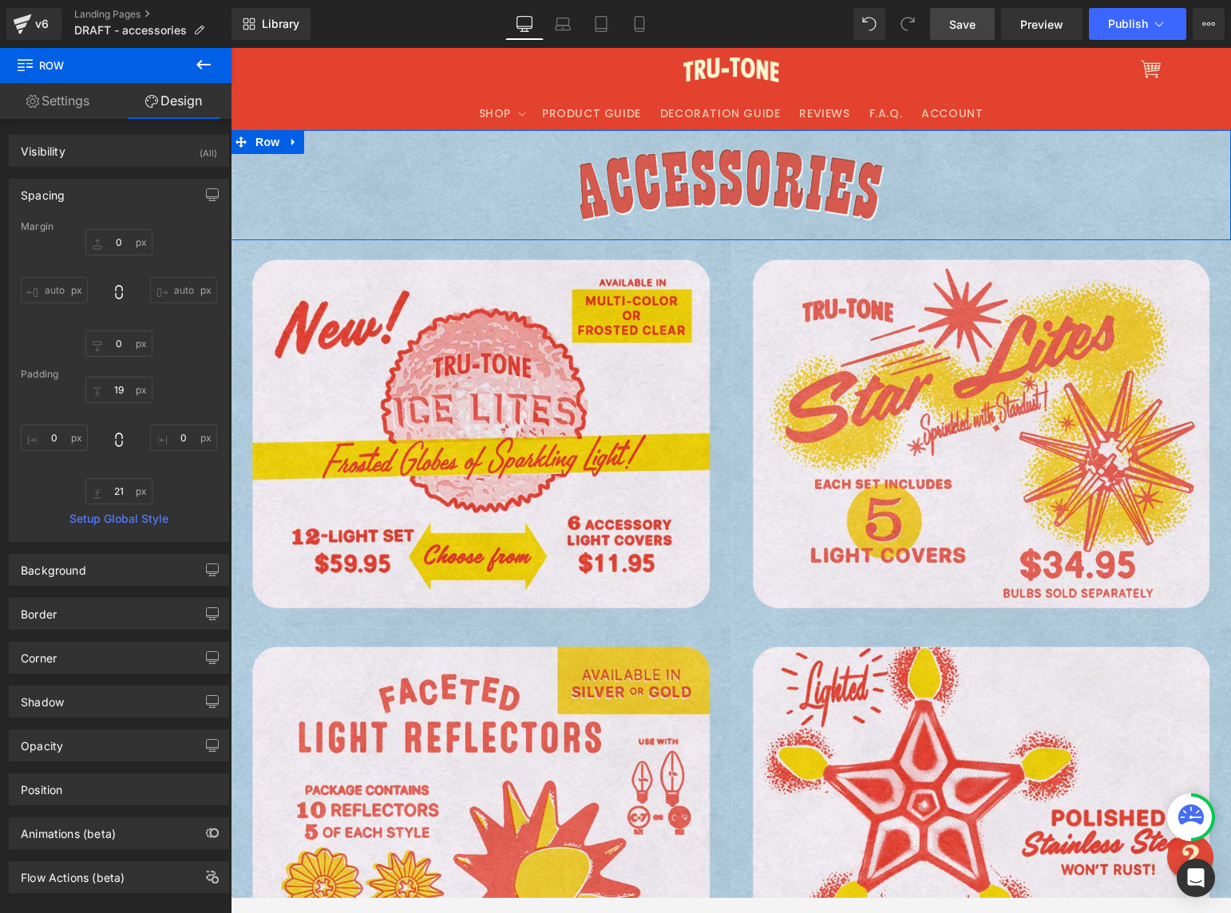
click at [710, 220] on div "Image" at bounding box center [731, 186] width 1000 height 83
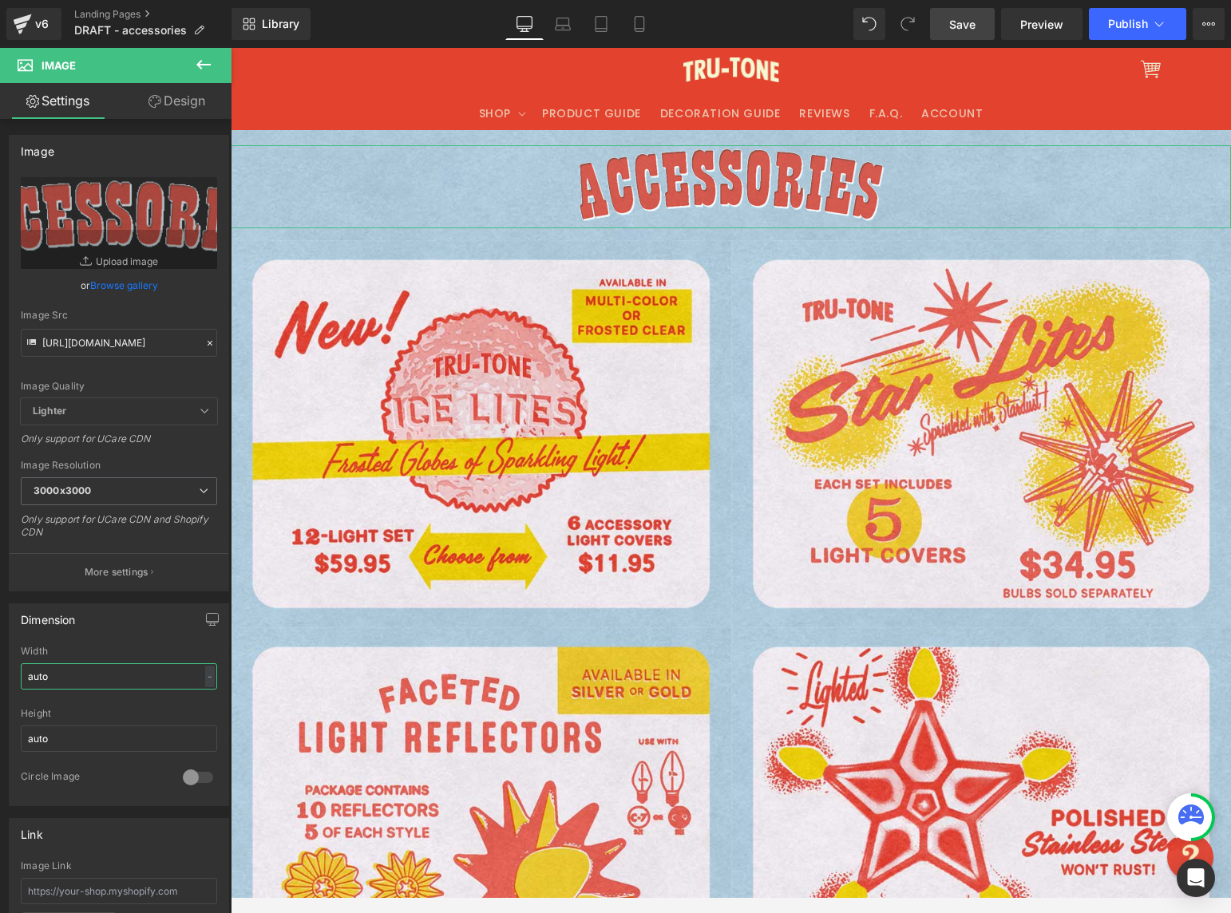
drag, startPoint x: 57, startPoint y: 675, endPoint x: -2, endPoint y: 667, distance: 59.6
click at [0, 667] on html "Image You are previewing how the will restyle your page. You can not edit Eleme…" at bounding box center [615, 456] width 1231 height 913
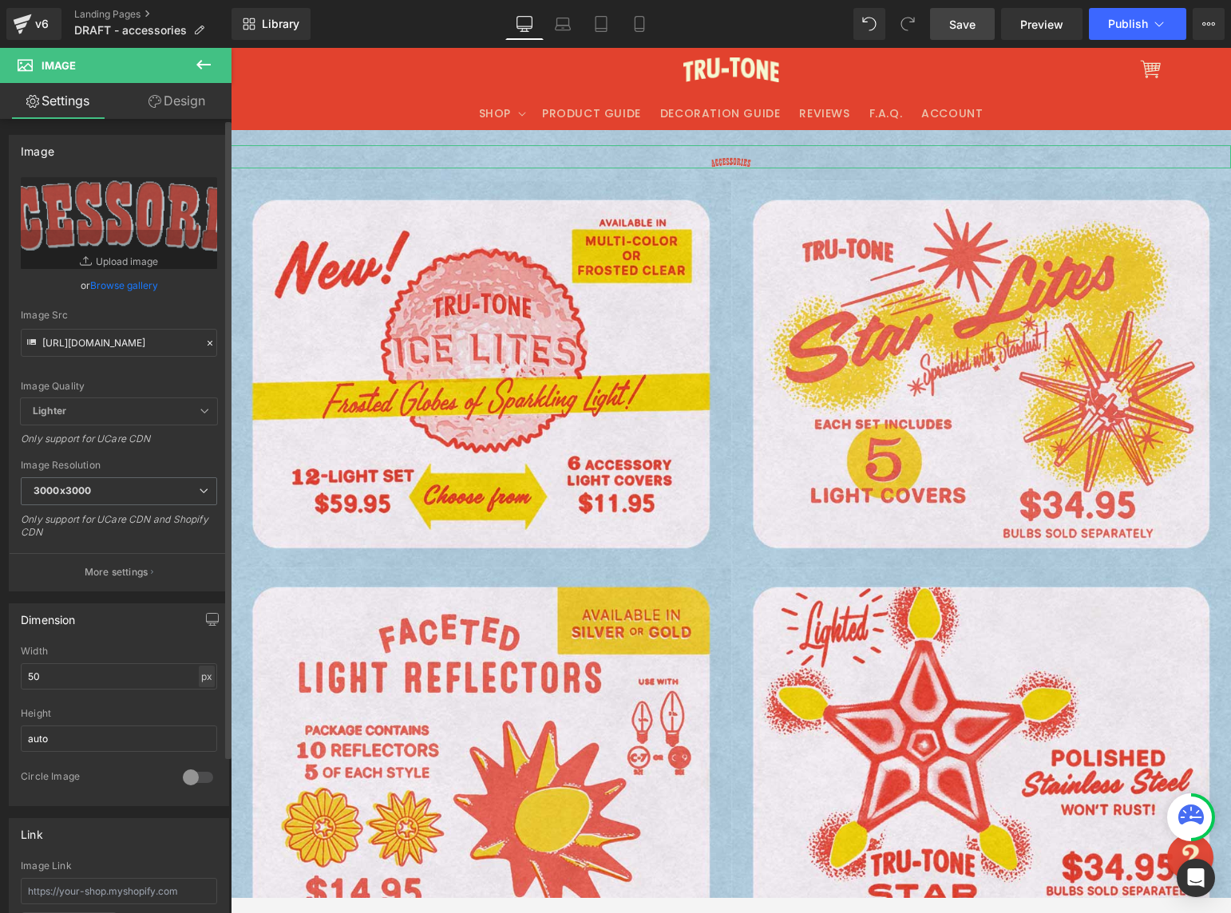
click at [199, 675] on div "px" at bounding box center [207, 677] width 16 height 22
click at [203, 700] on li "%" at bounding box center [206, 701] width 20 height 23
drag, startPoint x: 125, startPoint y: 676, endPoint x: -20, endPoint y: 672, distance: 145.3
click at [0, 672] on html "Image You are previewing how the will restyle your page. You can not edit Eleme…" at bounding box center [615, 456] width 1231 height 913
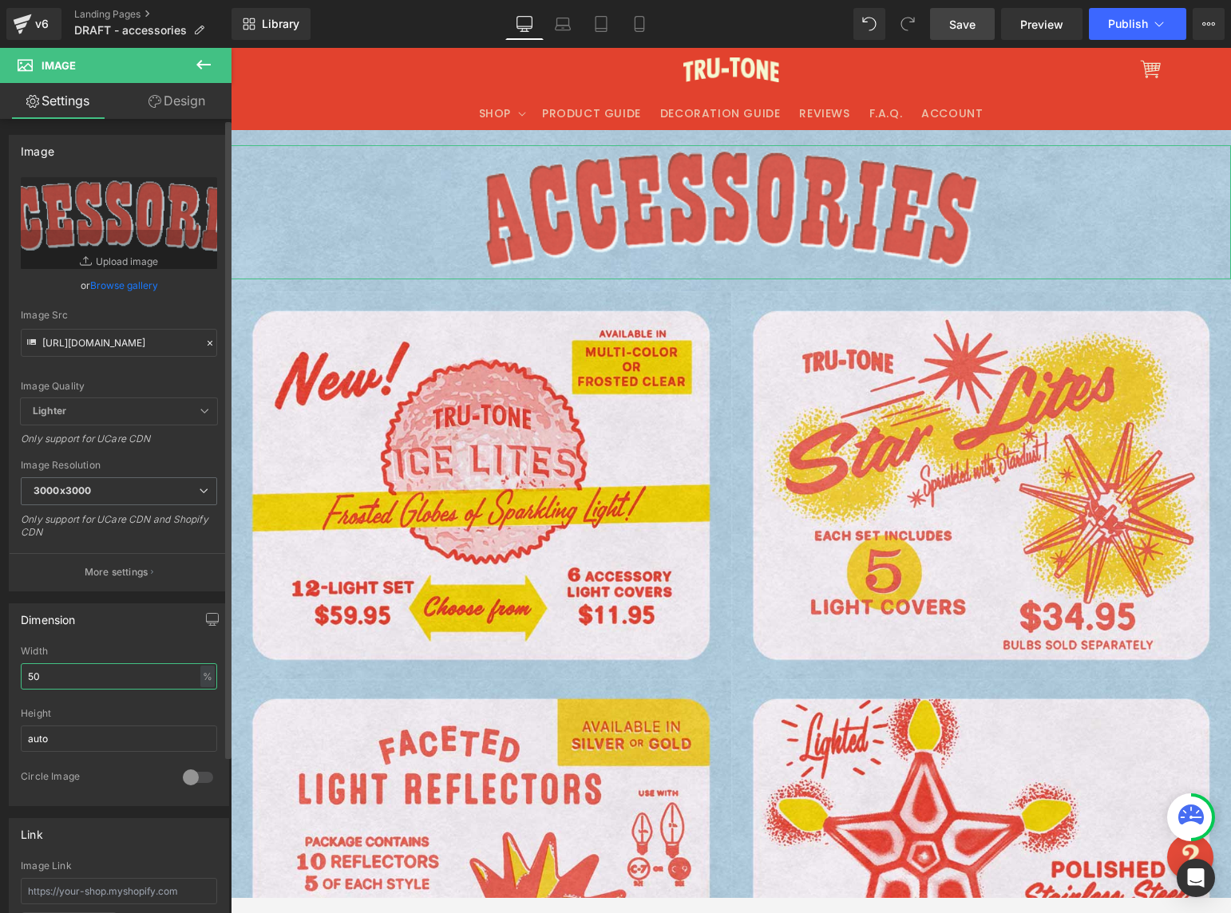
drag, startPoint x: 40, startPoint y: 673, endPoint x: 1, endPoint y: 672, distance: 39.1
click at [1, 672] on div "Dimension auto Width 50 % % px auto Height auto 0 Circle Image" at bounding box center [119, 699] width 239 height 215
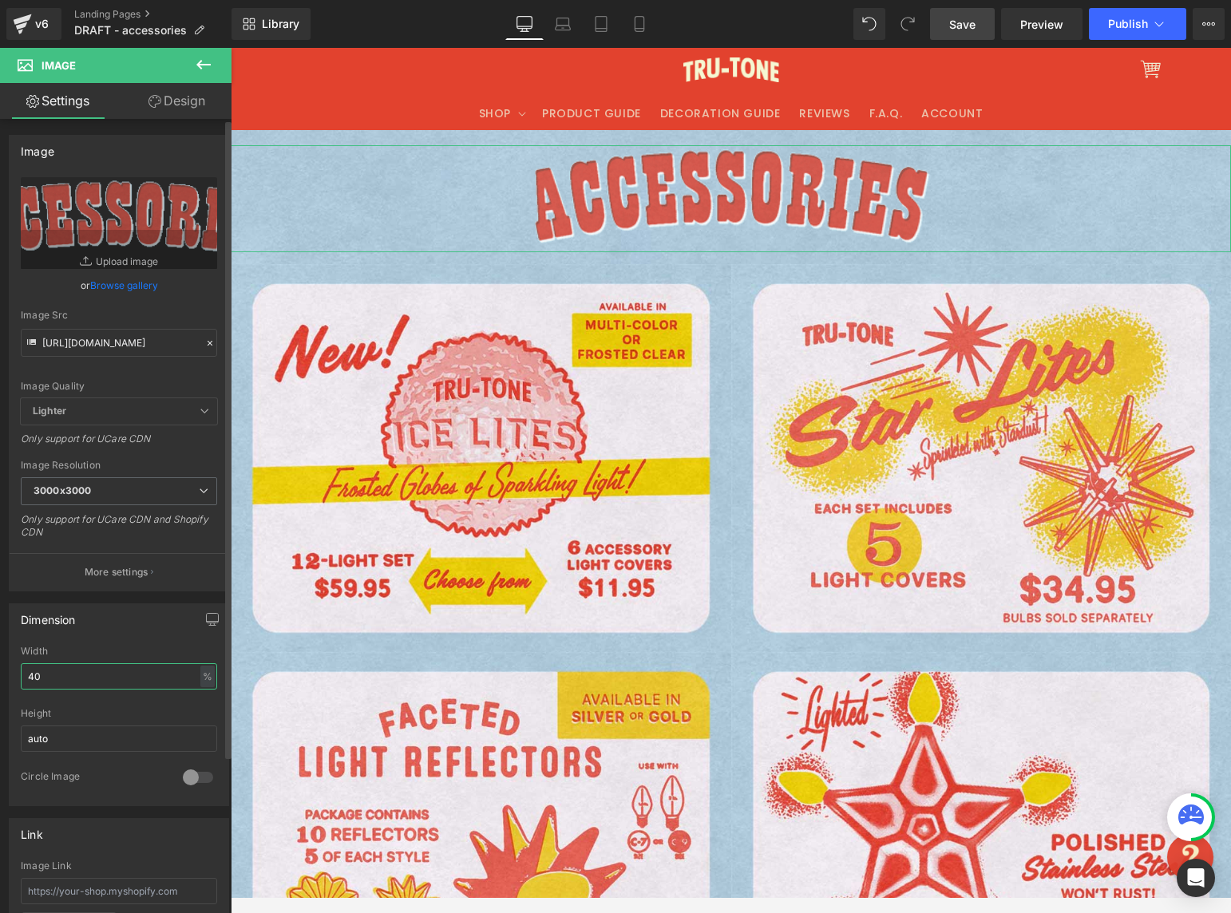
drag, startPoint x: 46, startPoint y: 674, endPoint x: 14, endPoint y: 672, distance: 32.0
click at [14, 672] on div "auto Width 40 % % px auto Height auto 0 Circle Image" at bounding box center [119, 726] width 219 height 160
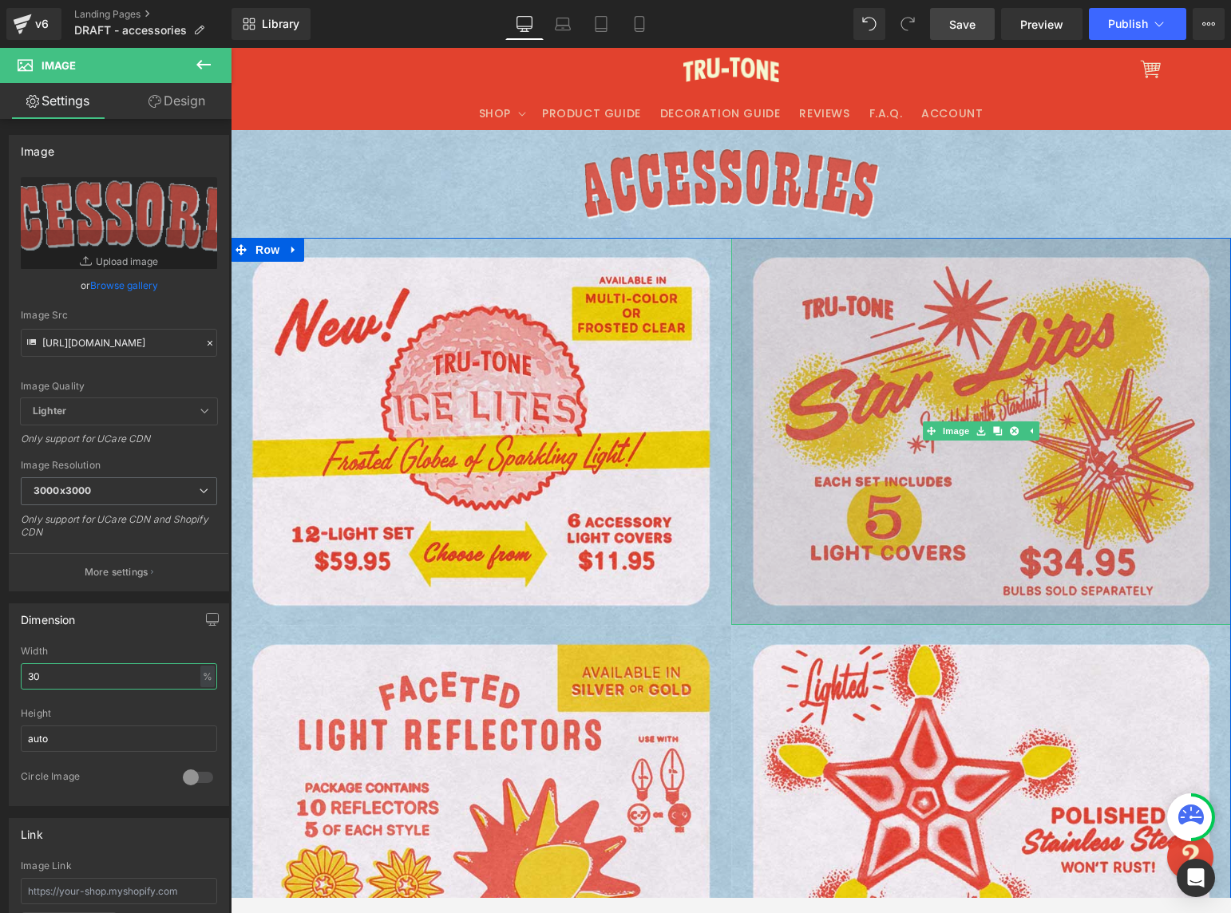
type input "30"
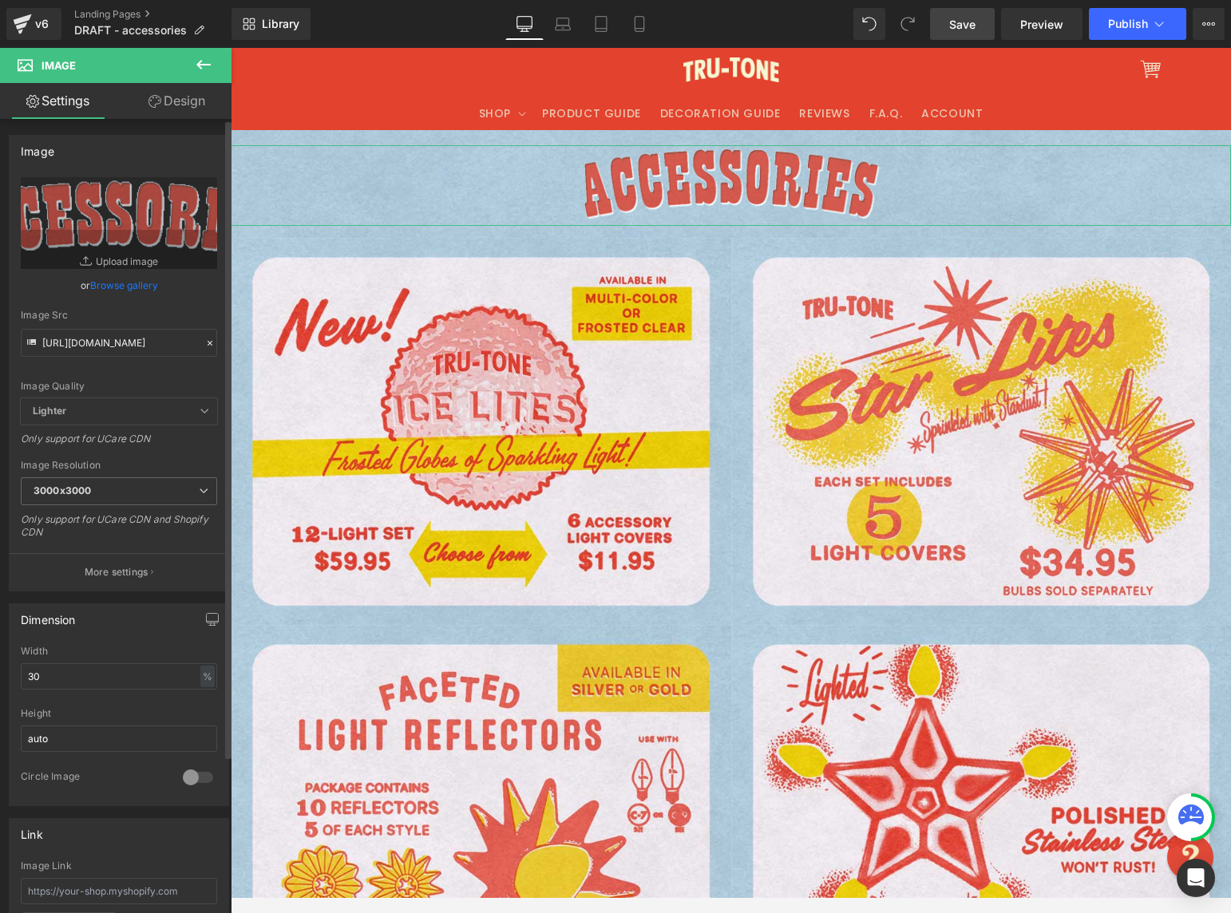
click at [208, 343] on icon at bounding box center [210, 343] width 5 height 5
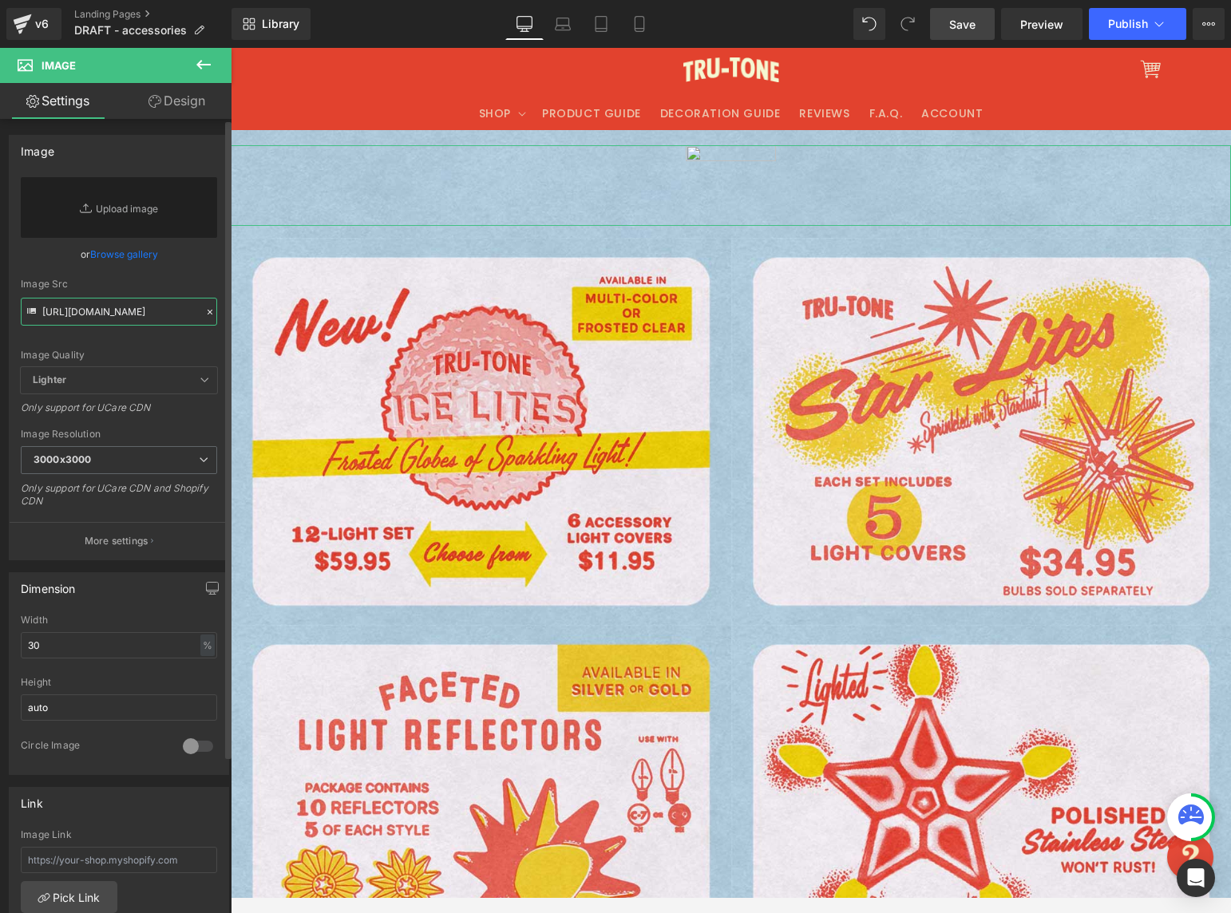
click at [135, 311] on input "[URL][DOMAIN_NAME]" at bounding box center [119, 312] width 196 height 28
paste input "[URL][DOMAIN_NAME]"
type input "[URL][DOMAIN_NAME]"
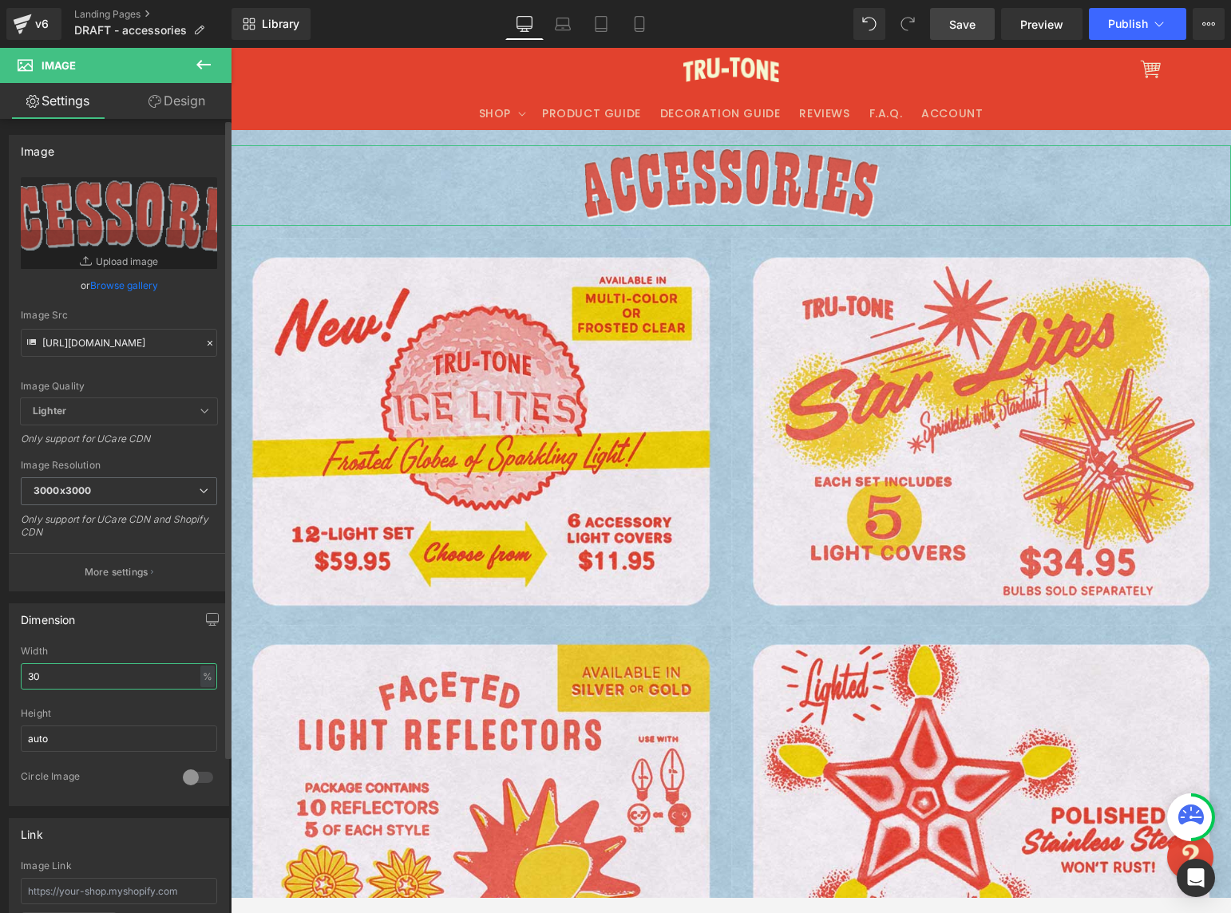
drag, startPoint x: 122, startPoint y: 671, endPoint x: 38, endPoint y: 667, distance: 84.7
click at [38, 667] on input "30" at bounding box center [119, 676] width 196 height 26
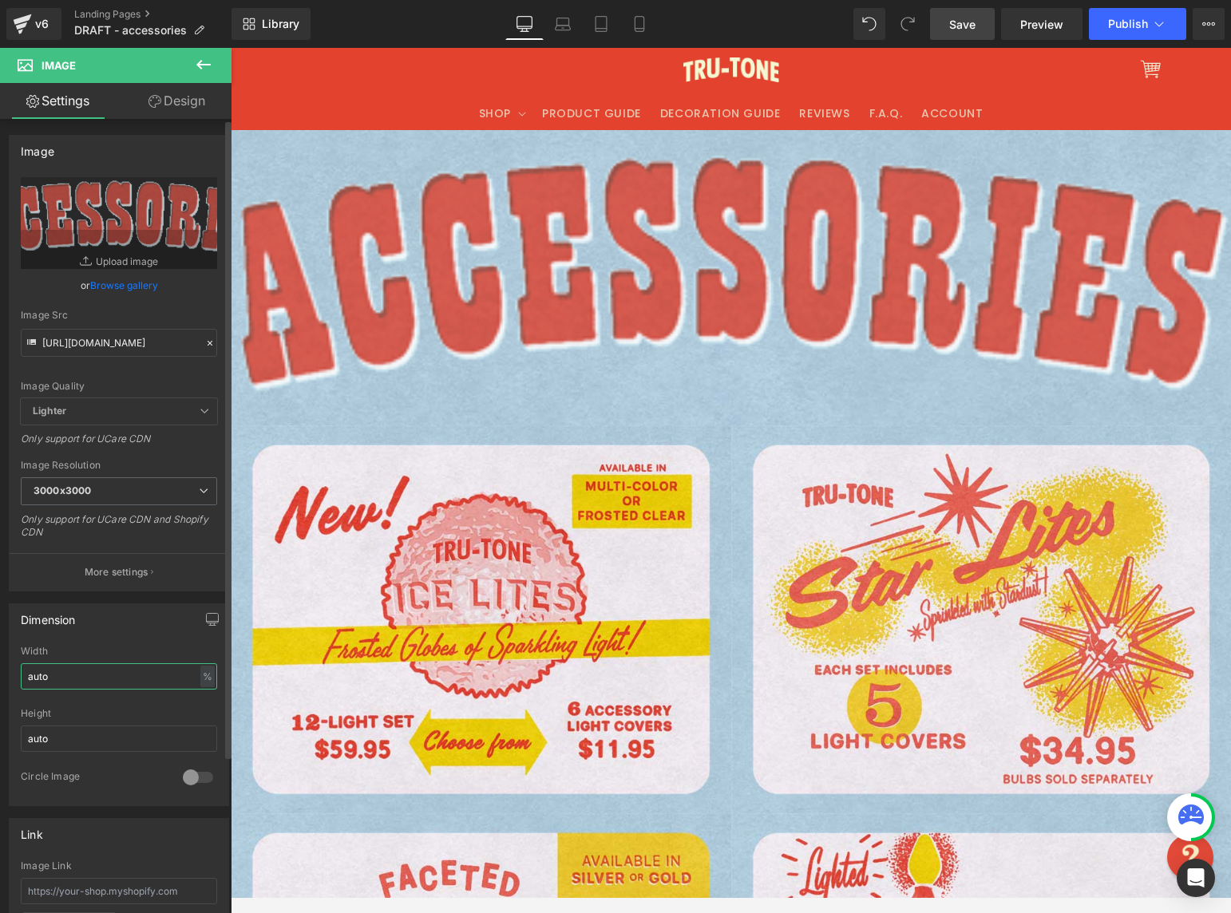
type input "auto"
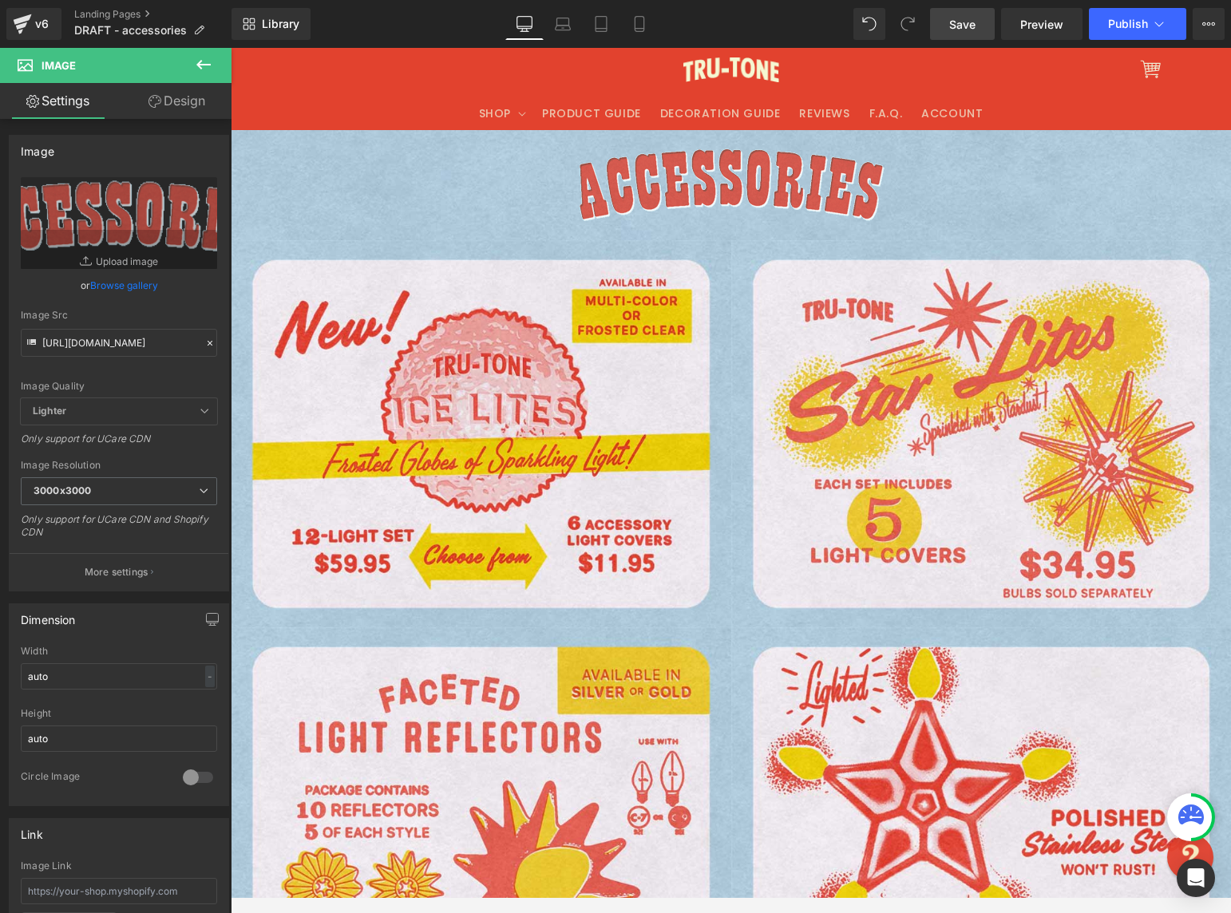
click at [203, 63] on icon at bounding box center [203, 64] width 19 height 19
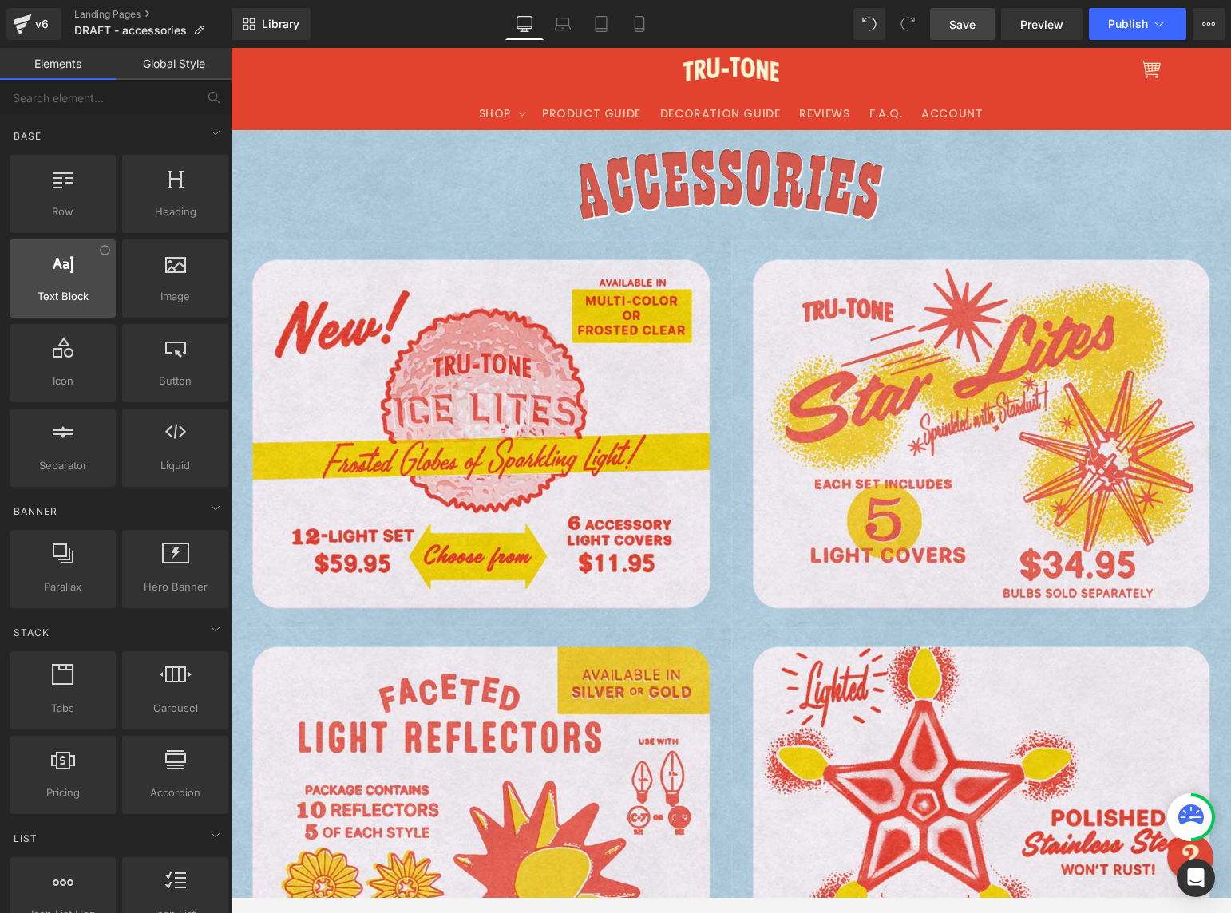
click at [75, 287] on div "Text Block texts, paragraphs, contents, blocks" at bounding box center [63, 278] width 106 height 78
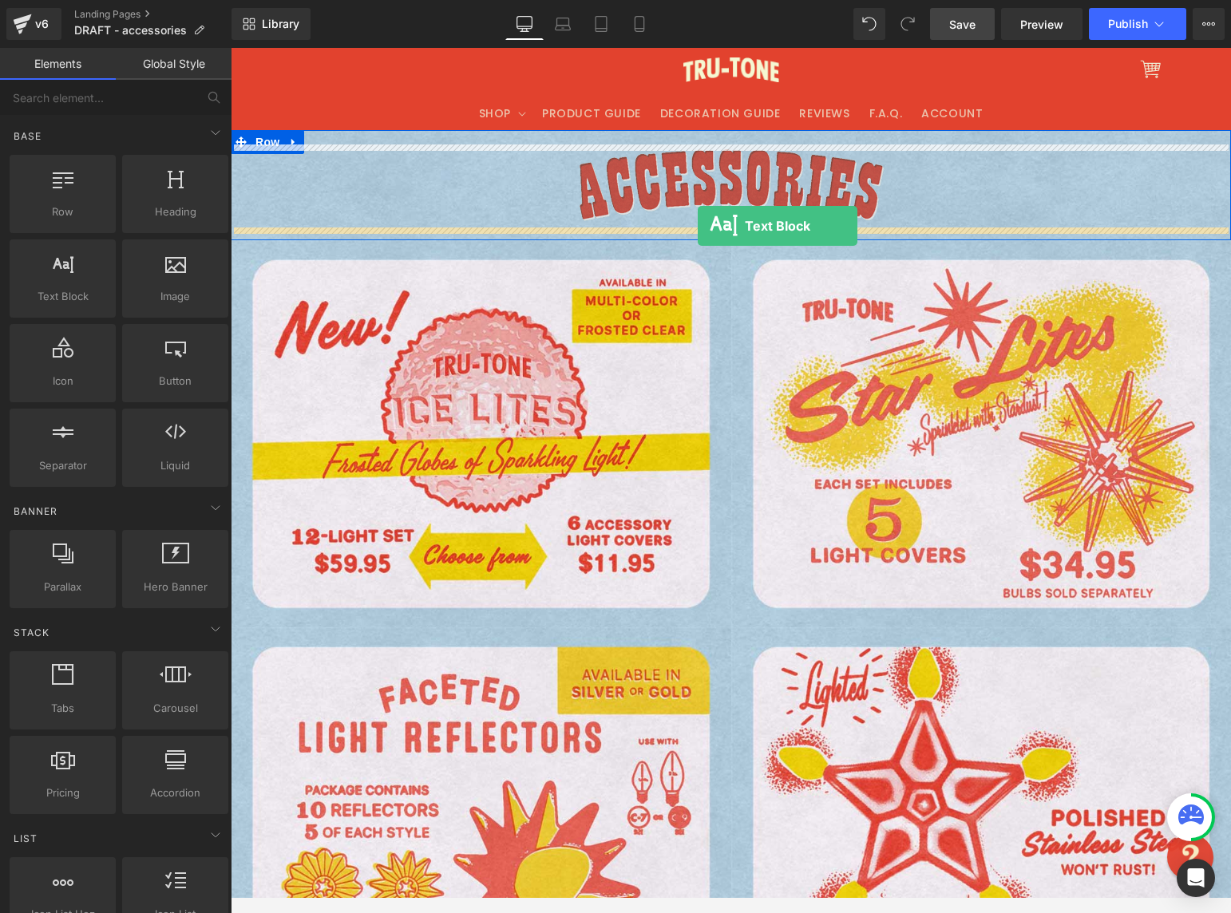
drag, startPoint x: 298, startPoint y: 332, endPoint x: 714, endPoint y: 227, distance: 429.8
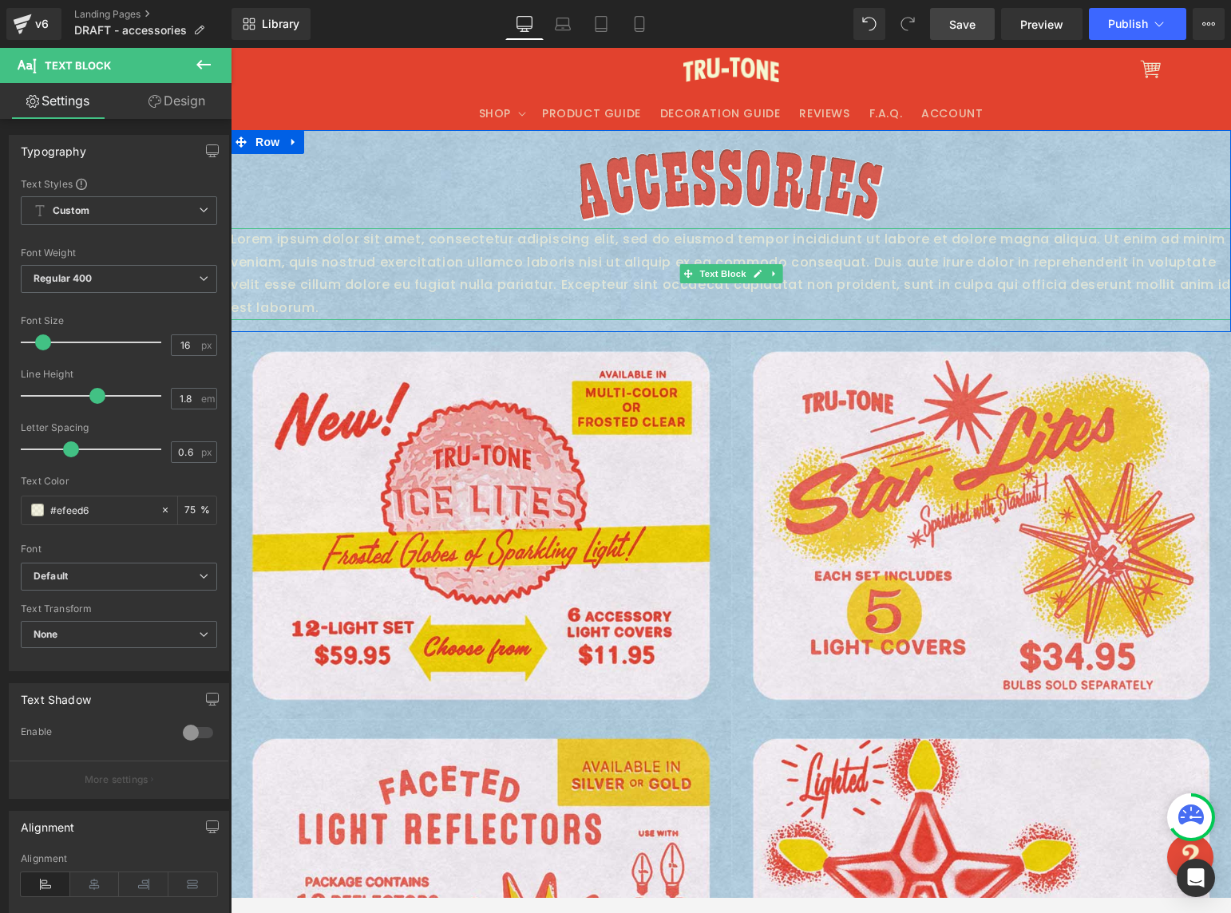
click at [795, 267] on p "Lorem ipsum dolor sit amet, consectetur adipiscing elit, sed do eiusmod tempor …" at bounding box center [731, 274] width 1000 height 92
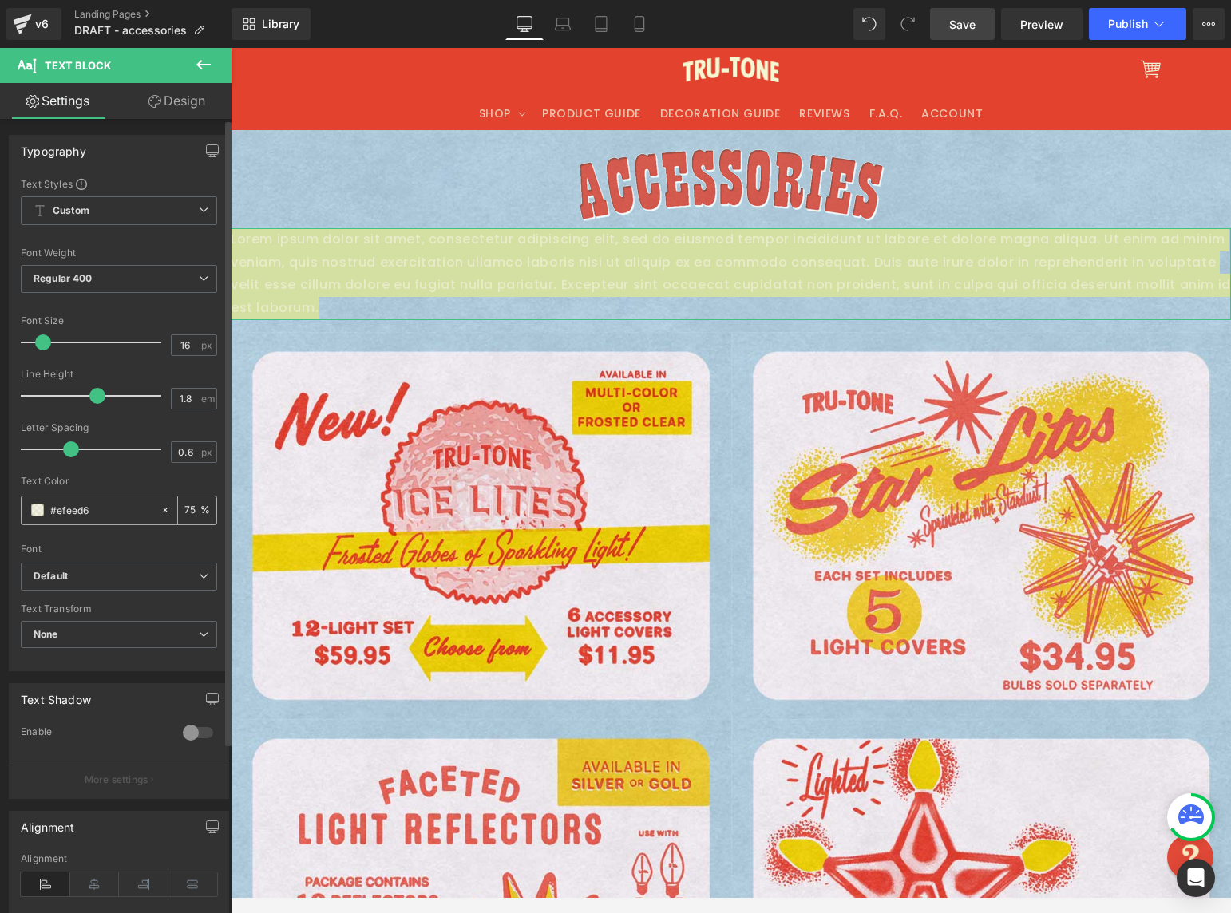
drag, startPoint x: 33, startPoint y: 508, endPoint x: 65, endPoint y: 502, distance: 32.4
click at [24, 507] on div "#efeed6" at bounding box center [91, 511] width 138 height 28
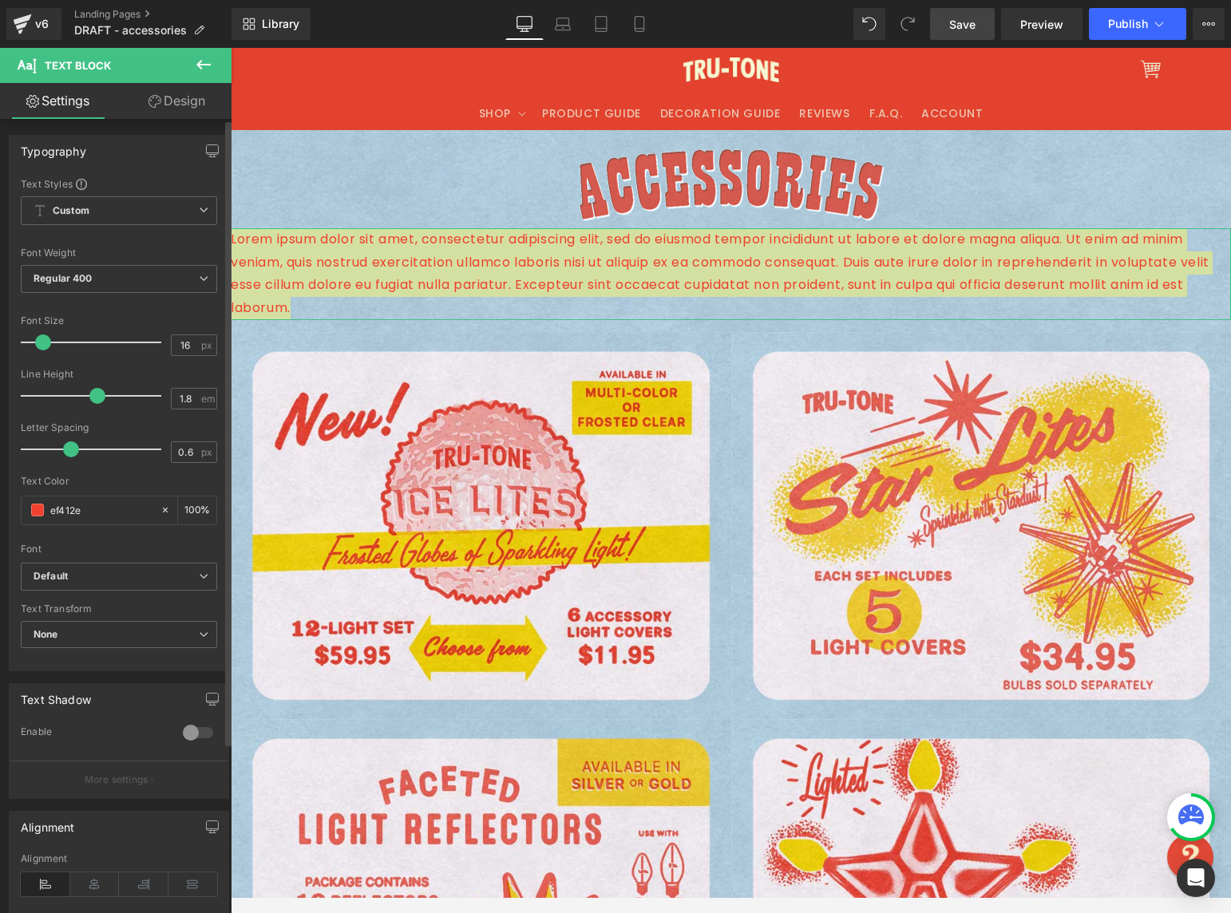
type input "ef412e"
type input "100"
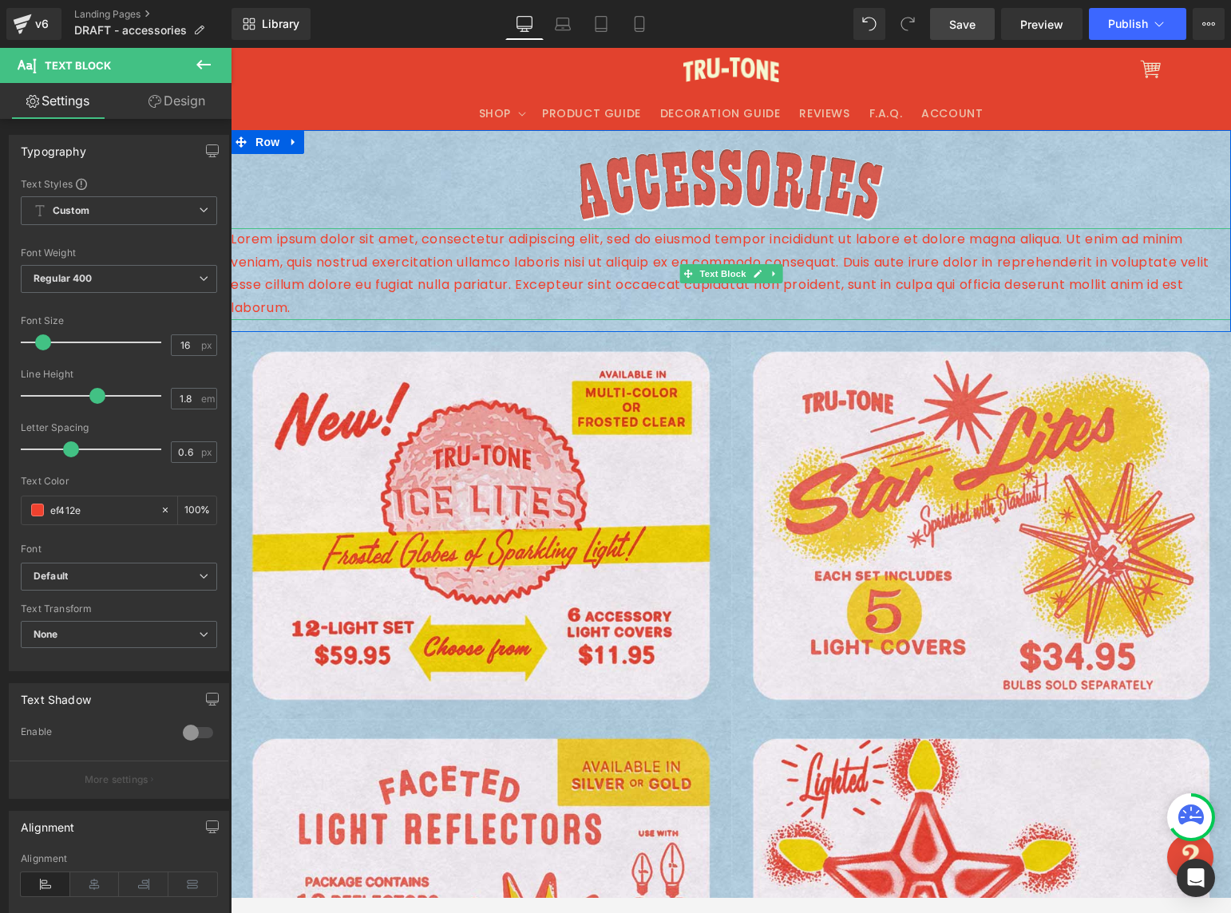
click at [561, 261] on p "Lorem ipsum dolor sit amet, consectetur adipiscing elit, sed do eiusmod tempor …" at bounding box center [731, 274] width 1000 height 92
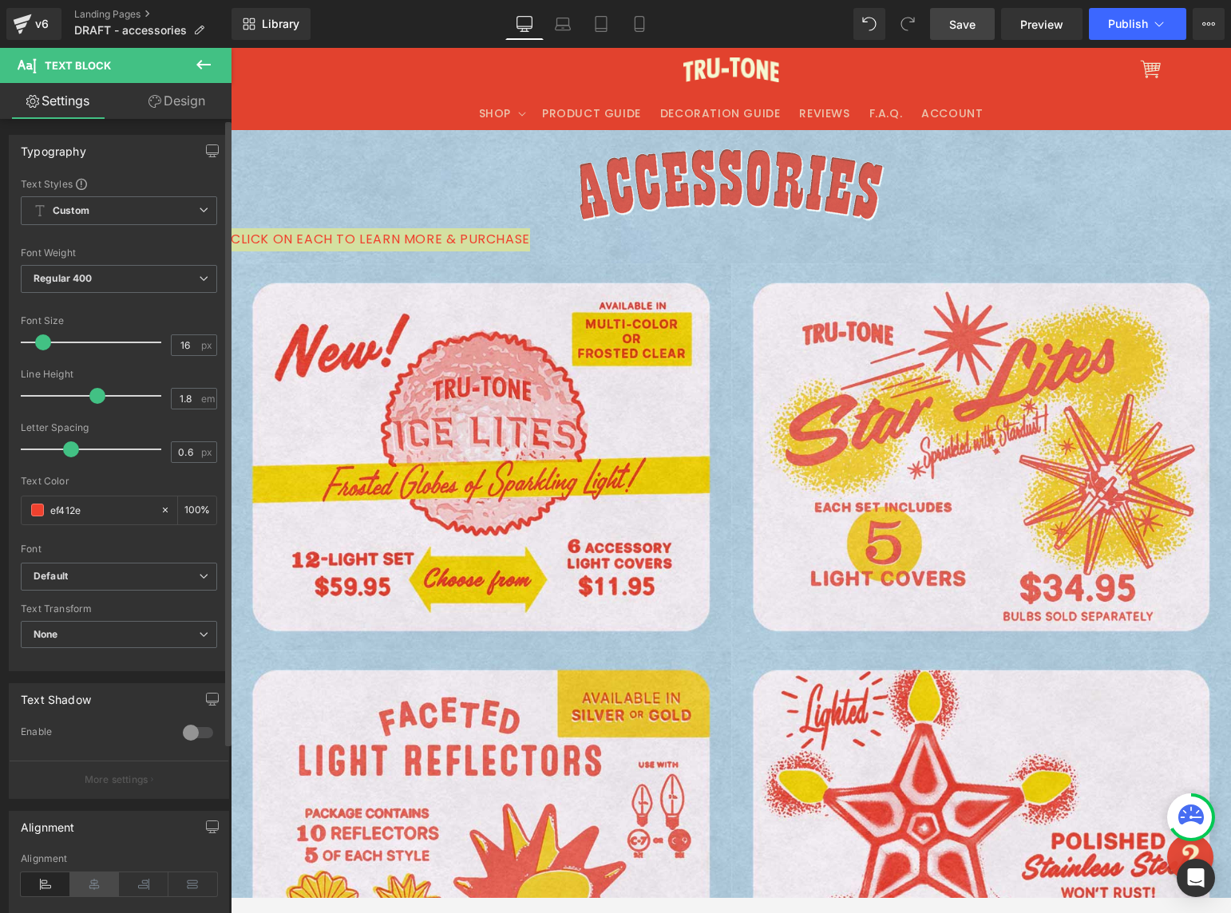
click at [102, 884] on icon at bounding box center [94, 884] width 49 height 24
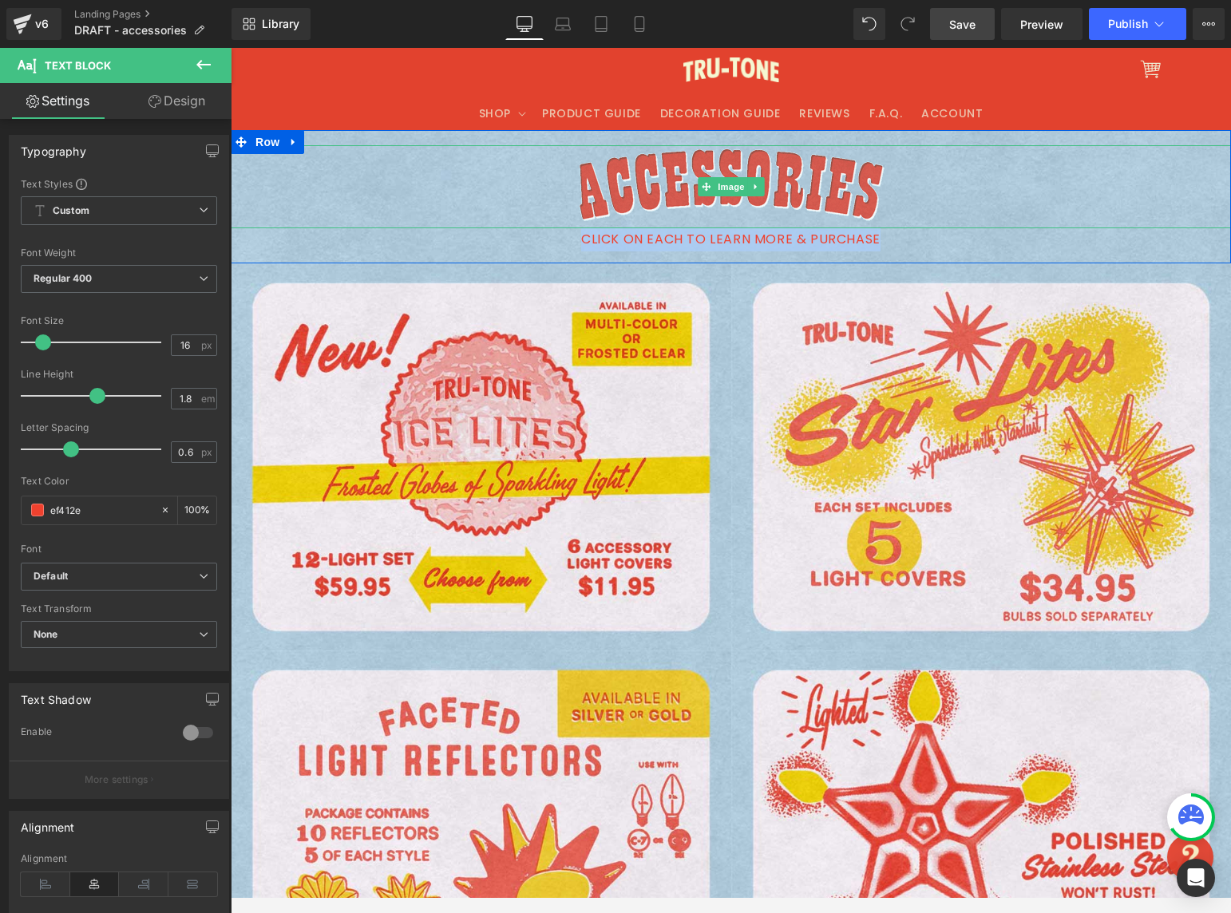
click at [944, 173] on div at bounding box center [731, 186] width 1000 height 83
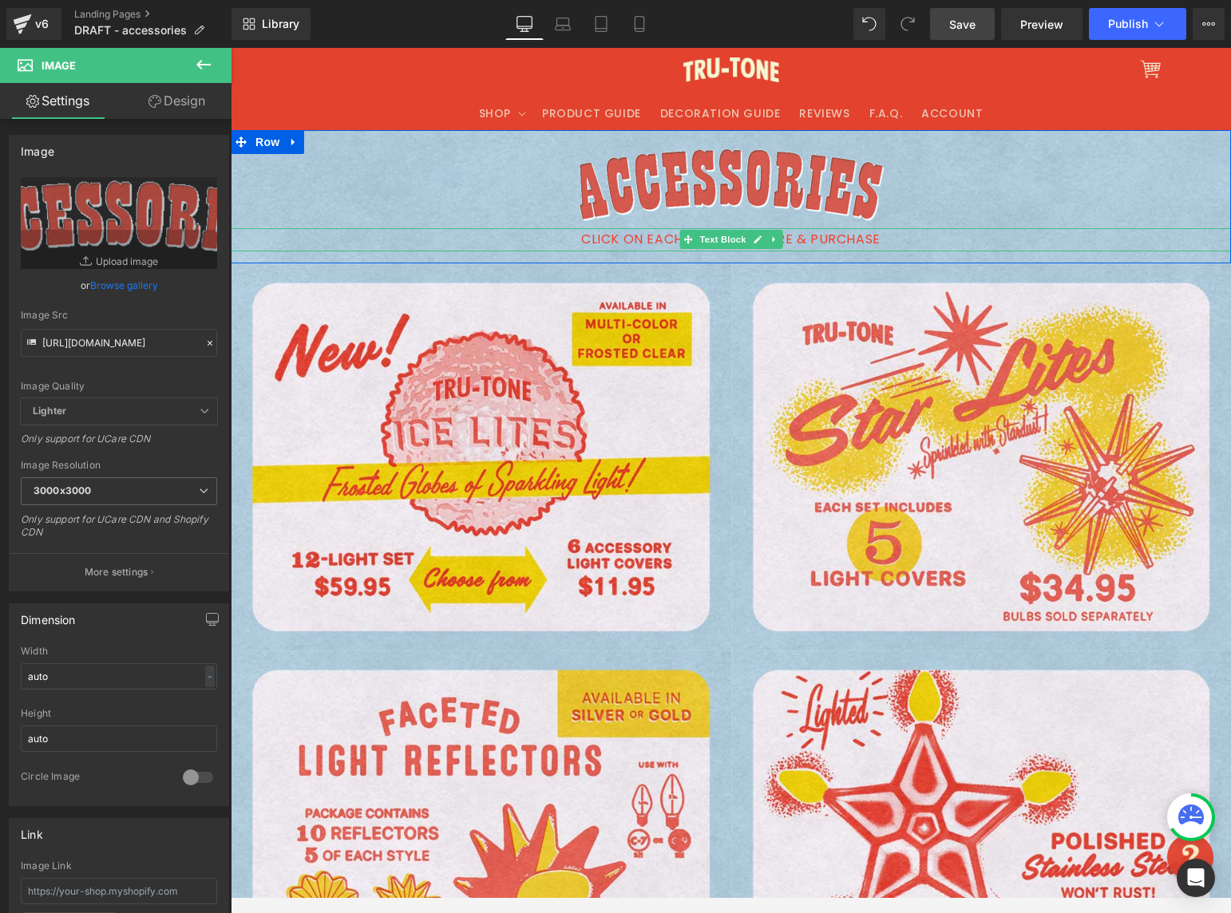
click at [807, 239] on p "CLICK ON EACH TO LEARN MORE & PURCHASE" at bounding box center [731, 239] width 1000 height 23
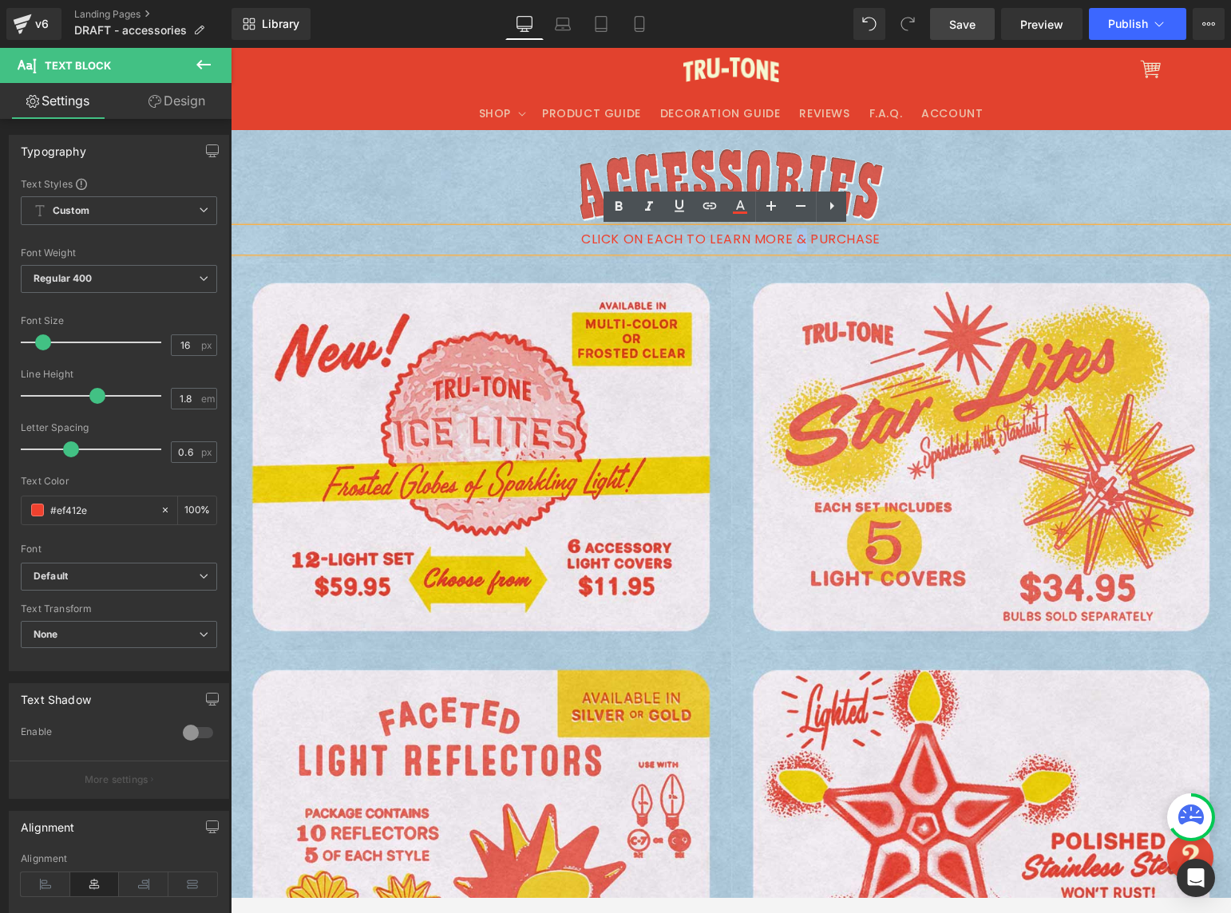
drag, startPoint x: 789, startPoint y: 240, endPoint x: 809, endPoint y: 229, distance: 22.9
click at [796, 239] on p "CLICK ON EACH TO LEARN MORE & PURCHASE" at bounding box center [731, 239] width 1000 height 23
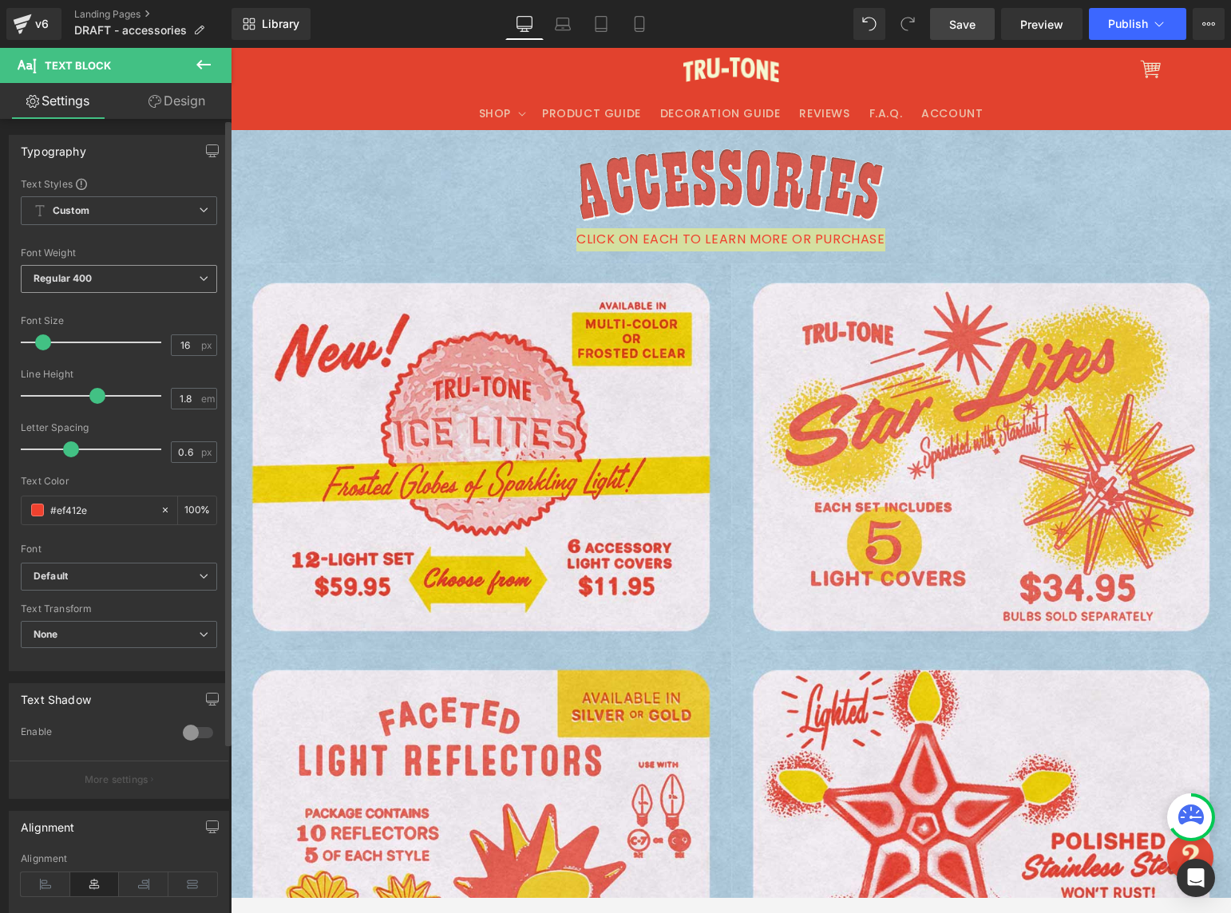
drag, startPoint x: 101, startPoint y: 284, endPoint x: 100, endPoint y: 298, distance: 13.6
click at [103, 284] on span "Regular 400" at bounding box center [119, 279] width 196 height 28
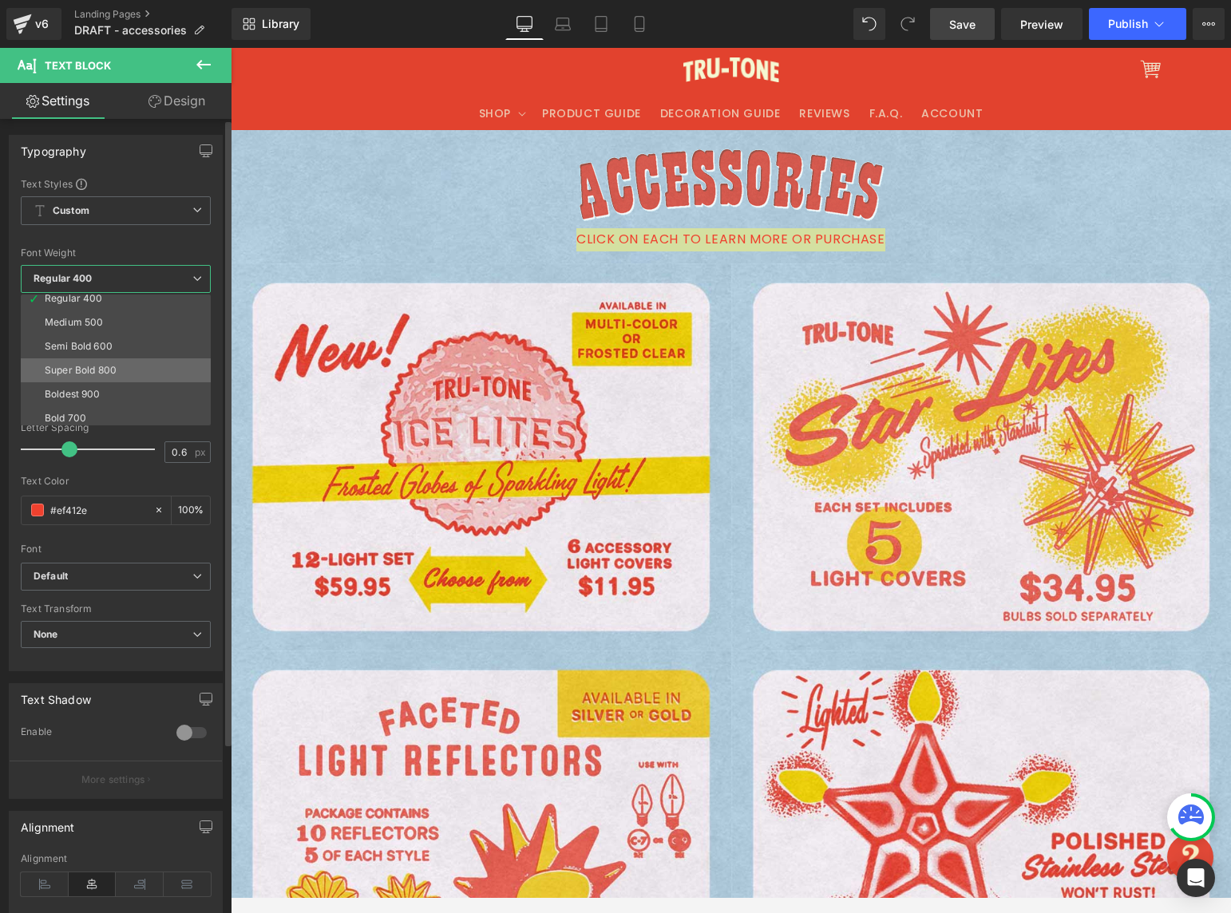
scroll to position [85, 0]
click at [103, 406] on li "Bold 700" at bounding box center [119, 414] width 197 height 24
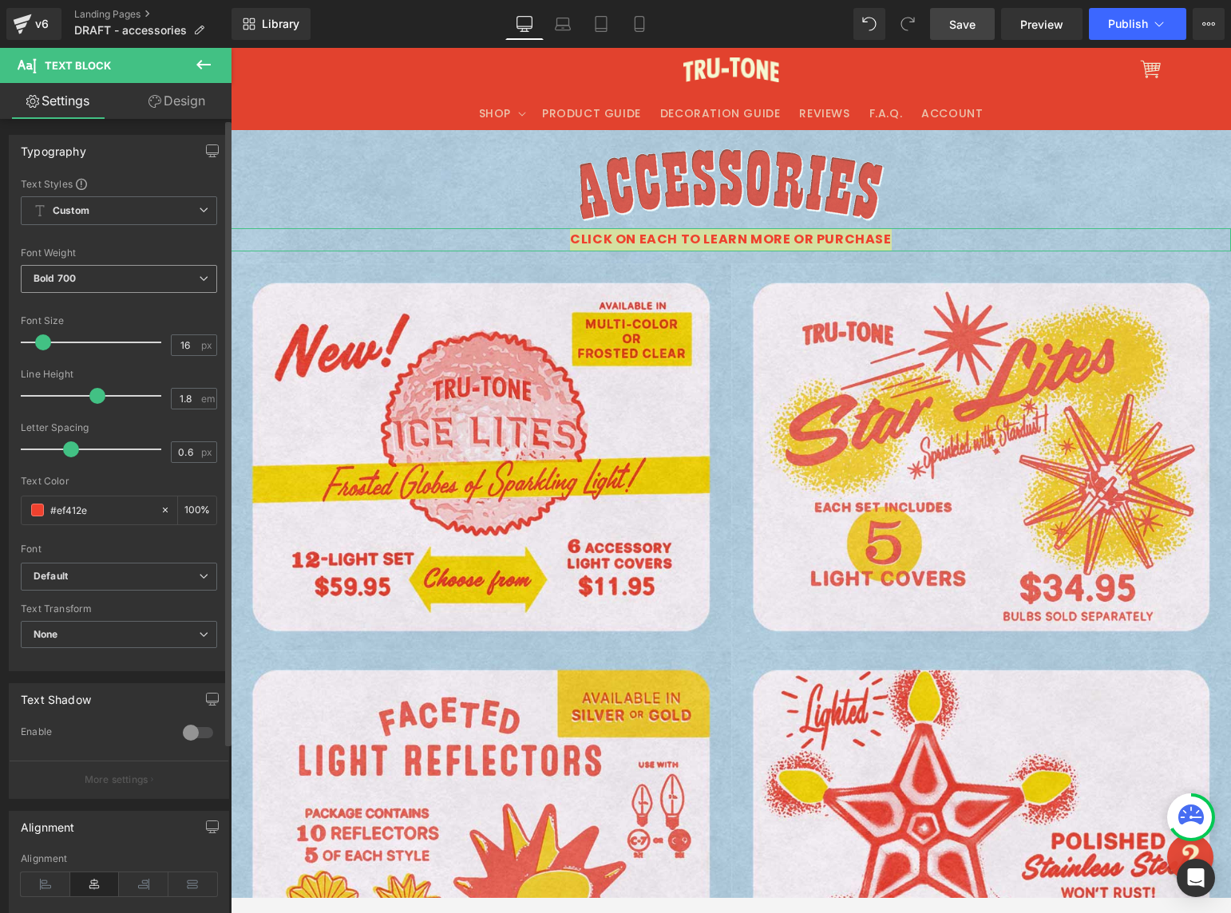
click at [96, 265] on span "Bold 700" at bounding box center [119, 279] width 196 height 28
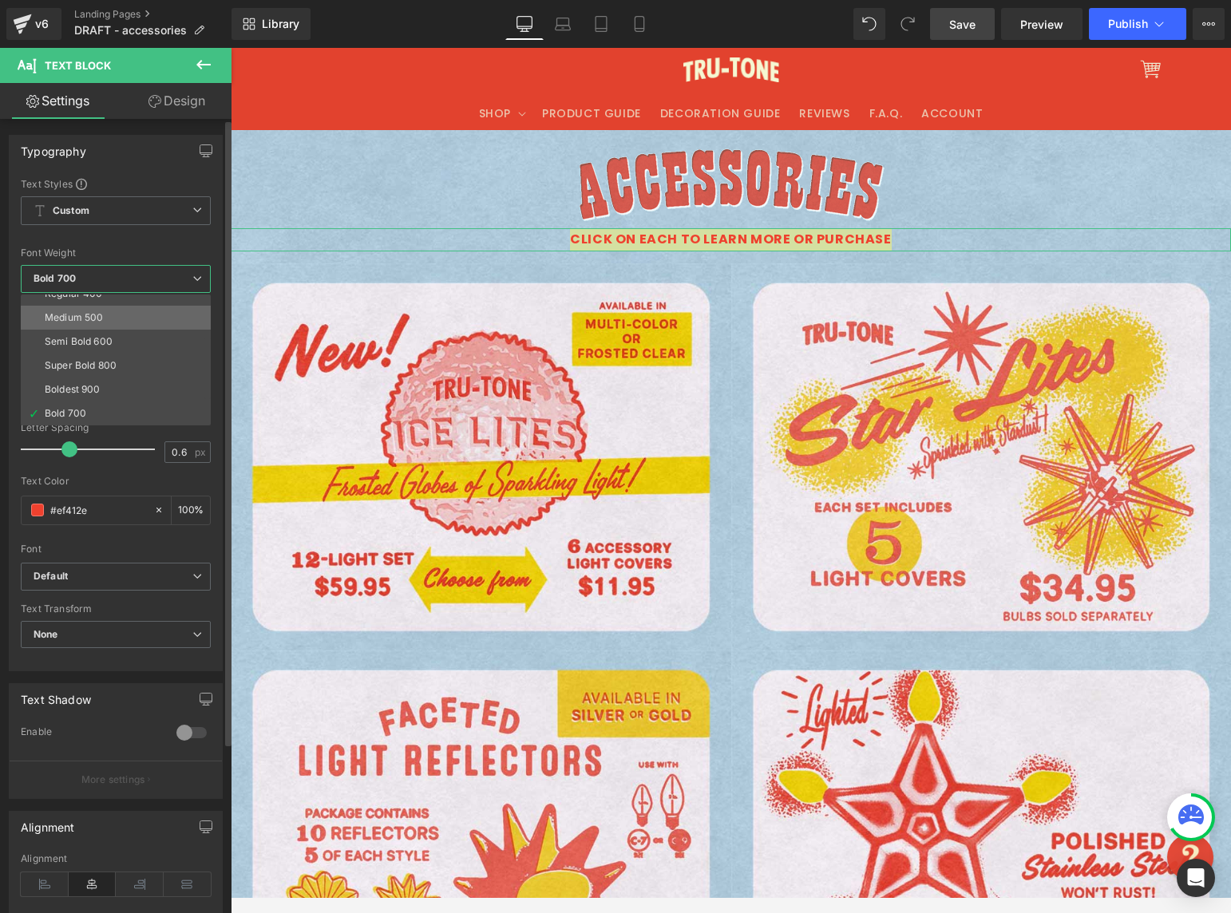
click at [108, 315] on li "Medium 500" at bounding box center [119, 318] width 197 height 24
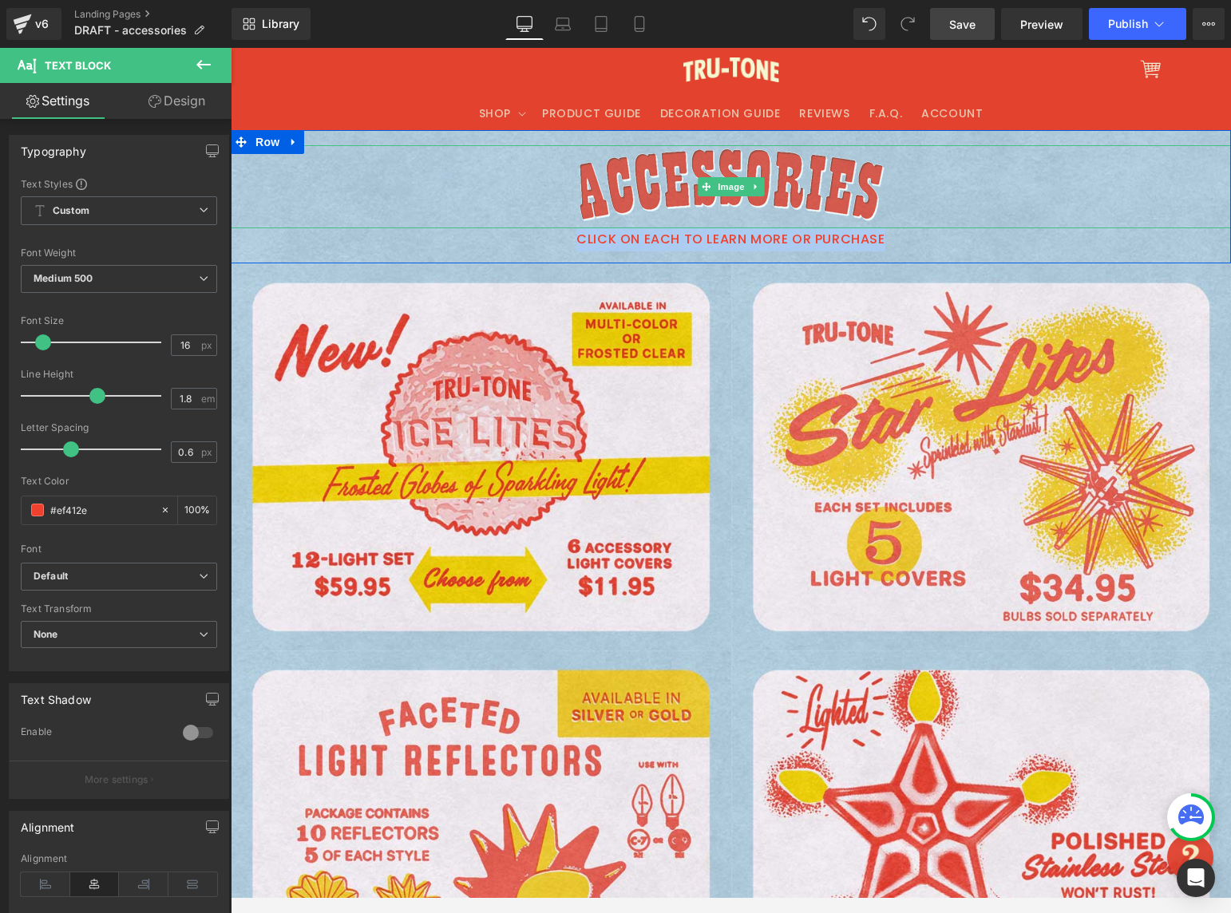
click at [368, 192] on div at bounding box center [731, 186] width 1000 height 83
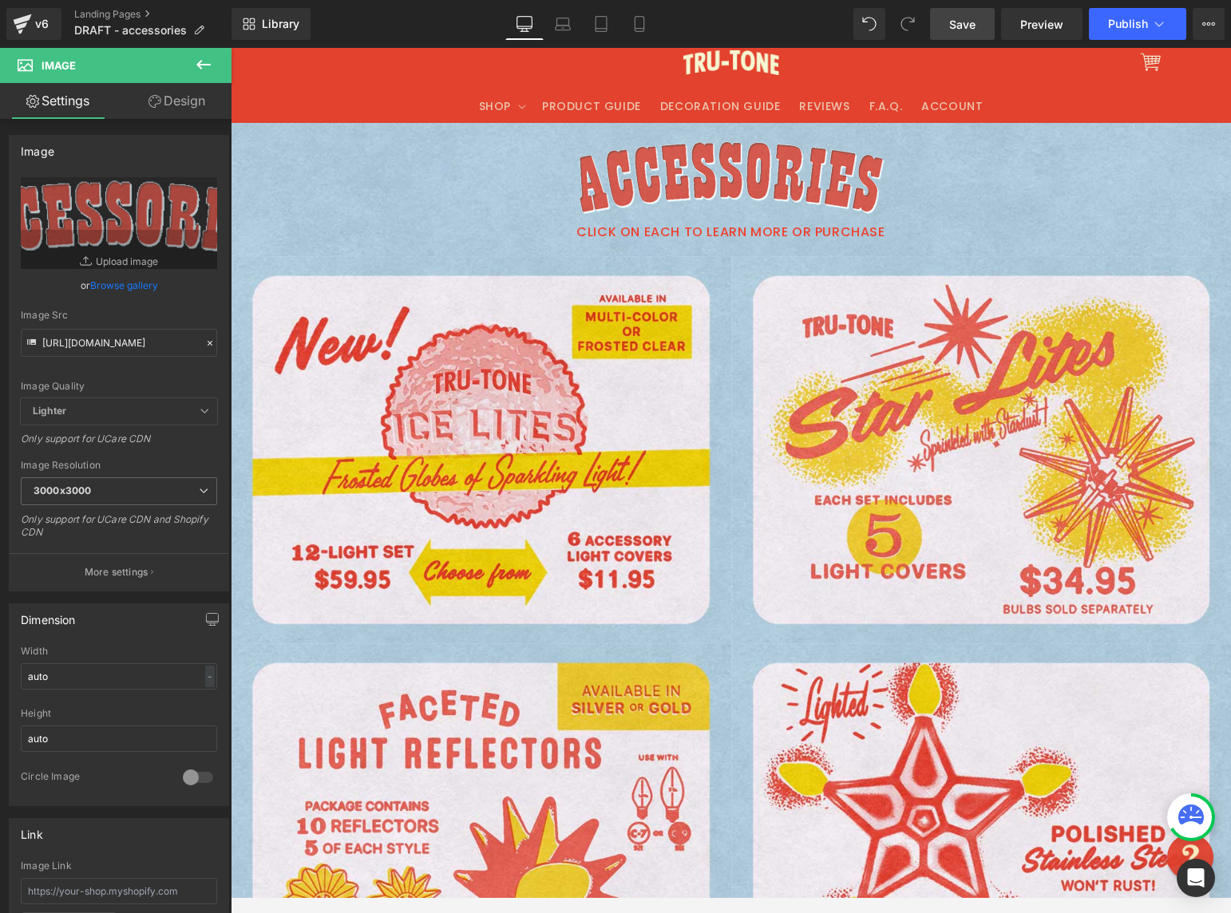
scroll to position [10, 0]
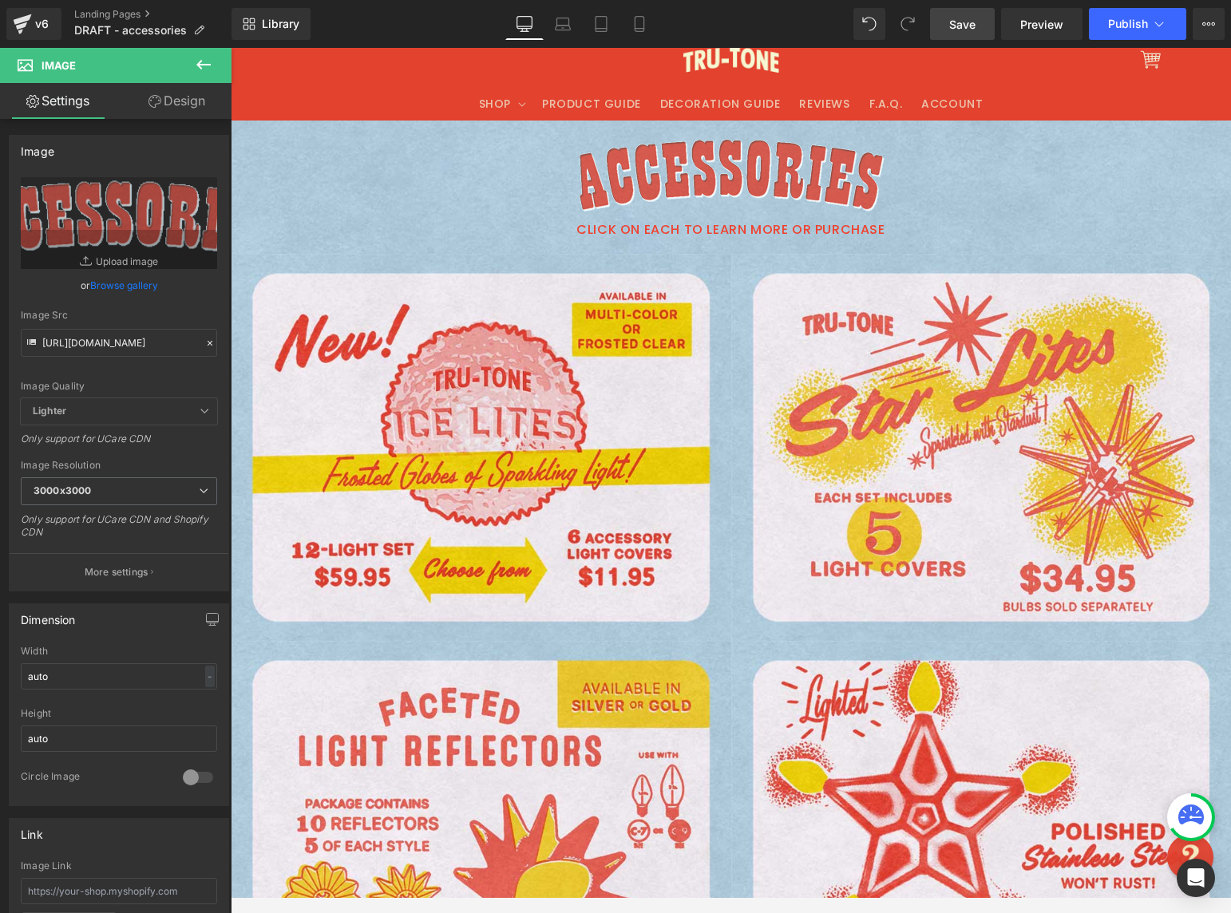
drag, startPoint x: 962, startPoint y: 27, endPoint x: 987, endPoint y: 30, distance: 25.7
click at [962, 27] on span "Save" at bounding box center [962, 24] width 26 height 17
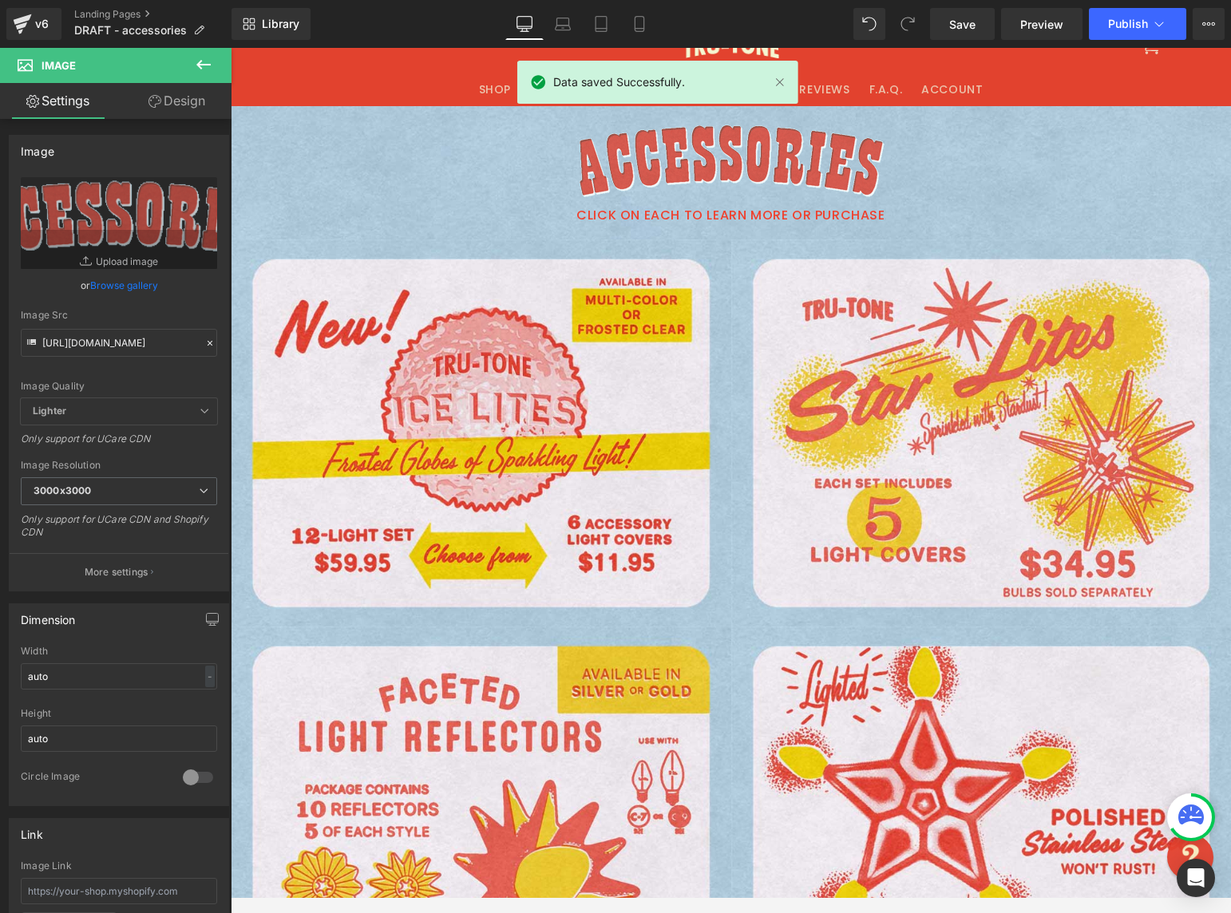
scroll to position [0, 0]
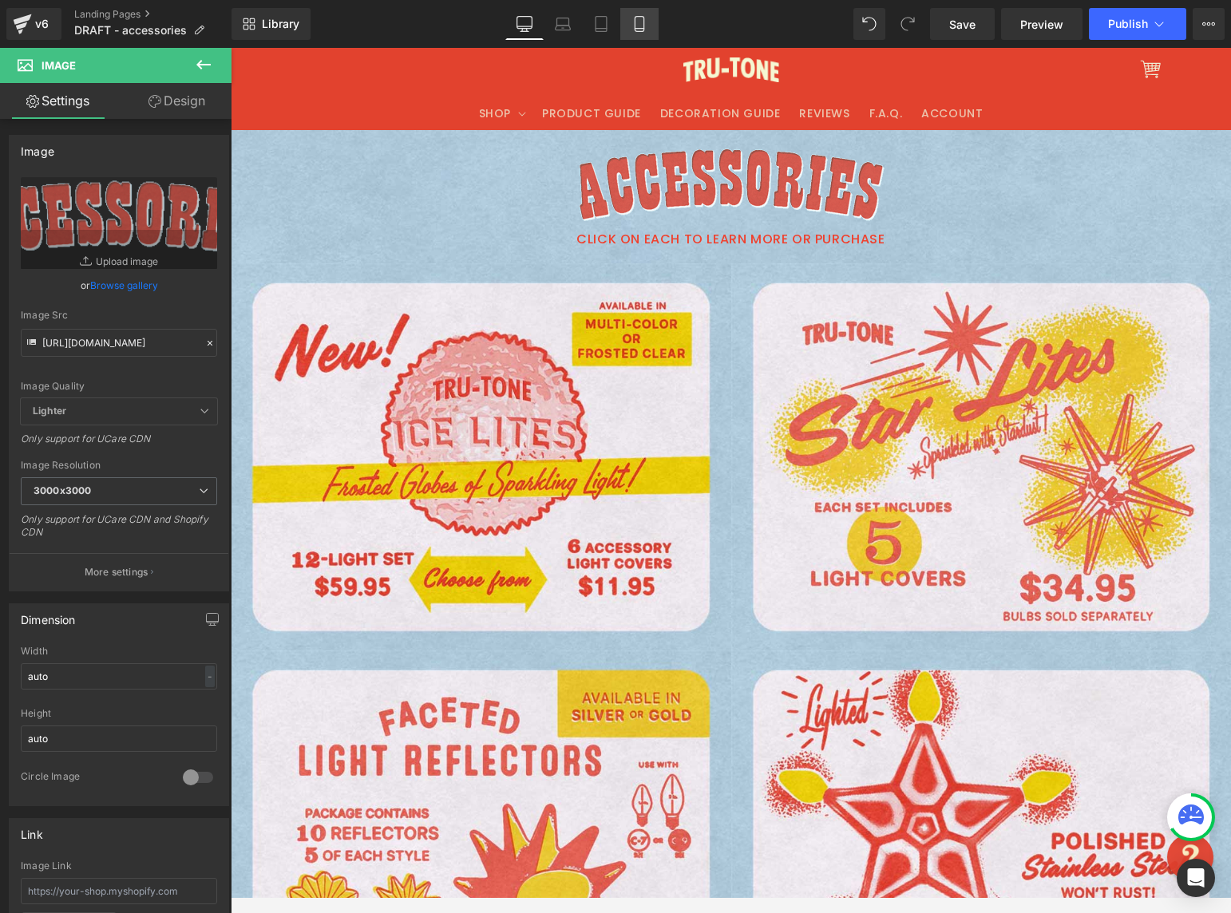
click at [639, 32] on link "Mobile" at bounding box center [639, 24] width 38 height 32
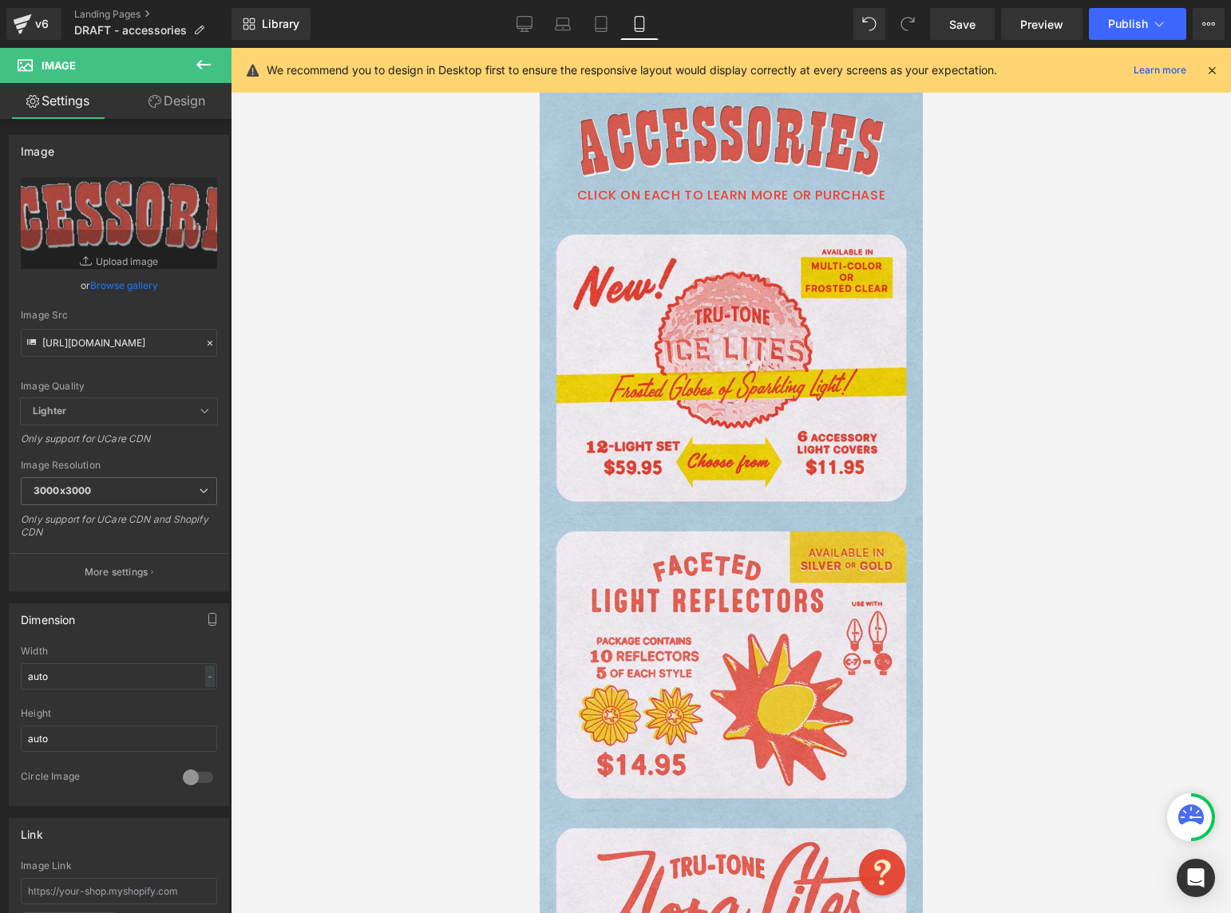
drag, startPoint x: 920, startPoint y: 134, endPoint x: 1387, endPoint y: 62, distance: 472.5
click at [520, 23] on icon at bounding box center [524, 24] width 16 height 16
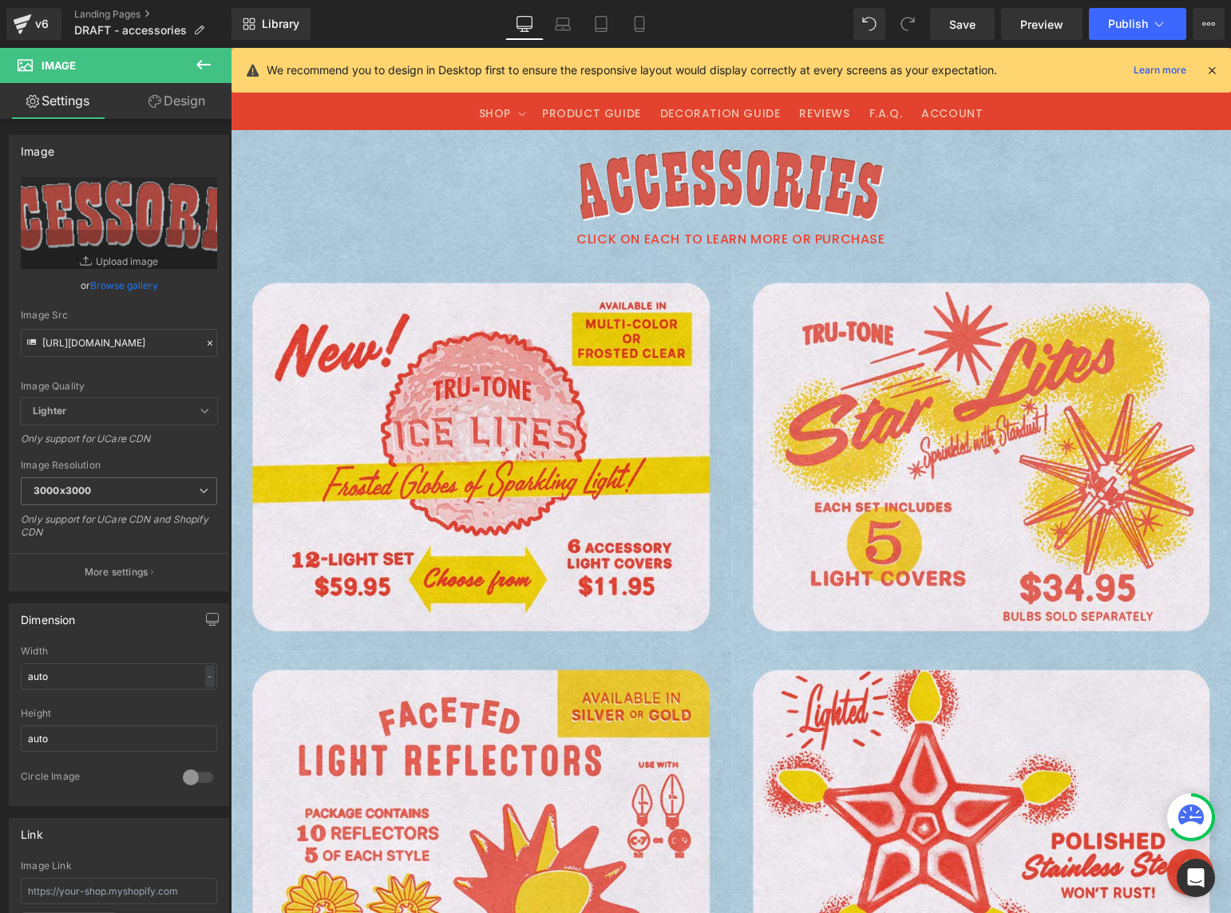
drag, startPoint x: 1225, startPoint y: 139, endPoint x: 1185, endPoint y: 60, distance: 88.5
click at [975, 24] on span "Save" at bounding box center [962, 24] width 26 height 17
click at [1022, 18] on span "Preview" at bounding box center [1041, 24] width 43 height 17
